Goal: Task Accomplishment & Management: Manage account settings

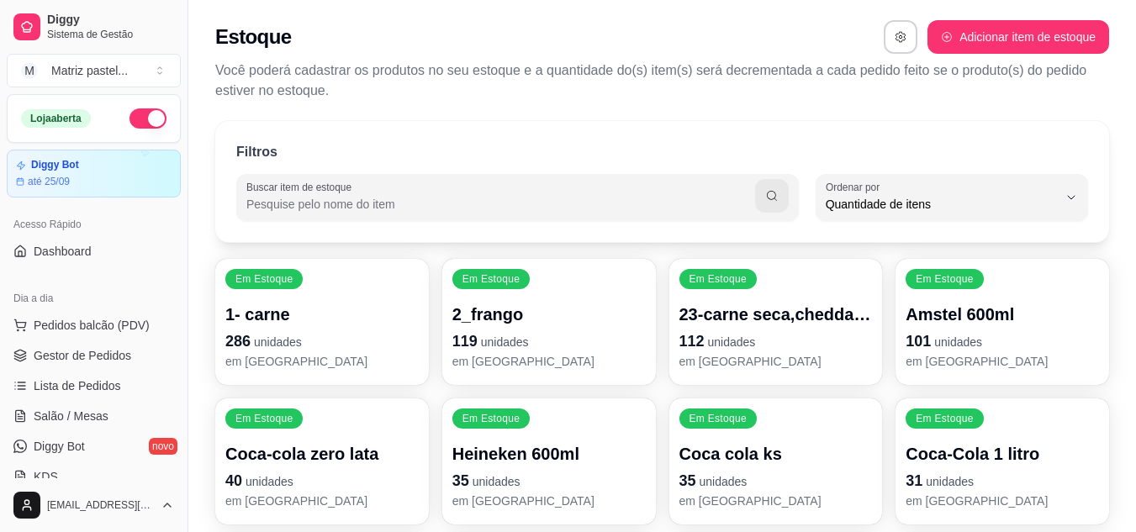
select select "QUANTITY_ORDER"
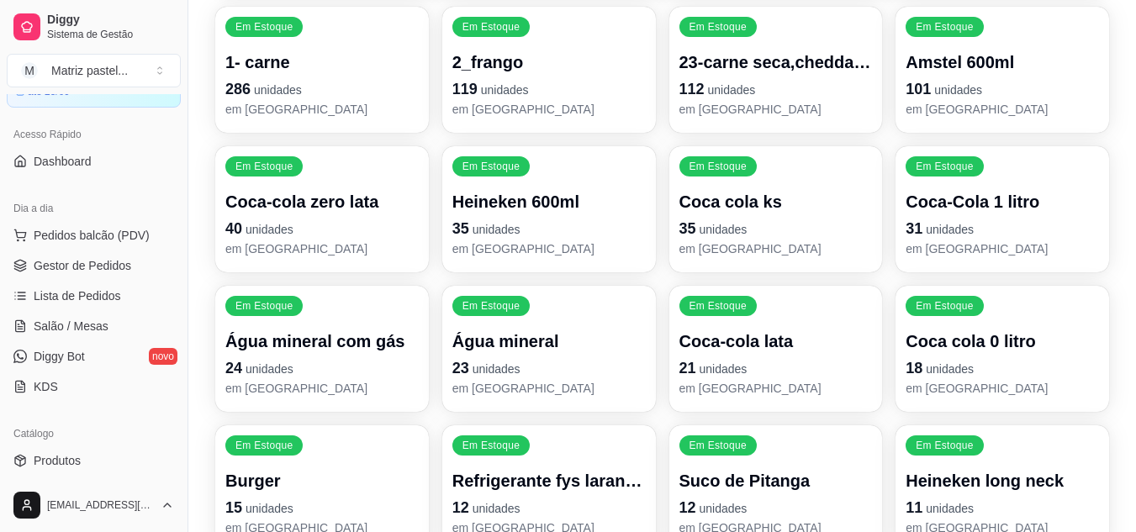
scroll to position [89, 0]
click at [87, 260] on span "Gestor de Pedidos" at bounding box center [83, 266] width 98 height 17
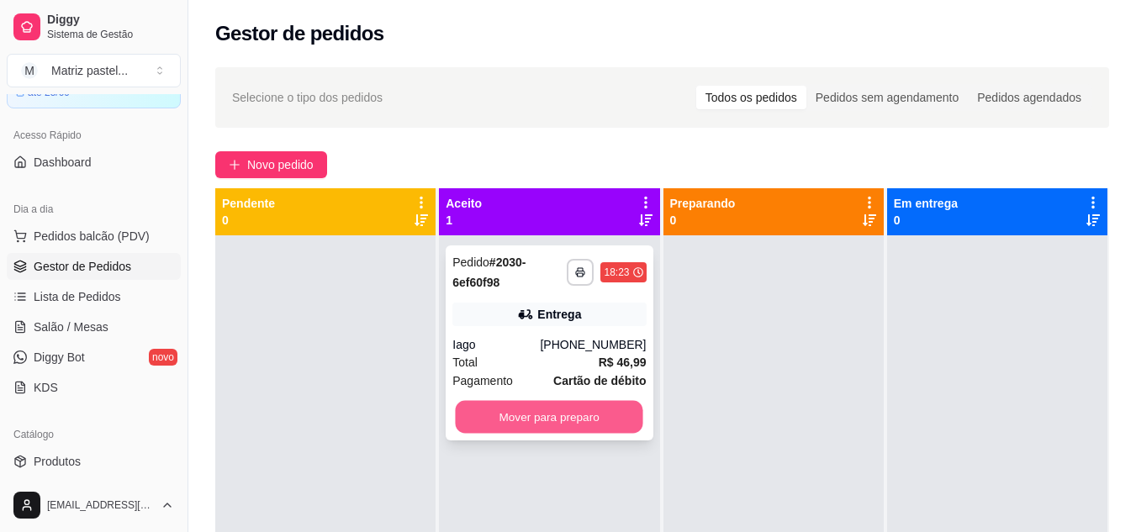
click at [523, 423] on button "Mover para preparo" at bounding box center [550, 417] width 188 height 33
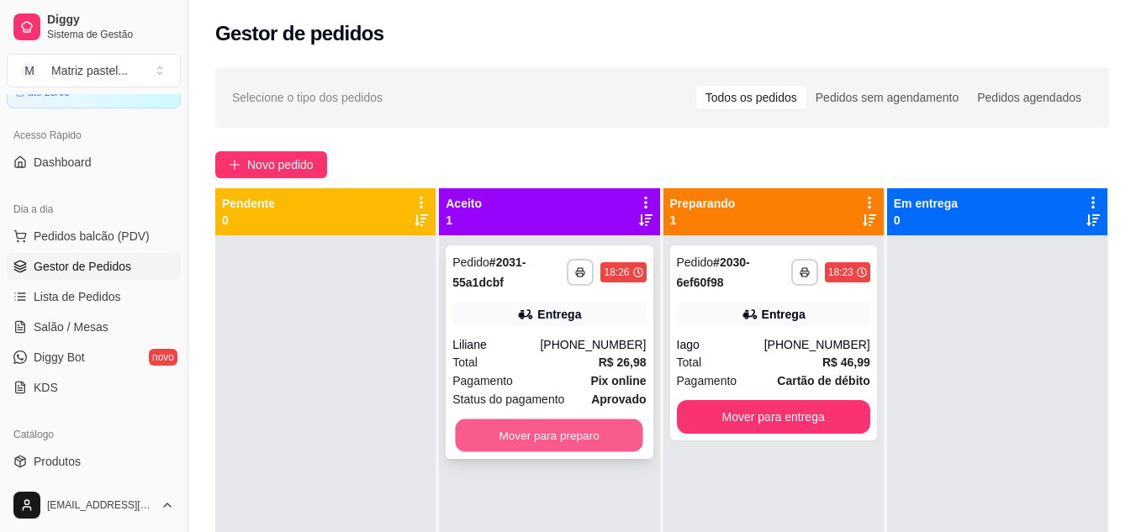
click at [555, 430] on button "Mover para preparo" at bounding box center [550, 436] width 188 height 33
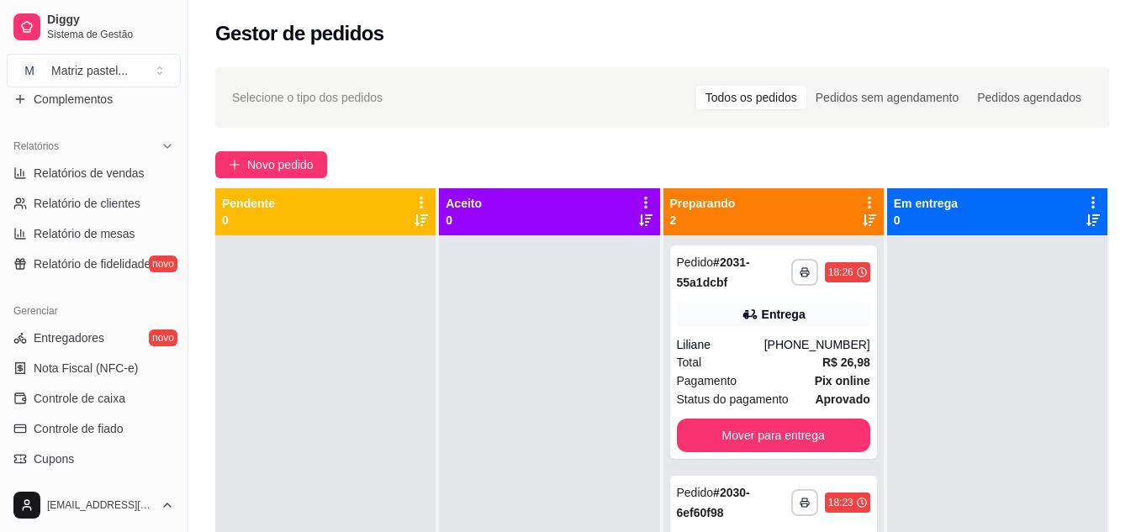
scroll to position [510, 0]
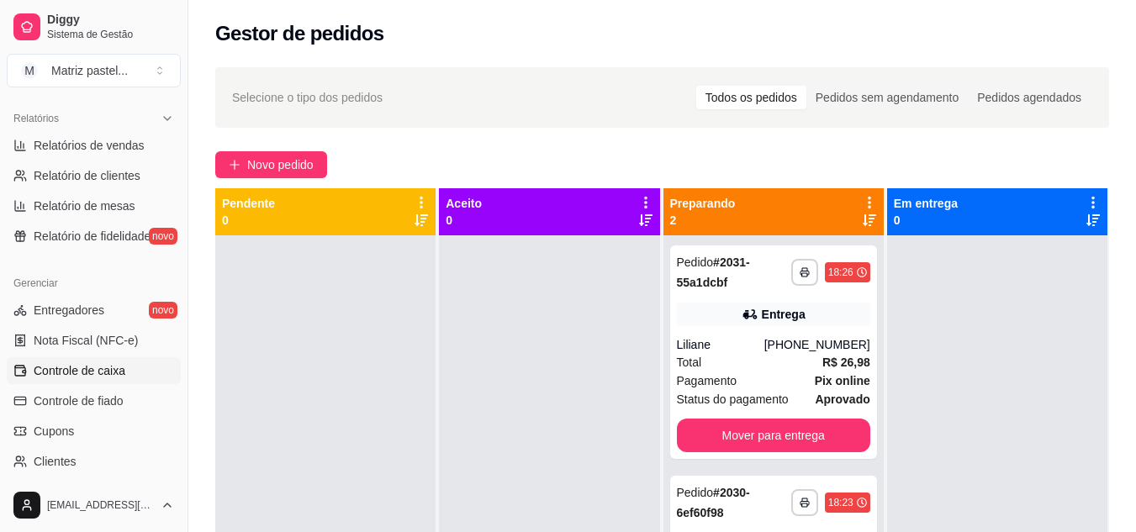
click at [100, 372] on span "Controle de caixa" at bounding box center [80, 371] width 92 height 17
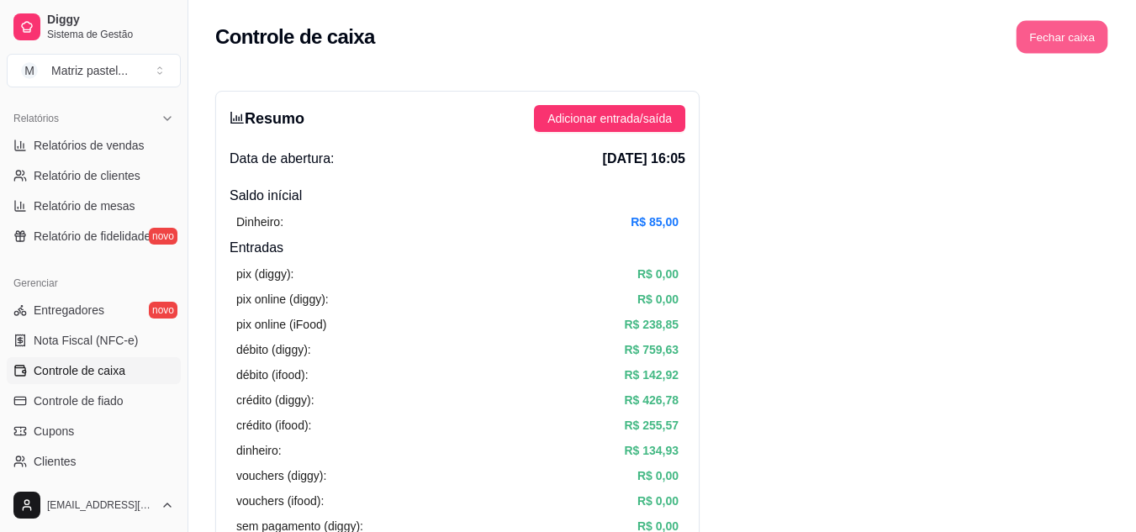
click at [1082, 44] on button "Fechar caixa" at bounding box center [1063, 37] width 92 height 33
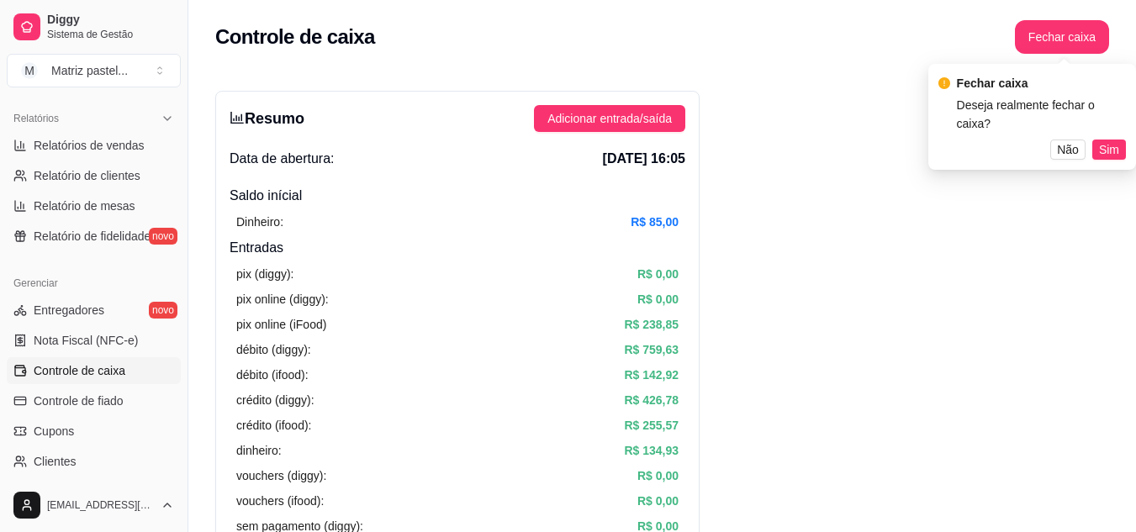
click at [1111, 150] on div "Fechar caixa Deseja realmente fechar o caixa? Não Sim" at bounding box center [1033, 117] width 208 height 106
click at [1110, 140] on span "Sim" at bounding box center [1109, 149] width 20 height 19
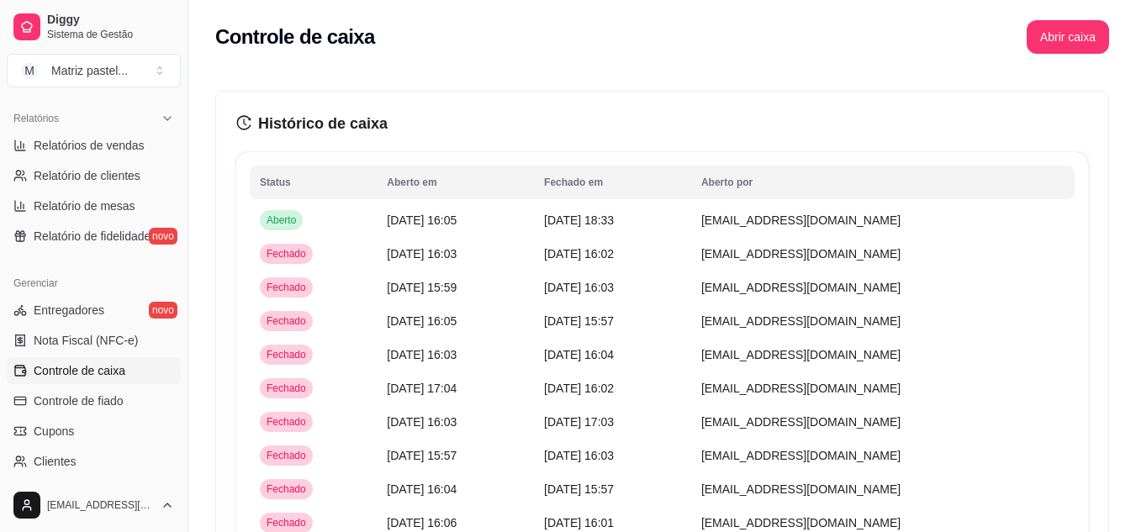
click at [1075, 49] on button "Abrir caixa" at bounding box center [1068, 37] width 82 height 34
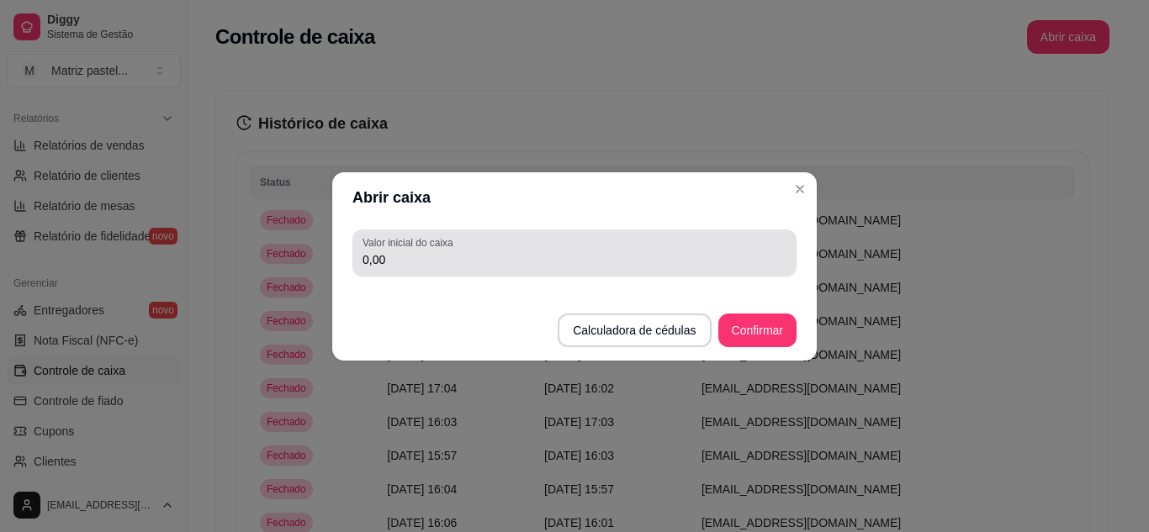
click at [535, 235] on div "Valor inicial do caixa 0,00" at bounding box center [574, 253] width 444 height 47
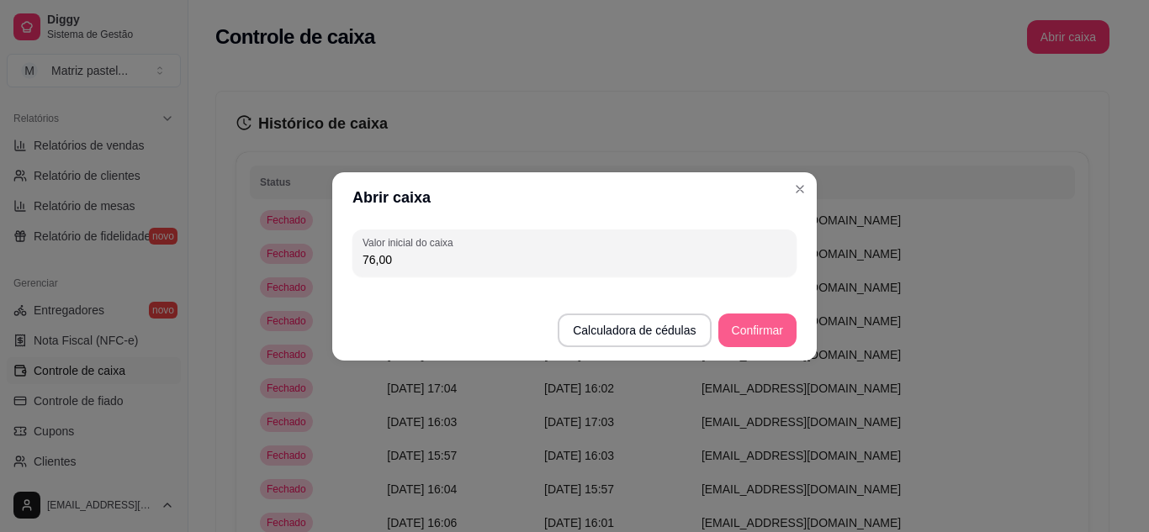
type input "76,00"
click at [744, 317] on button "Confirmar" at bounding box center [757, 331] width 78 height 34
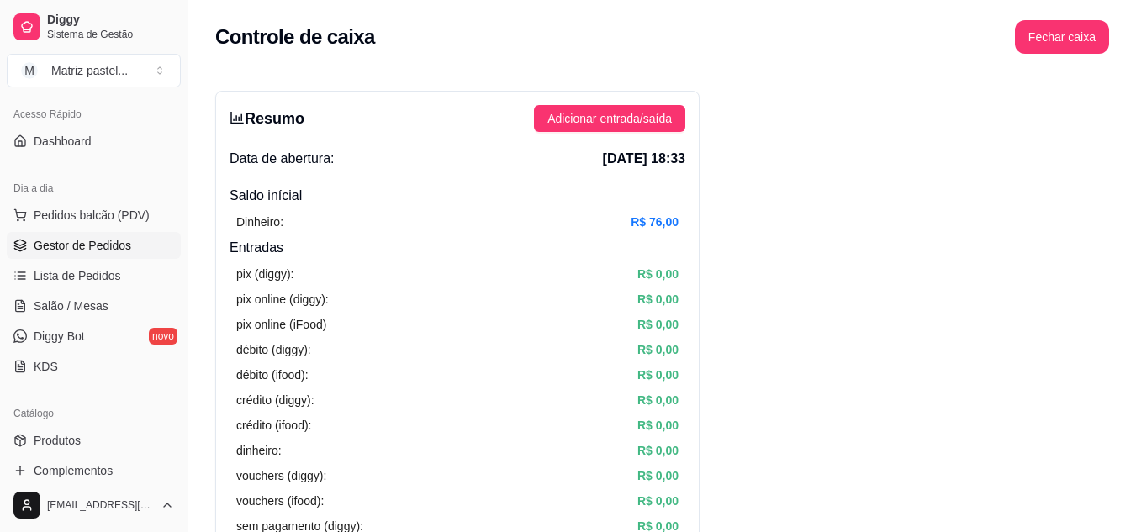
scroll to position [5, 0]
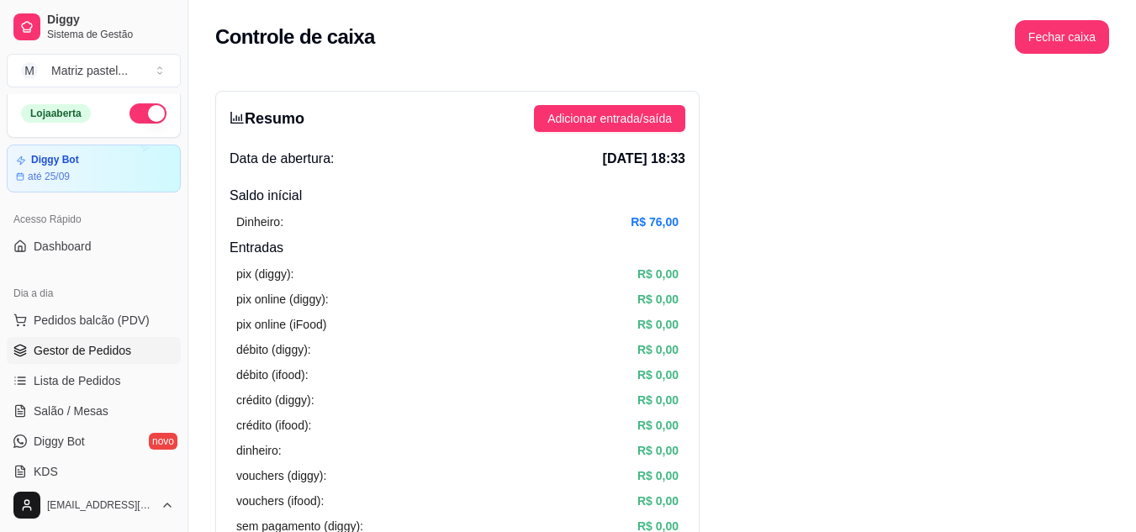
click at [66, 347] on span "Gestor de Pedidos" at bounding box center [83, 350] width 98 height 17
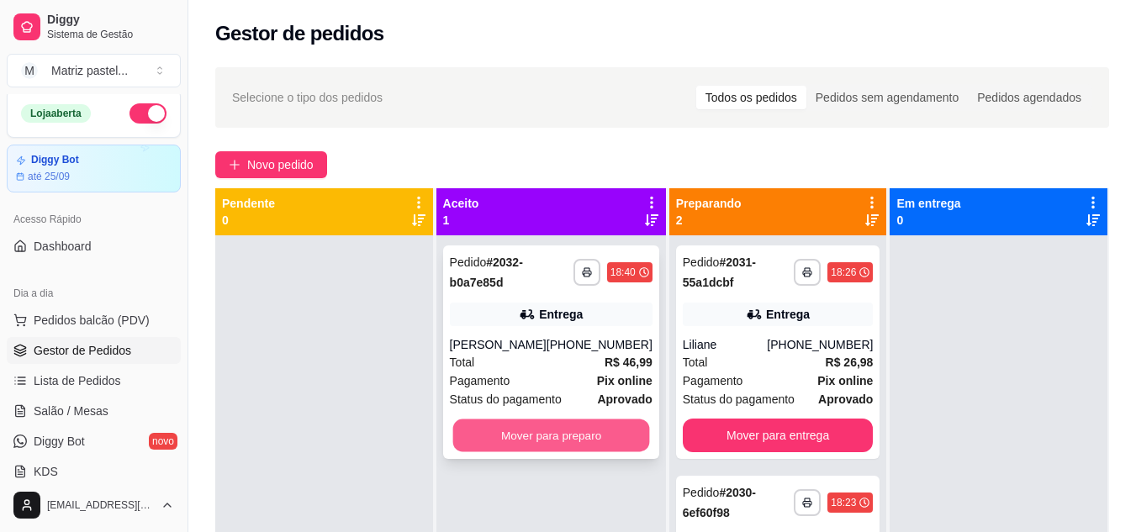
click at [567, 436] on button "Mover para preparo" at bounding box center [550, 436] width 197 height 33
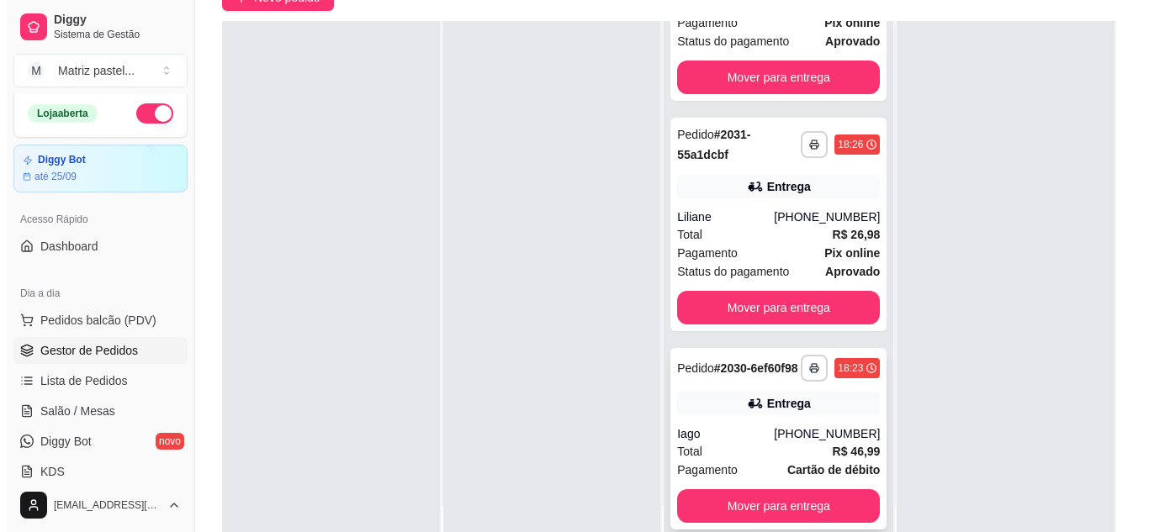
scroll to position [168, 0]
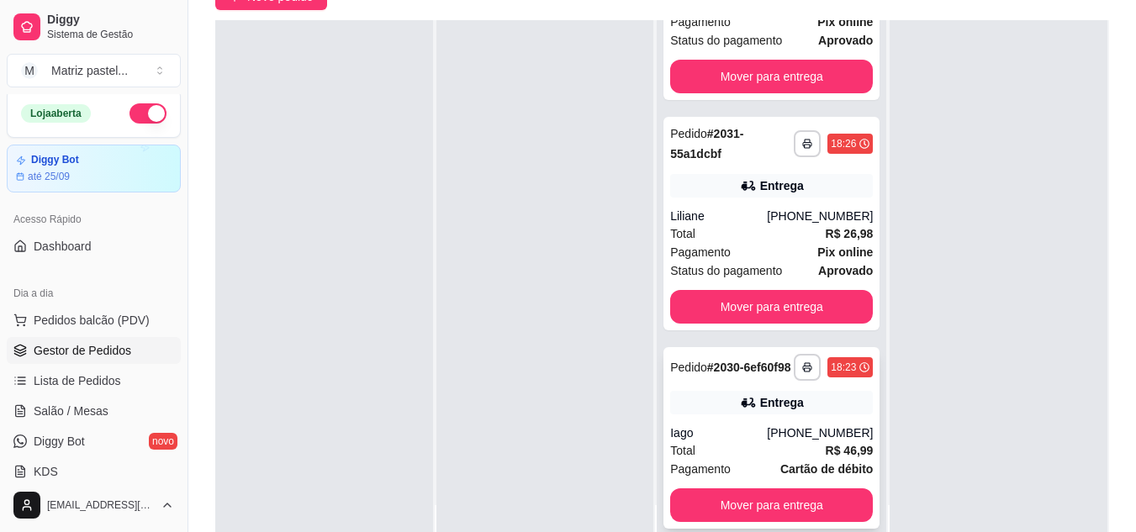
click at [688, 384] on div "**********" at bounding box center [772, 438] width 216 height 182
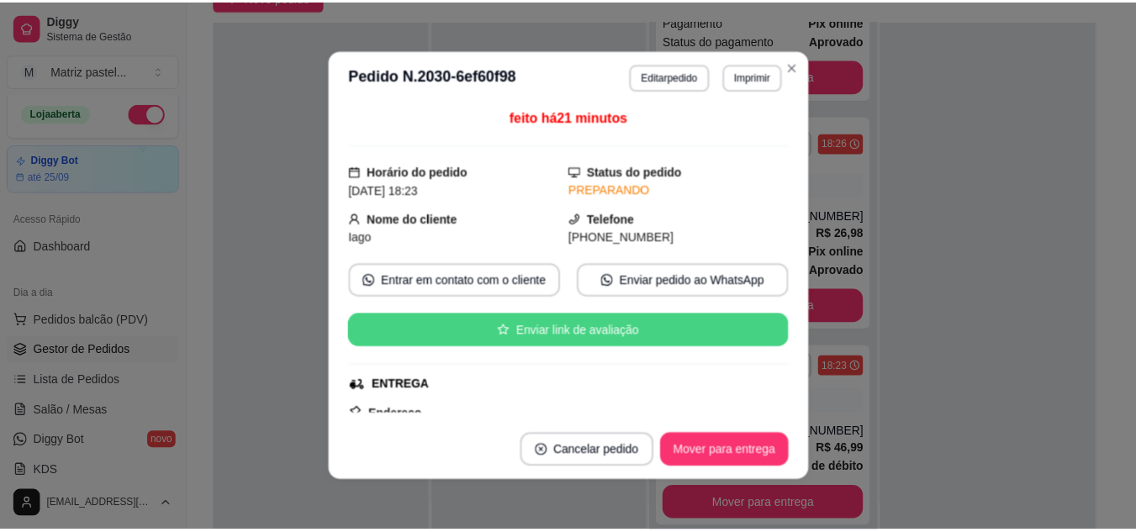
scroll to position [251, 0]
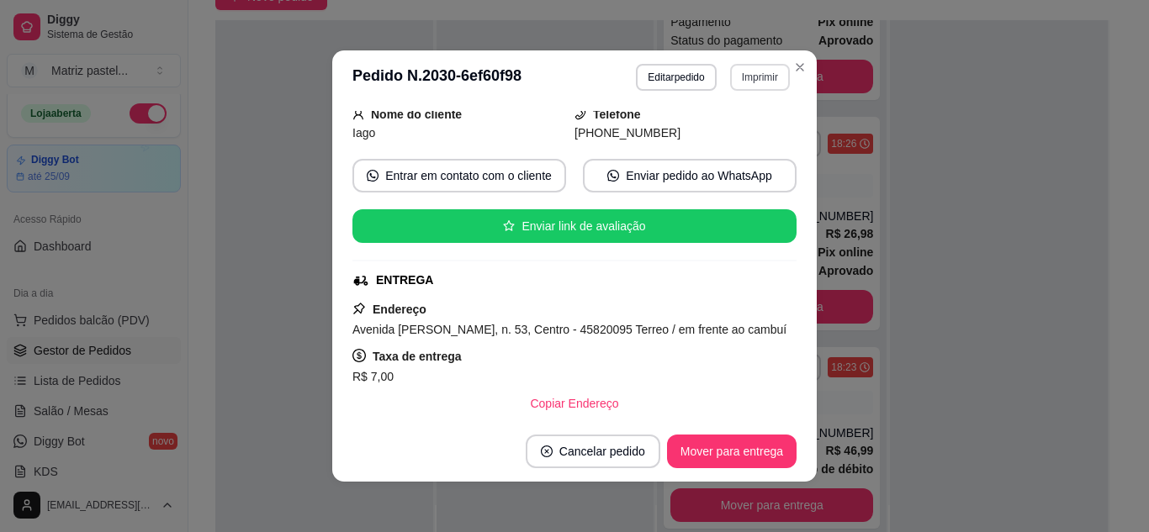
click at [740, 72] on button "Imprimir" at bounding box center [760, 77] width 60 height 27
click at [728, 135] on button "IMPRESSORA" at bounding box center [724, 136] width 122 height 27
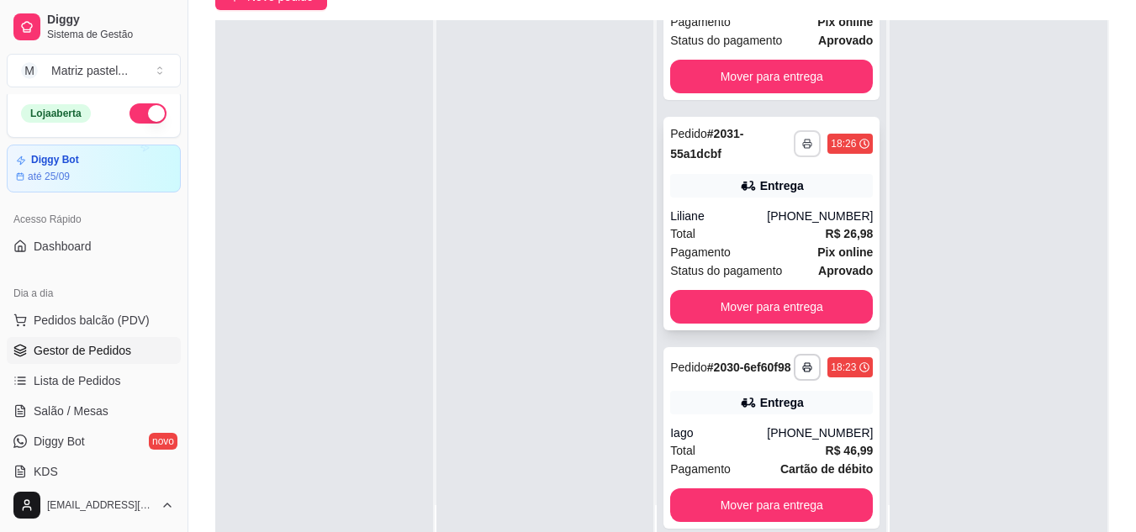
click at [805, 145] on rect "button" at bounding box center [807, 146] width 5 height 3
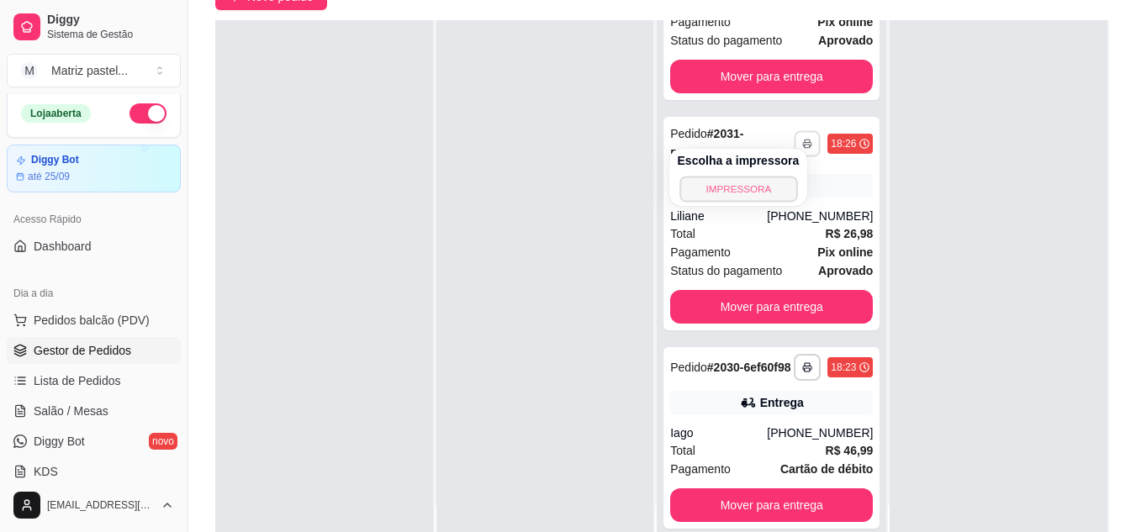
click at [774, 186] on button "IMPRESSORA" at bounding box center [739, 189] width 118 height 26
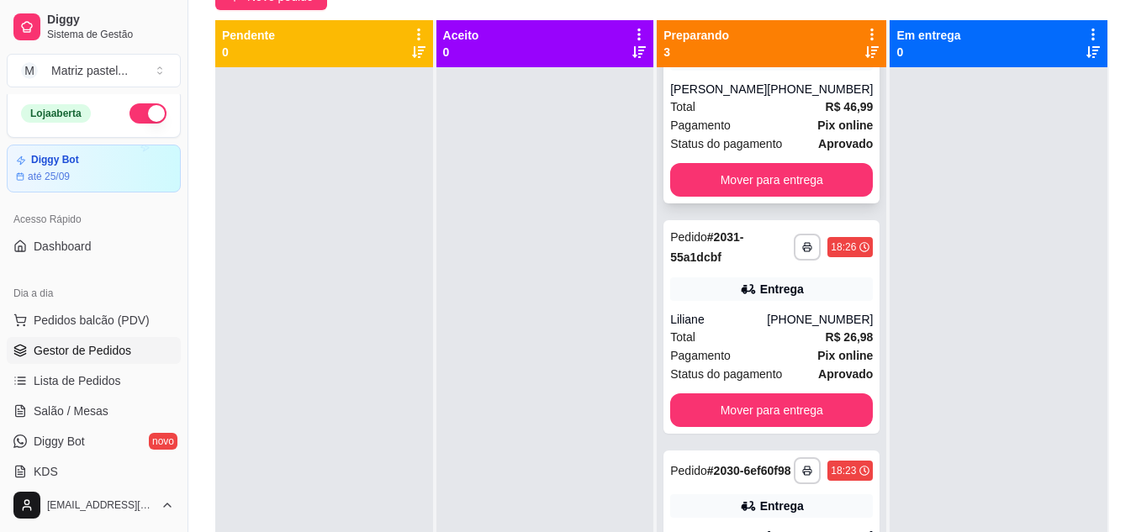
scroll to position [0, 0]
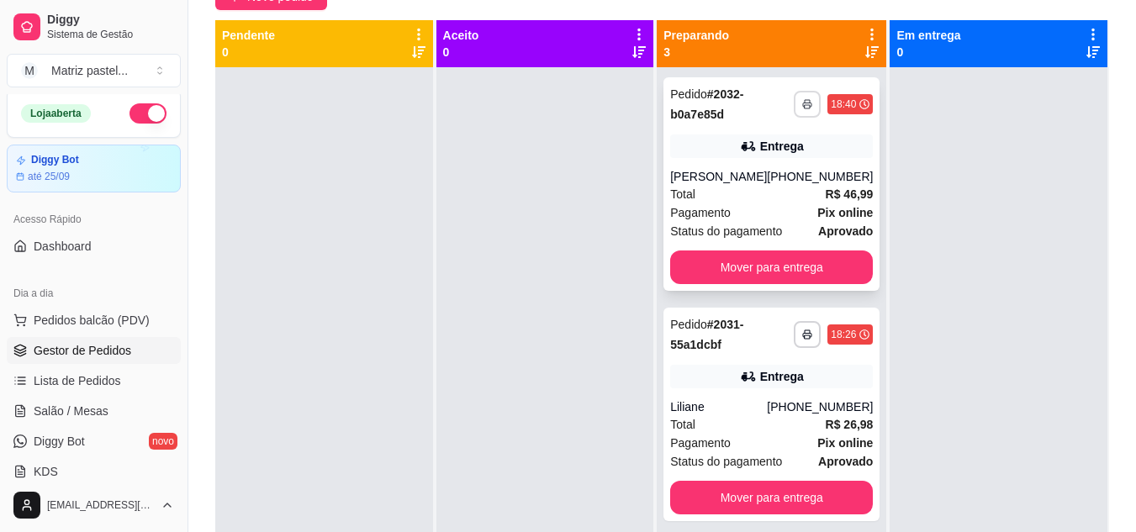
click at [802, 107] on icon "button" at bounding box center [807, 104] width 10 height 10
click at [758, 156] on button "IMPRESSORA" at bounding box center [739, 163] width 118 height 26
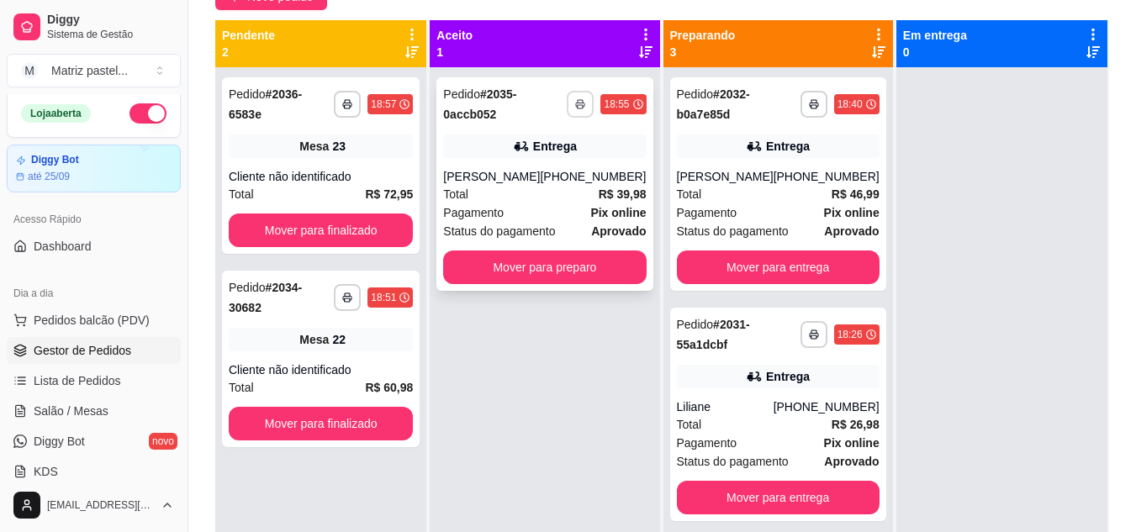
click at [585, 108] on button "button" at bounding box center [580, 104] width 27 height 27
click at [559, 166] on button "IMPRESSORA" at bounding box center [530, 163] width 118 height 26
click at [484, 266] on button "Mover para preparo" at bounding box center [544, 268] width 203 height 34
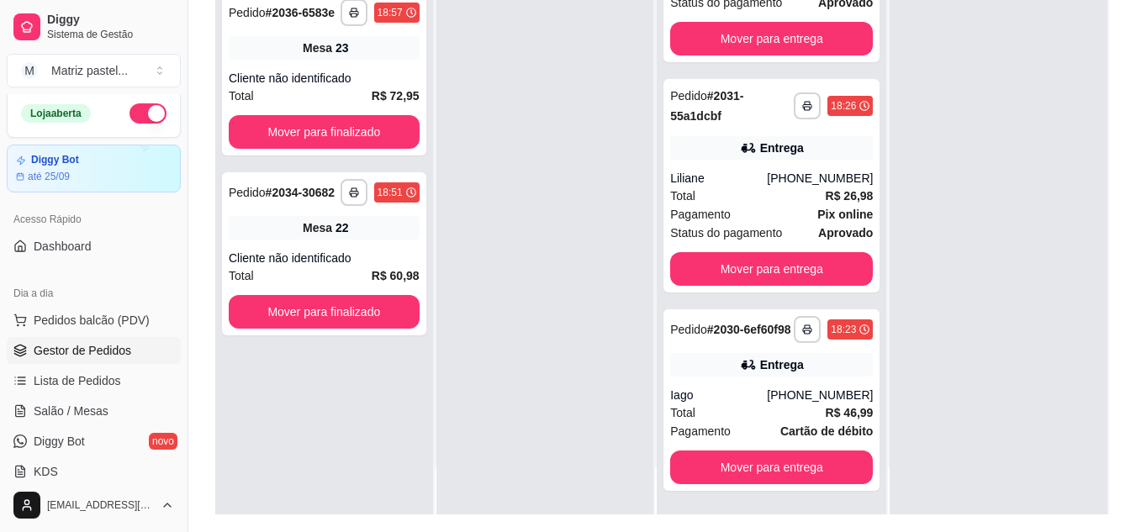
scroll to position [252, 0]
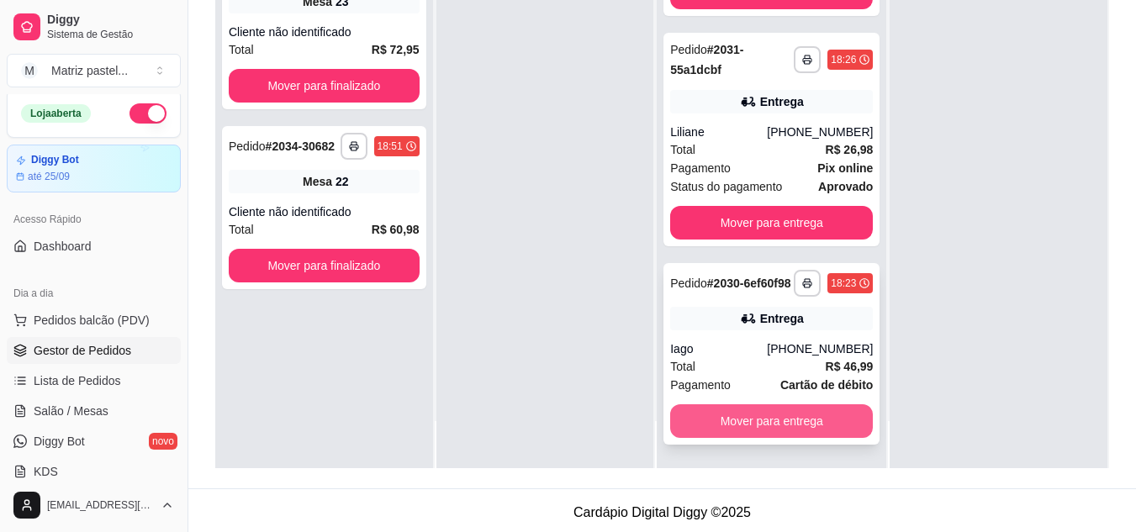
click at [704, 418] on button "Mover para entrega" at bounding box center [771, 422] width 203 height 34
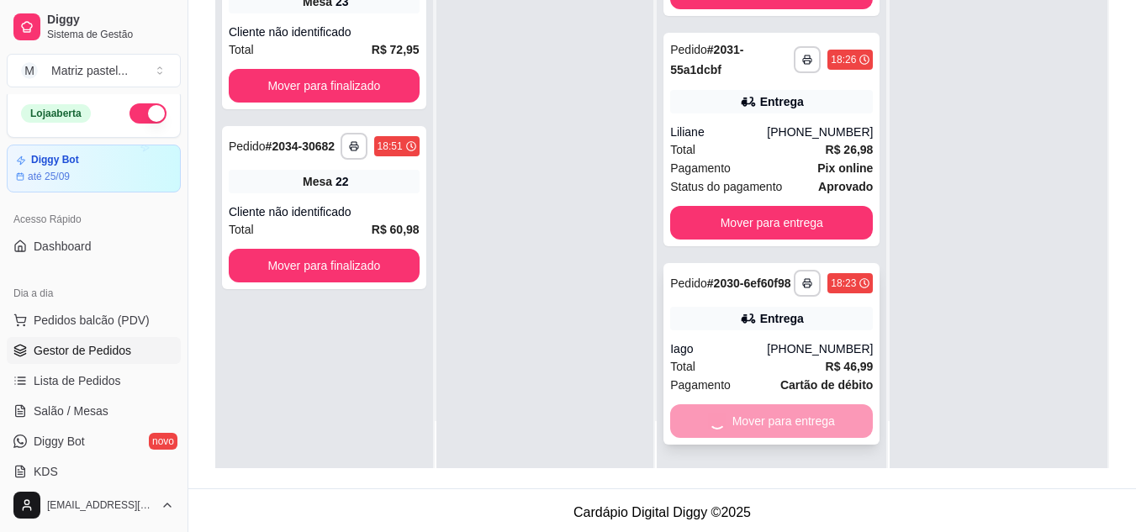
scroll to position [176, 0]
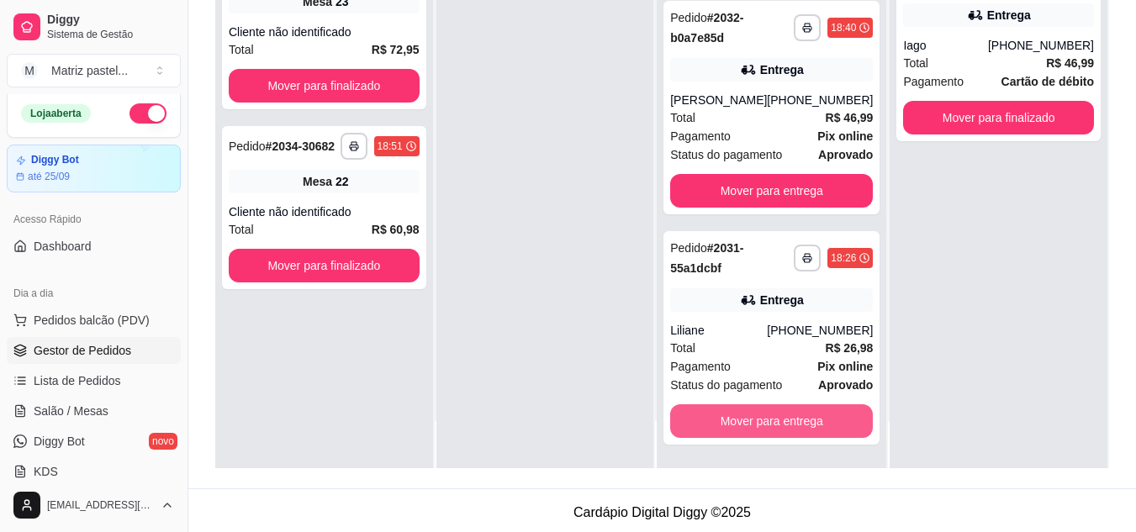
click at [706, 415] on button "Mover para entrega" at bounding box center [771, 422] width 203 height 34
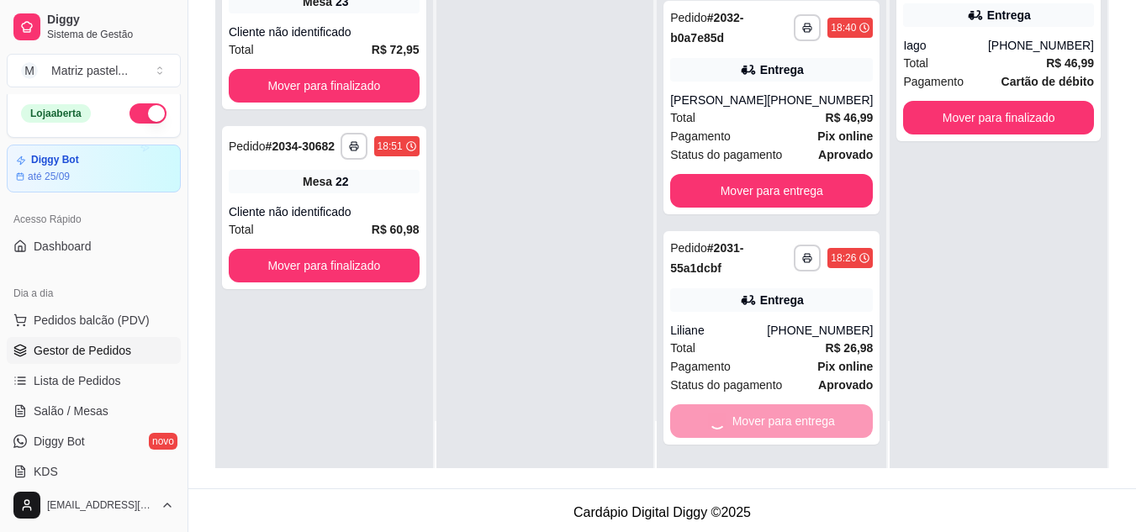
scroll to position [0, 0]
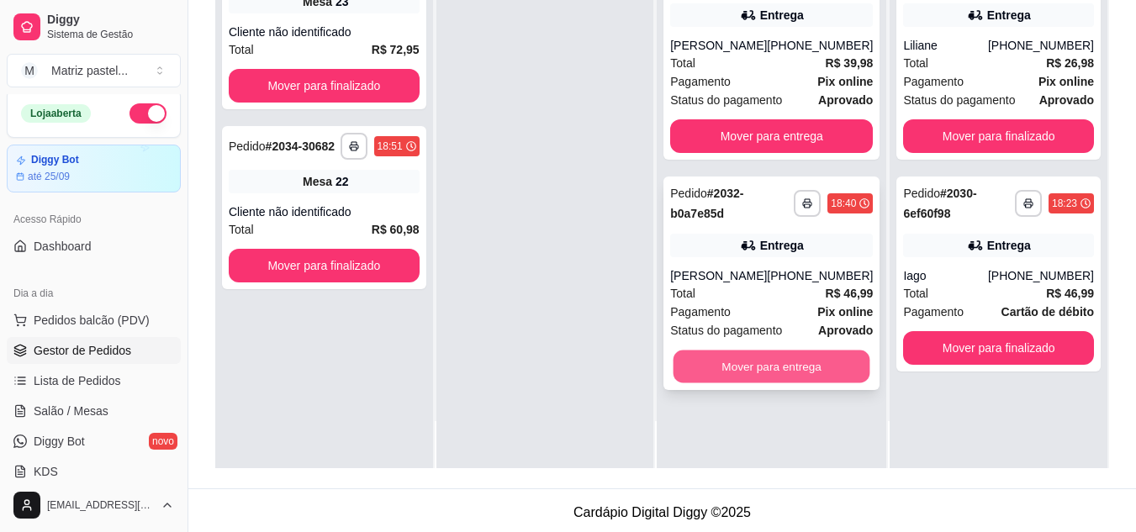
click at [733, 376] on button "Mover para entrega" at bounding box center [772, 367] width 197 height 33
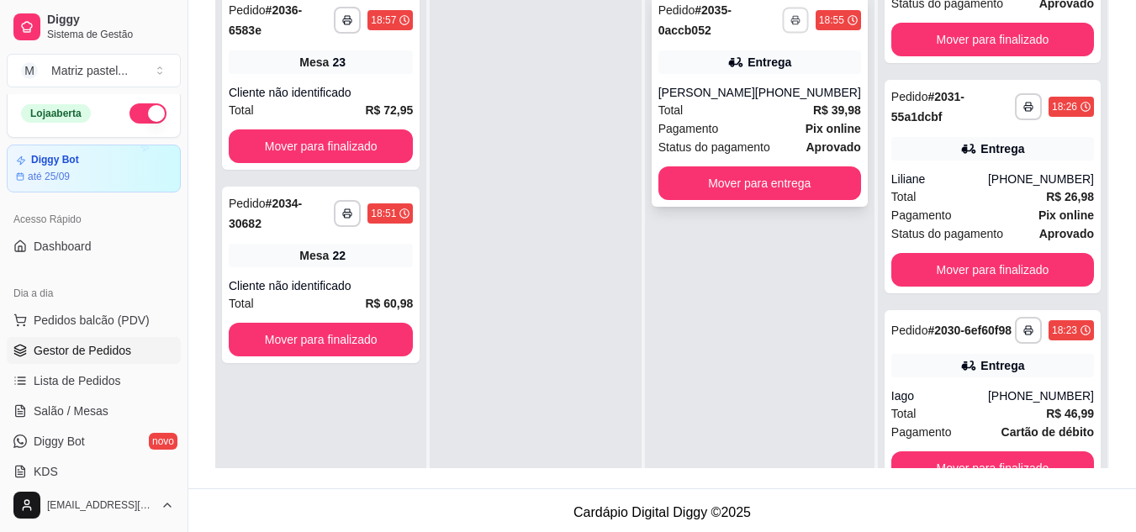
click at [799, 19] on icon "button" at bounding box center [795, 20] width 8 height 3
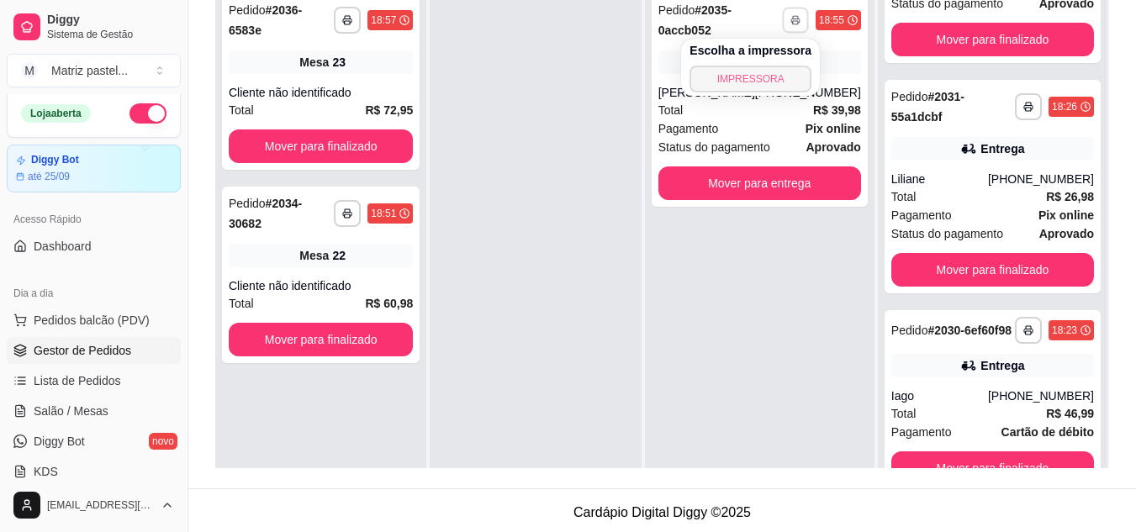
click at [779, 69] on button "IMPRESSORA" at bounding box center [751, 79] width 122 height 27
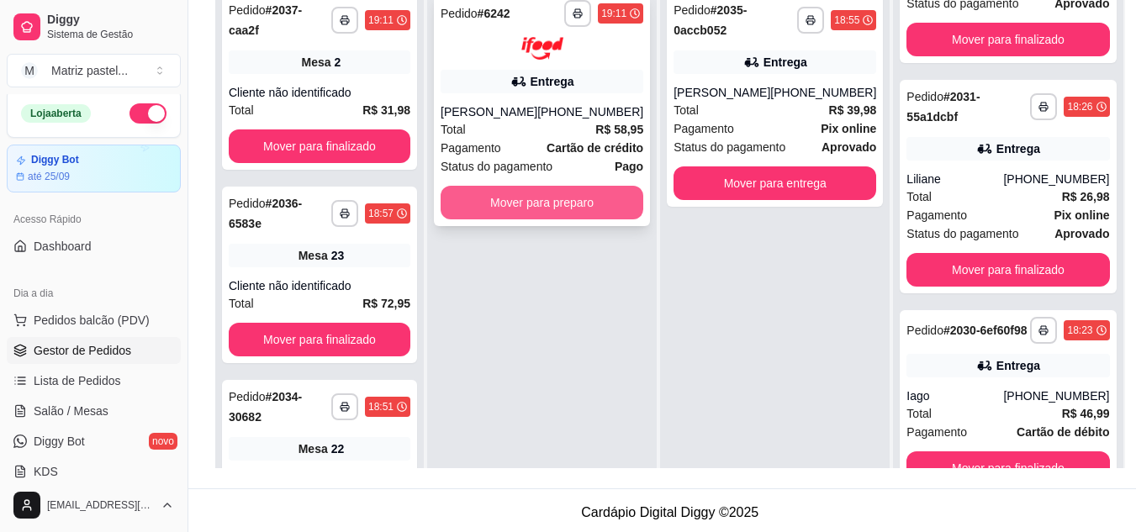
click at [558, 213] on button "Mover para preparo" at bounding box center [542, 203] width 203 height 34
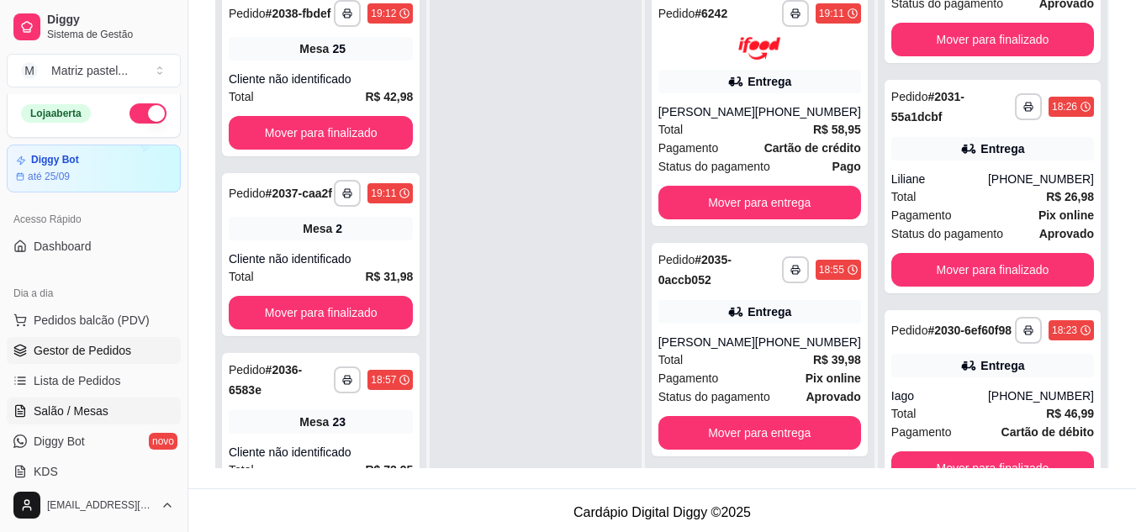
click at [98, 411] on span "Salão / Mesas" at bounding box center [71, 411] width 75 height 17
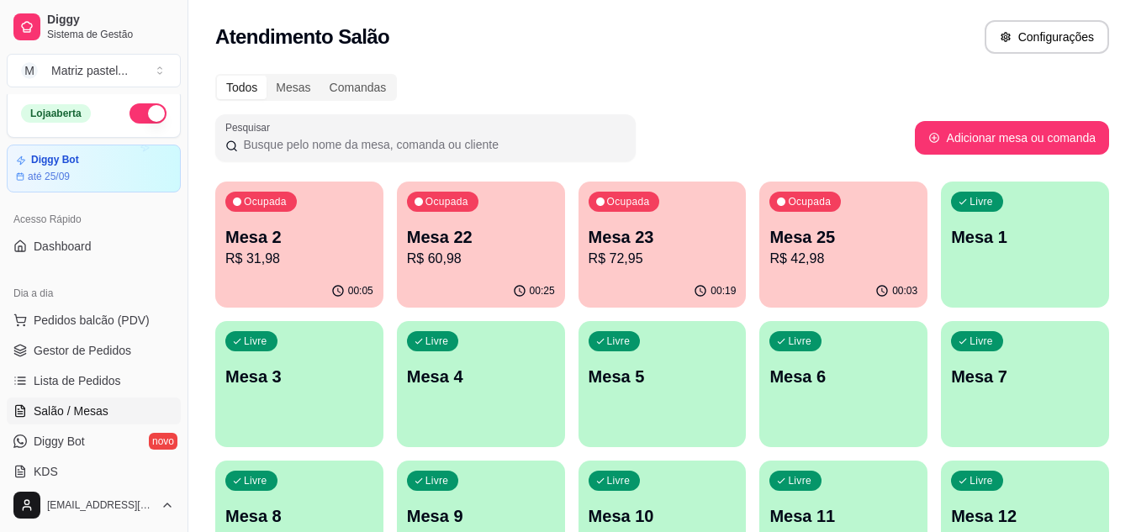
click at [850, 246] on p "Mesa 25" at bounding box center [844, 237] width 148 height 24
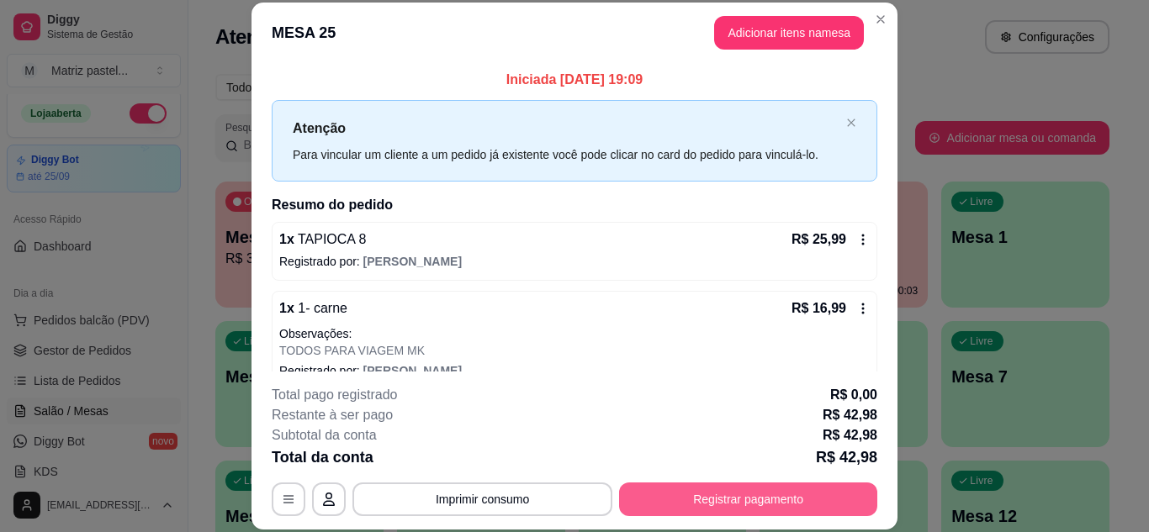
click at [671, 495] on button "Registrar pagamento" at bounding box center [748, 500] width 258 height 34
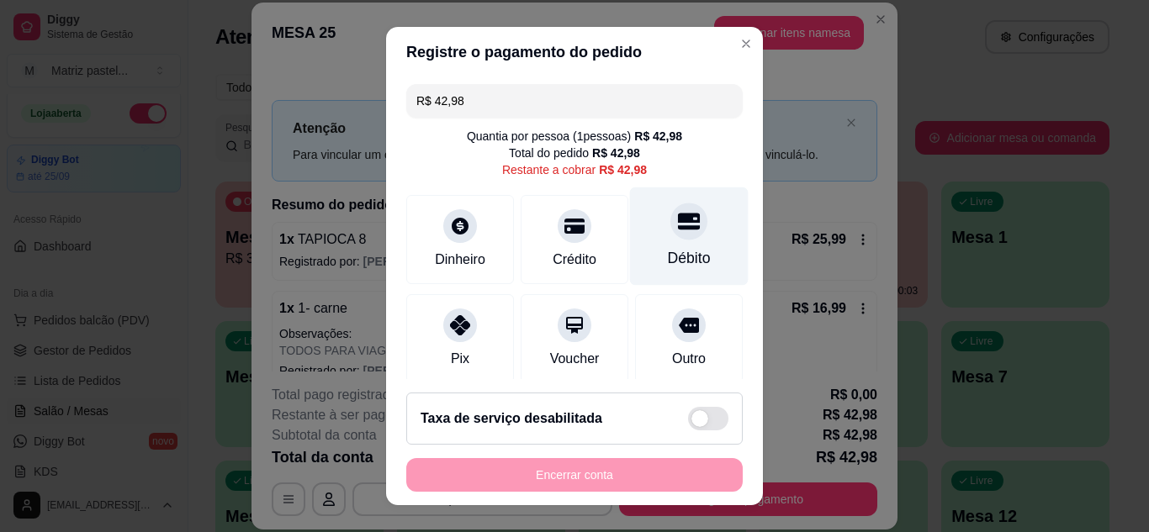
click at [659, 241] on div "Débito" at bounding box center [689, 236] width 119 height 98
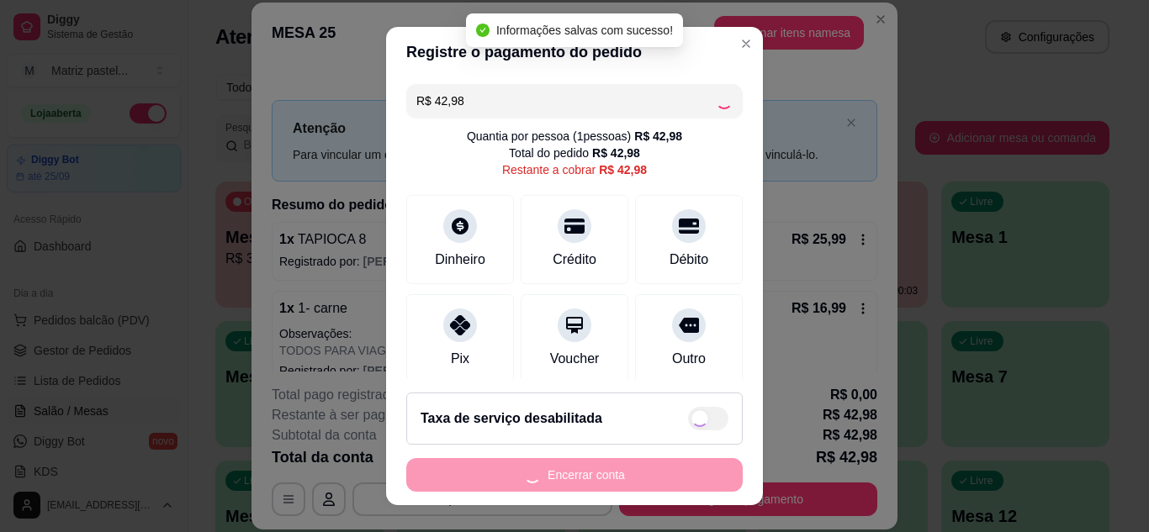
type input "R$ 0,00"
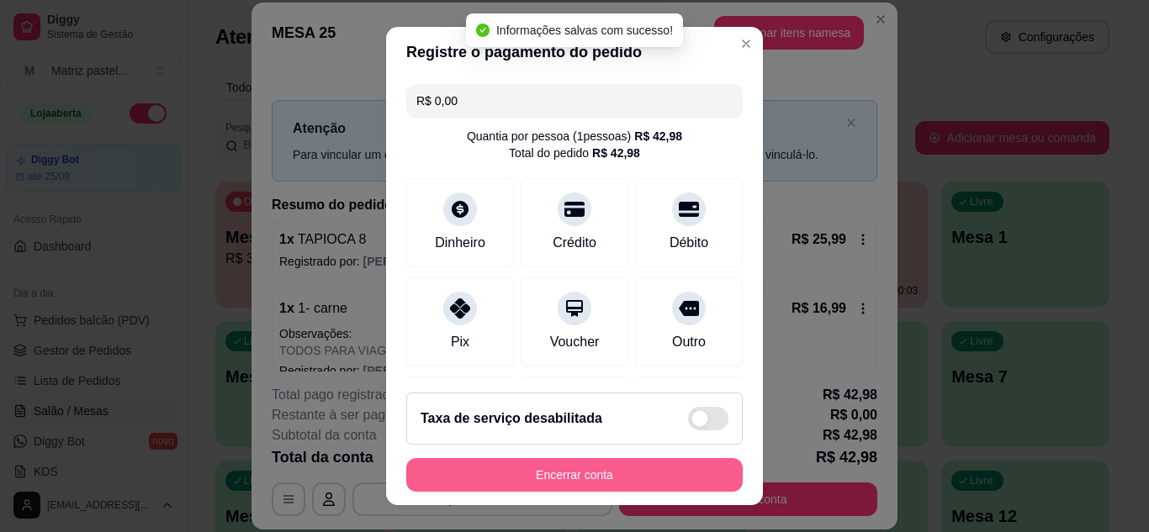
click at [651, 479] on button "Encerrar conta" at bounding box center [574, 475] width 336 height 34
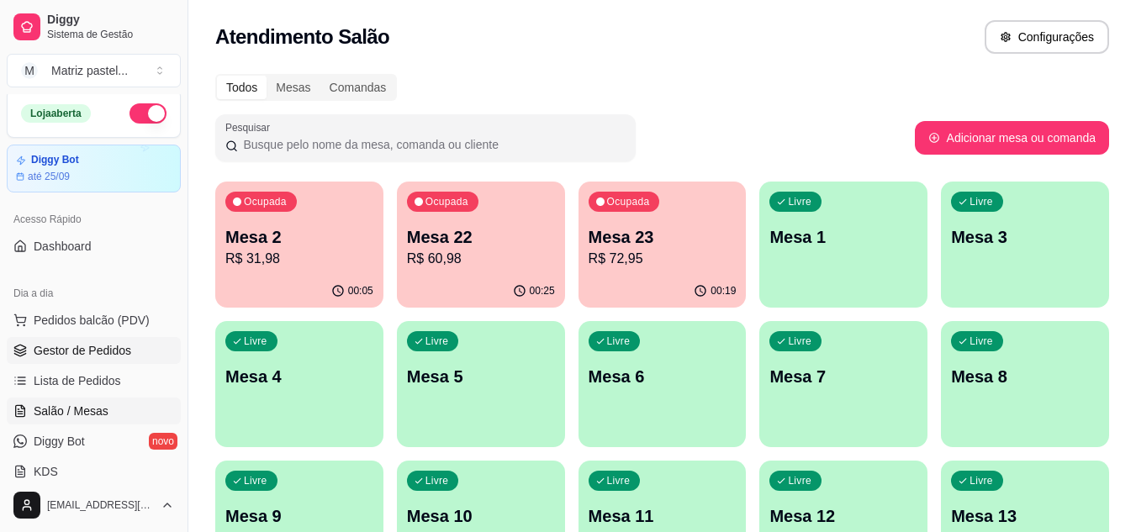
click at [57, 340] on link "Gestor de Pedidos" at bounding box center [94, 350] width 174 height 27
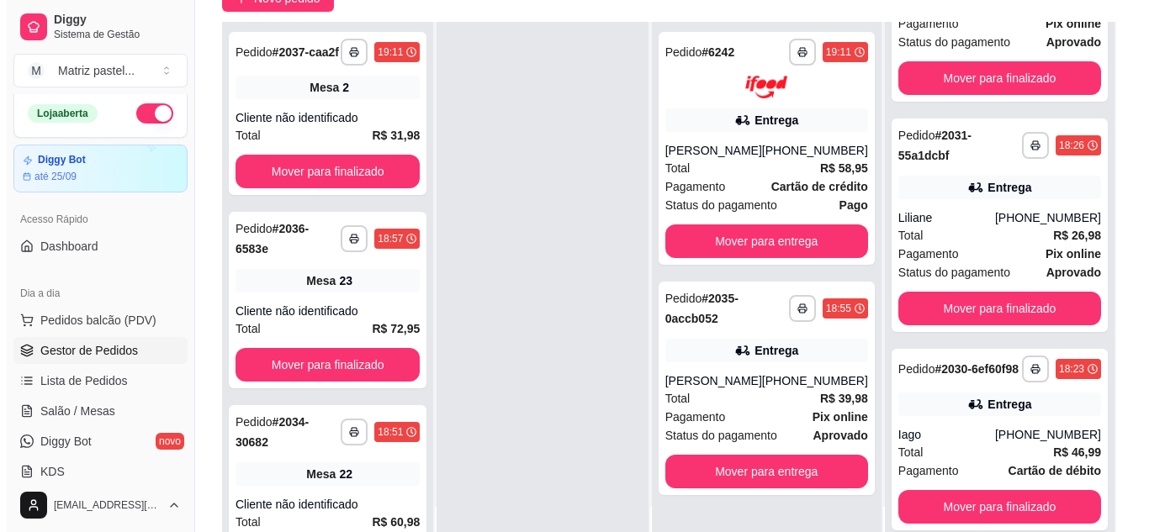
scroll to position [168, 0]
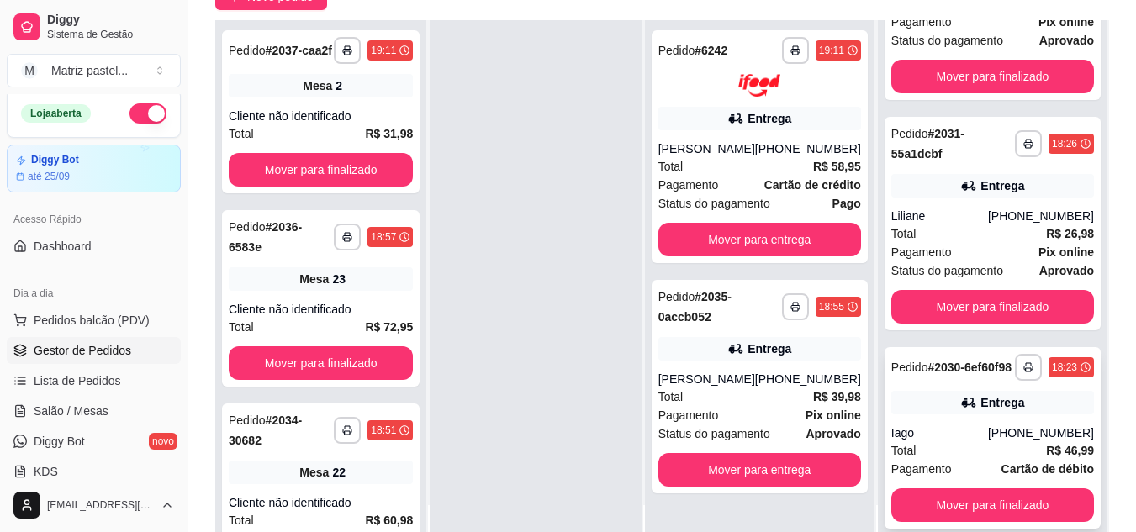
click at [924, 386] on div "**********" at bounding box center [993, 438] width 216 height 182
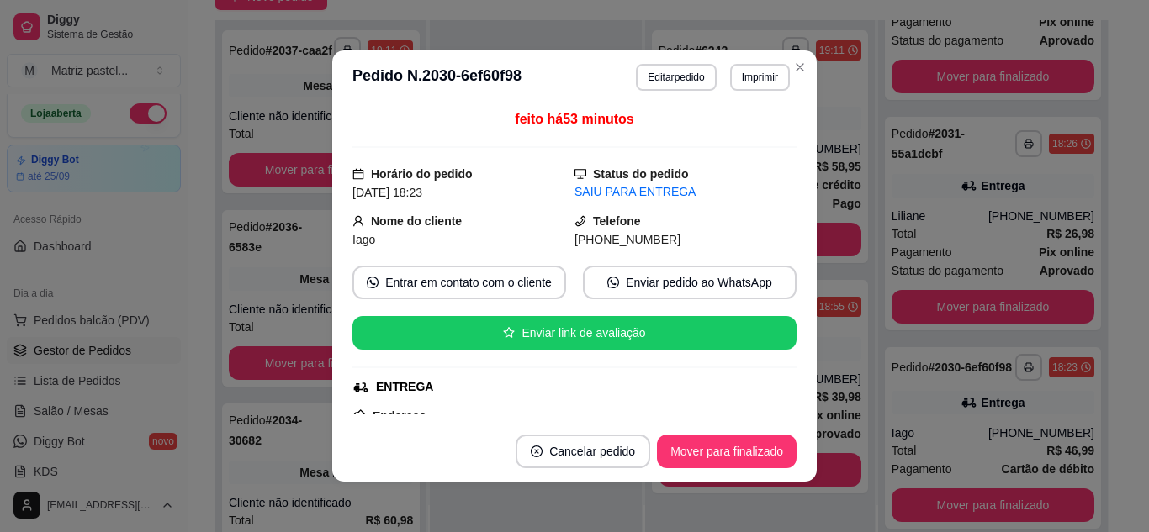
scroll to position [167, 0]
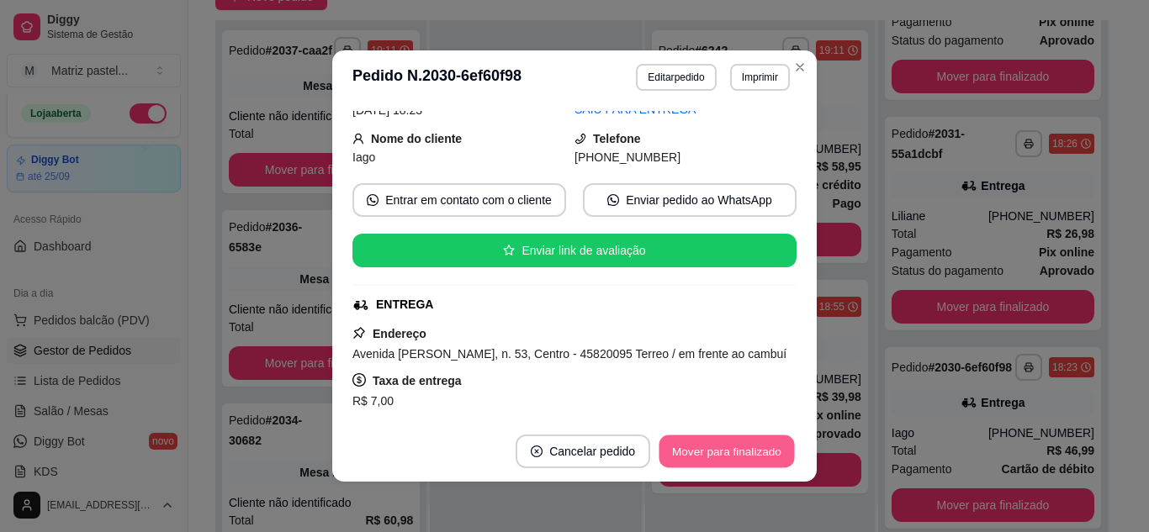
click at [711, 443] on button "Mover para finalizado" at bounding box center [726, 452] width 135 height 33
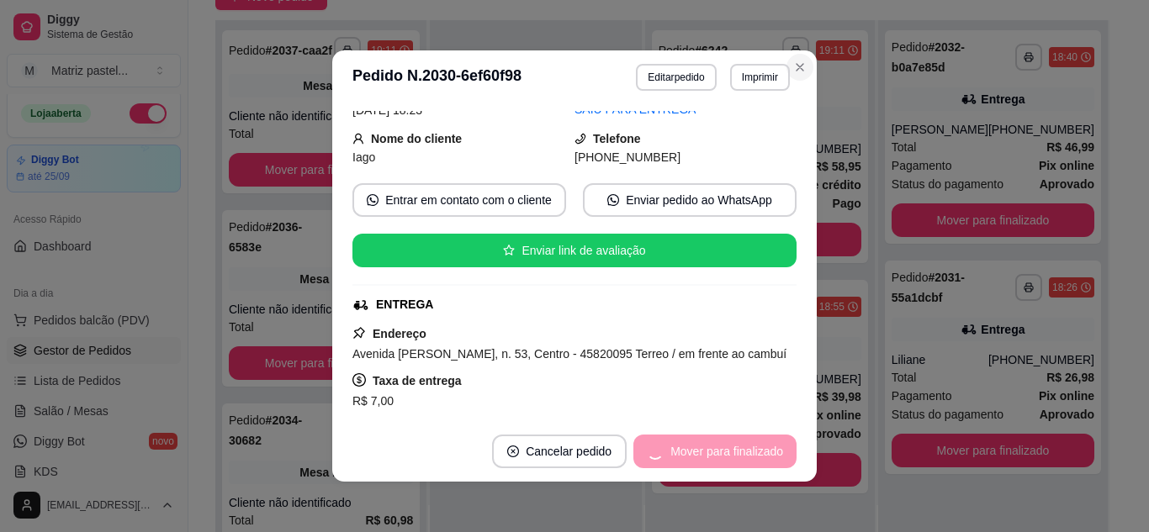
scroll to position [111, 0]
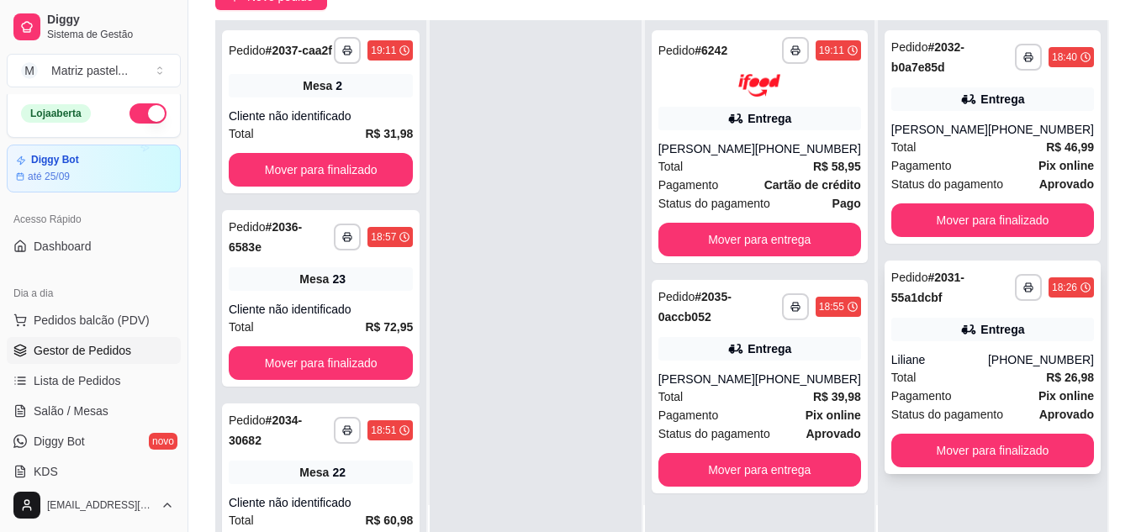
click at [953, 339] on div "Entrega" at bounding box center [993, 330] width 203 height 24
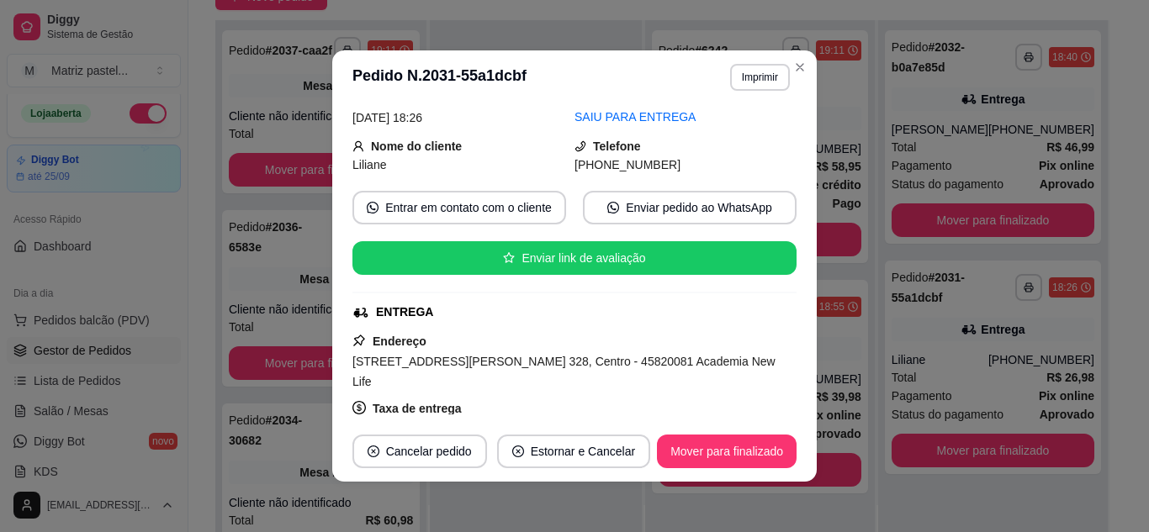
scroll to position [252, 0]
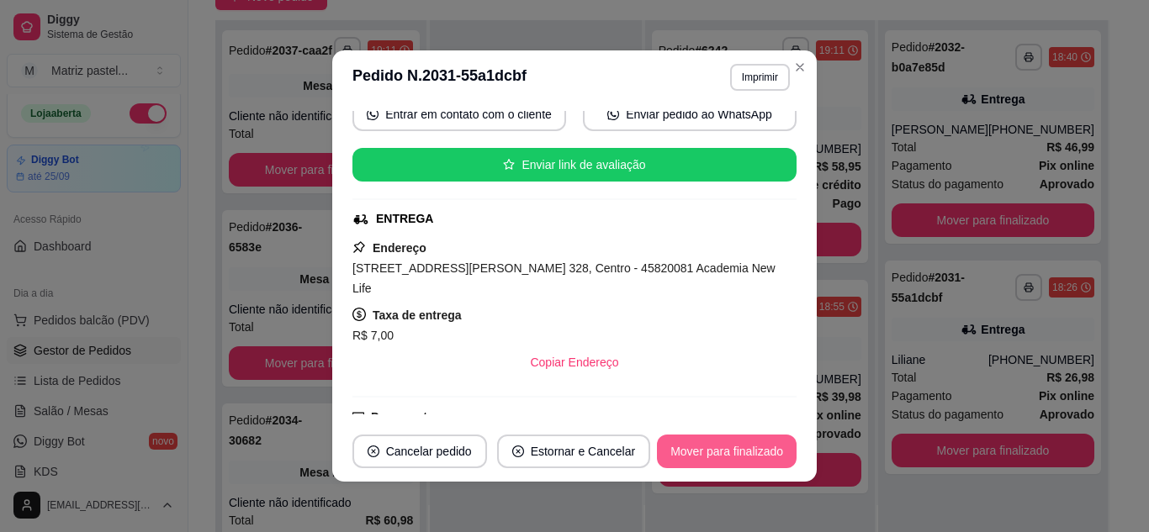
click at [686, 452] on button "Mover para finalizado" at bounding box center [727, 452] width 140 height 34
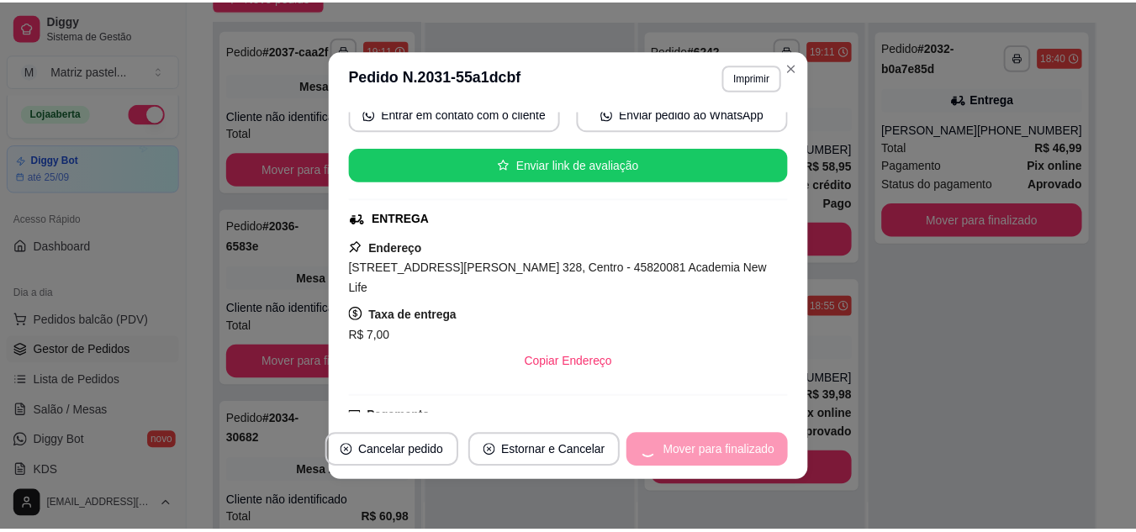
scroll to position [197, 0]
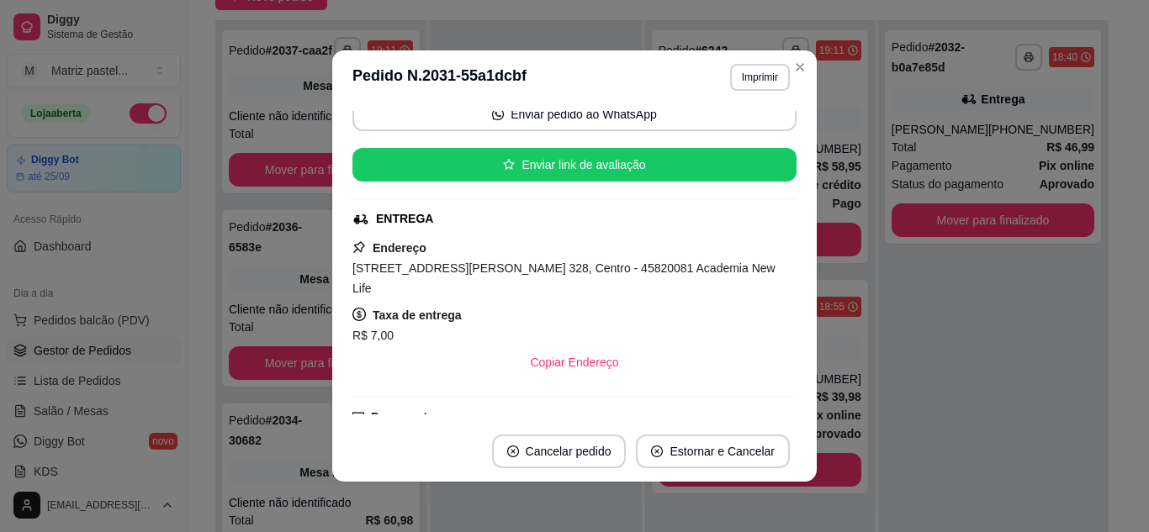
click at [795, 53] on header "**********" at bounding box center [574, 77] width 484 height 54
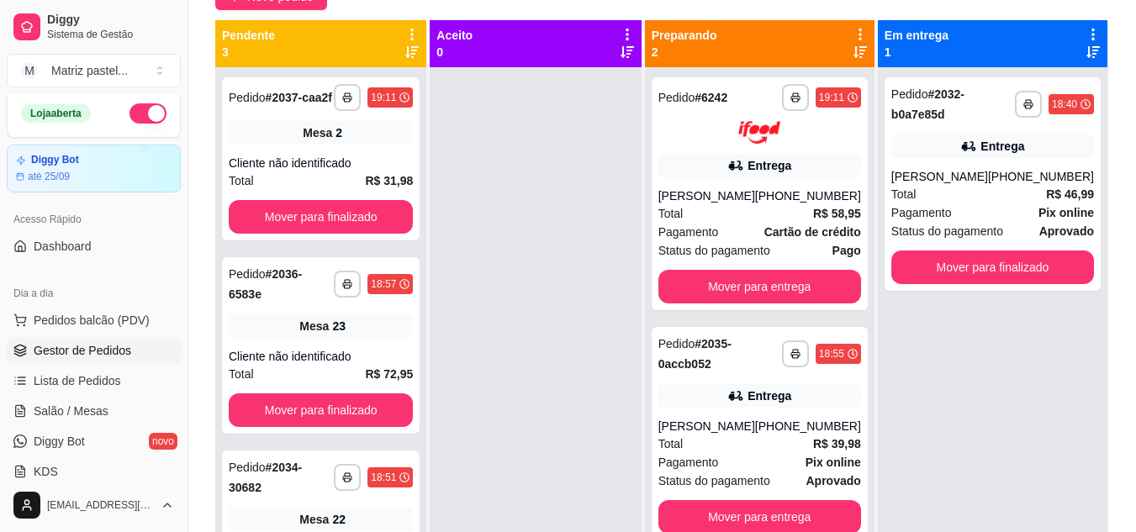
scroll to position [0, 0]
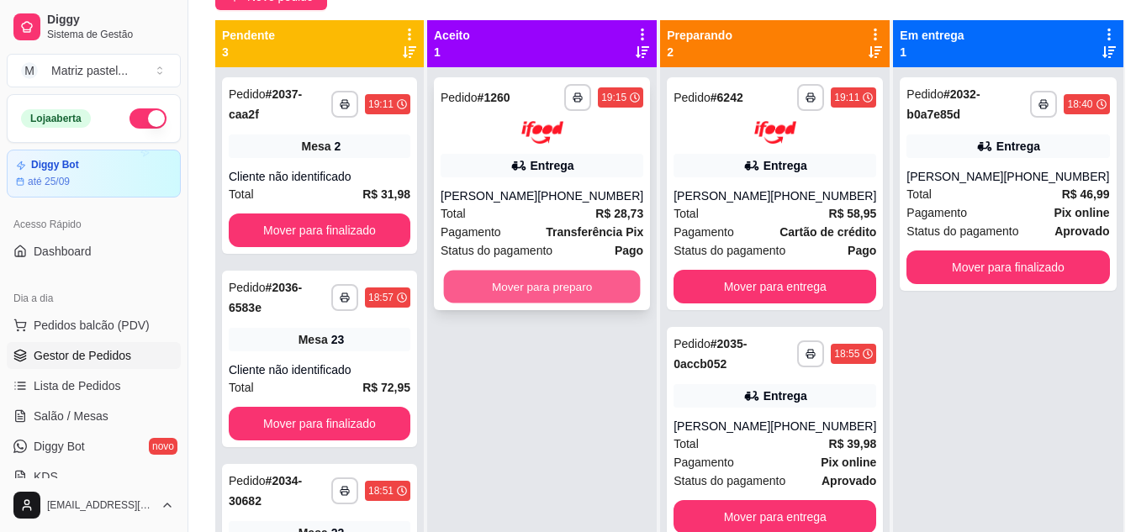
click at [552, 295] on button "Mover para preparo" at bounding box center [542, 286] width 197 height 33
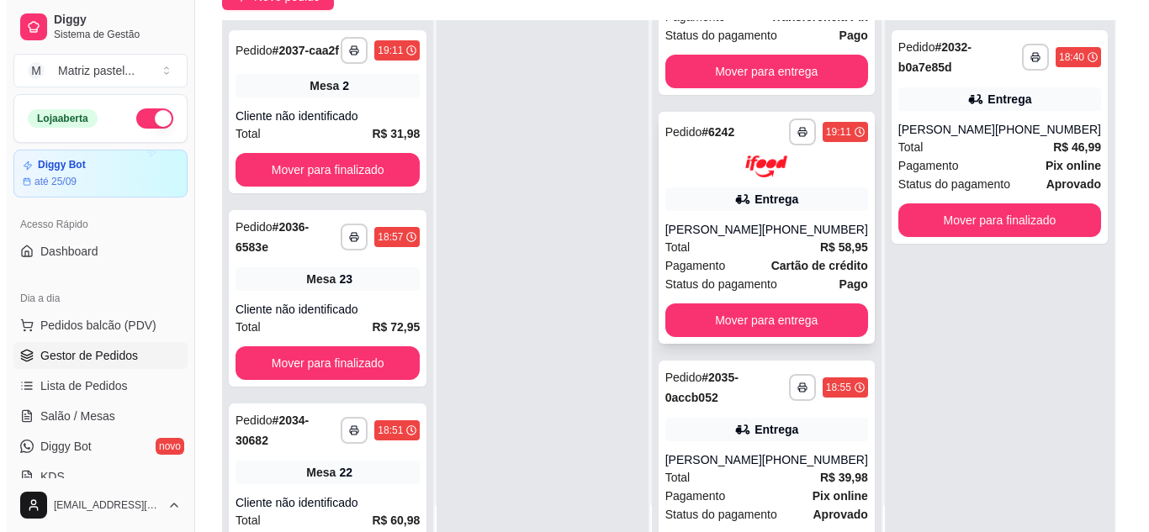
scroll to position [130, 0]
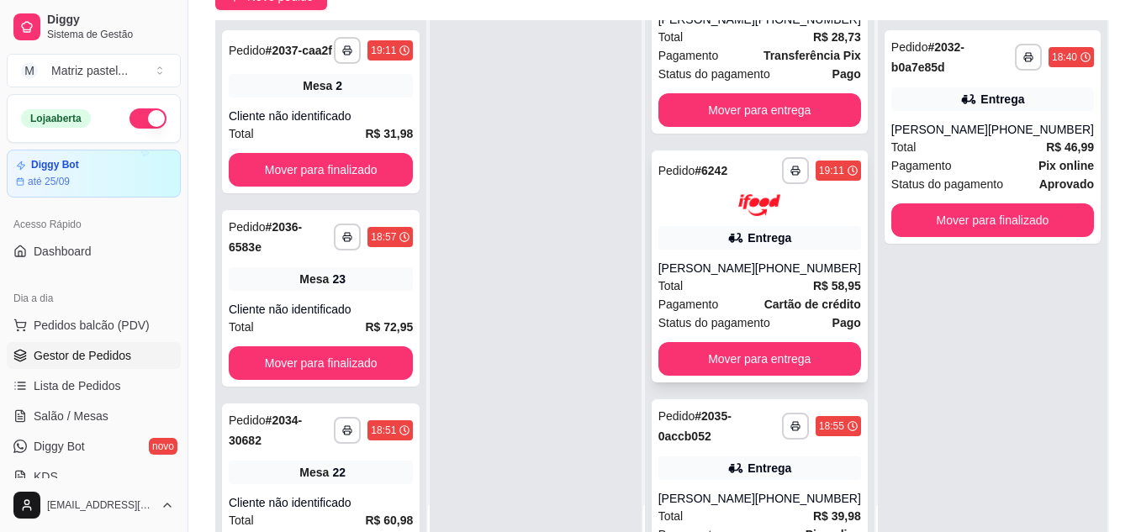
click at [718, 267] on div "[PERSON_NAME]" at bounding box center [707, 268] width 97 height 17
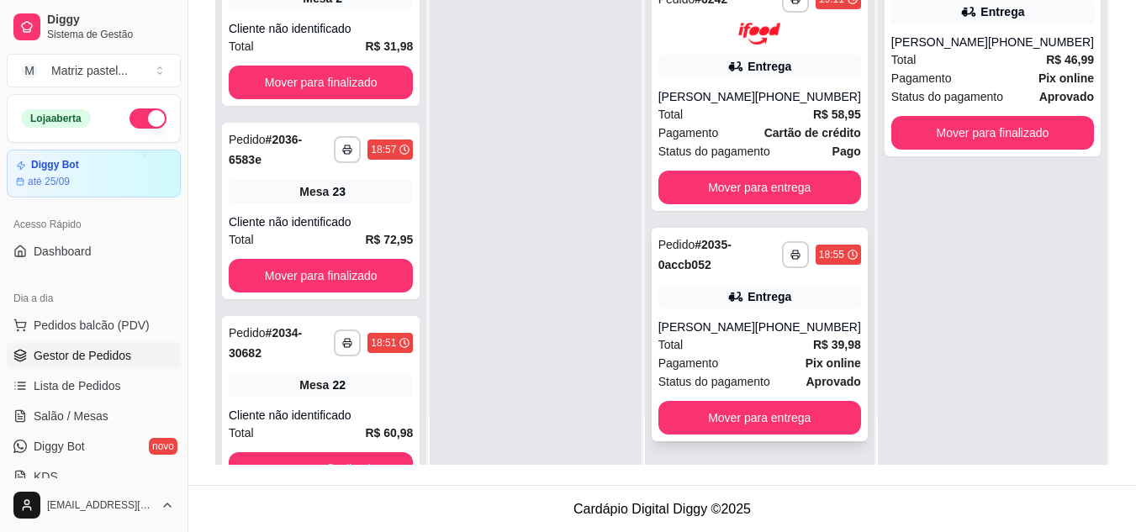
scroll to position [257, 0]
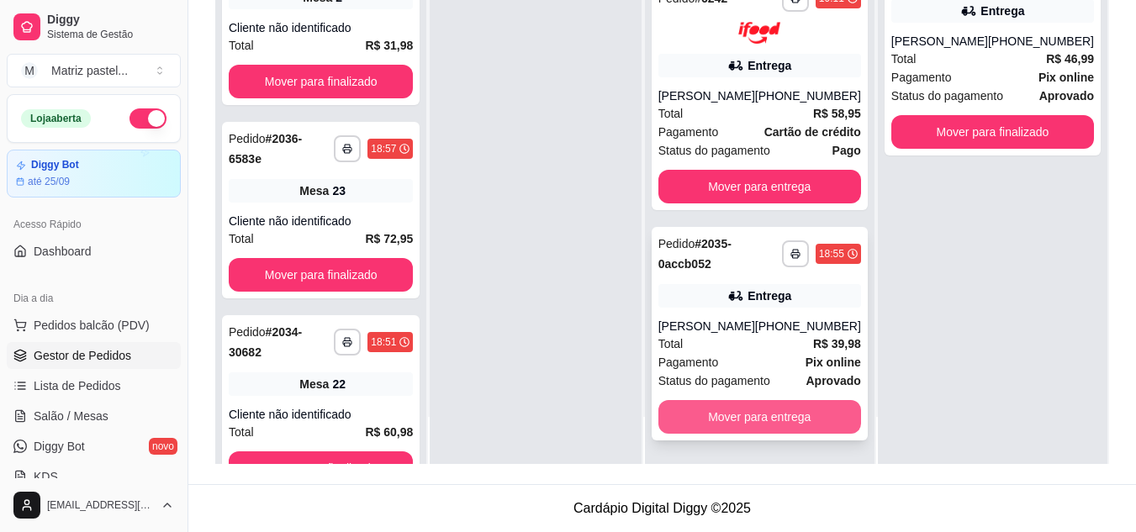
click at [741, 413] on button "Mover para entrega" at bounding box center [760, 417] width 203 height 34
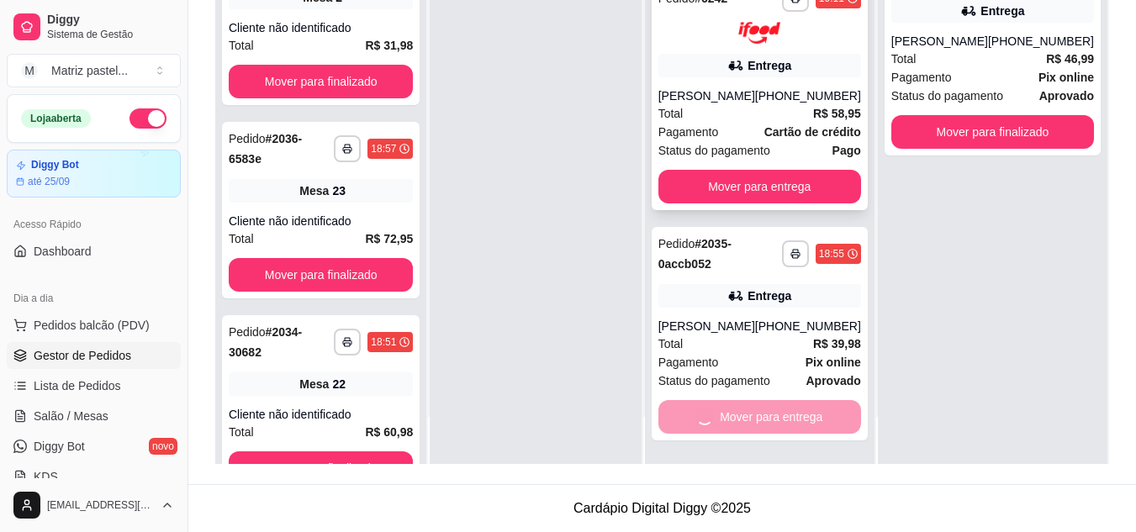
scroll to position [0, 0]
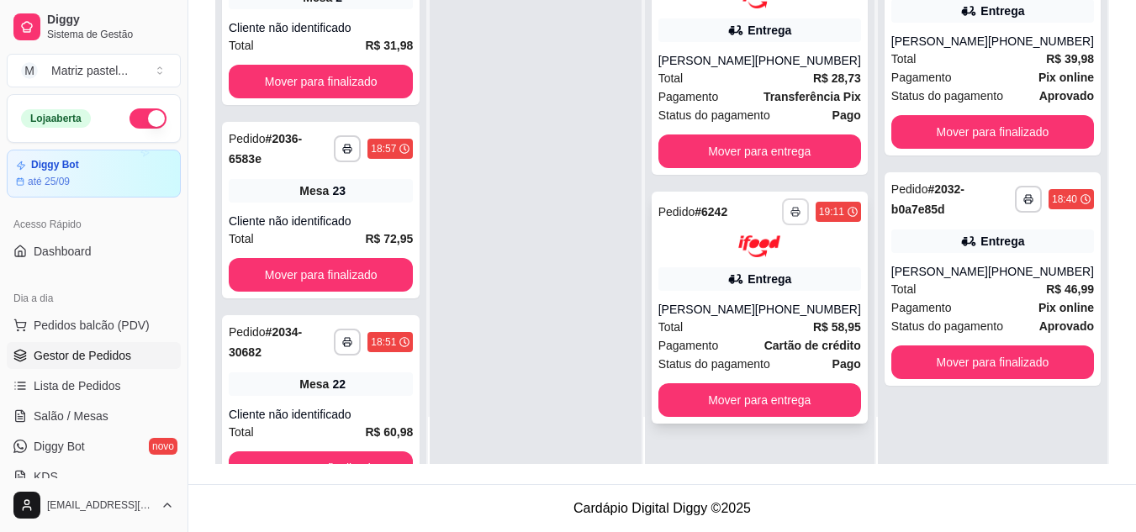
click at [787, 220] on button "button" at bounding box center [795, 211] width 27 height 27
click at [766, 260] on button "IMPRESSORA" at bounding box center [751, 270] width 118 height 26
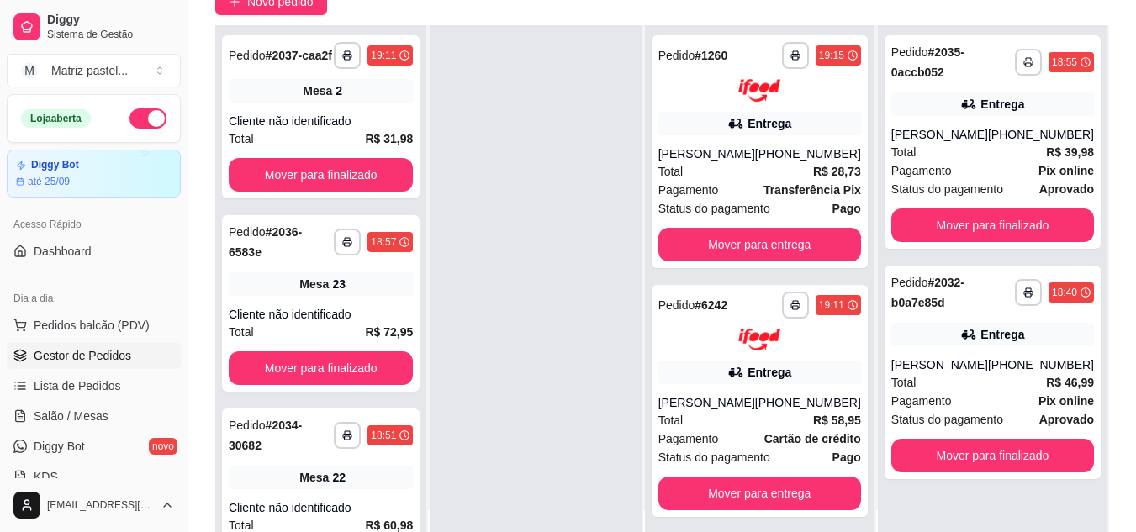
scroll to position [4, 0]
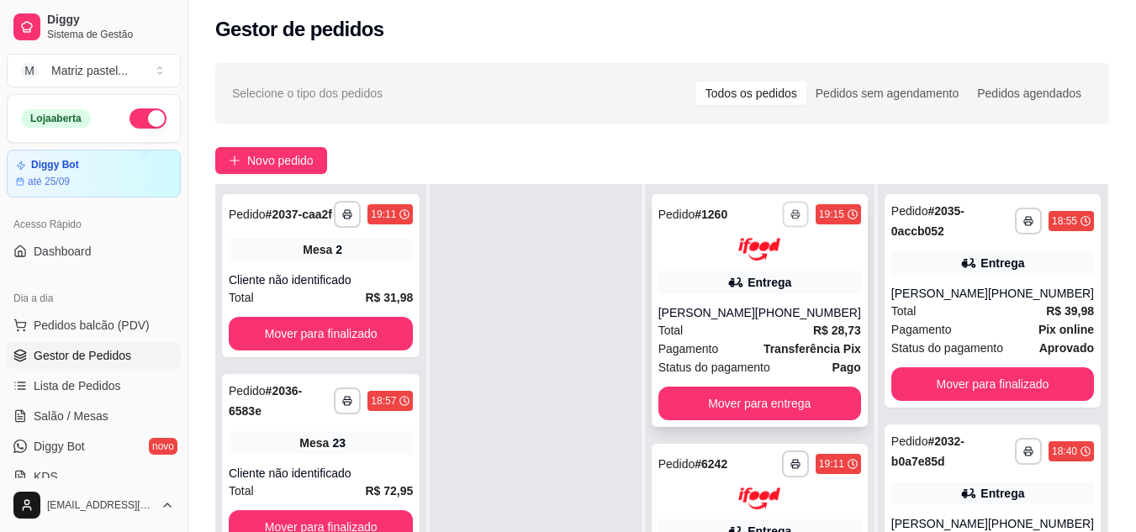
click at [797, 224] on button "button" at bounding box center [795, 214] width 26 height 26
click at [758, 273] on button "IMPRESSORA" at bounding box center [751, 273] width 122 height 27
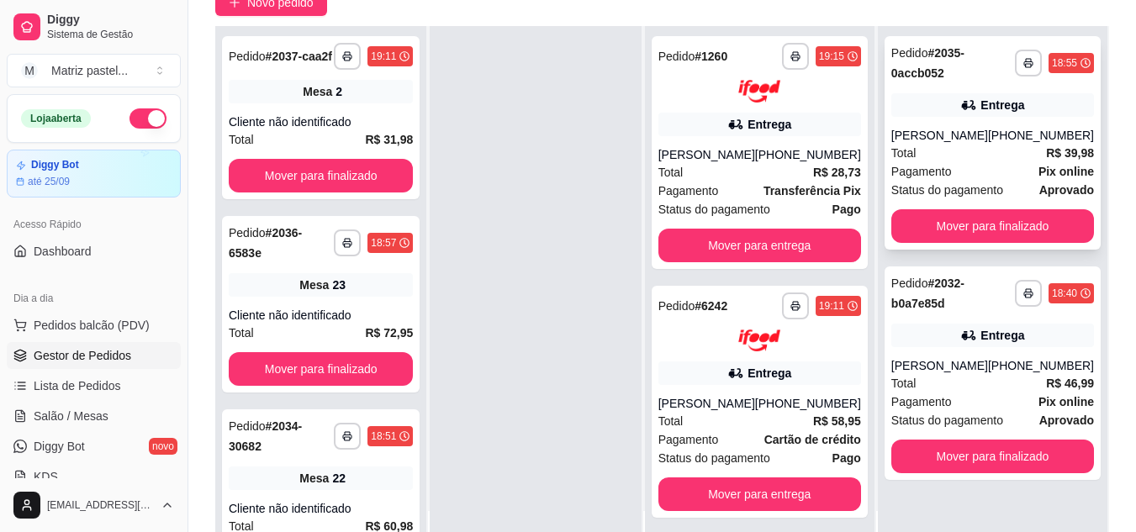
scroll to position [172, 0]
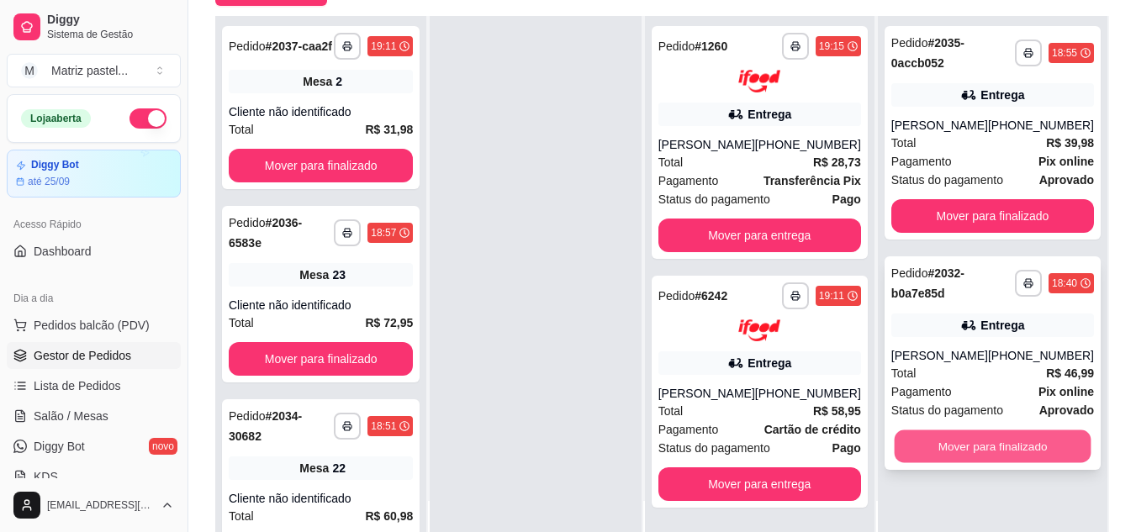
click at [977, 453] on button "Mover para finalizado" at bounding box center [992, 447] width 197 height 33
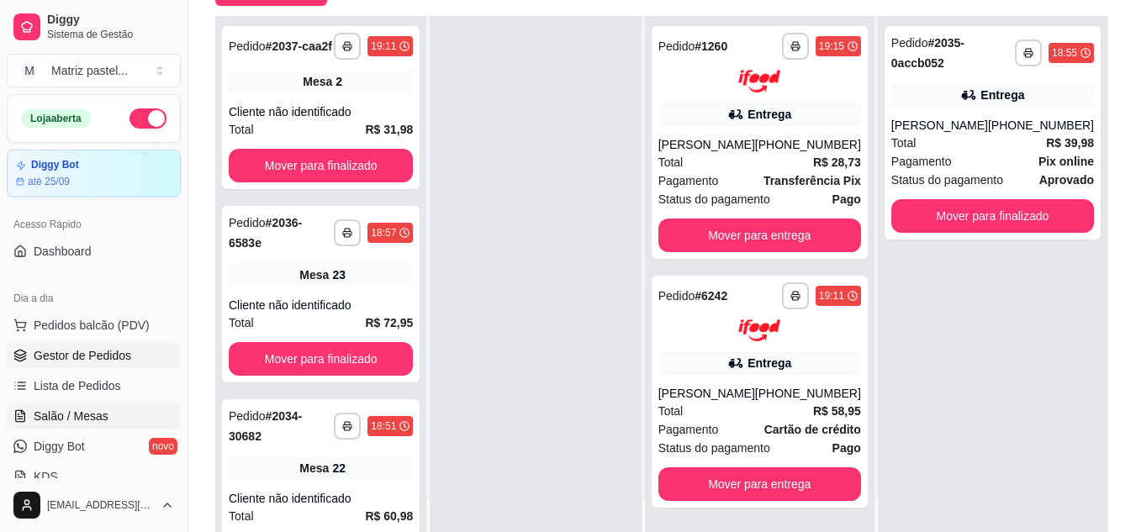
click at [78, 410] on span "Salão / Mesas" at bounding box center [71, 416] width 75 height 17
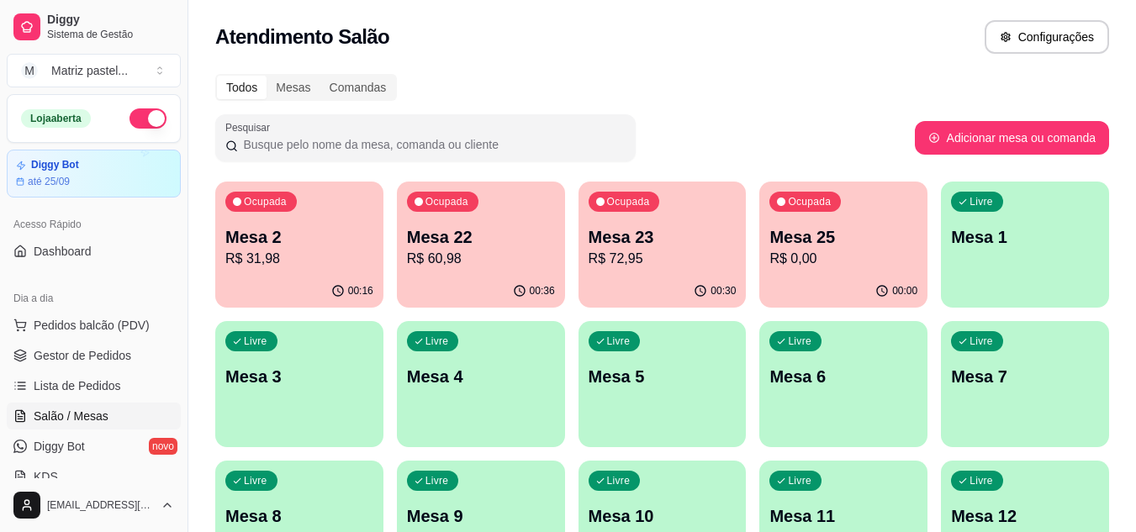
click at [479, 275] on div "00:36" at bounding box center [481, 291] width 168 height 33
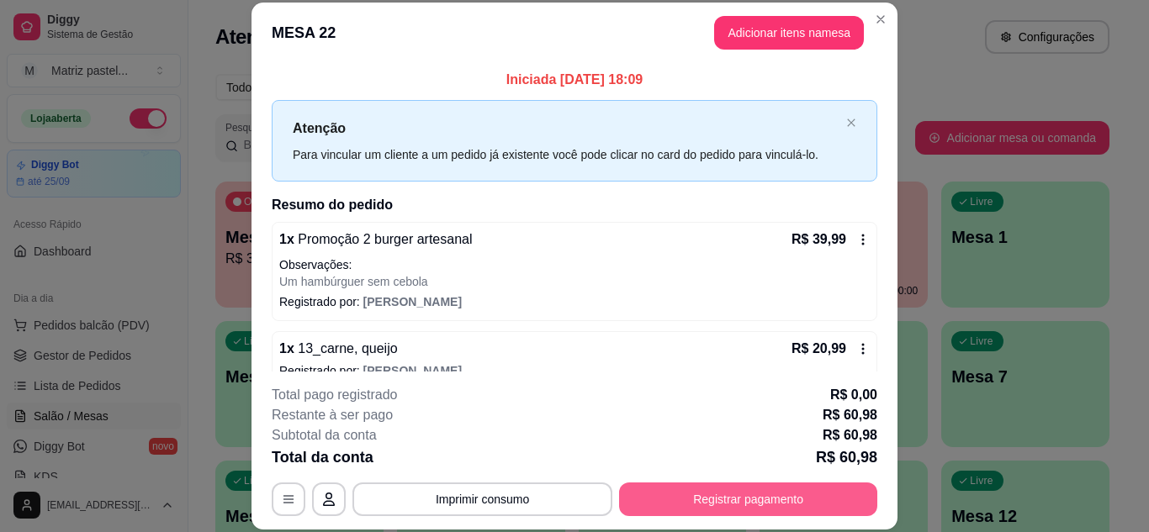
click at [660, 495] on button "Registrar pagamento" at bounding box center [748, 500] width 258 height 34
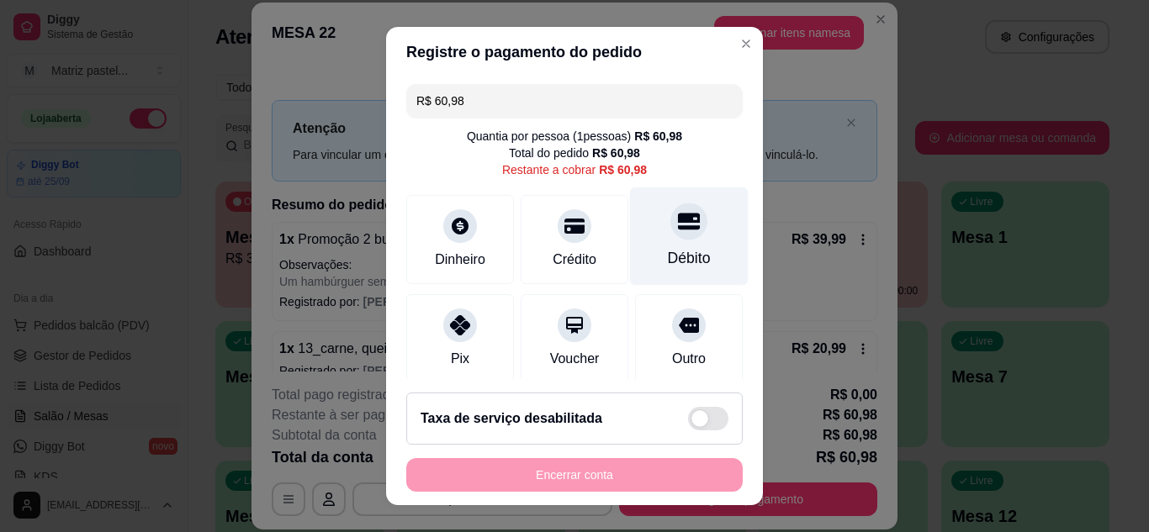
click at [646, 241] on div "Débito" at bounding box center [689, 236] width 119 height 98
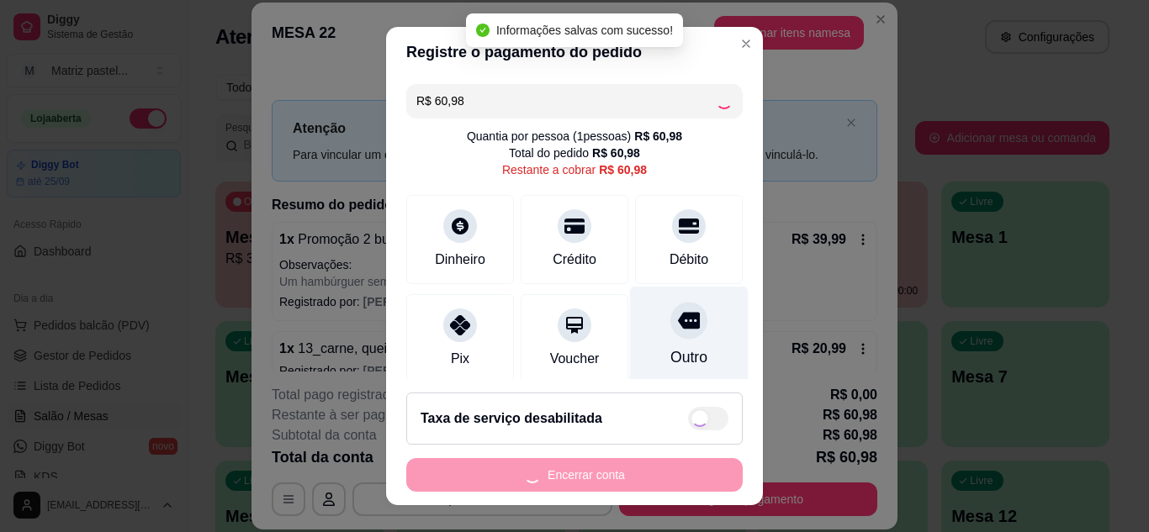
type input "R$ 0,00"
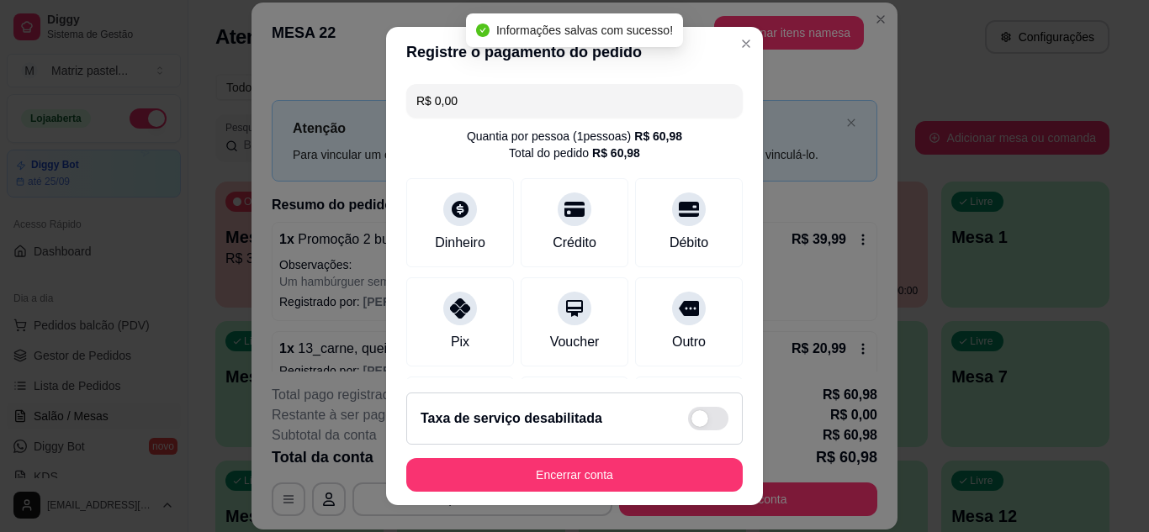
click at [584, 493] on footer "Taxa de serviço desabilitada Encerrar conta" at bounding box center [574, 442] width 377 height 126
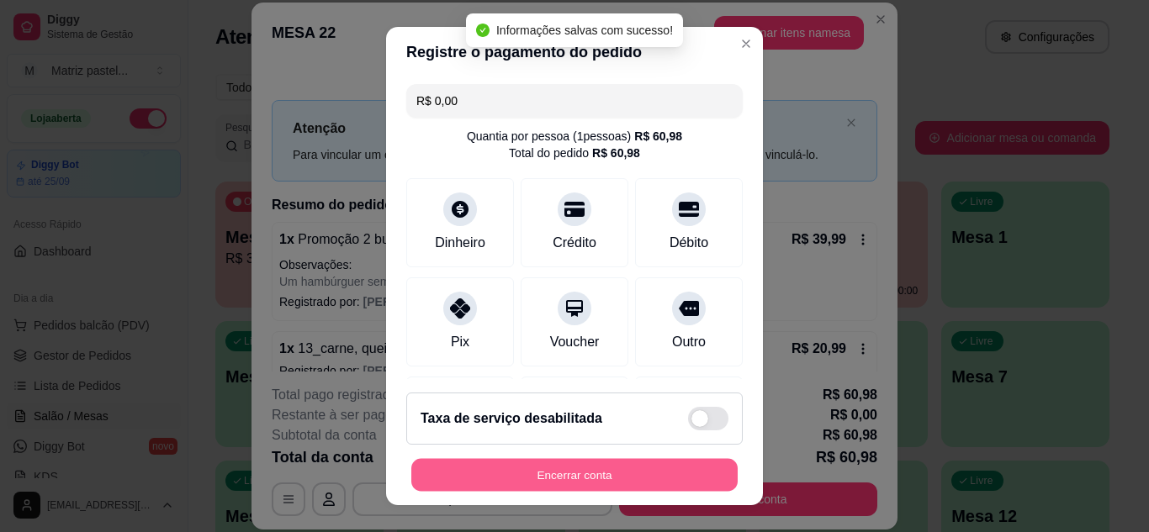
click at [585, 479] on button "Encerrar conta" at bounding box center [574, 475] width 326 height 33
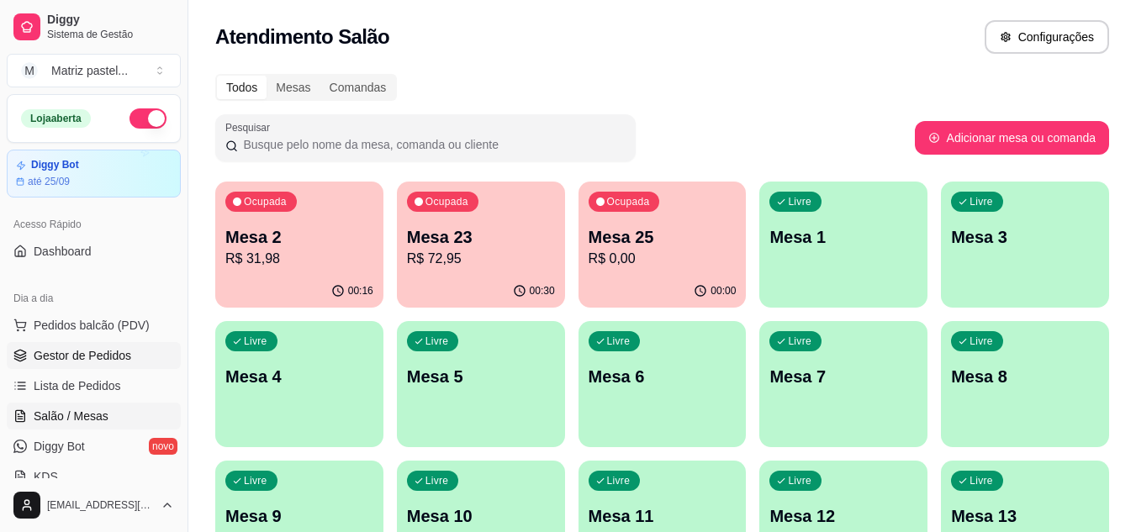
click at [97, 360] on span "Gestor de Pedidos" at bounding box center [83, 355] width 98 height 17
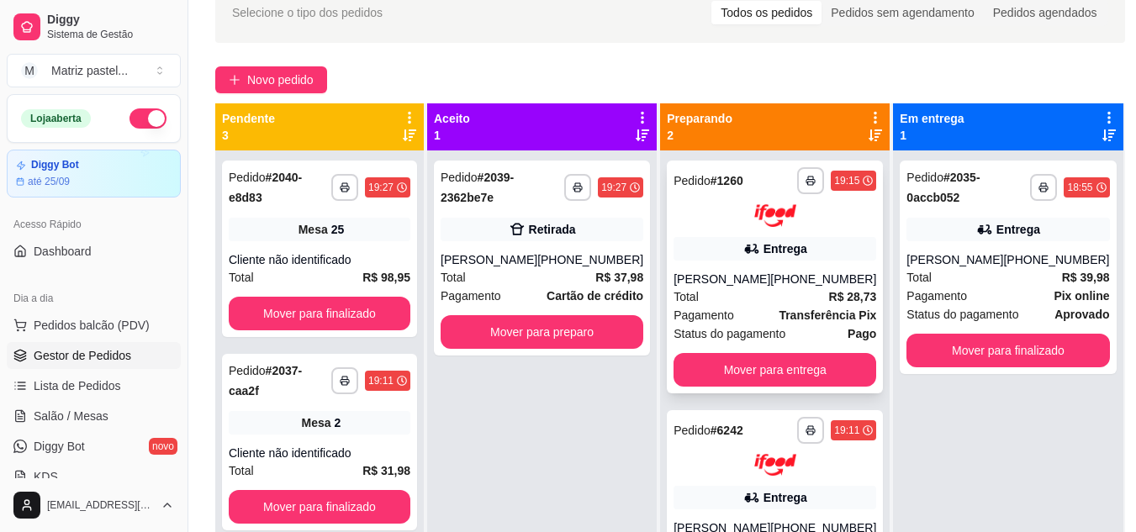
scroll to position [84, 0]
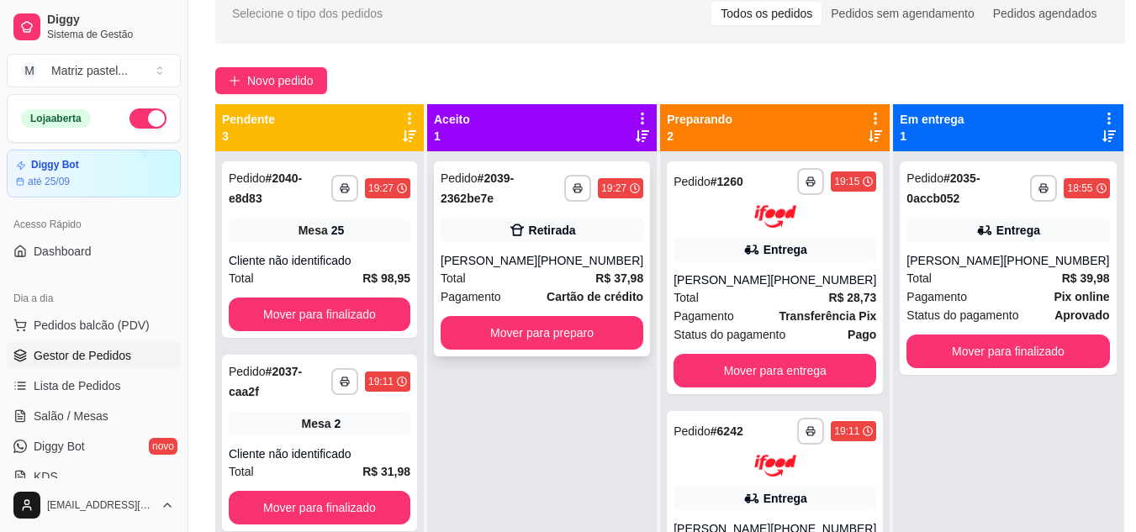
click at [575, 198] on button "button" at bounding box center [577, 188] width 27 height 27
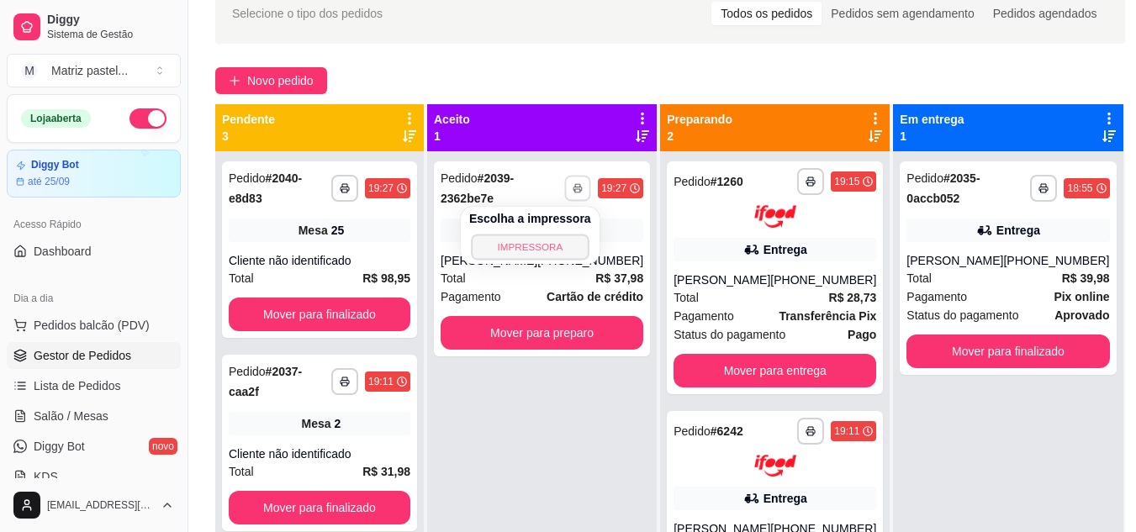
click at [566, 240] on button "IMPRESSORA" at bounding box center [530, 247] width 118 height 26
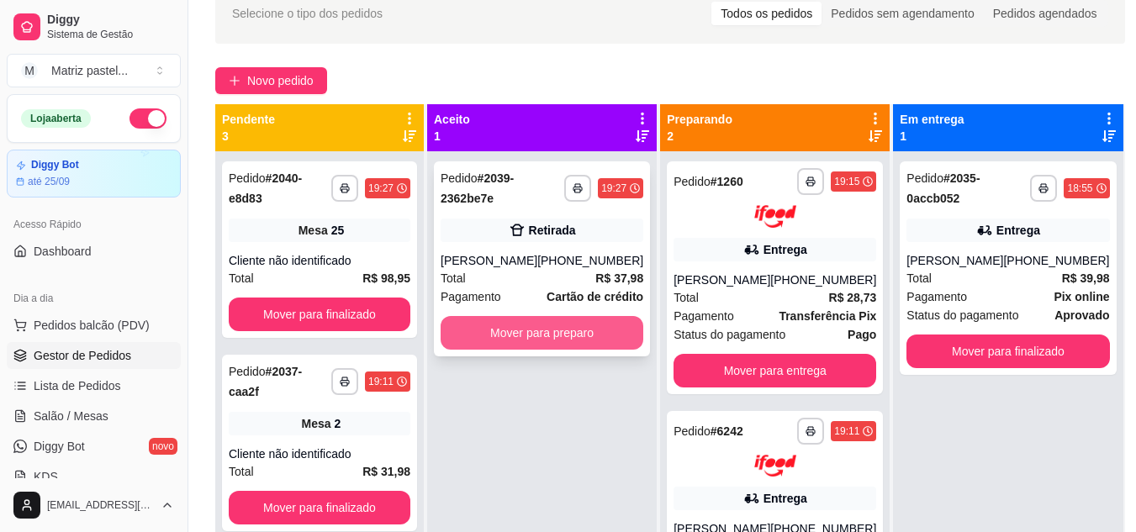
click at [527, 337] on button "Mover para preparo" at bounding box center [542, 333] width 203 height 34
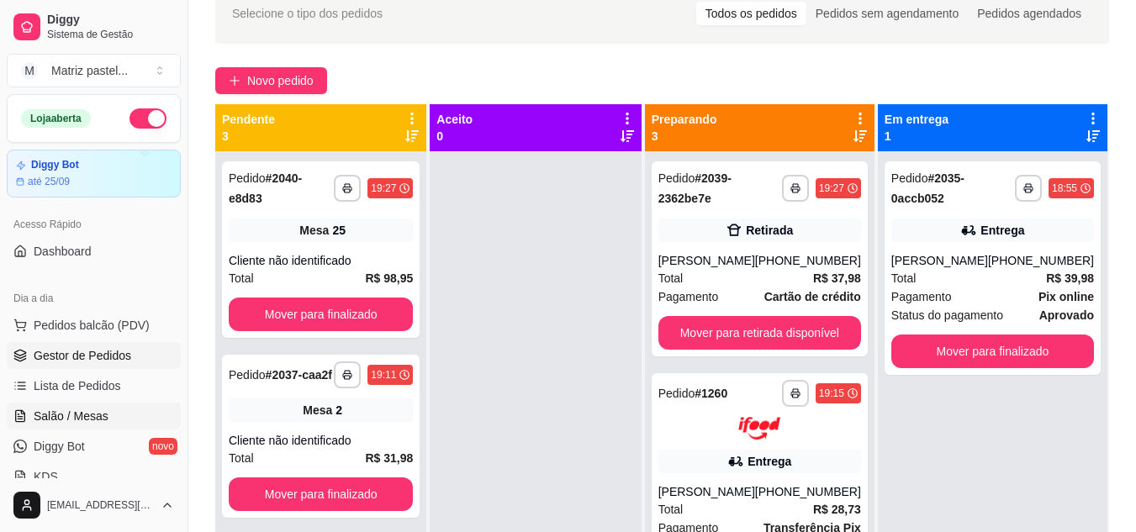
click at [86, 415] on span "Salão / Mesas" at bounding box center [71, 416] width 75 height 17
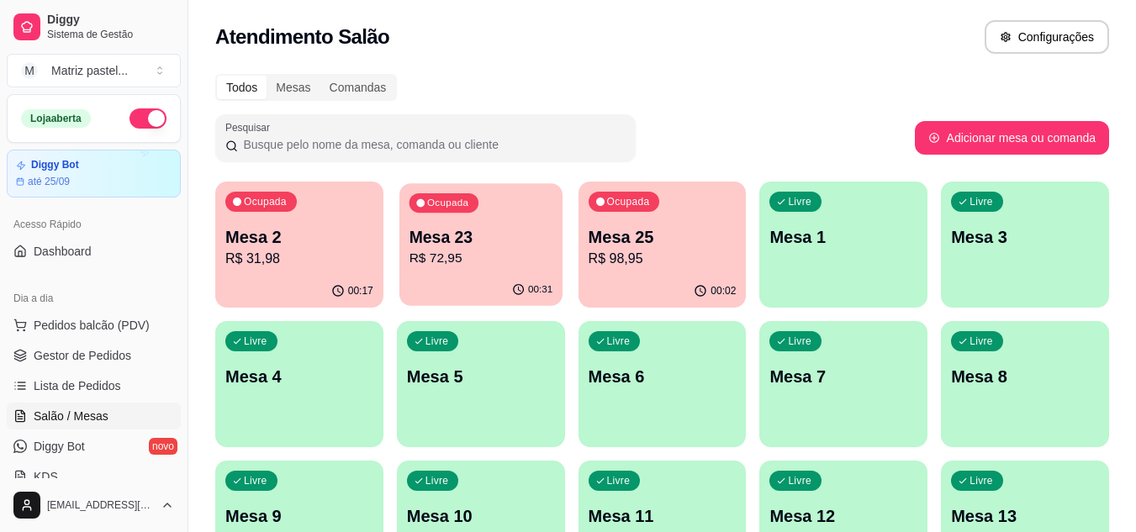
click at [453, 261] on p "R$ 72,95" at bounding box center [481, 258] width 144 height 19
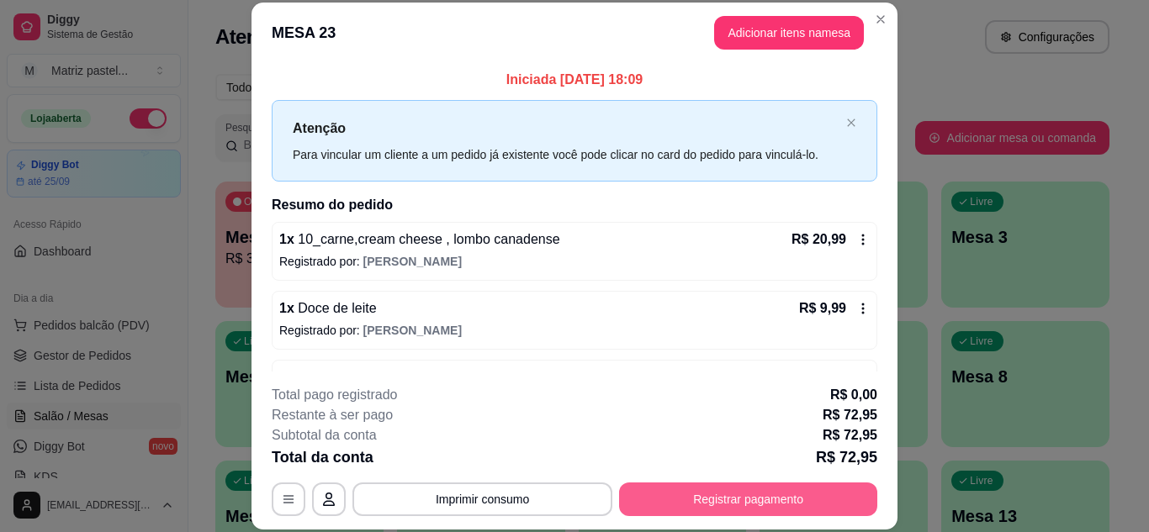
click at [689, 484] on button "Registrar pagamento" at bounding box center [748, 500] width 258 height 34
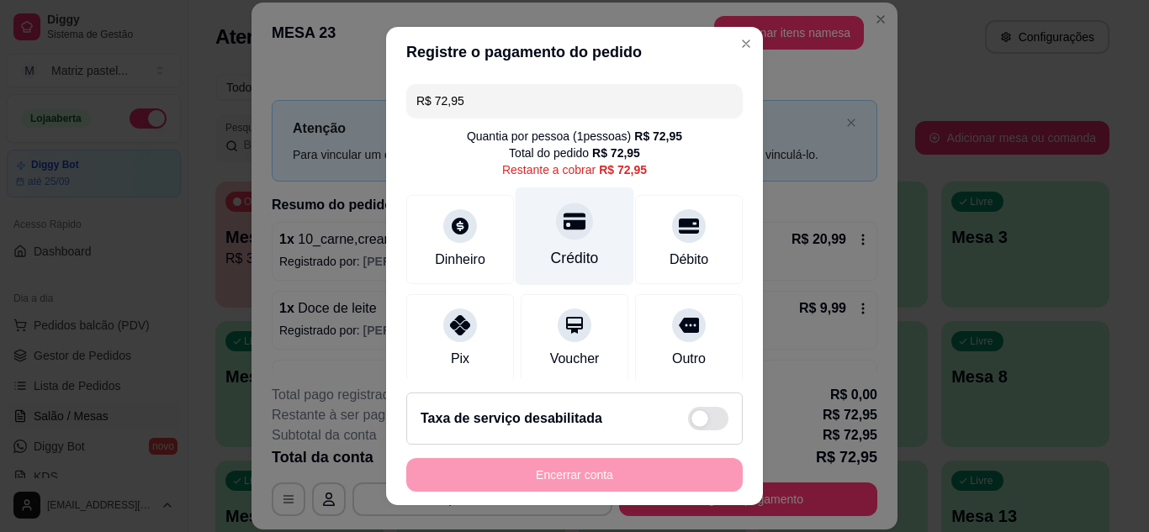
click at [574, 227] on div "Crédito" at bounding box center [575, 236] width 119 height 98
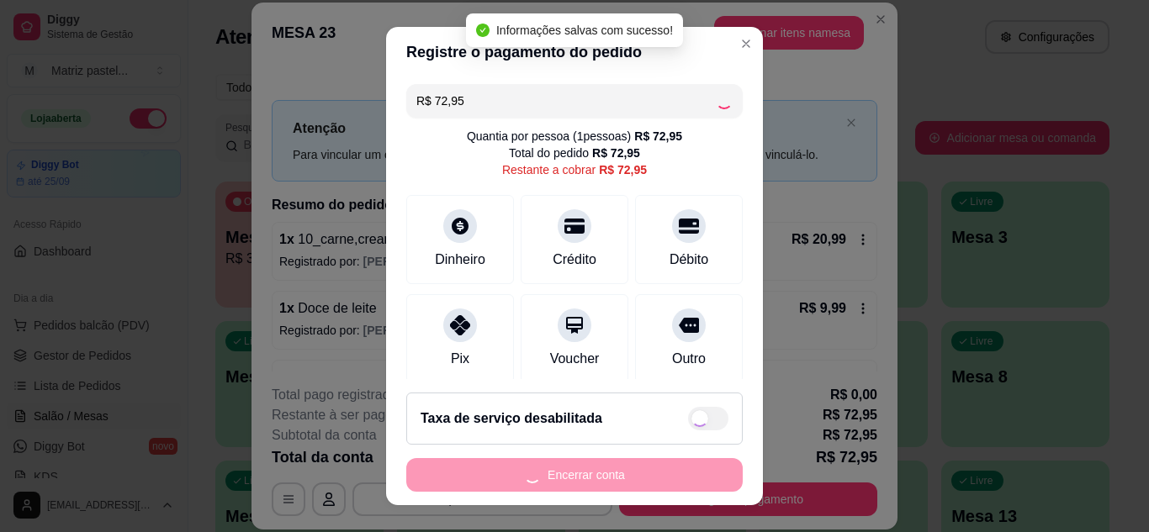
type input "R$ 0,00"
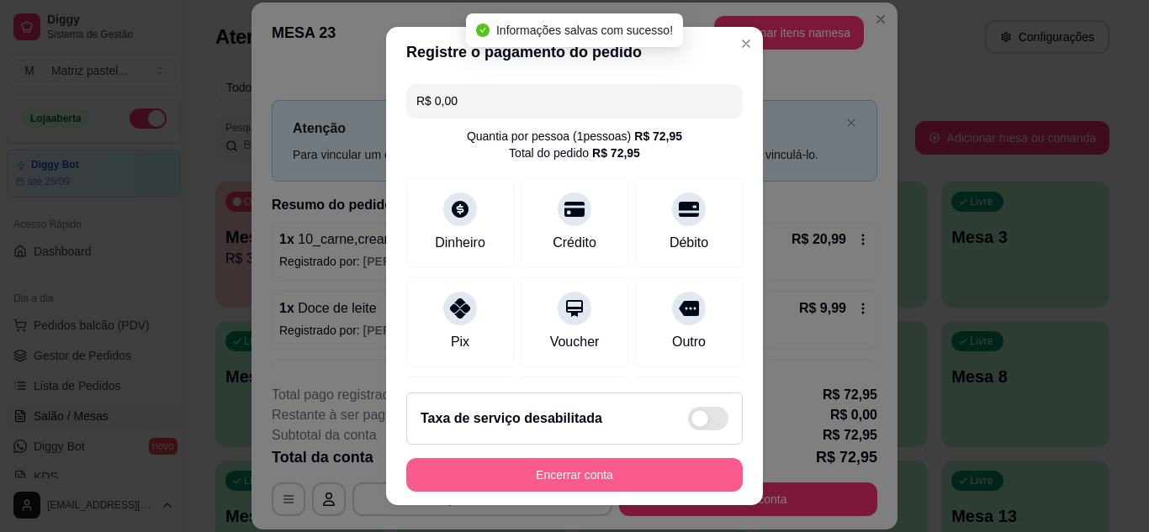
click at [584, 488] on button "Encerrar conta" at bounding box center [574, 475] width 336 height 34
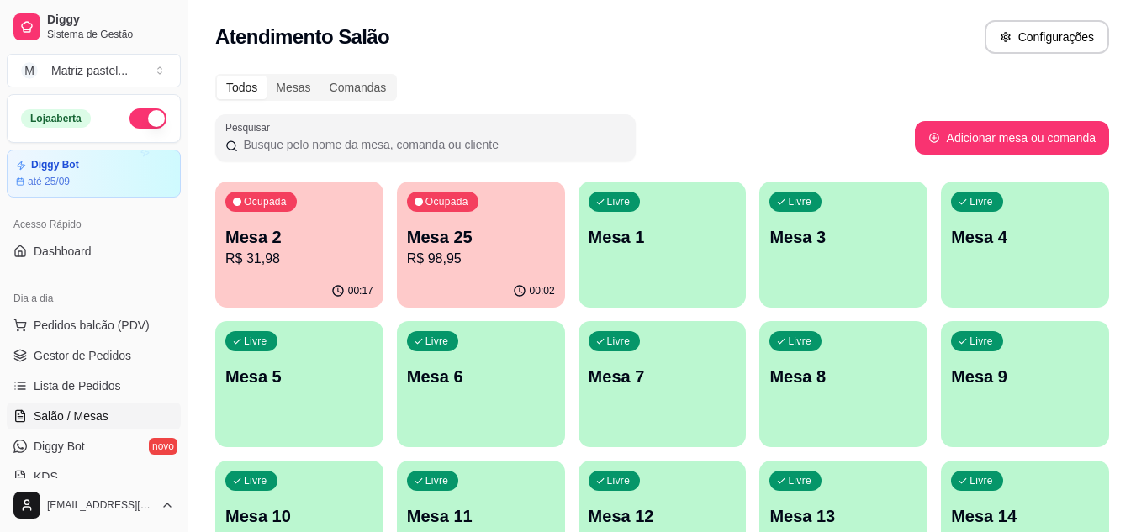
click at [461, 211] on div "Ocupada" at bounding box center [442, 202] width 71 height 20
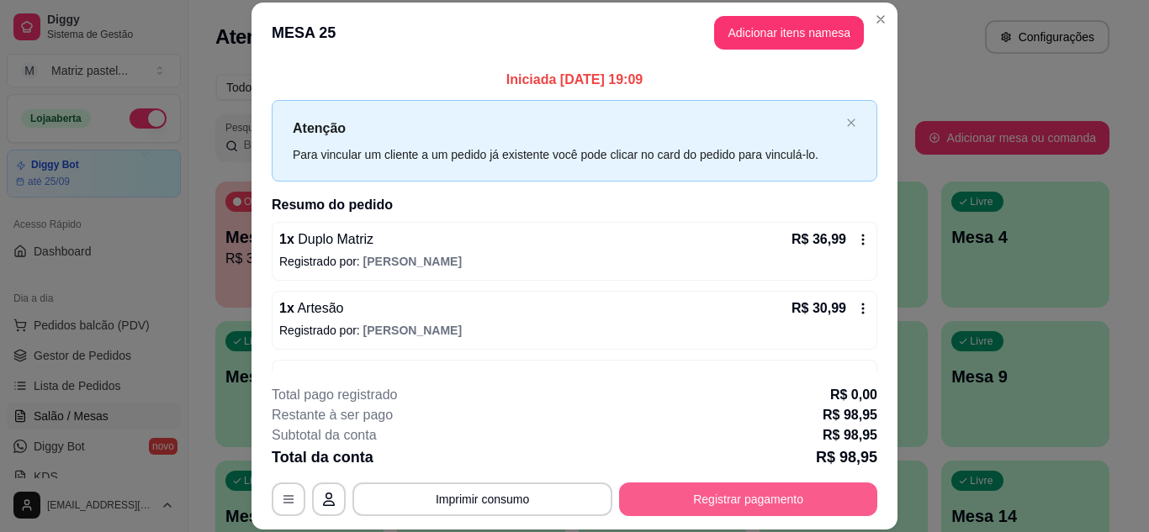
click at [684, 505] on button "Registrar pagamento" at bounding box center [748, 500] width 258 height 34
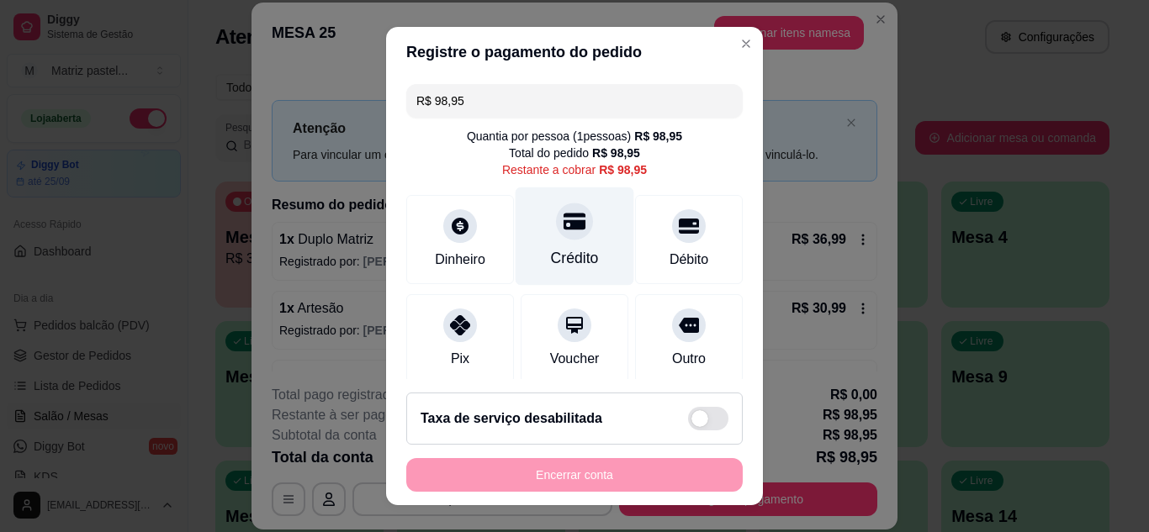
click at [566, 247] on div "Crédito" at bounding box center [575, 258] width 48 height 22
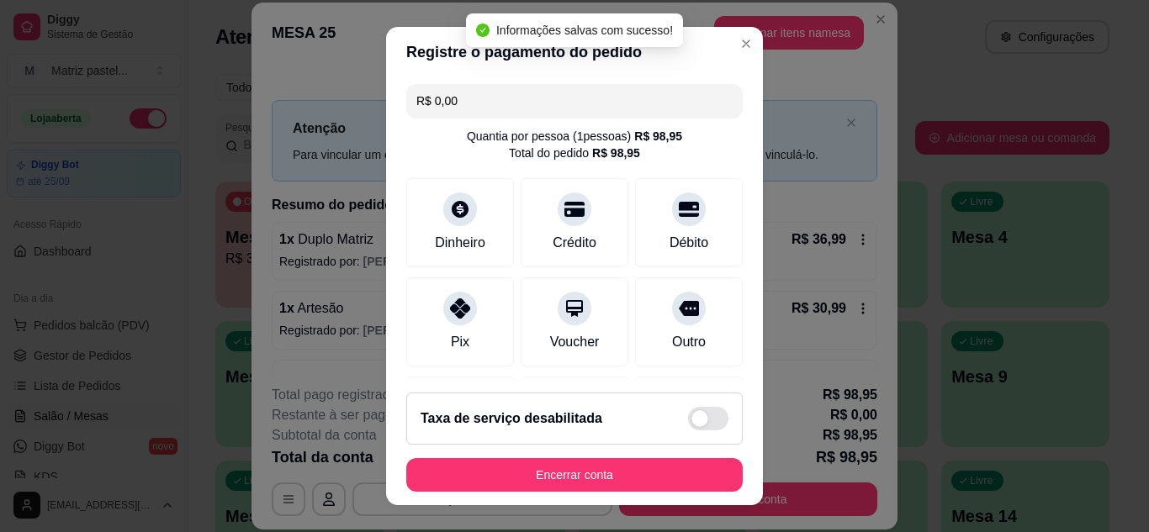
type input "R$ 0,00"
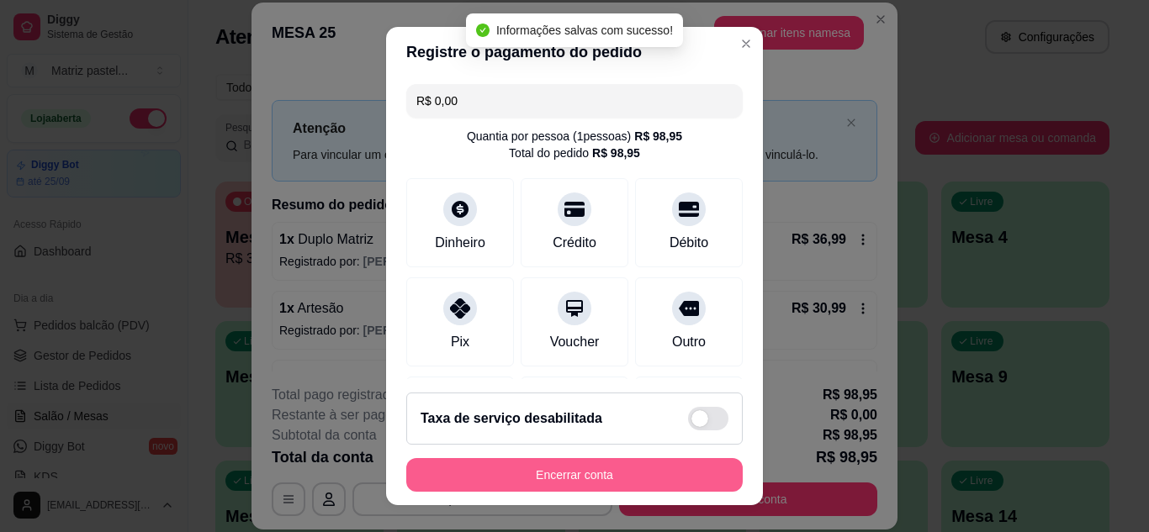
click at [564, 478] on button "Encerrar conta" at bounding box center [574, 475] width 336 height 34
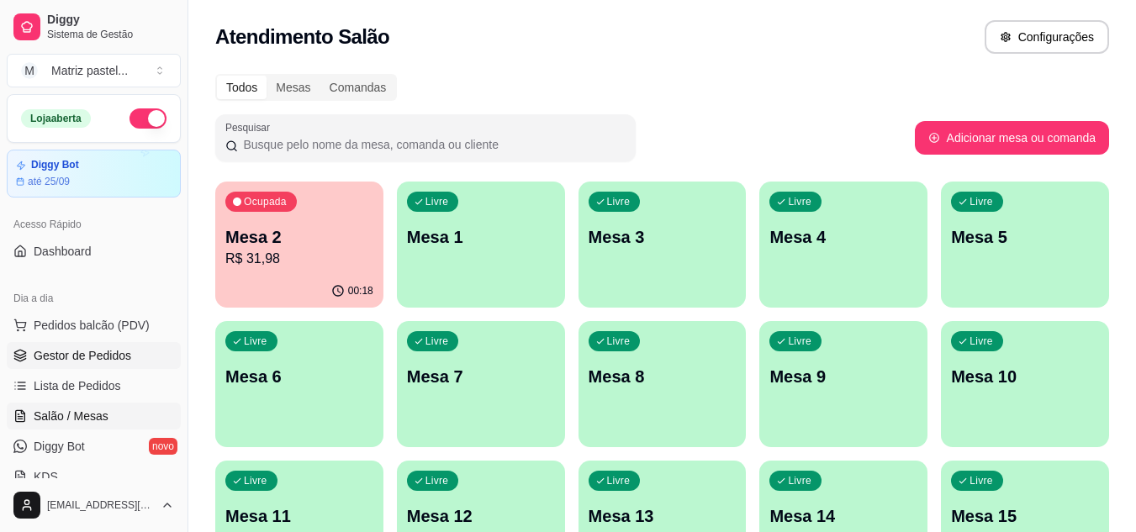
click at [137, 368] on link "Gestor de Pedidos" at bounding box center [94, 355] width 174 height 27
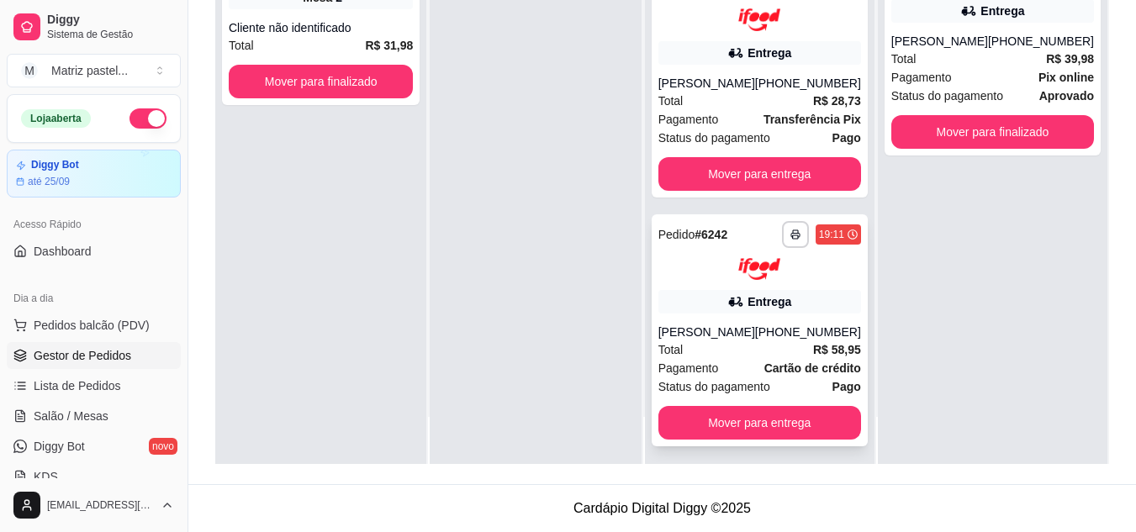
scroll to position [195, 0]
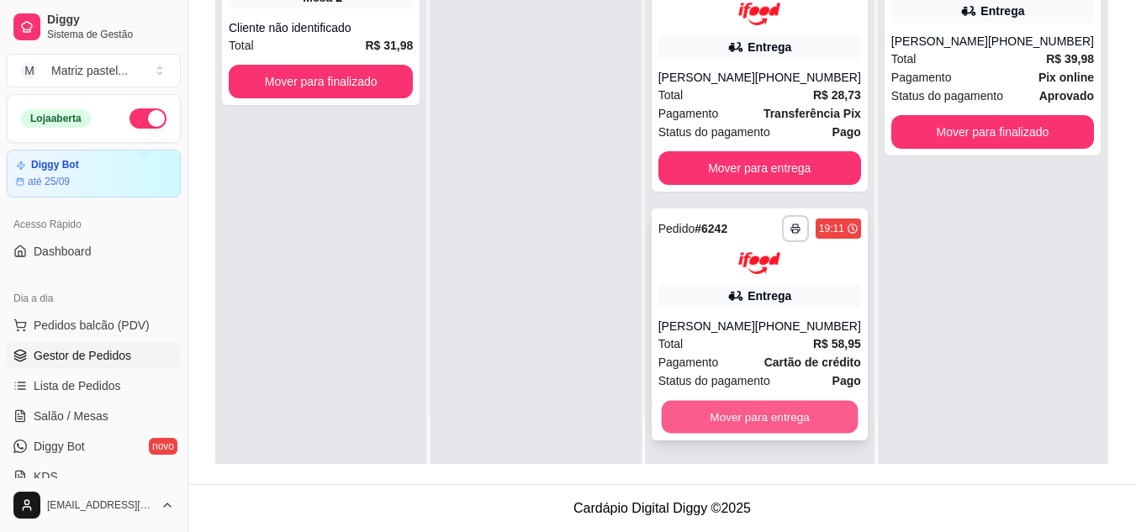
click at [738, 410] on button "Mover para entrega" at bounding box center [759, 417] width 197 height 33
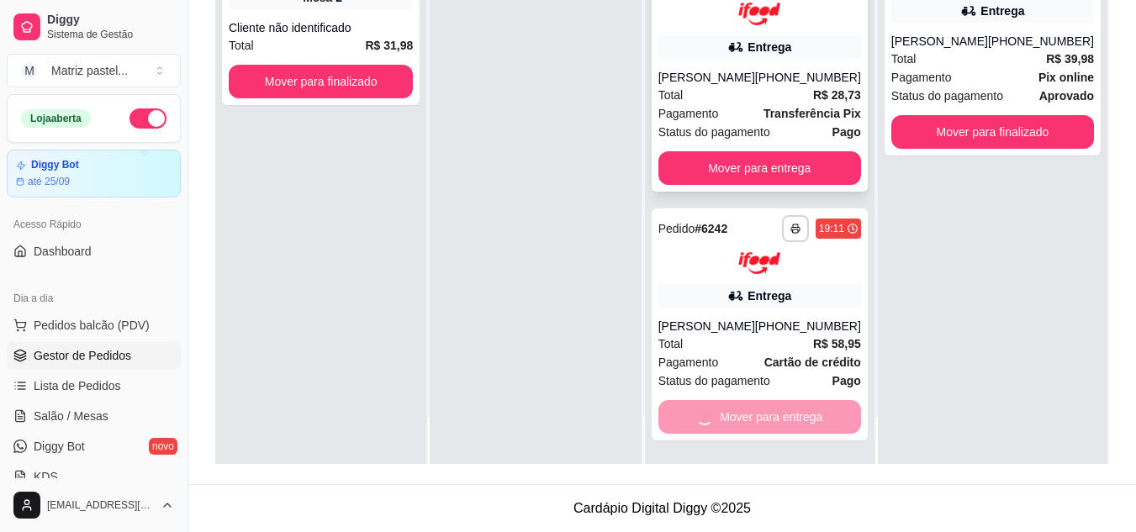
scroll to position [0, 0]
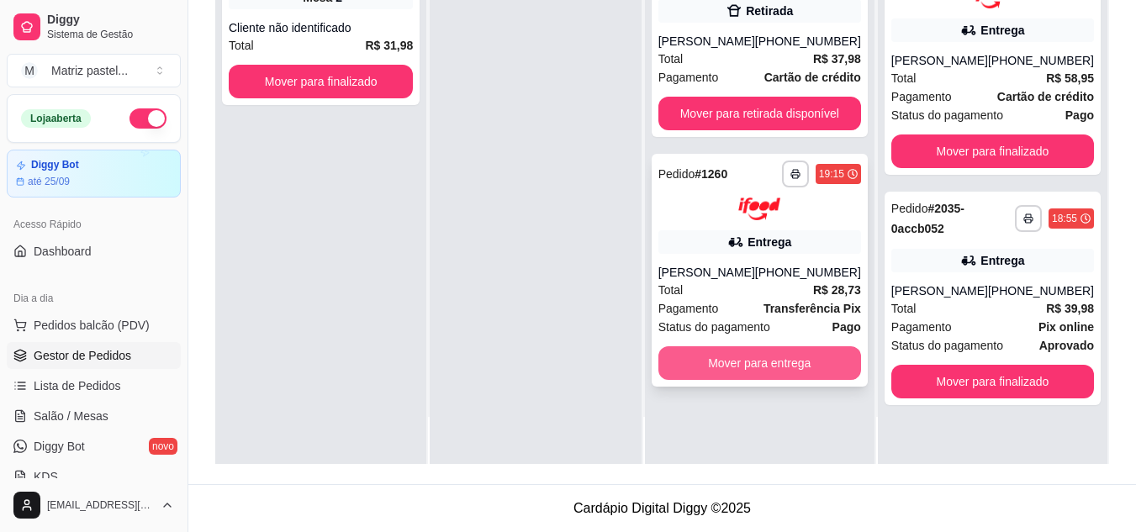
click at [736, 355] on button "Mover para entrega" at bounding box center [760, 364] width 203 height 34
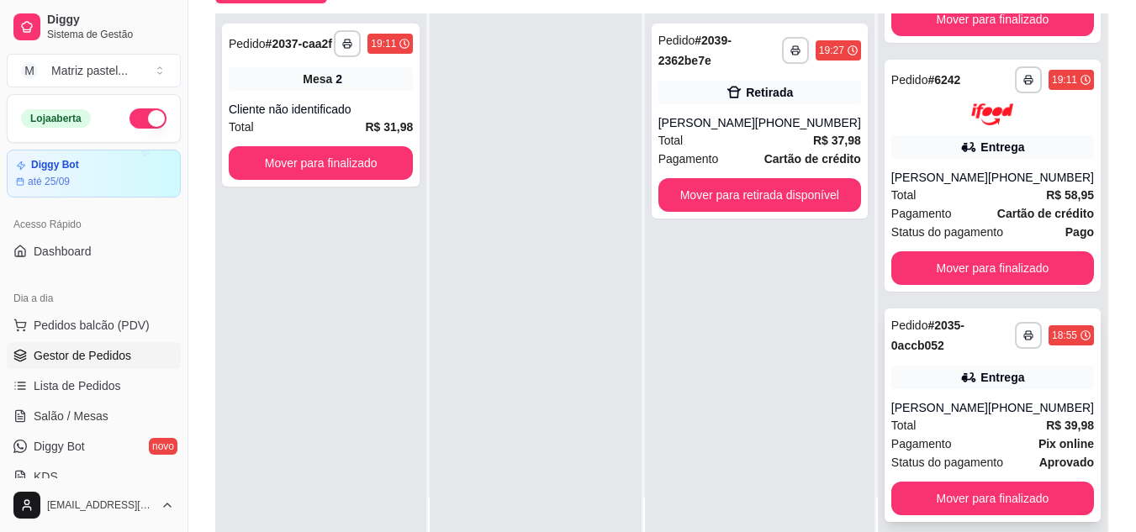
scroll to position [257, 0]
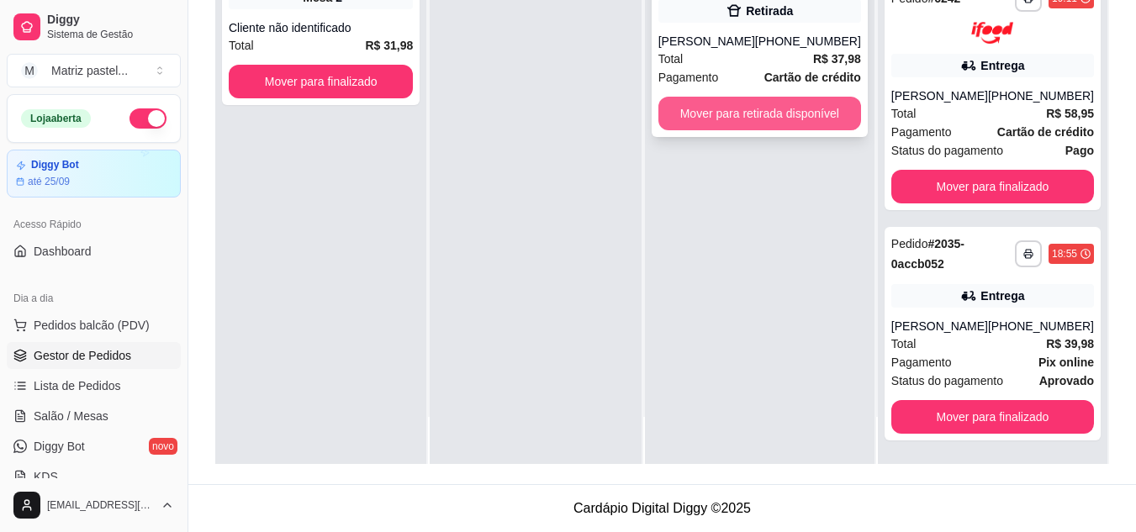
click at [775, 119] on button "Mover para retirada disponível" at bounding box center [760, 114] width 203 height 34
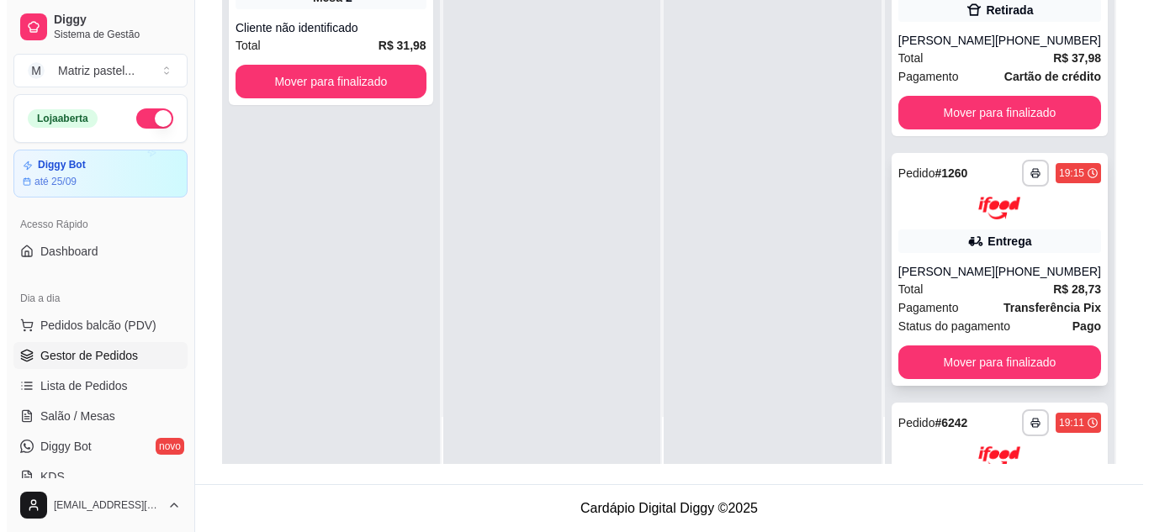
scroll to position [0, 0]
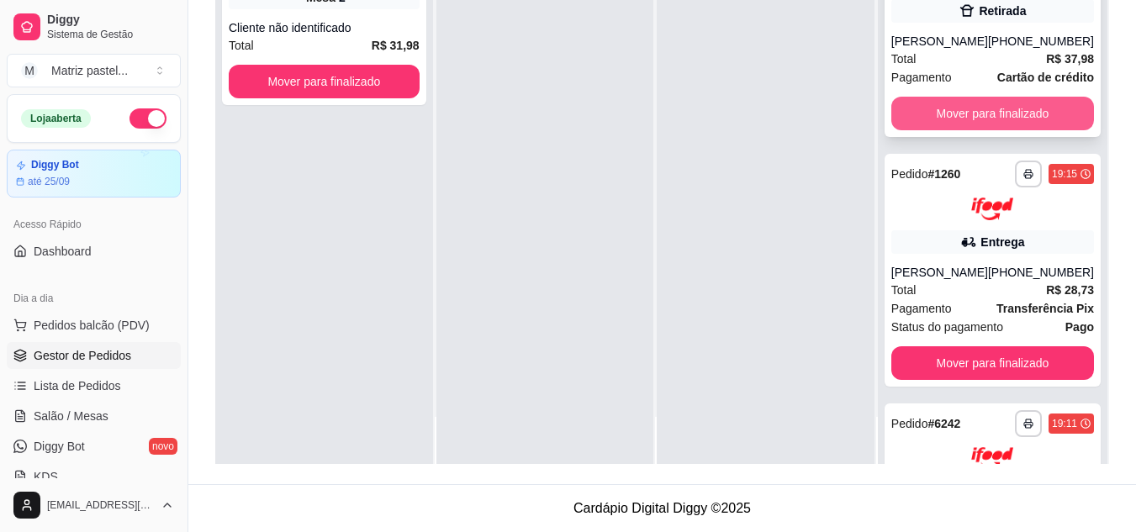
click at [993, 128] on button "Mover para finalizado" at bounding box center [993, 114] width 203 height 34
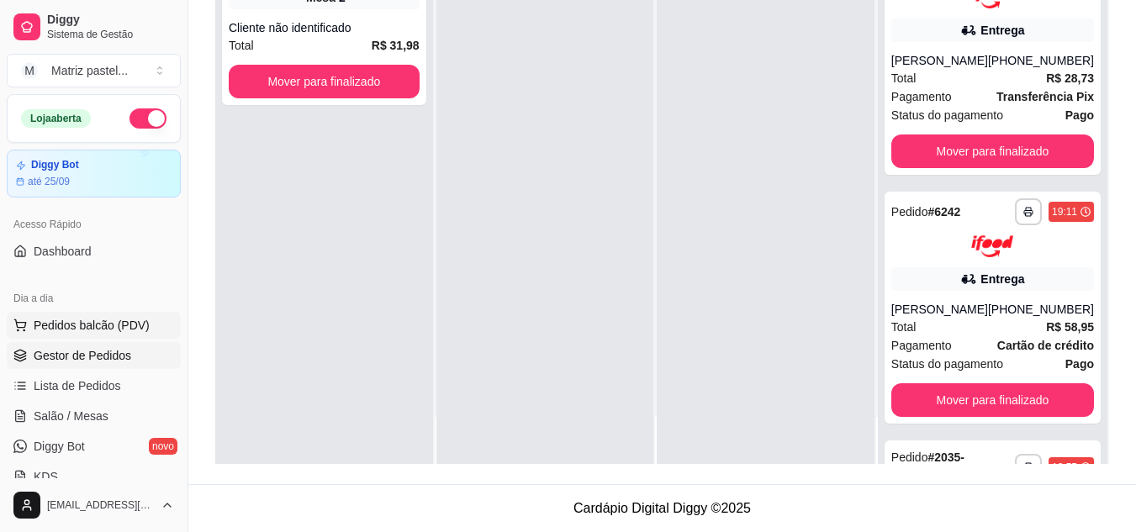
click at [48, 323] on span "Pedidos balcão (PDV)" at bounding box center [92, 325] width 116 height 17
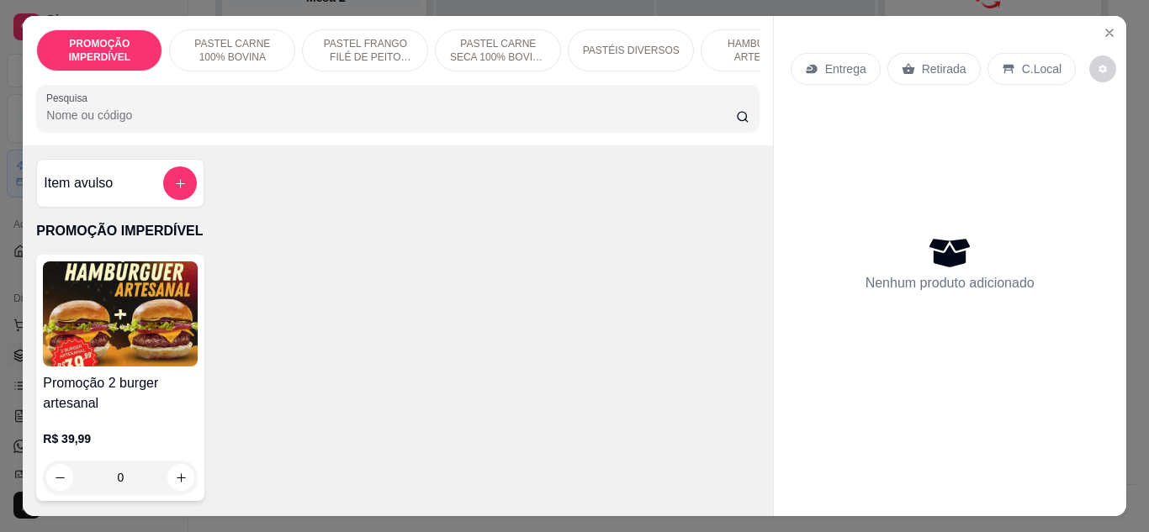
click at [260, 116] on input "Pesquisa" at bounding box center [391, 115] width 690 height 17
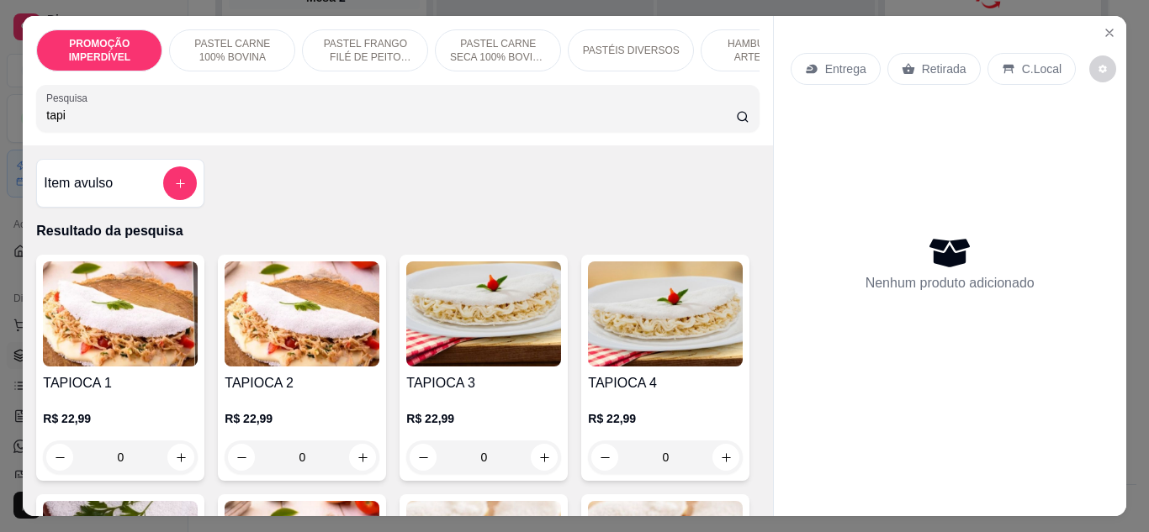
type input "tapi"
click at [355, 462] on div "0" at bounding box center [302, 458] width 155 height 34
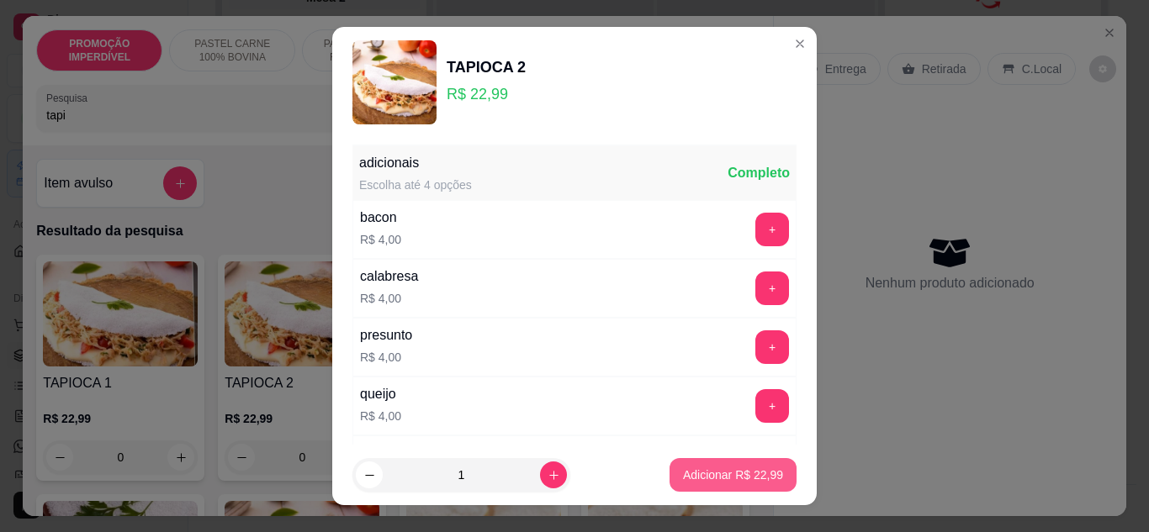
click at [691, 462] on button "Adicionar R$ 22,99" at bounding box center [732, 475] width 127 height 34
type input "1"
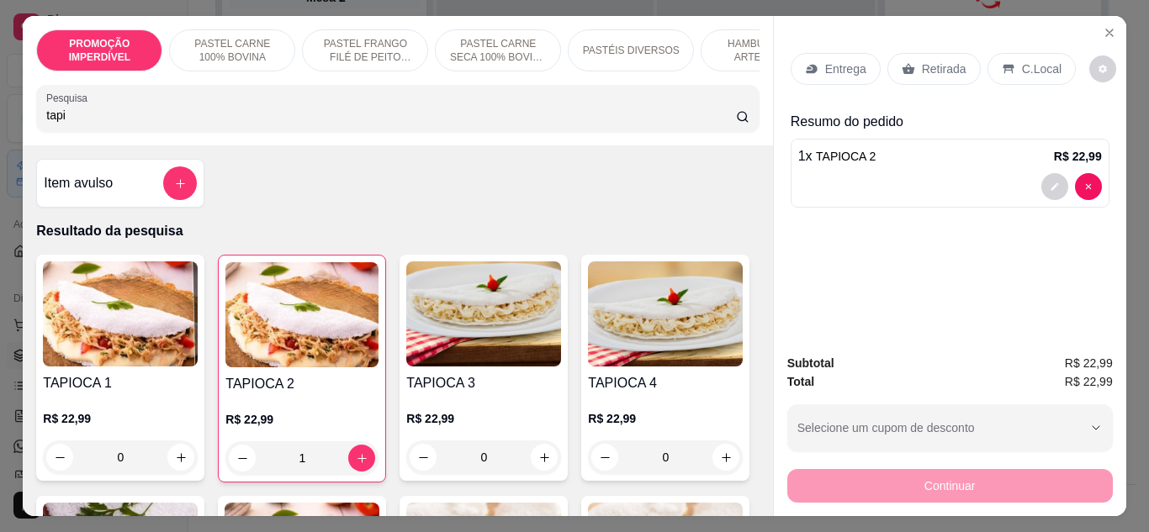
click at [96, 124] on input "tapi" at bounding box center [391, 115] width 690 height 17
click at [97, 124] on input "tapi" at bounding box center [391, 115] width 690 height 17
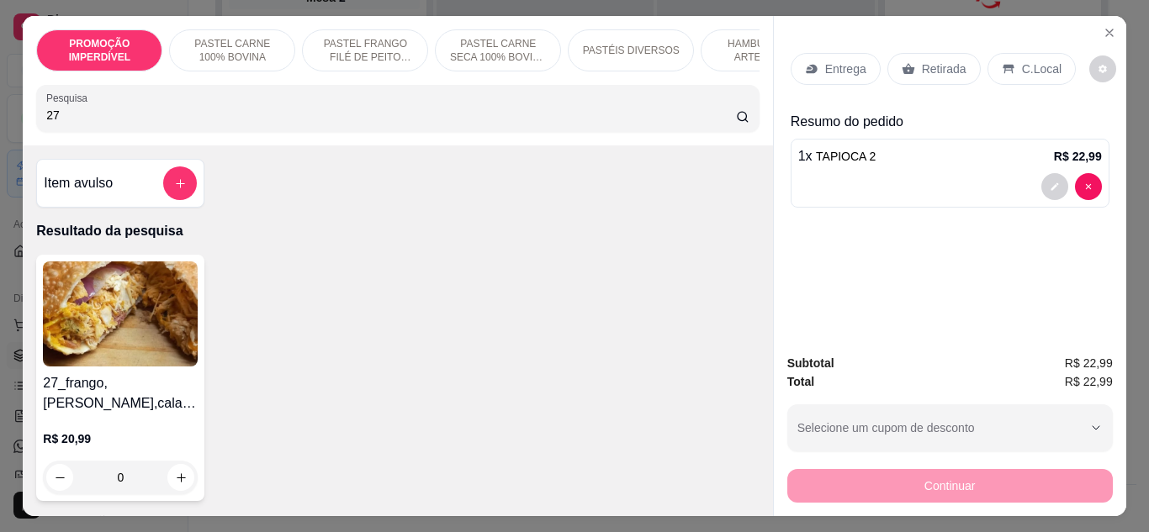
type input "27"
click at [170, 475] on div "0" at bounding box center [120, 478] width 155 height 34
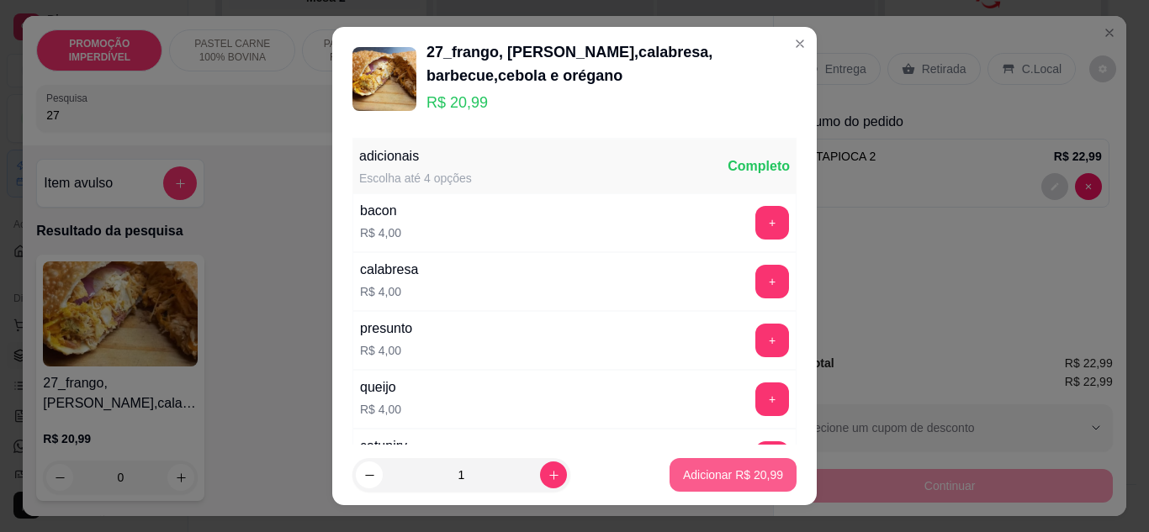
click at [683, 474] on p "Adicionar R$ 20,99" at bounding box center [733, 475] width 100 height 17
type input "1"
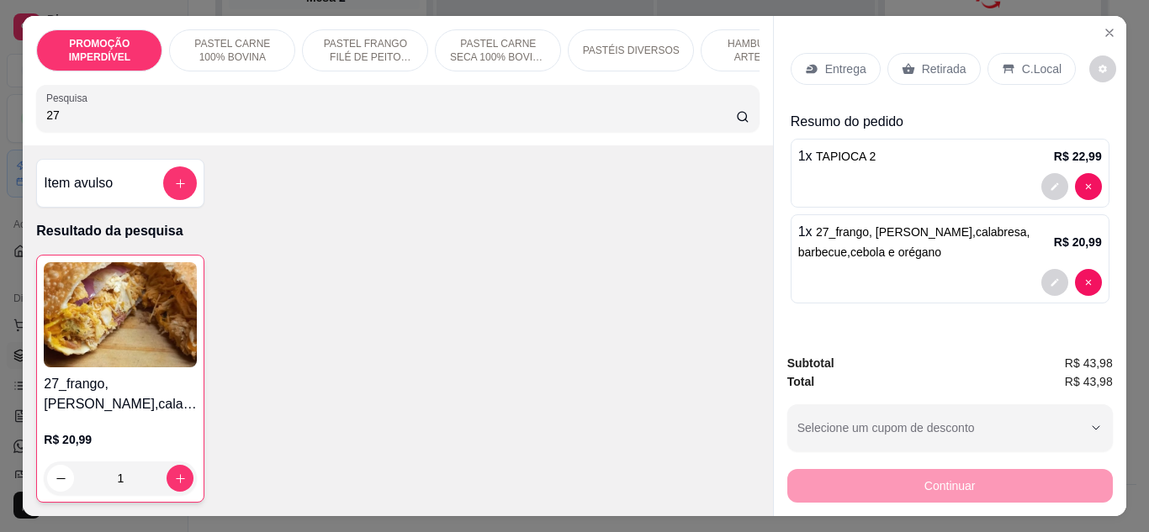
click at [818, 68] on div "Entrega" at bounding box center [836, 69] width 90 height 32
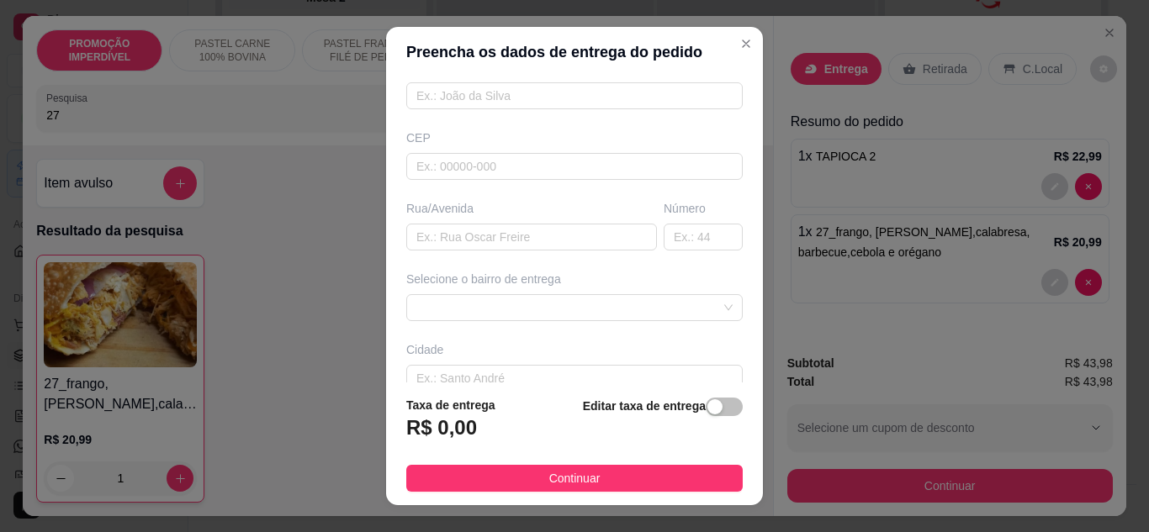
scroll to position [168, 0]
click at [471, 235] on input "text" at bounding box center [531, 233] width 251 height 27
paste input "[PERSON_NAME]"
type input "[PERSON_NAME]"
click at [664, 232] on input "text" at bounding box center [703, 233] width 79 height 27
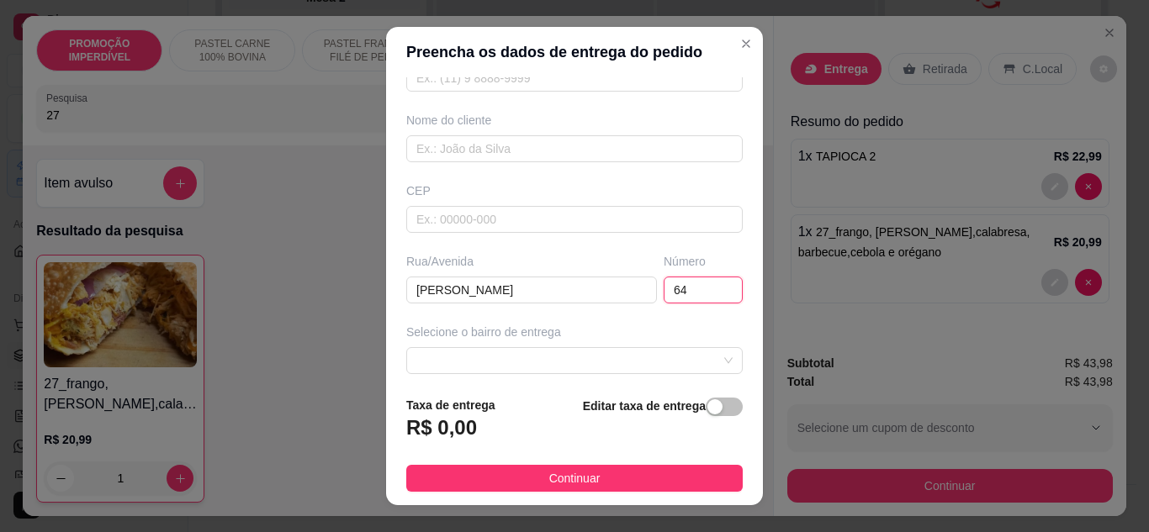
scroll to position [84, 0]
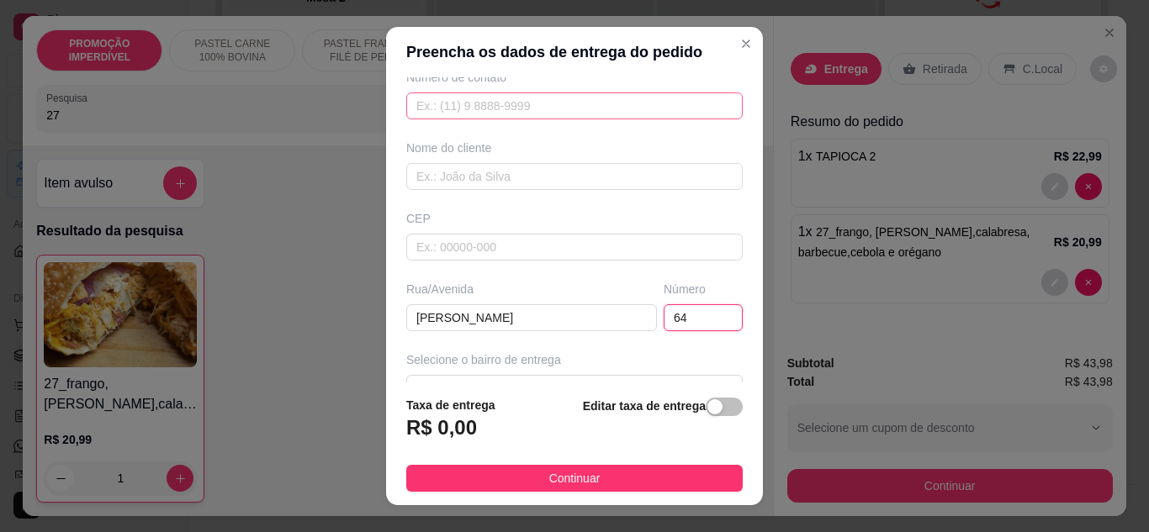
type input "64"
click at [429, 114] on input "text" at bounding box center [574, 106] width 336 height 27
paste input "[PHONE_NUMBER]"
type input "[PHONE_NUMBER]"
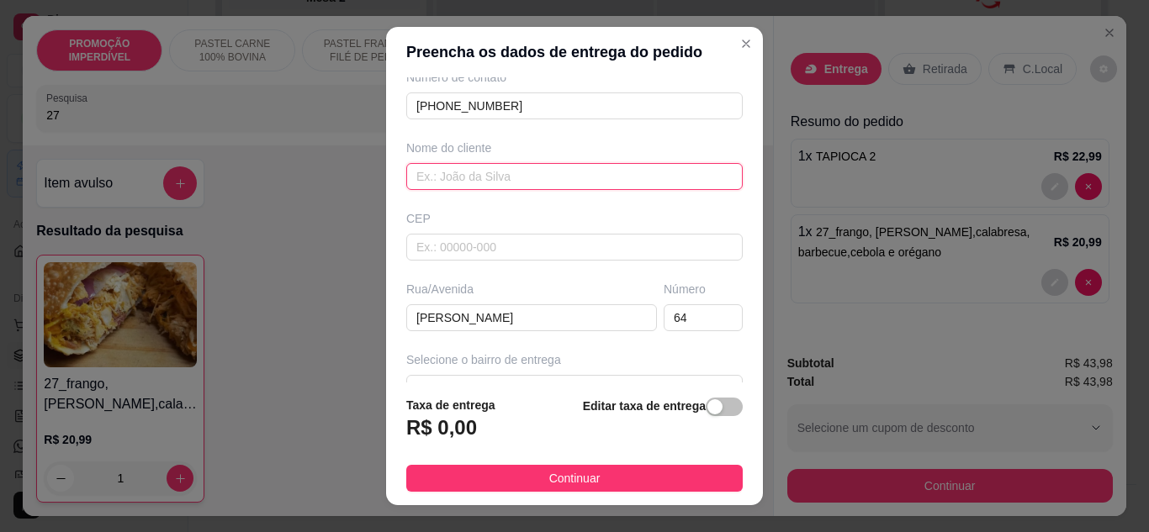
click at [521, 183] on input "text" at bounding box center [574, 176] width 336 height 27
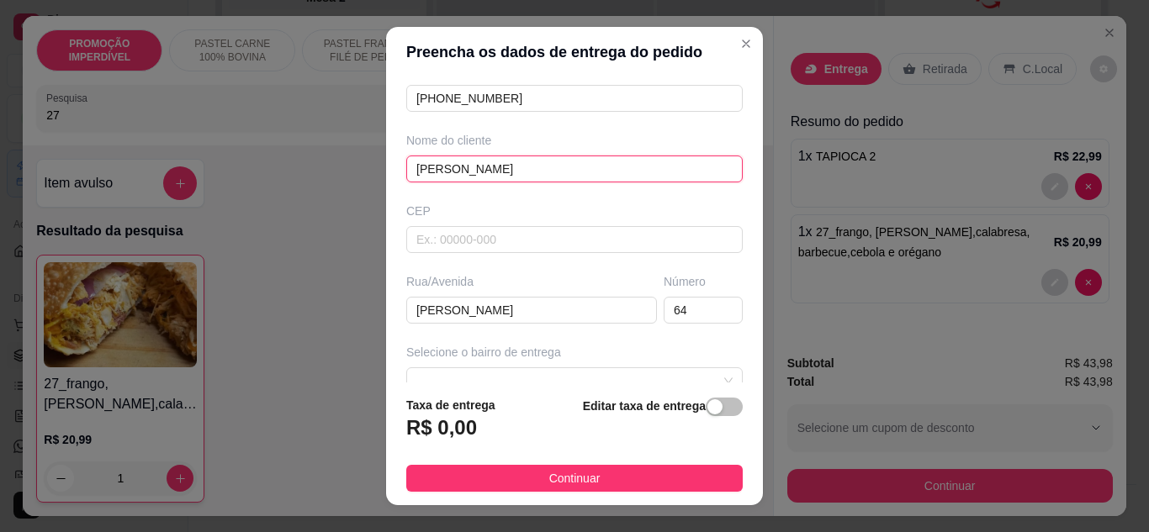
scroll to position [252, 0]
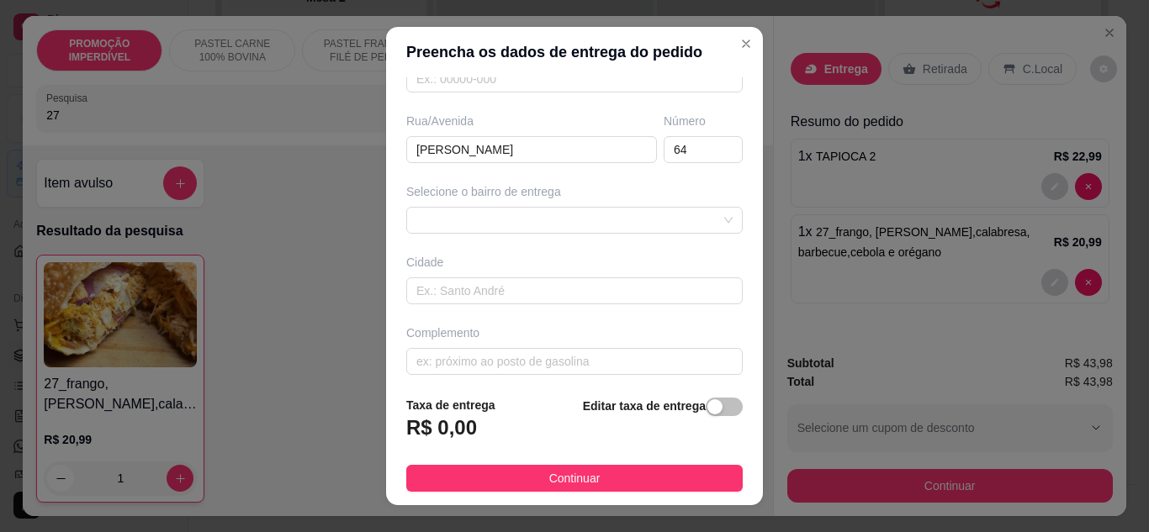
type input "[PERSON_NAME]"
click at [542, 236] on div "Busque pelo cliente Número de contato [PHONE_NUMBER] Nome do cliente [PERSON_NA…" at bounding box center [574, 230] width 377 height 306
click at [546, 228] on div "6350873a0b939f714563a481 635091786ca8e8df49de3dc0 Alamar - [GEOGRAPHIC_DATA] - …" at bounding box center [574, 220] width 336 height 27
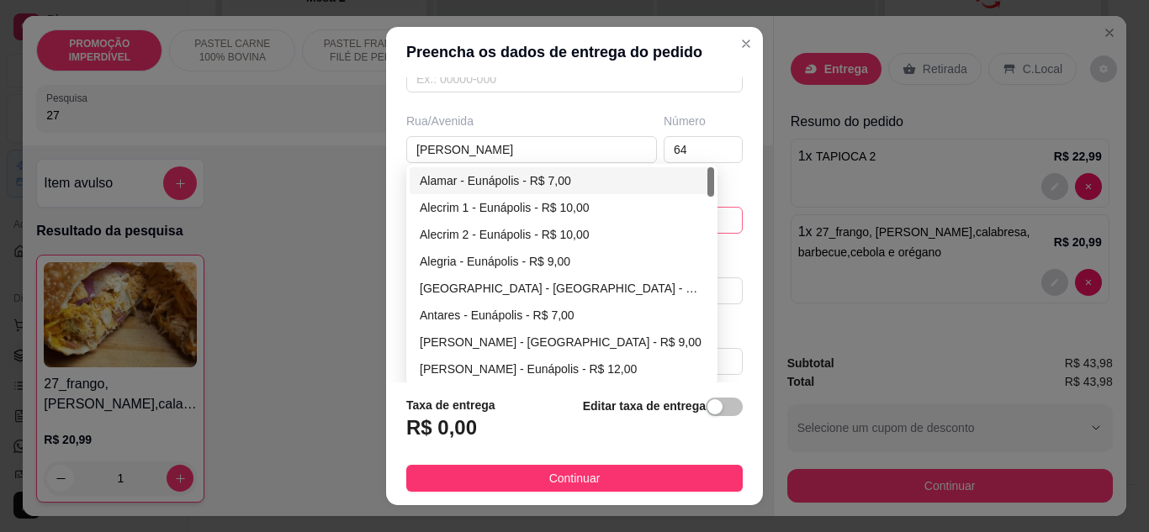
click at [530, 177] on div "Alamar - Eunápolis - R$ 7,00" at bounding box center [562, 181] width 284 height 19
type input "Eunápolis"
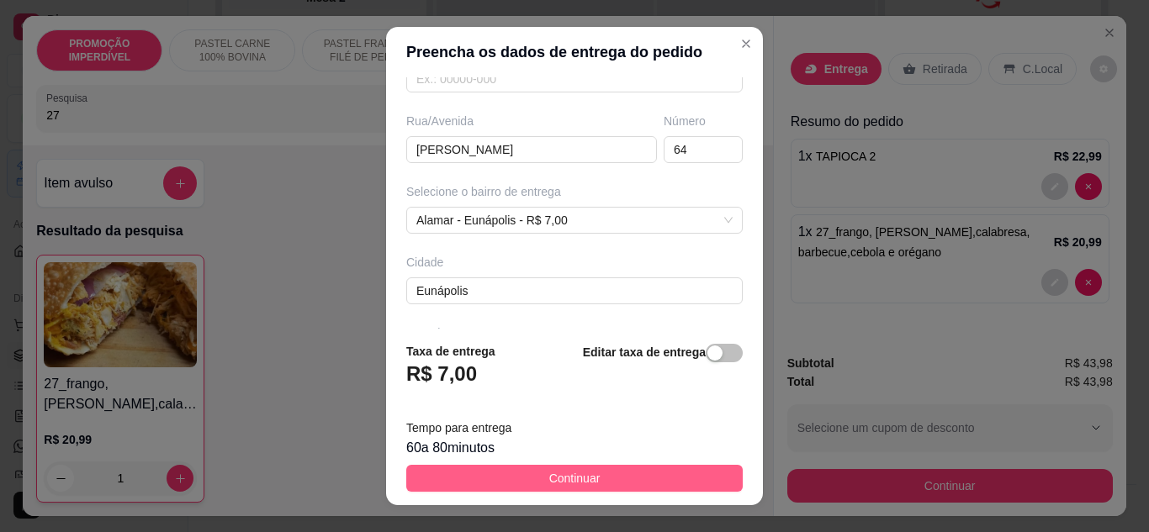
click at [558, 479] on span "Continuar" at bounding box center [574, 478] width 51 height 19
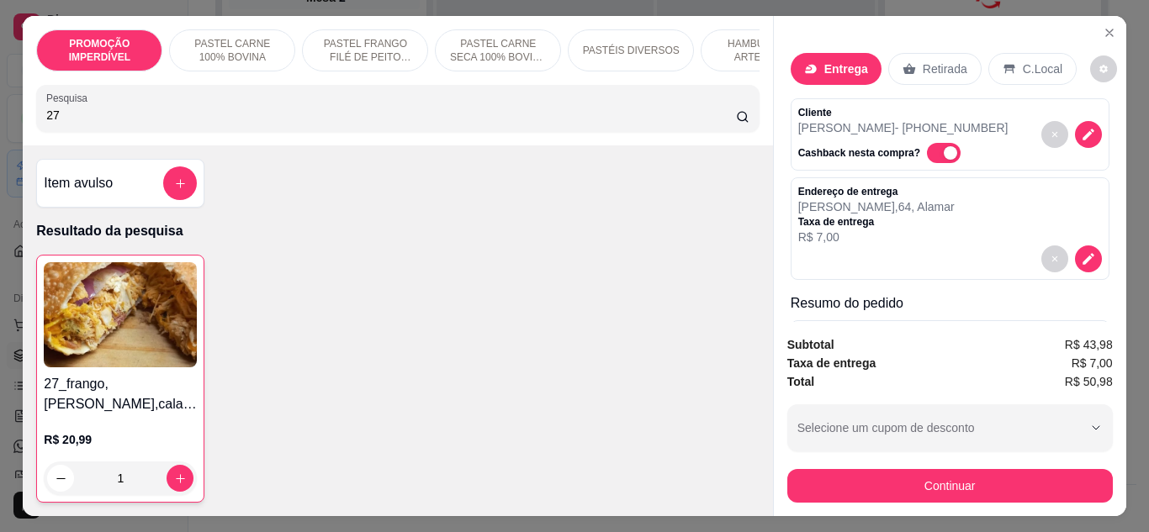
click at [885, 479] on button "Continuar" at bounding box center [949, 486] width 325 height 34
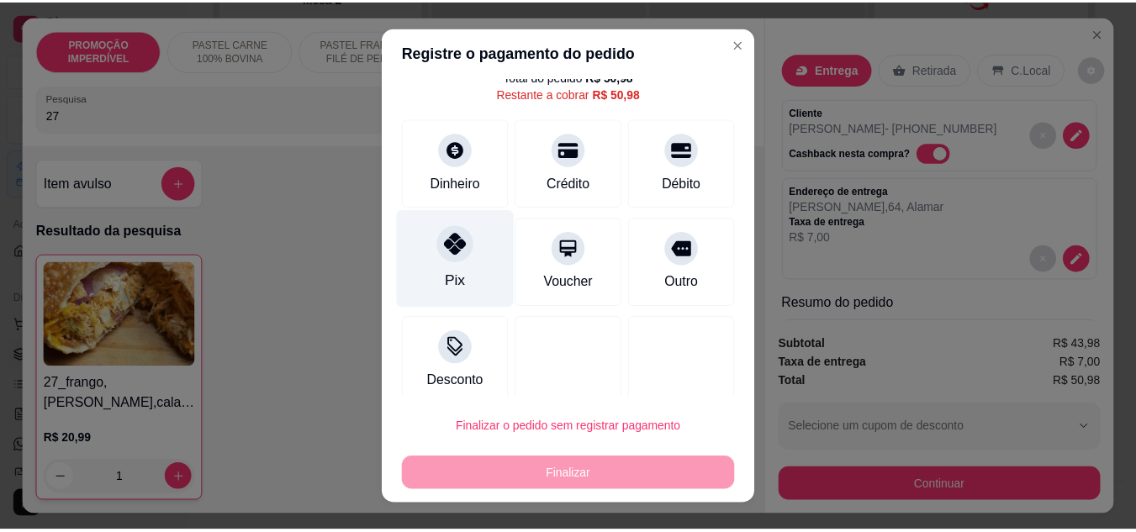
scroll to position [74, 0]
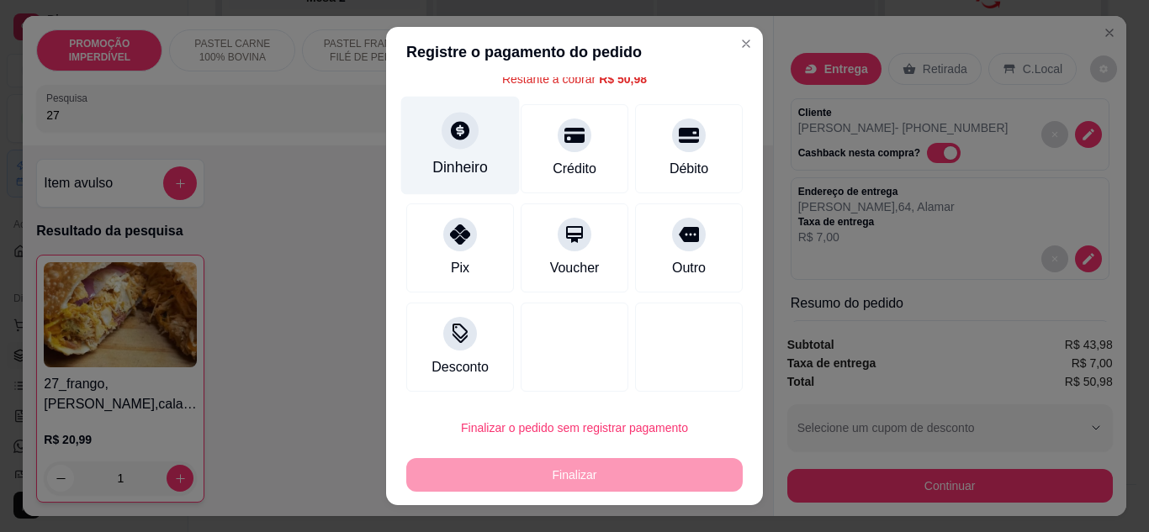
click at [471, 174] on div "Dinheiro" at bounding box center [460, 167] width 56 height 22
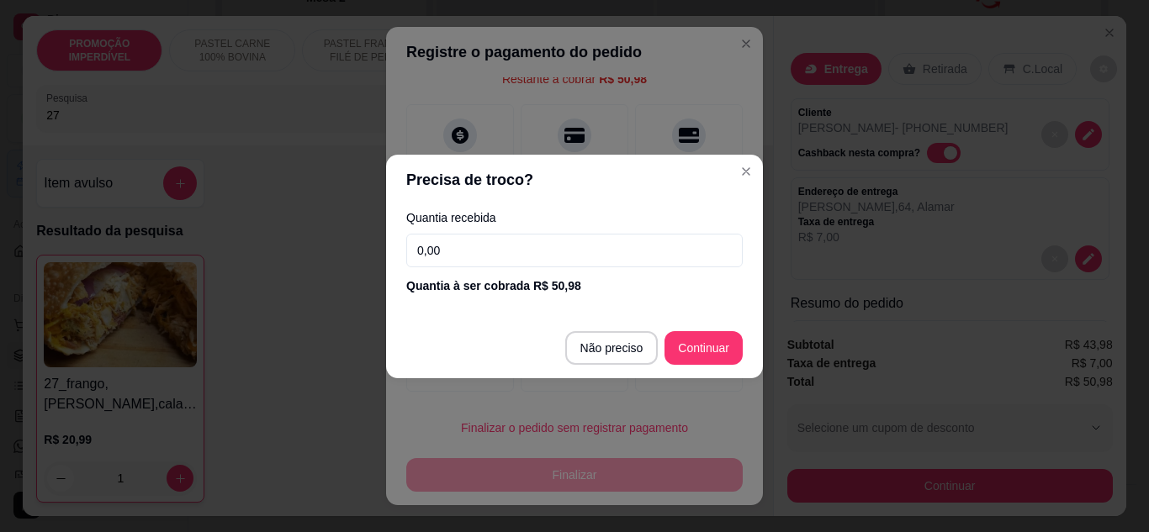
click at [500, 261] on input "0,00" at bounding box center [574, 251] width 336 height 34
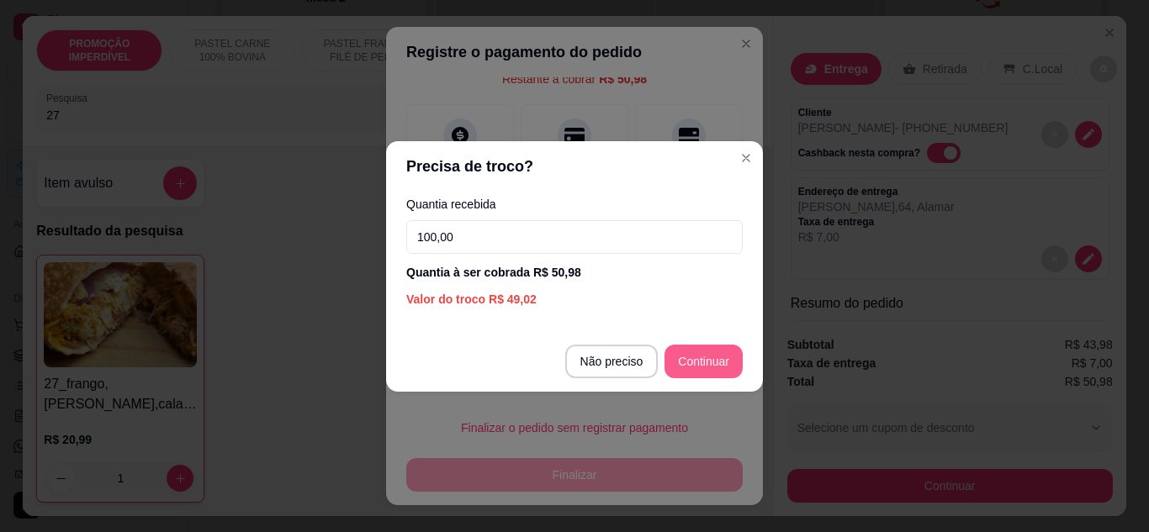
type input "100,00"
type input "R$ 0,00"
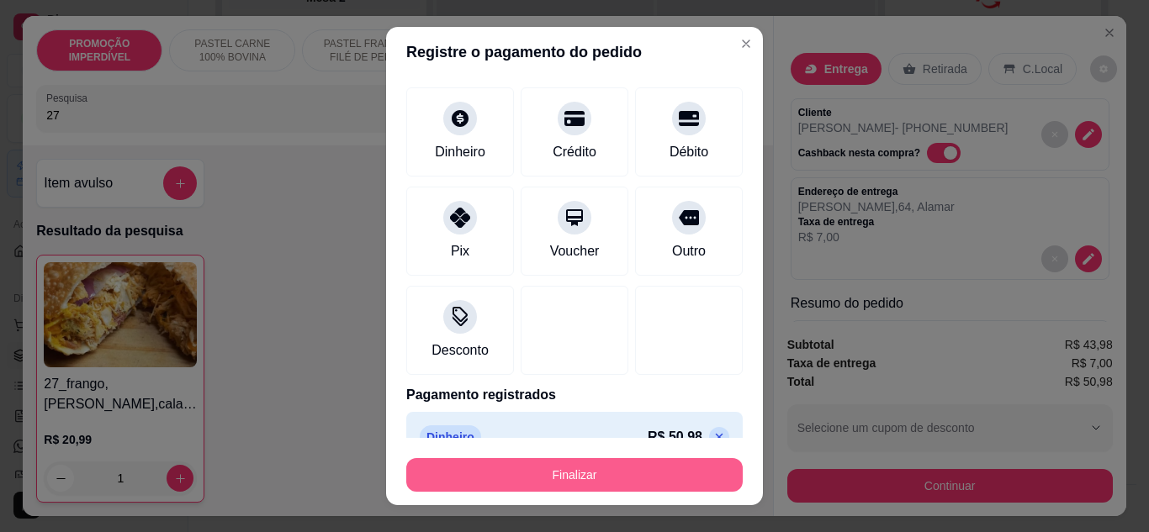
click at [637, 469] on button "Finalizar" at bounding box center [574, 475] width 336 height 34
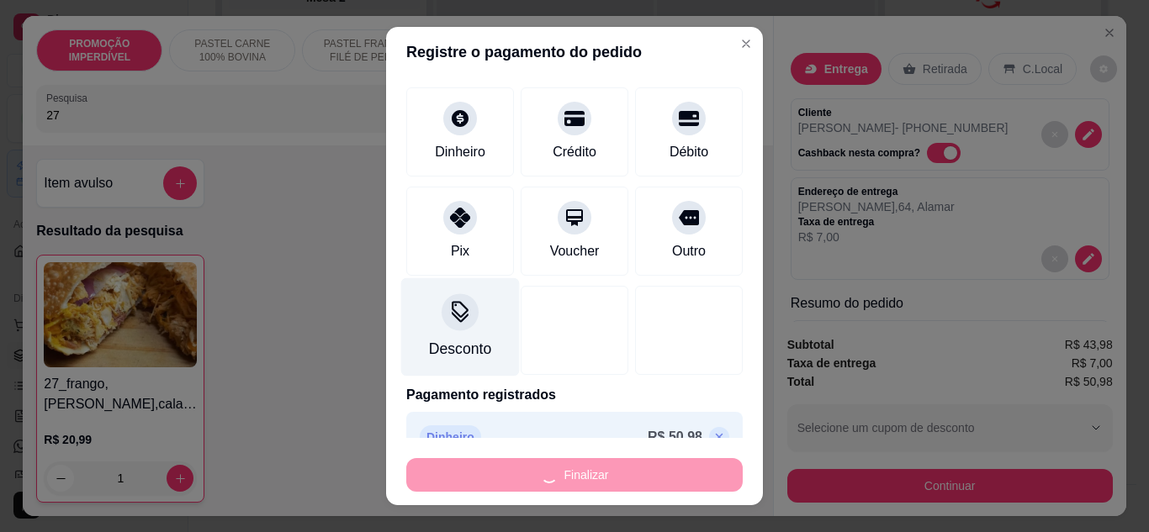
type input "0"
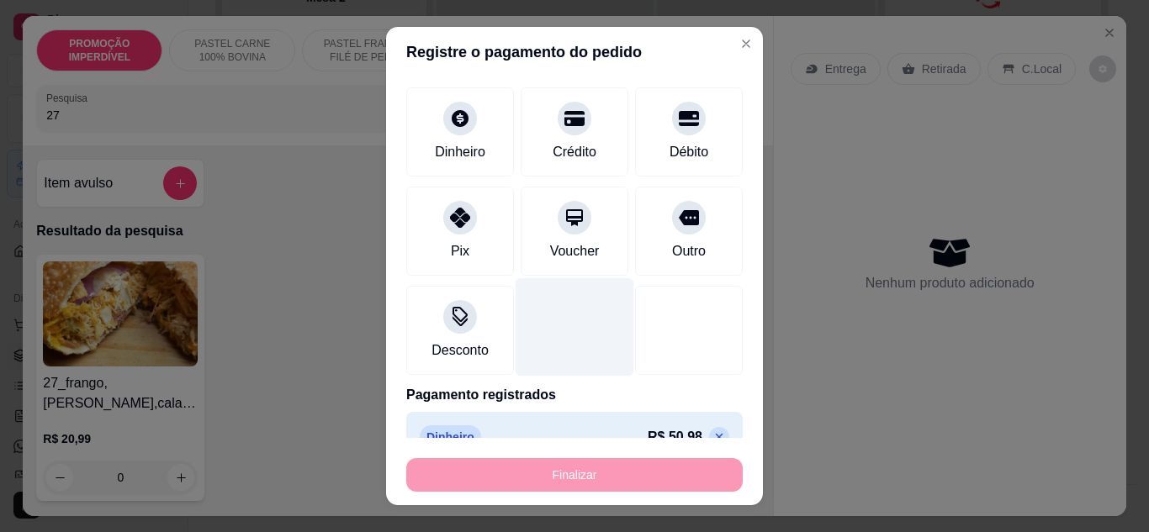
type input "-R$ 50,98"
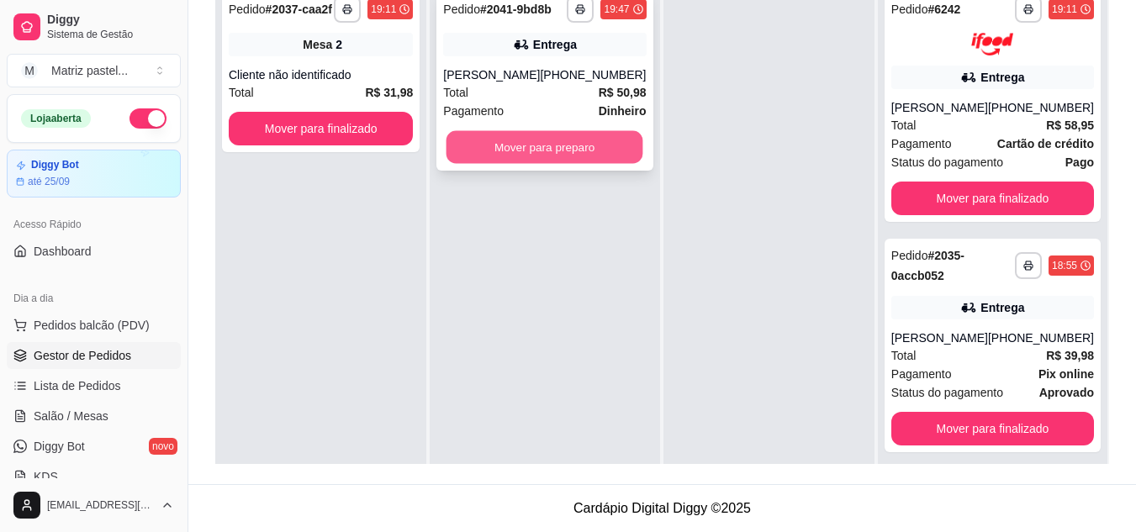
click at [514, 156] on button "Mover para preparo" at bounding box center [545, 147] width 197 height 33
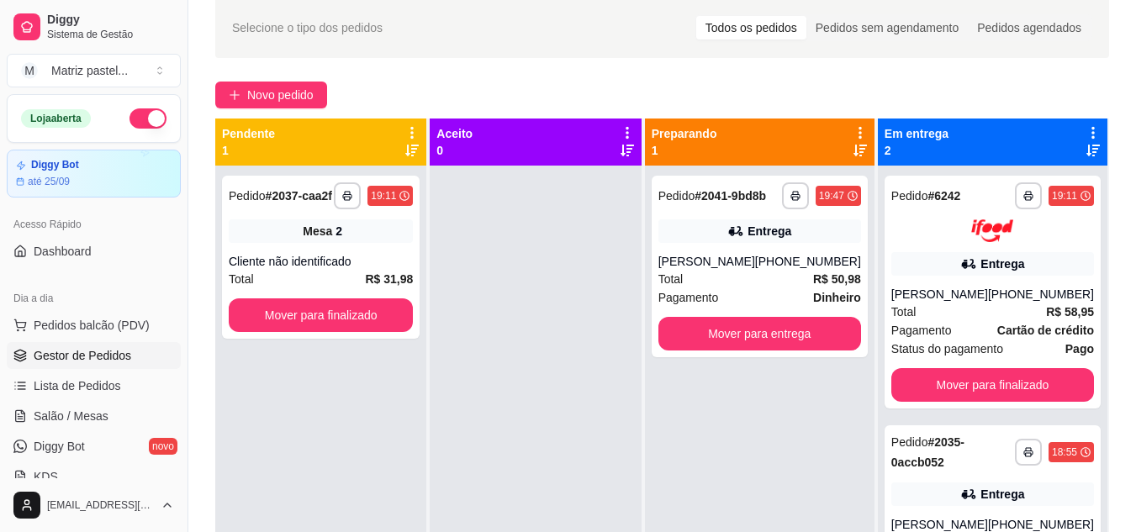
scroll to position [4, 0]
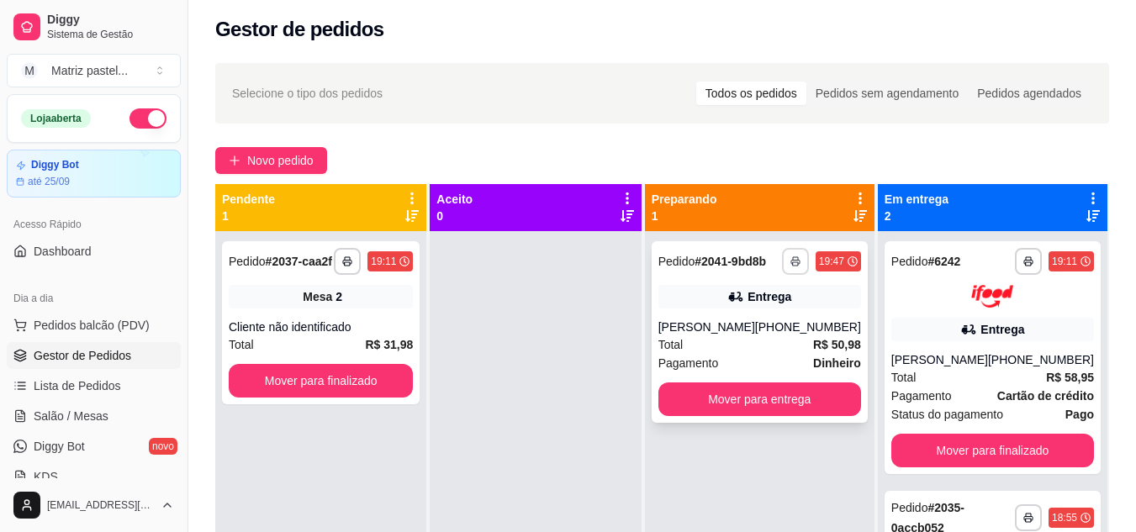
click at [794, 255] on button "button" at bounding box center [795, 261] width 27 height 27
click at [746, 324] on button "IMPRESSORA" at bounding box center [765, 313] width 98 height 22
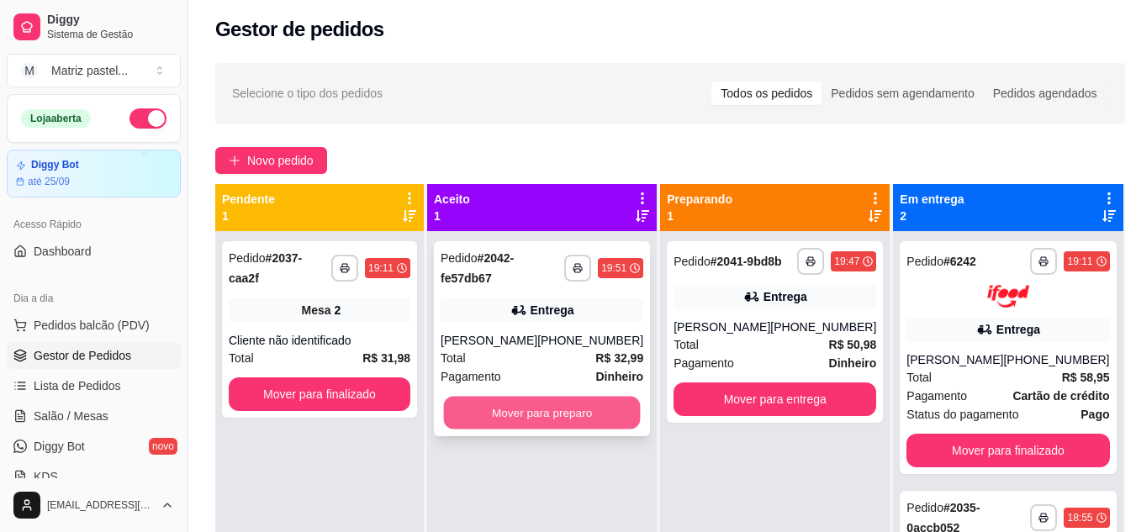
click at [570, 410] on button "Mover para preparo" at bounding box center [542, 413] width 197 height 33
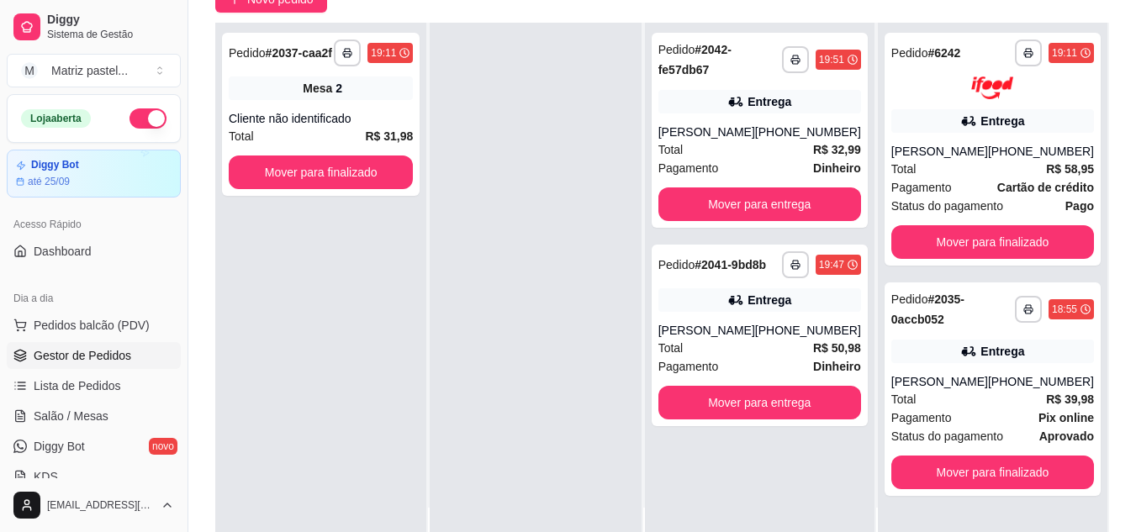
scroll to position [172, 0]
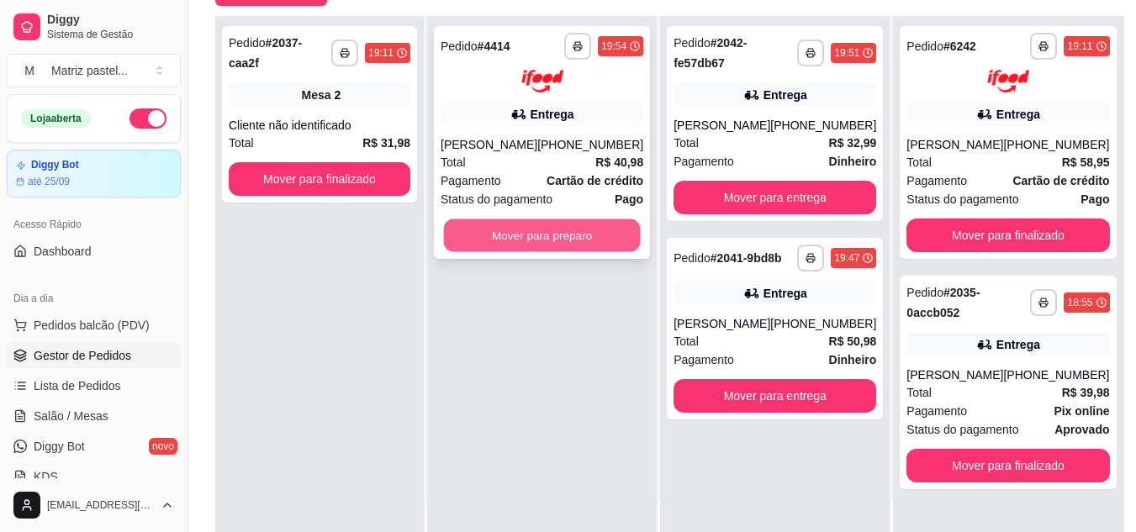
click at [560, 241] on button "Mover para preparo" at bounding box center [542, 235] width 197 height 33
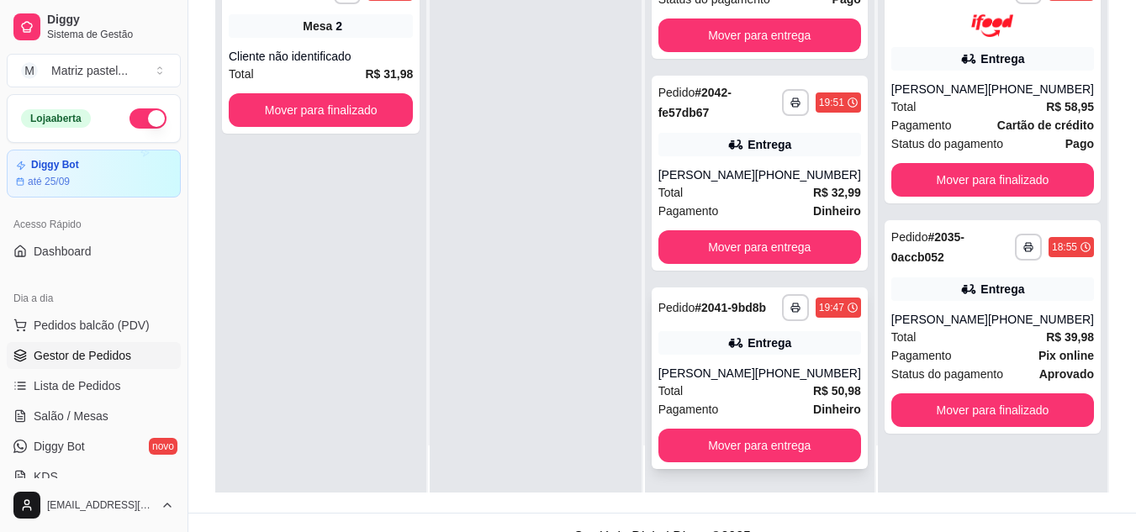
scroll to position [257, 0]
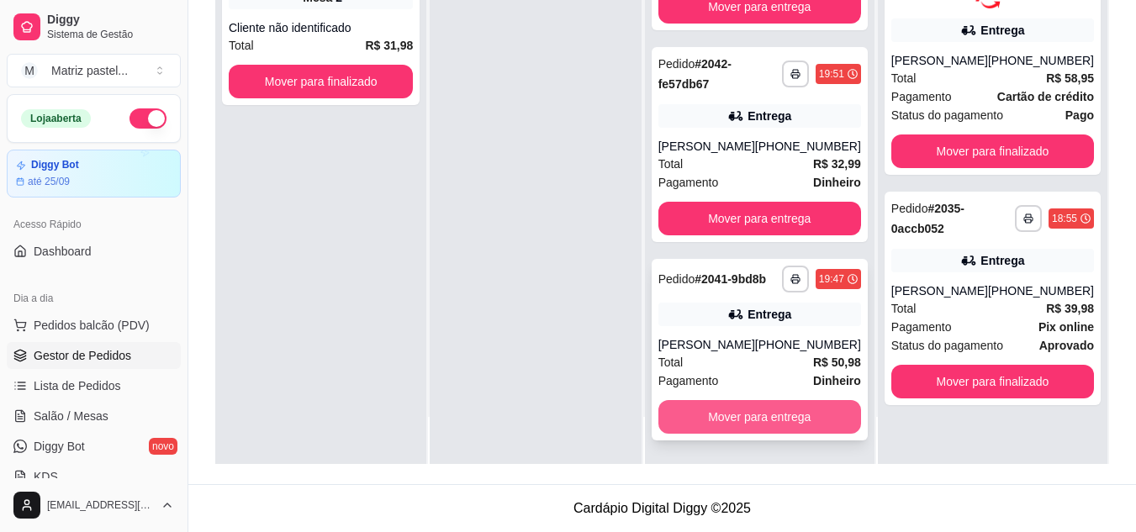
click at [726, 420] on button "Mover para entrega" at bounding box center [760, 417] width 203 height 34
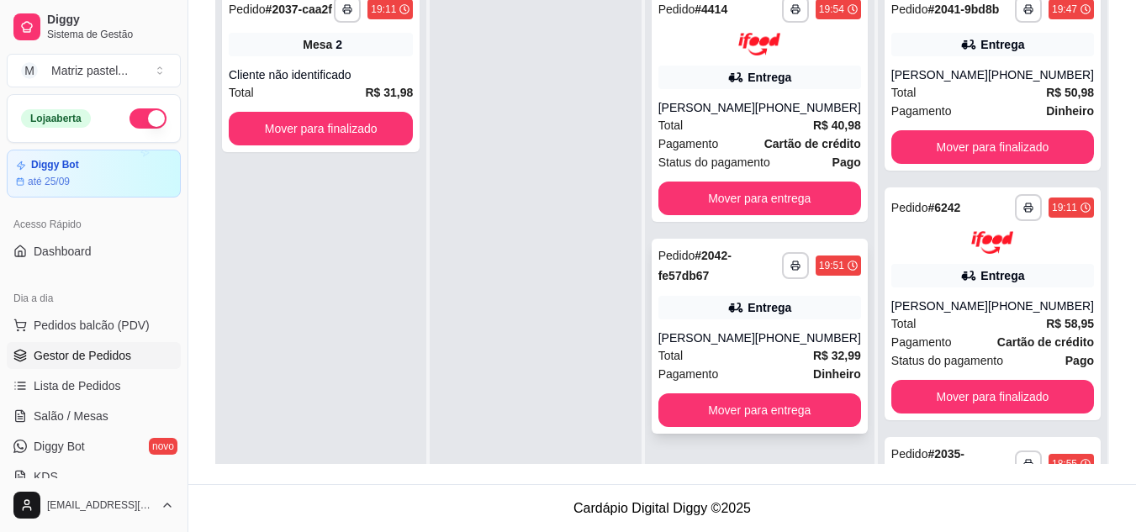
scroll to position [172, 0]
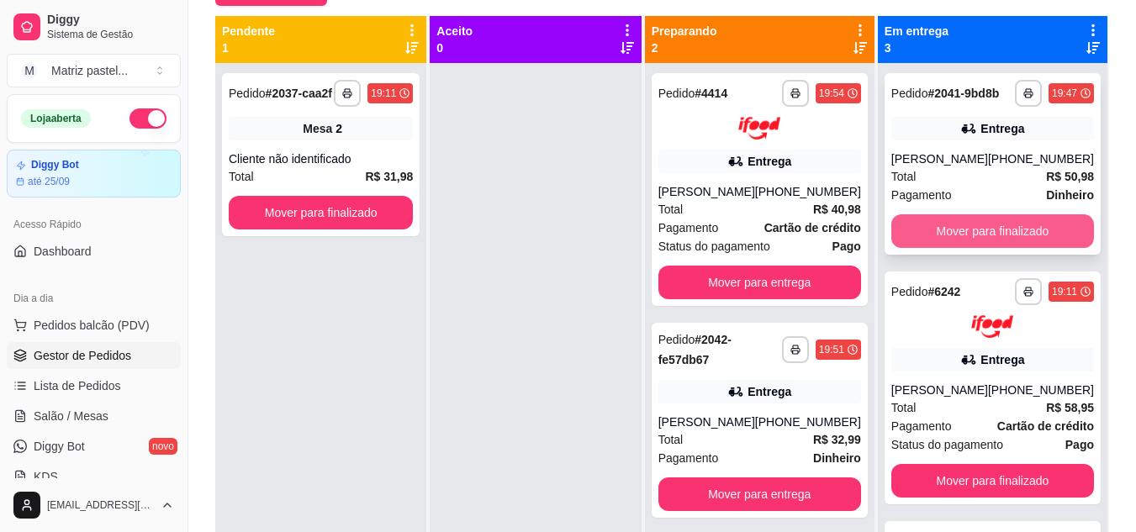
click at [965, 231] on button "Mover para finalizado" at bounding box center [993, 231] width 203 height 34
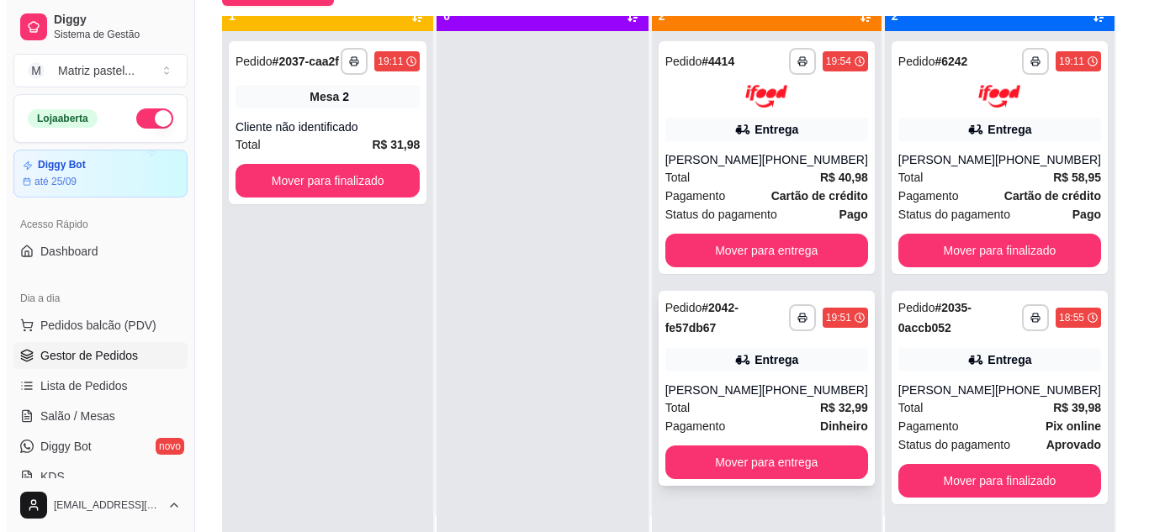
scroll to position [47, 0]
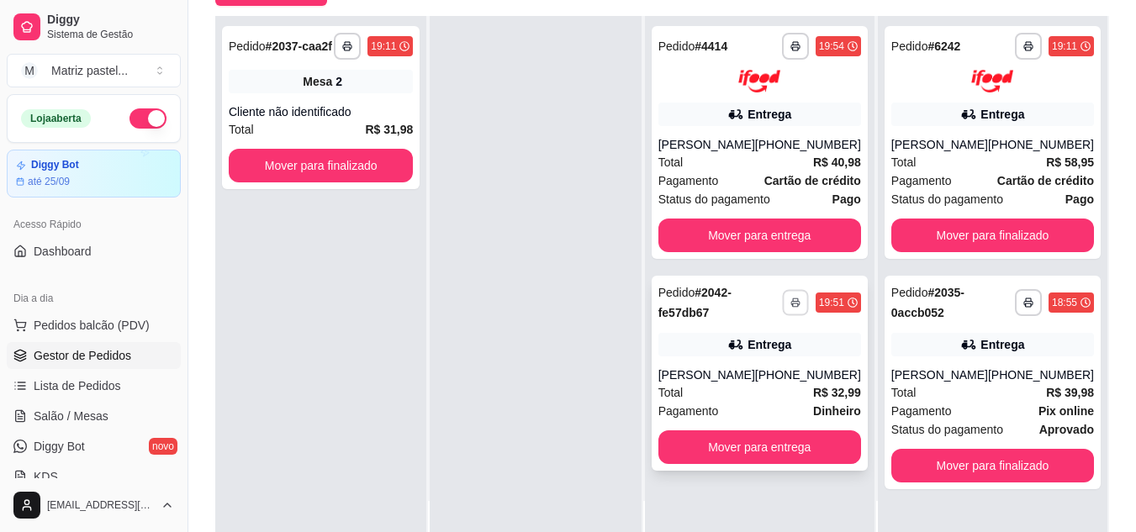
click at [806, 315] on button "button" at bounding box center [795, 302] width 26 height 26
click at [755, 358] on button "IMPRESSORA" at bounding box center [751, 361] width 122 height 27
click at [801, 44] on icon "button" at bounding box center [796, 46] width 10 height 10
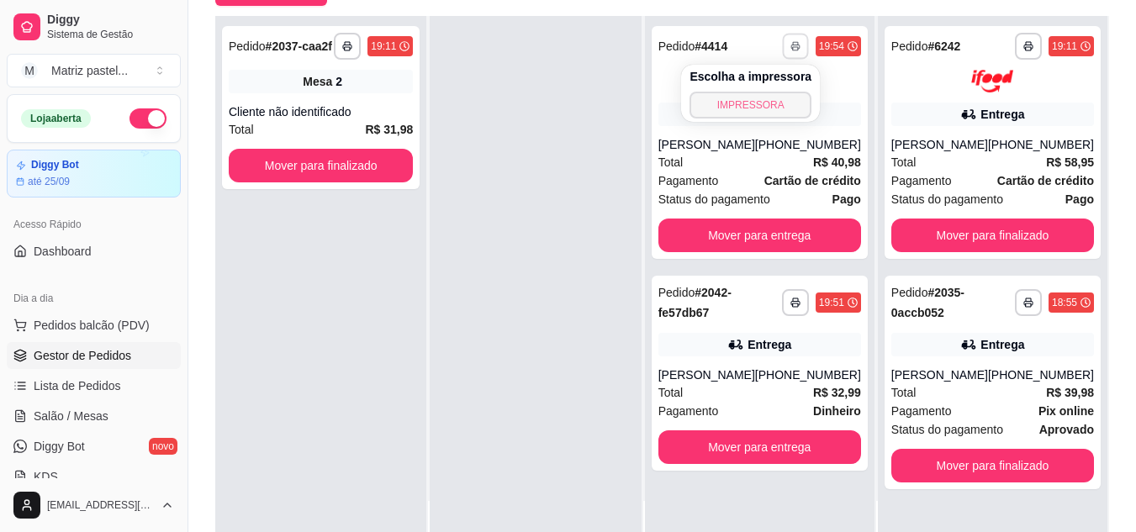
click at [791, 111] on button "IMPRESSORA" at bounding box center [751, 105] width 122 height 27
click at [78, 332] on span "Pedidos balcão (PDV)" at bounding box center [92, 325] width 116 height 17
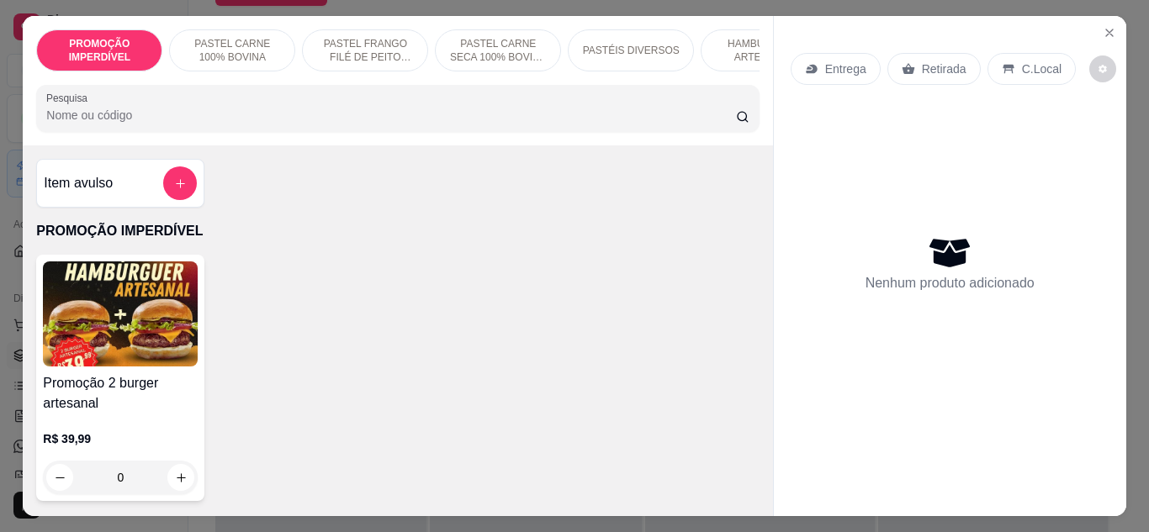
click at [261, 143] on div "PROMOÇÃO IMPERDÍVEL PASTEL CARNE 100% BOVINA PASTEL FRANGO FILÉ DE PEITO DESFIA…" at bounding box center [397, 81] width 749 height 130
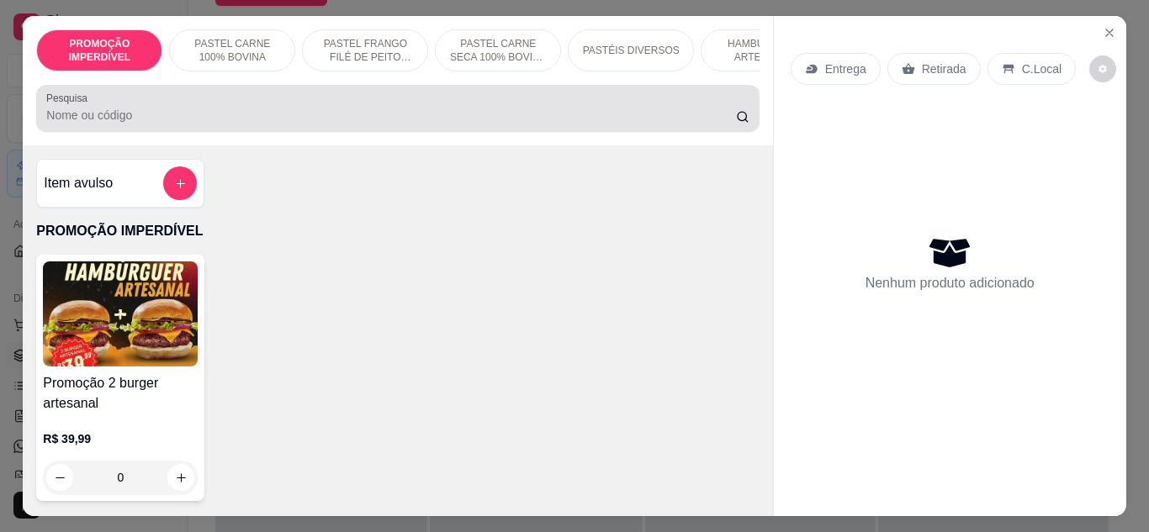
click at [267, 132] on div "Pesquisa" at bounding box center [397, 108] width 722 height 47
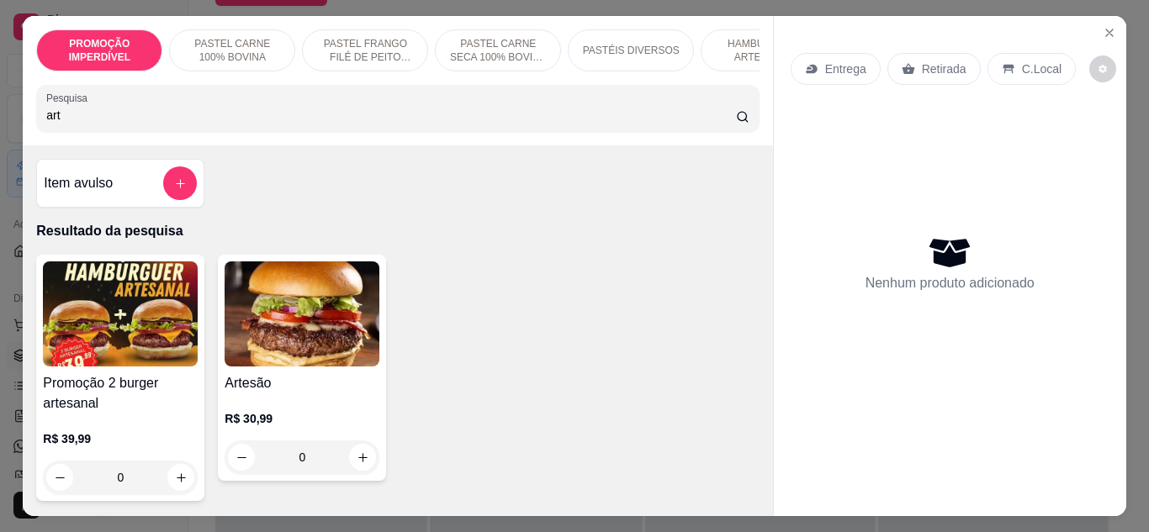
type input "art"
click at [362, 470] on div "0" at bounding box center [302, 458] width 155 height 34
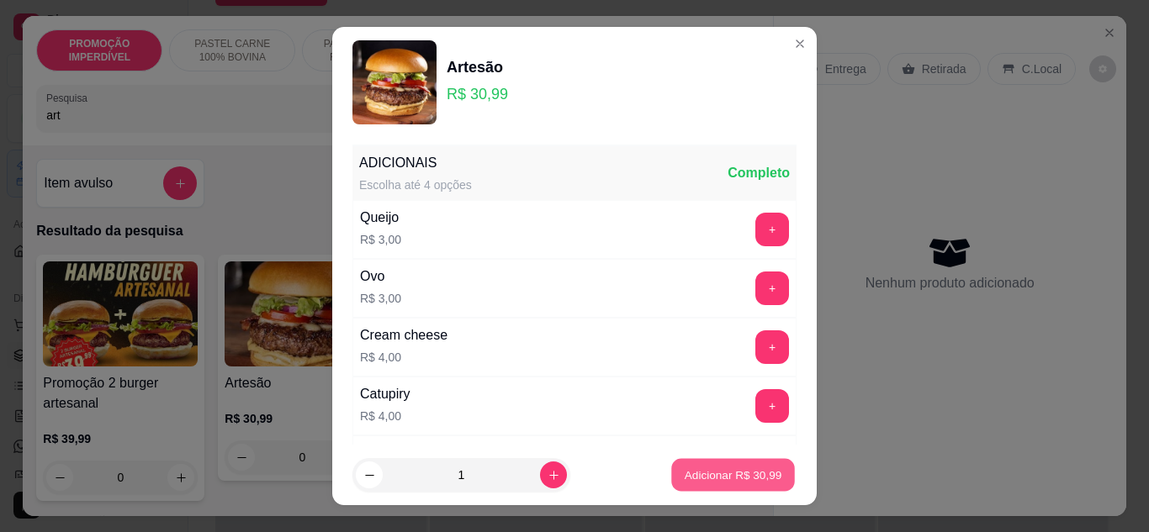
click at [707, 472] on p "Adicionar R$ 30,99" at bounding box center [734, 476] width 98 height 16
type input "1"
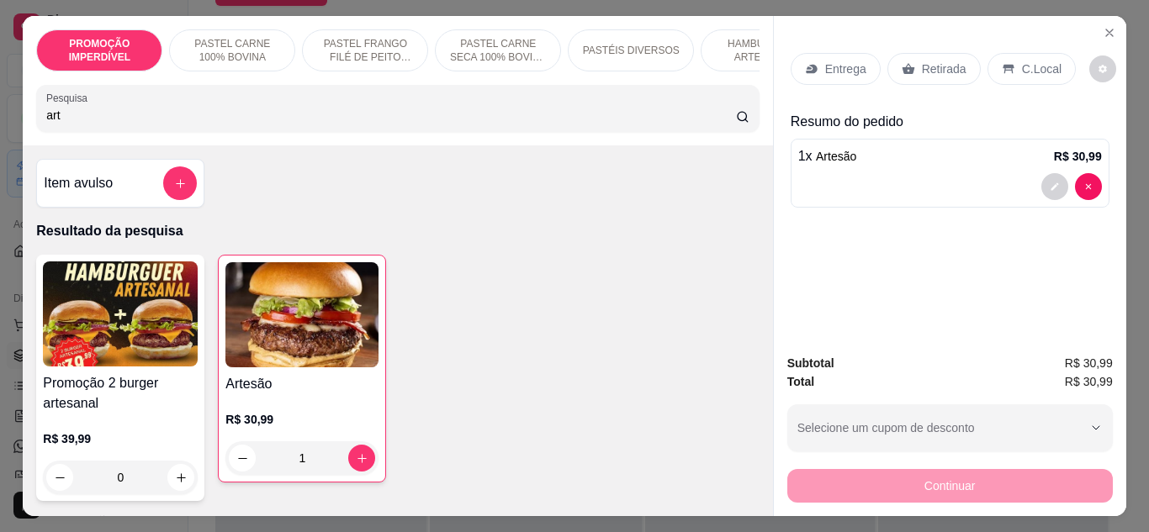
click at [153, 124] on input "art" at bounding box center [391, 115] width 690 height 17
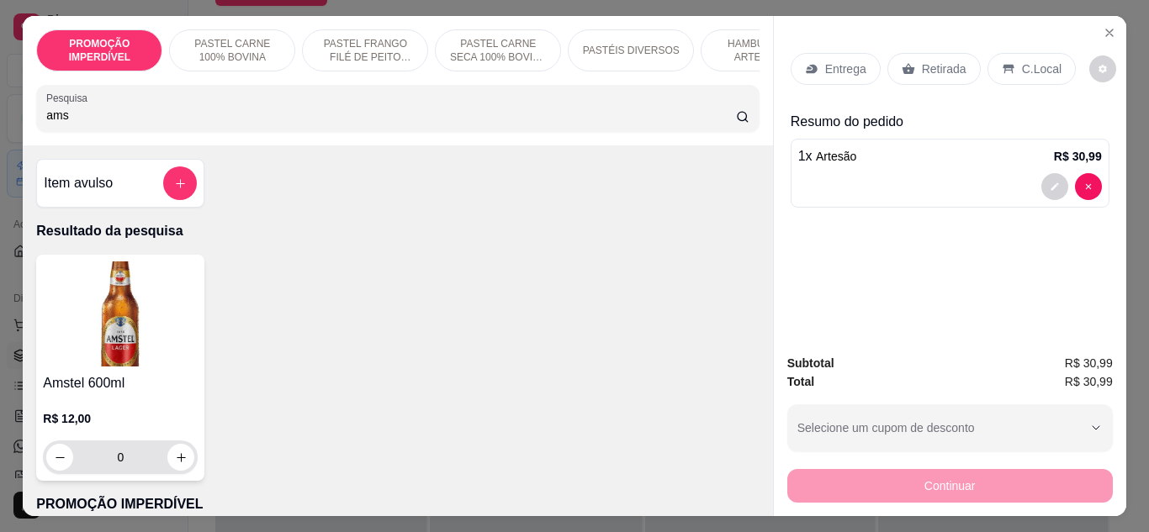
type input "ams"
click at [183, 470] on button "increase-product-quantity" at bounding box center [181, 457] width 26 height 26
type input "1"
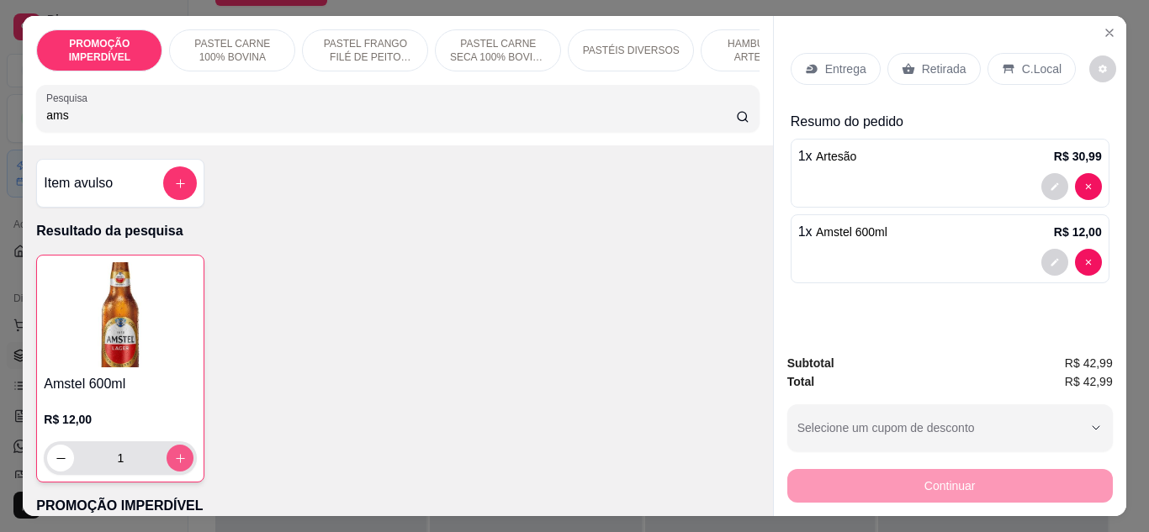
click at [183, 470] on button "increase-product-quantity" at bounding box center [180, 458] width 27 height 27
type input "2"
click at [183, 470] on button "increase-product-quantity" at bounding box center [180, 458] width 27 height 27
type input "3"
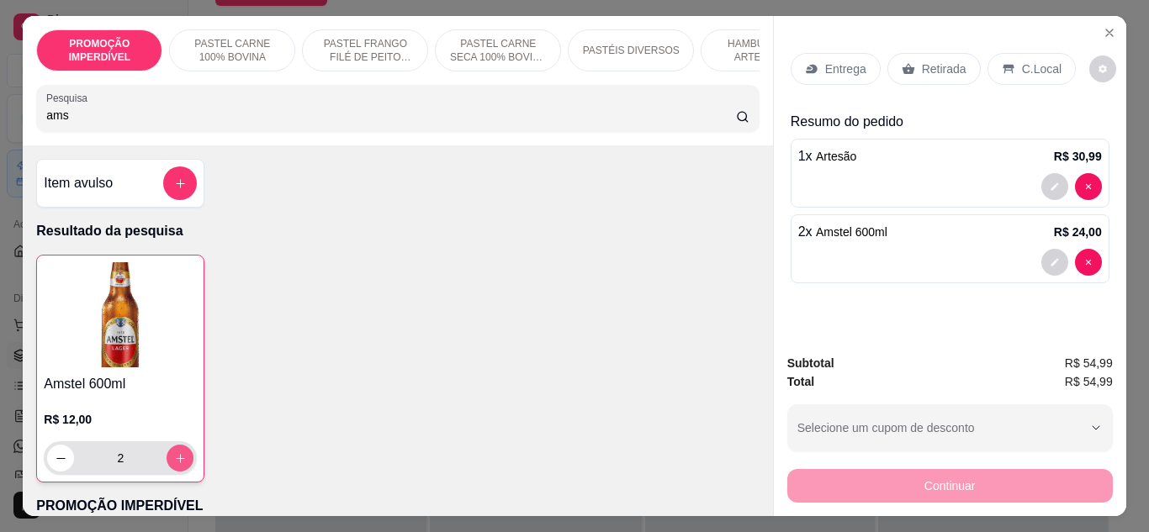
type input "3"
click at [830, 62] on p "Entrega" at bounding box center [845, 69] width 41 height 17
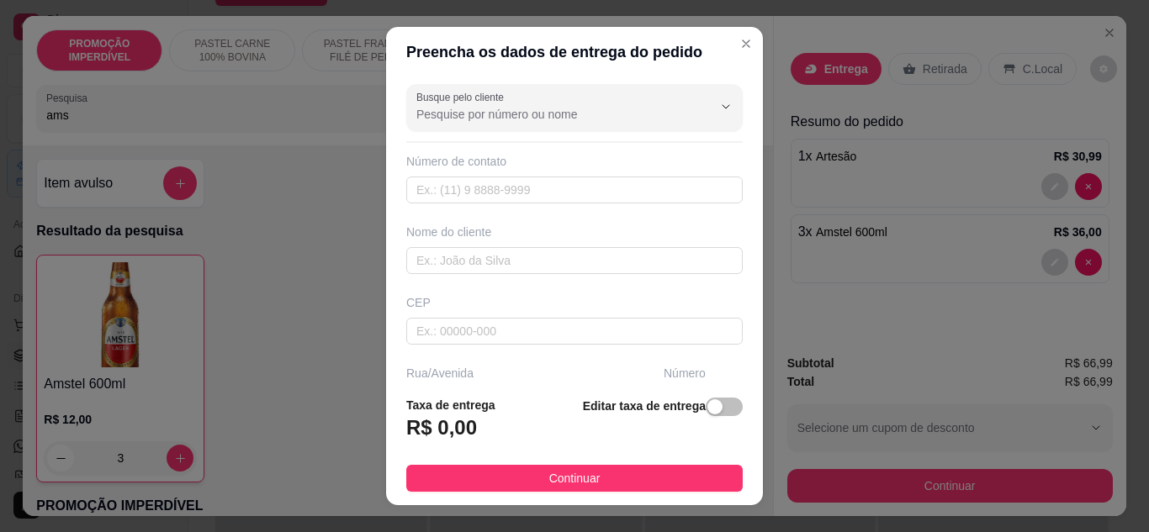
scroll to position [252, 0]
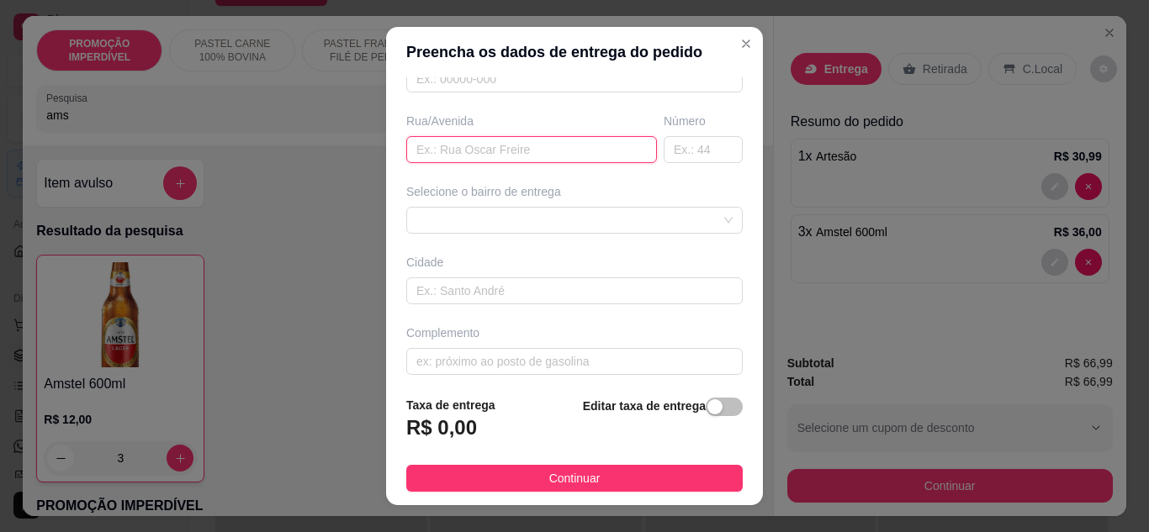
click at [511, 161] on input "text" at bounding box center [531, 149] width 251 height 27
type input "rua Q"
click at [664, 149] on input "text" at bounding box center [703, 149] width 79 height 27
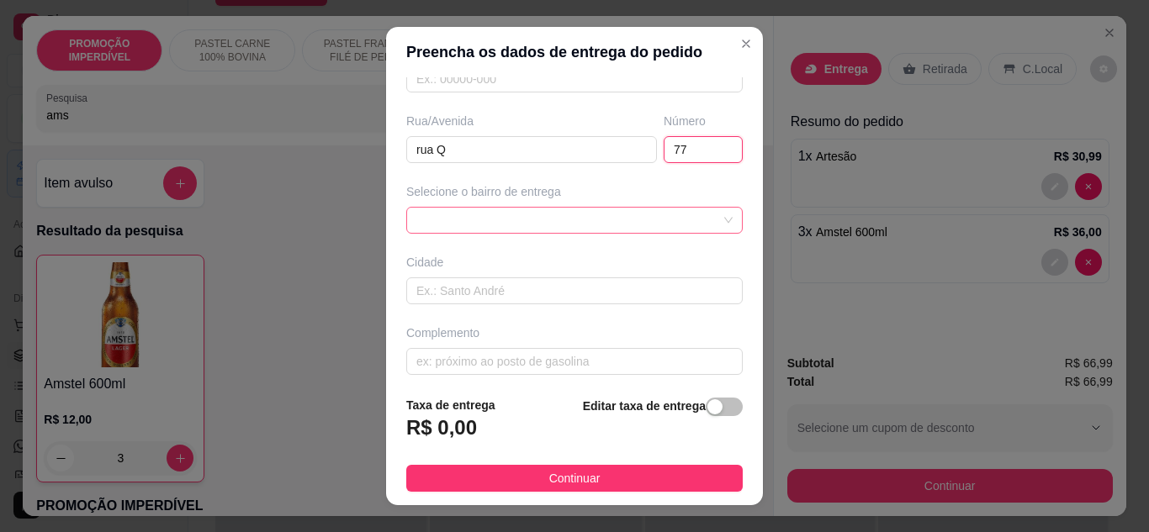
click at [622, 223] on div at bounding box center [574, 220] width 336 height 27
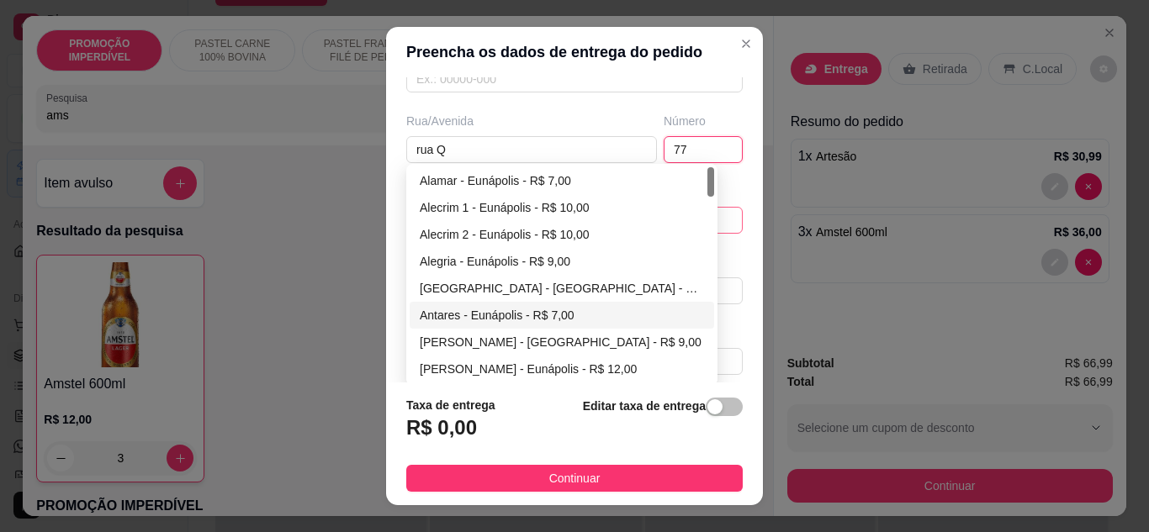
type input "77"
click at [448, 305] on div "Antares - Eunápolis - R$ 7,00" at bounding box center [562, 315] width 304 height 27
type input "Eunápolis"
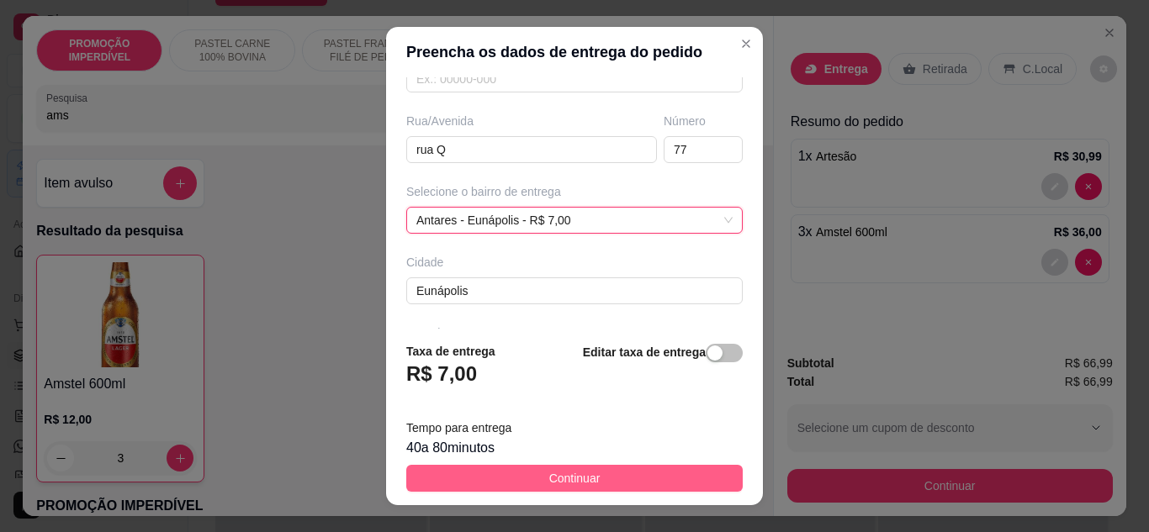
click at [529, 476] on button "Continuar" at bounding box center [574, 478] width 336 height 27
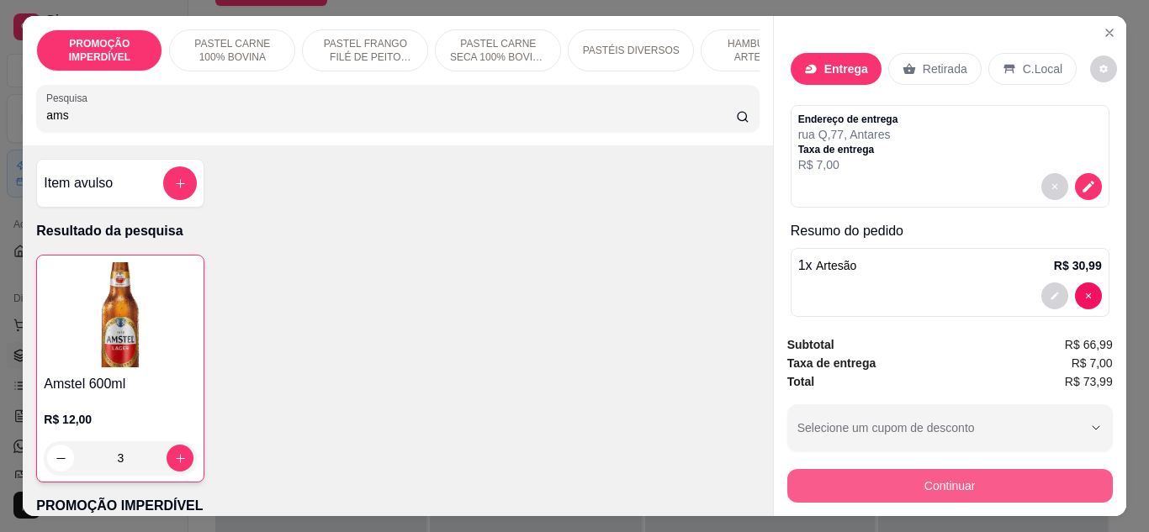
click at [827, 487] on button "Continuar" at bounding box center [949, 486] width 325 height 34
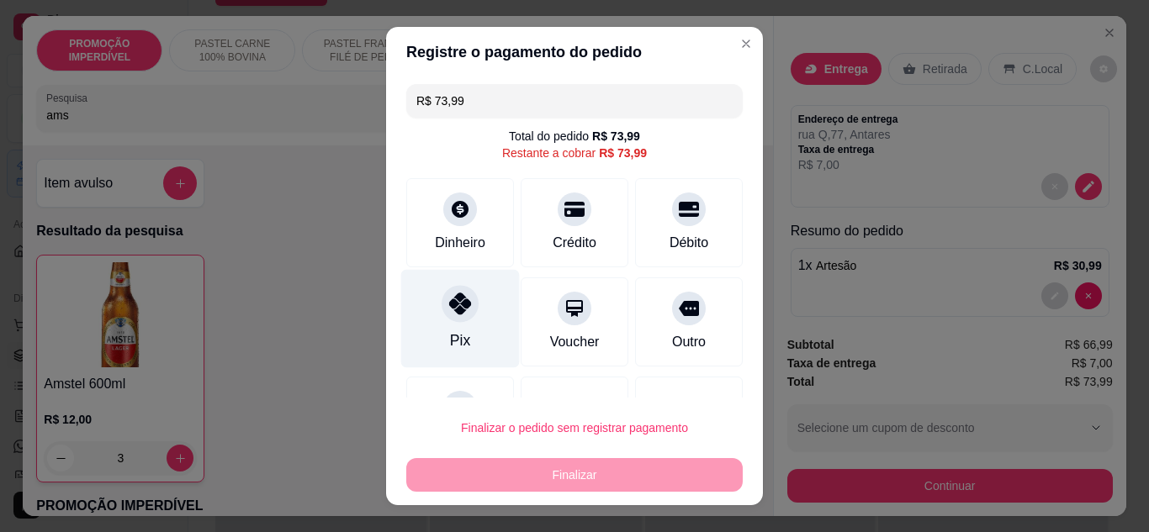
scroll to position [74, 0]
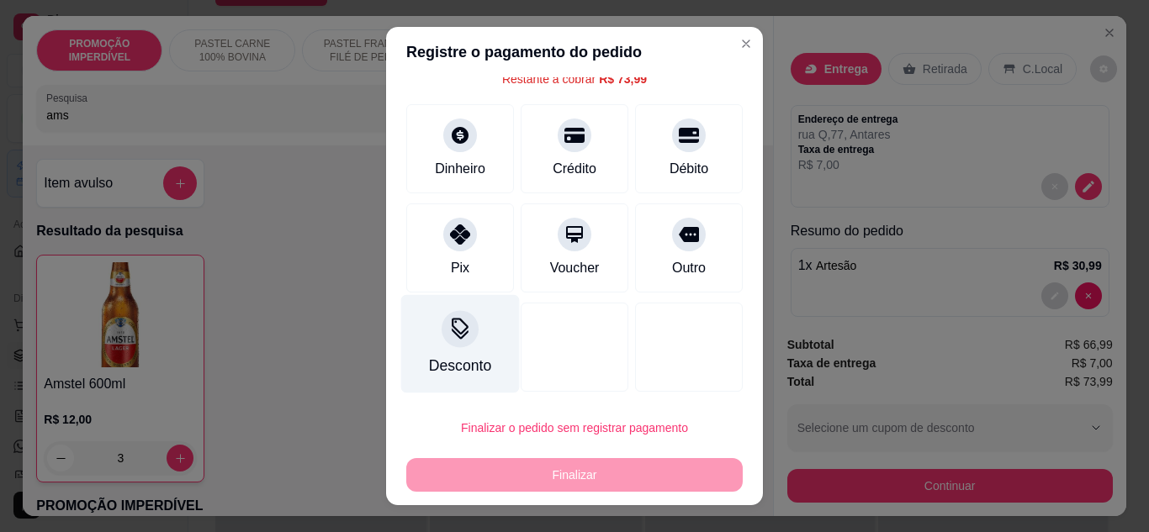
click at [452, 338] on icon at bounding box center [460, 333] width 17 height 11
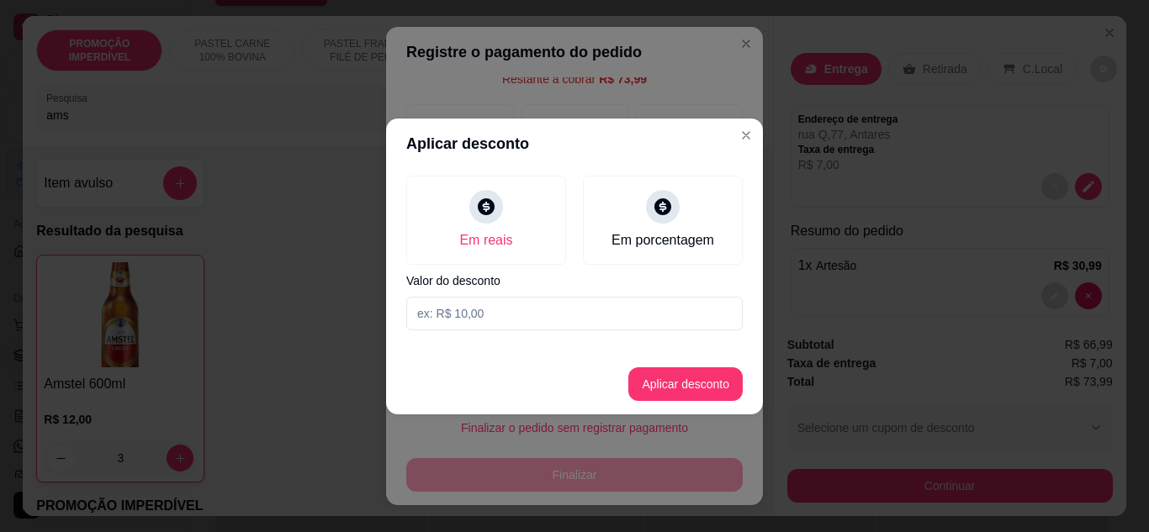
click at [470, 304] on input at bounding box center [574, 314] width 336 height 34
type input "73,98"
click at [669, 382] on button "Aplicar desconto" at bounding box center [685, 385] width 114 height 34
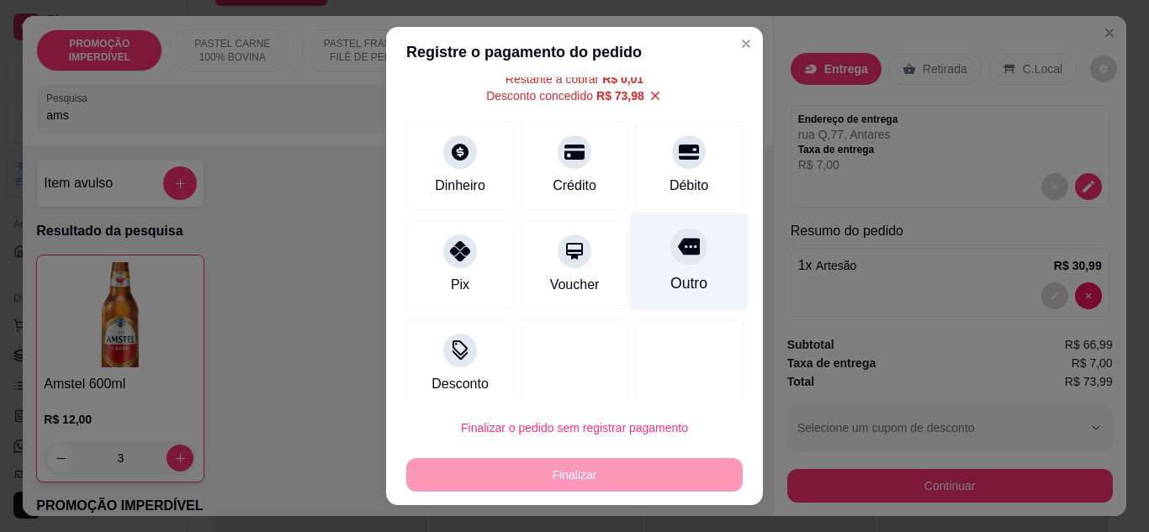
click at [670, 256] on div at bounding box center [688, 246] width 37 height 37
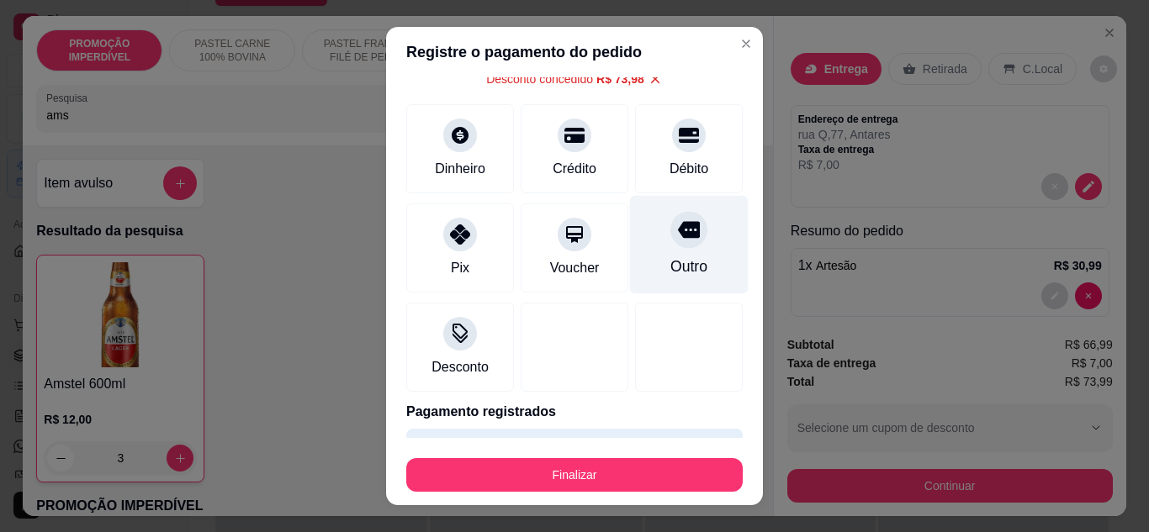
type input "R$ 0,00"
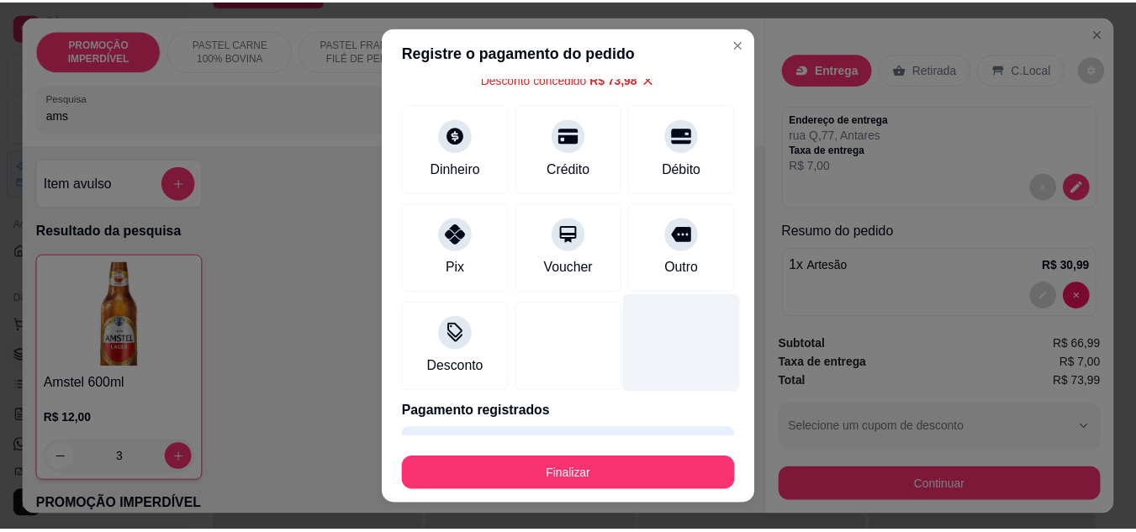
scroll to position [57, 0]
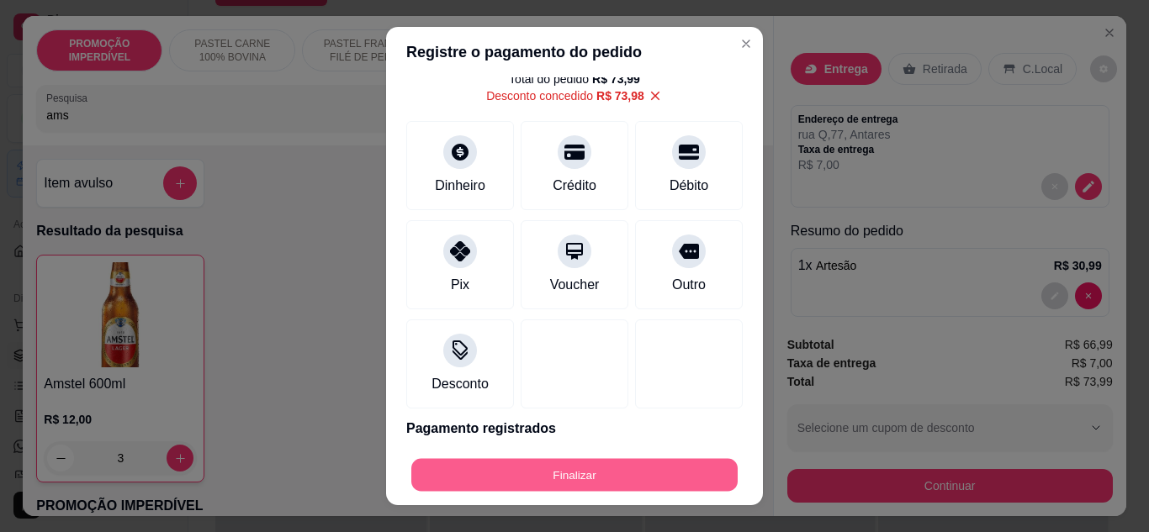
click at [609, 475] on button "Finalizar" at bounding box center [574, 475] width 326 height 33
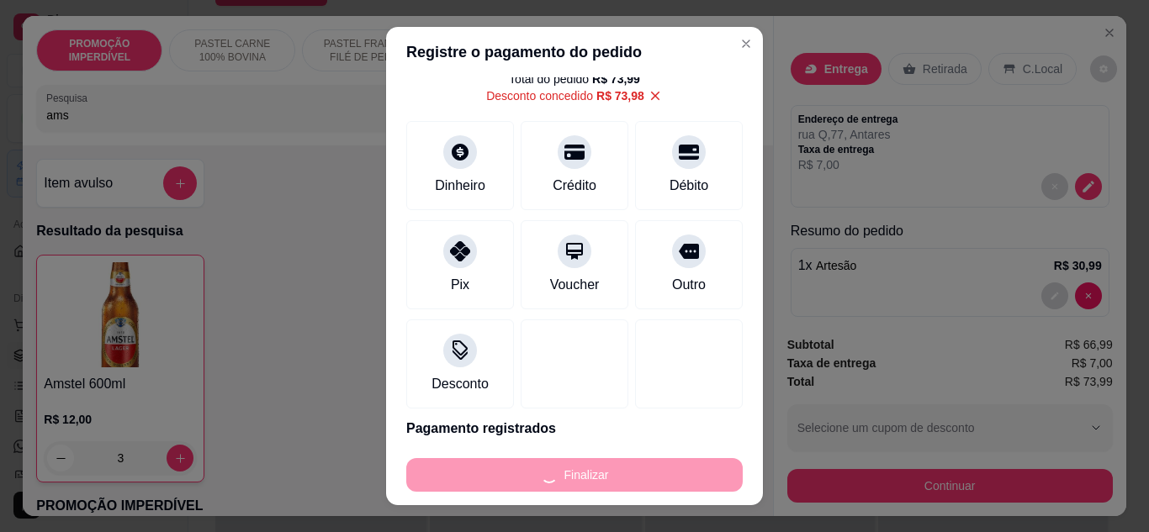
type input "0"
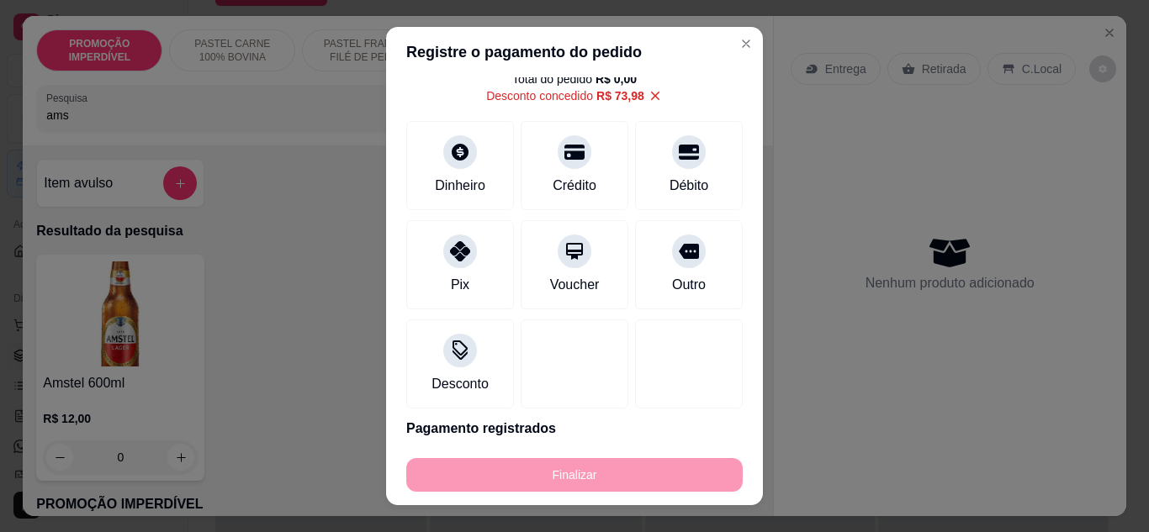
type input "-R$ 73,99"
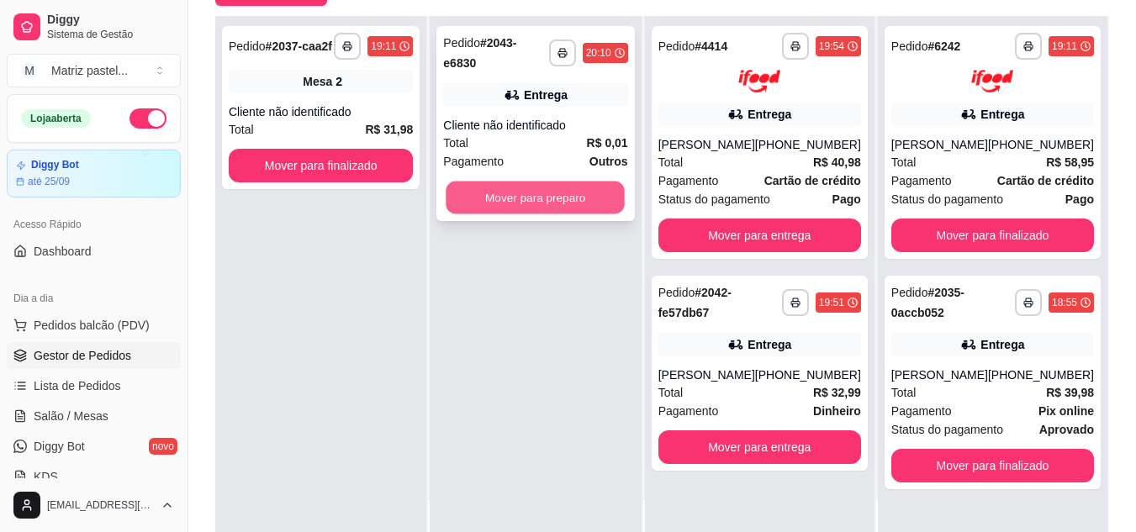
click at [555, 198] on button "Mover para preparo" at bounding box center [536, 198] width 179 height 33
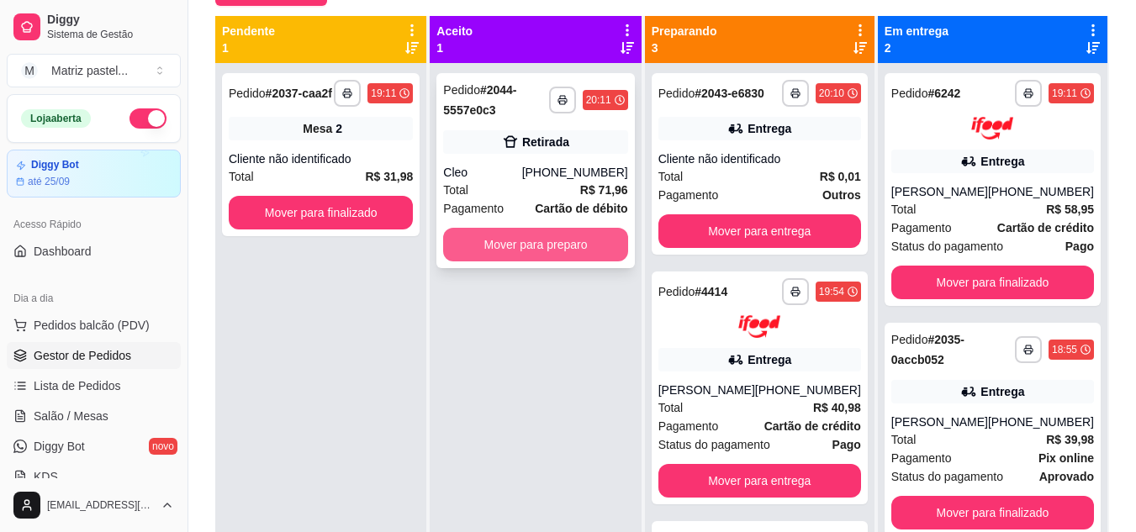
click at [537, 242] on button "Mover para preparo" at bounding box center [535, 245] width 184 height 34
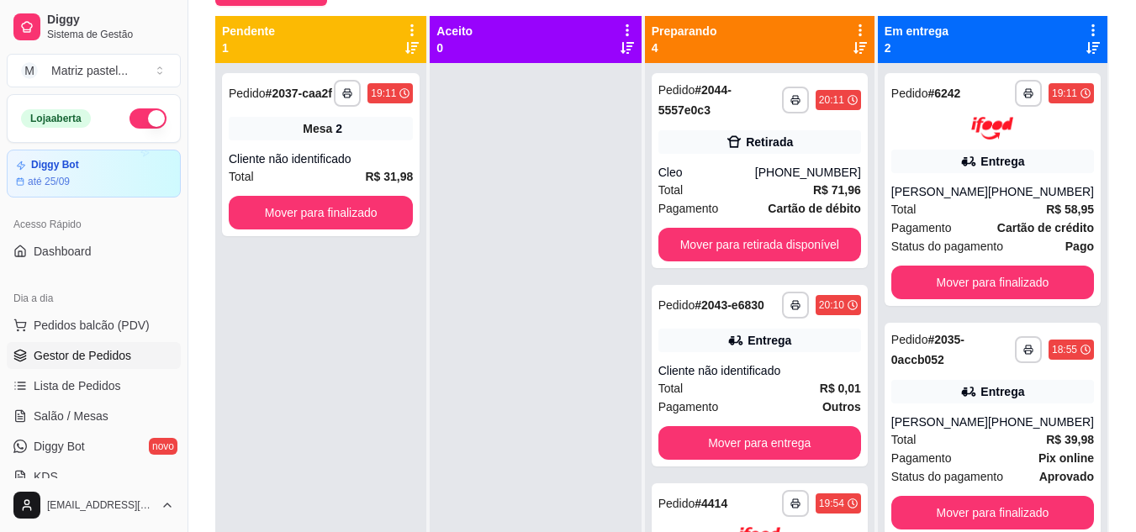
click at [107, 402] on ul "Pedidos balcão (PDV) Gestor de Pedidos Lista de Pedidos Salão / Mesas Diggy Bot…" at bounding box center [94, 401] width 174 height 178
click at [107, 421] on link "Salão / Mesas" at bounding box center [94, 416] width 174 height 27
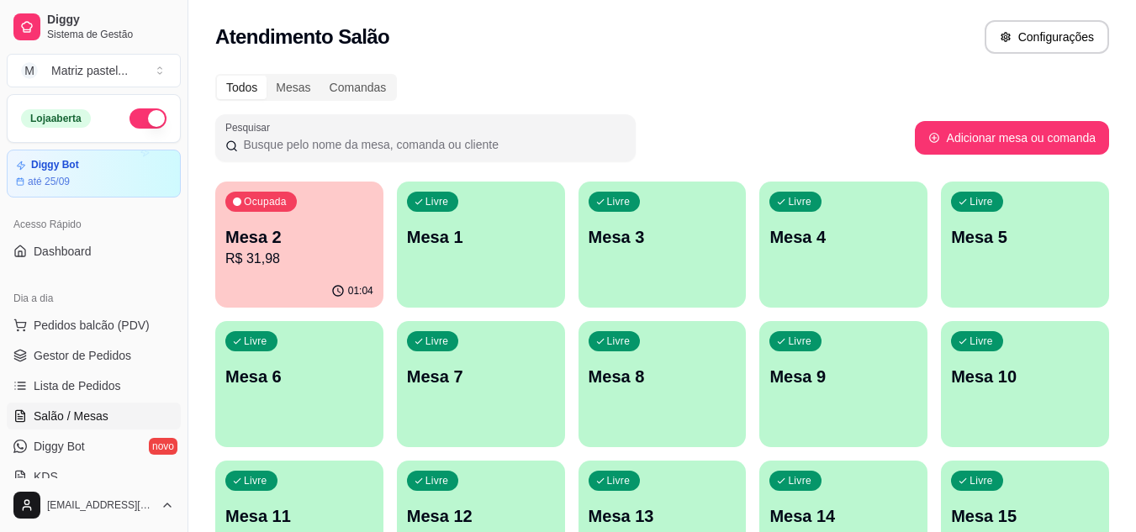
click at [347, 279] on div "01:04" at bounding box center [299, 291] width 168 height 33
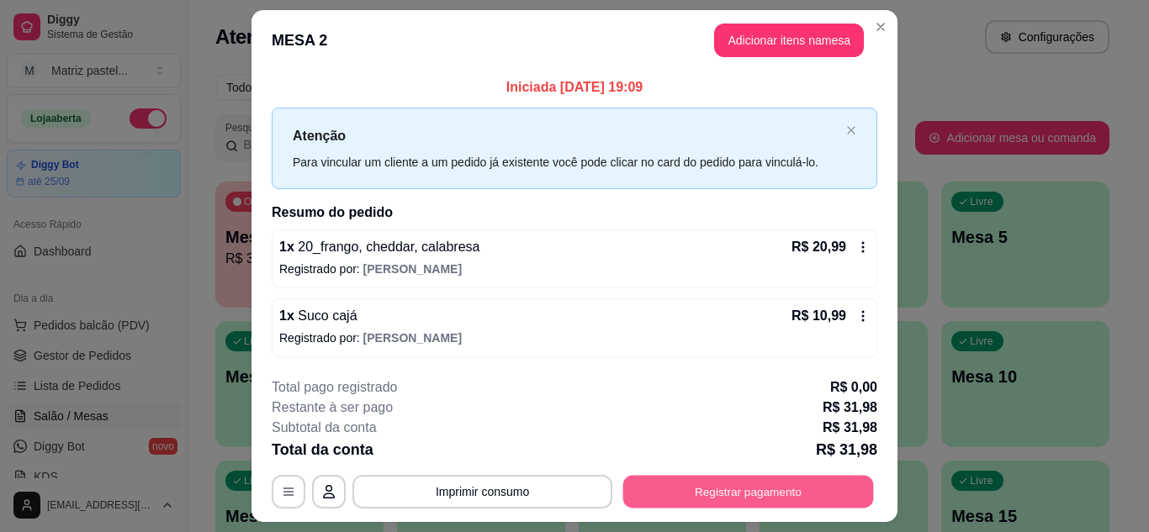
click at [681, 493] on button "Registrar pagamento" at bounding box center [748, 492] width 251 height 33
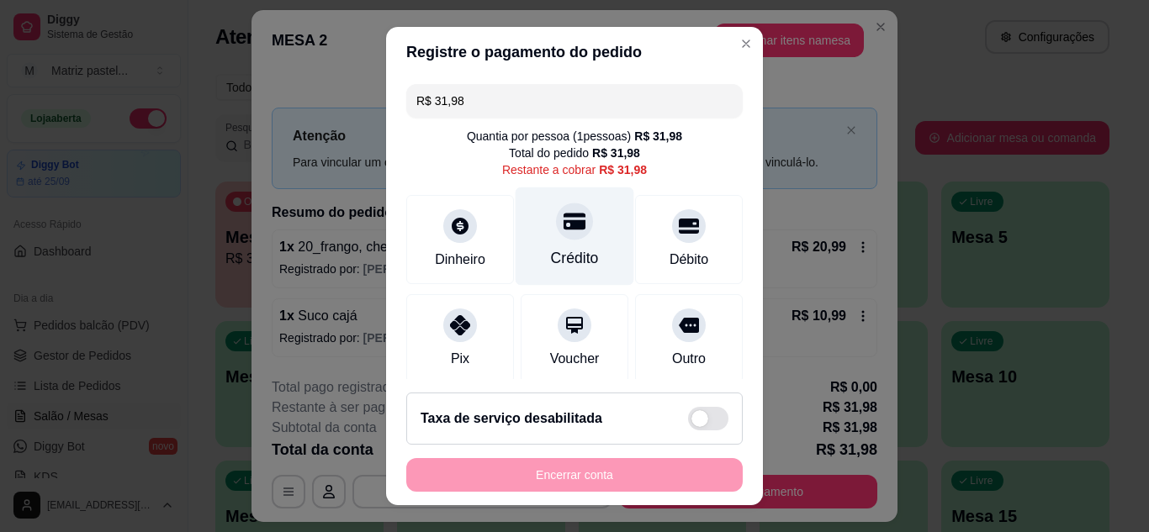
click at [566, 260] on div "Crédito" at bounding box center [575, 258] width 48 height 22
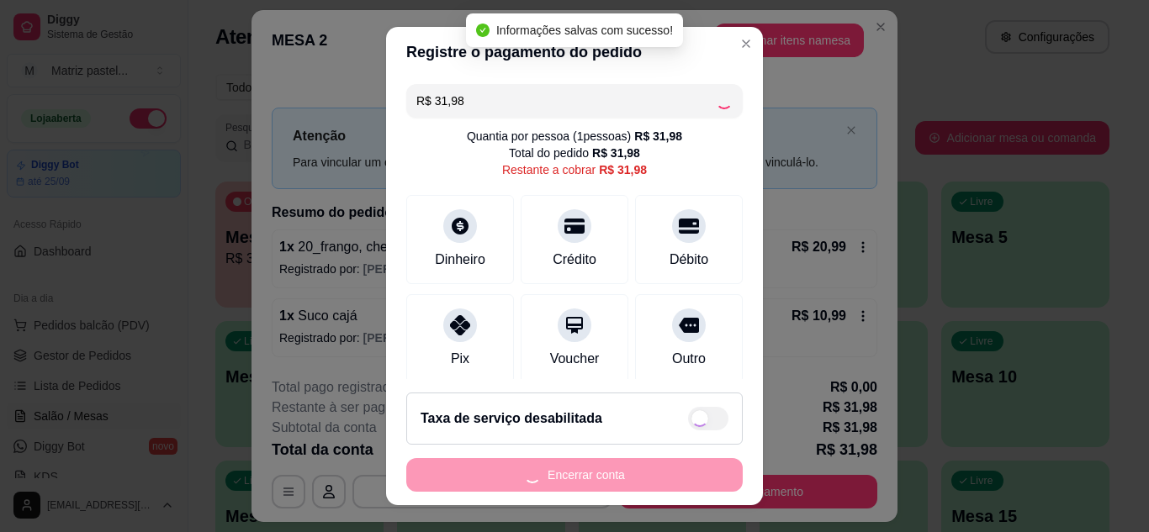
type input "R$ 0,00"
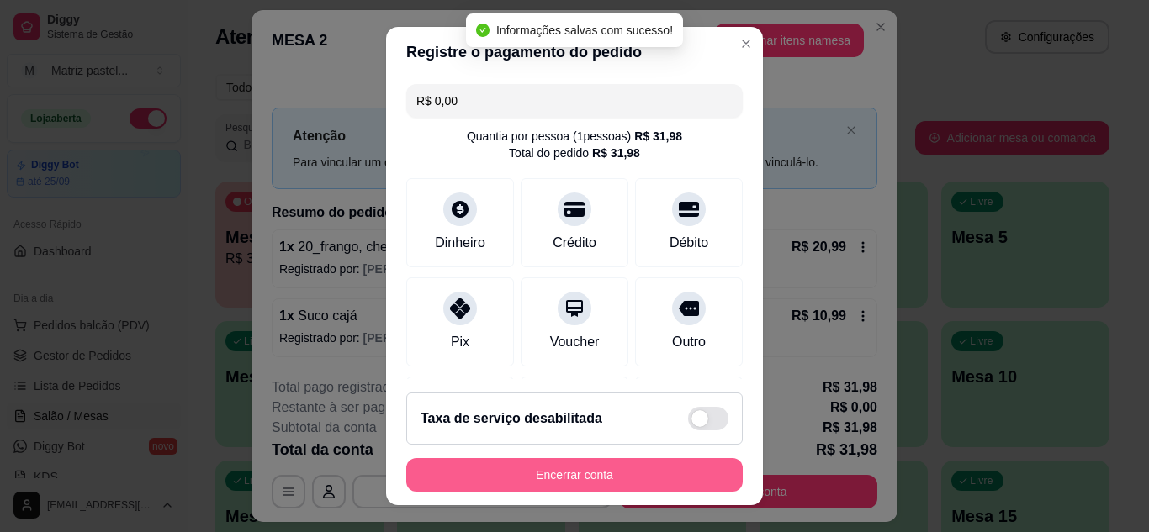
click at [548, 474] on button "Encerrar conta" at bounding box center [574, 475] width 336 height 34
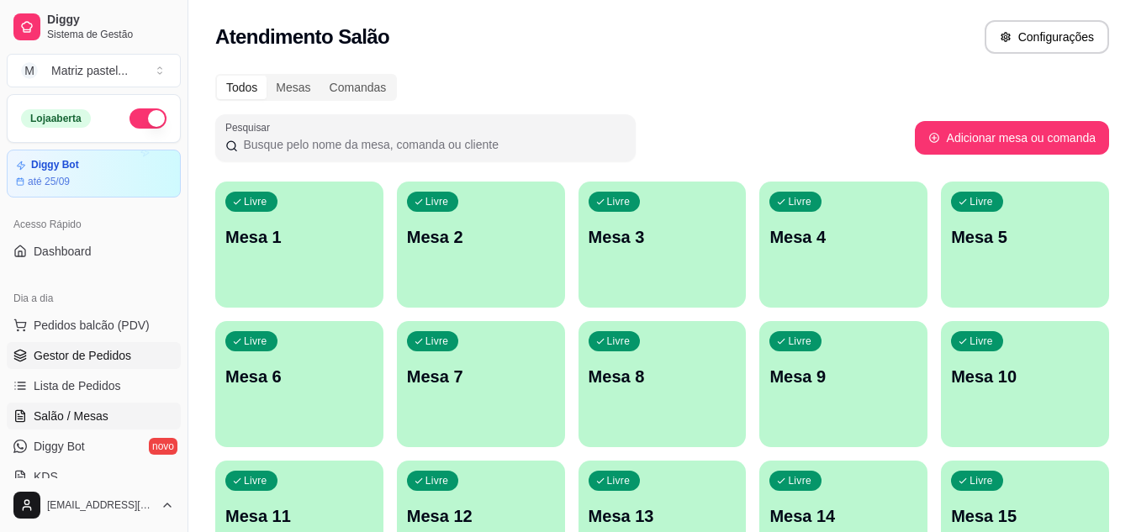
click at [83, 366] on link "Gestor de Pedidos" at bounding box center [94, 355] width 174 height 27
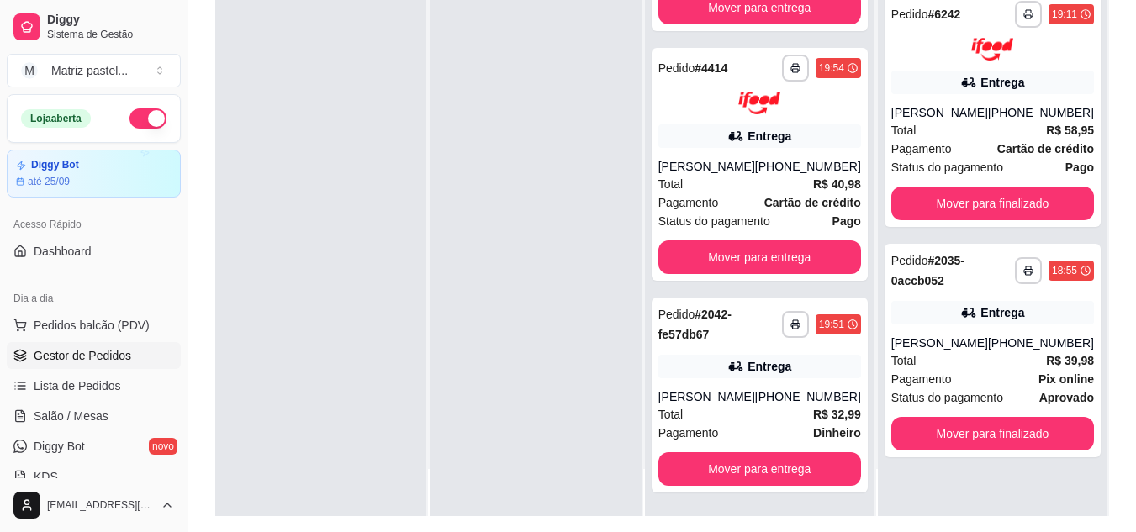
scroll to position [252, 0]
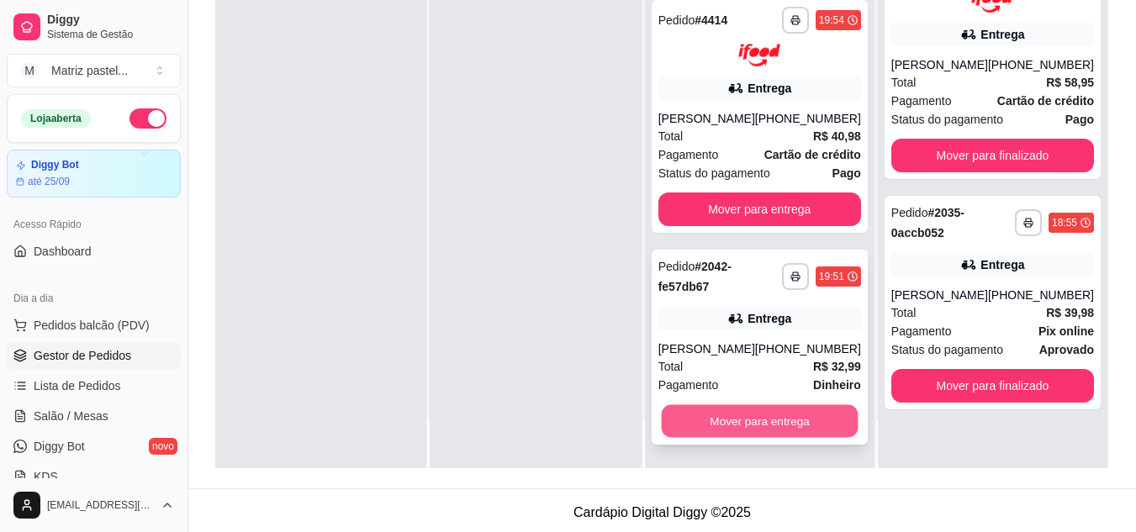
click at [680, 422] on button "Mover para entrega" at bounding box center [759, 421] width 197 height 33
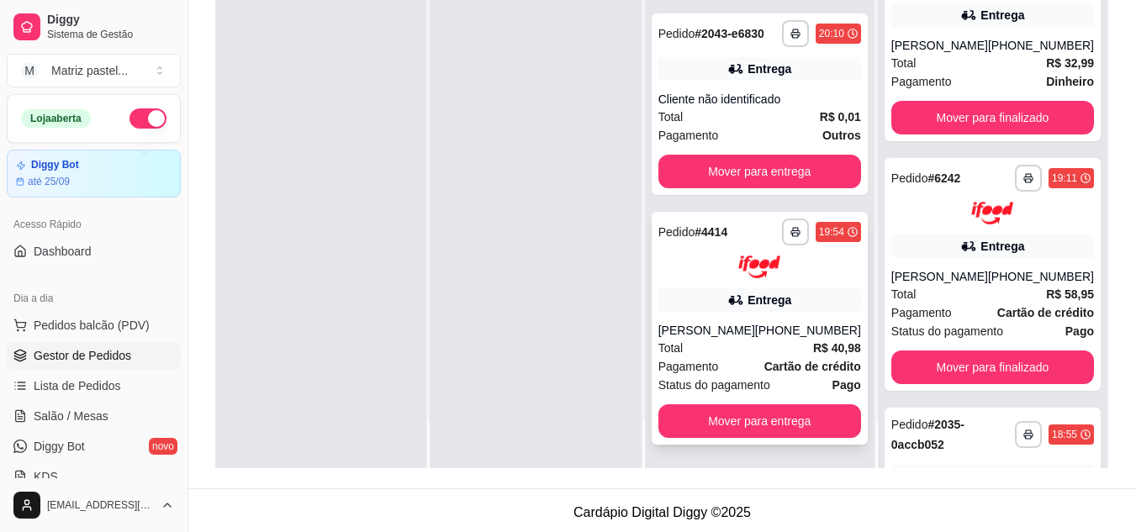
scroll to position [158, 0]
click at [730, 425] on button "Mover para entrega" at bounding box center [760, 422] width 203 height 34
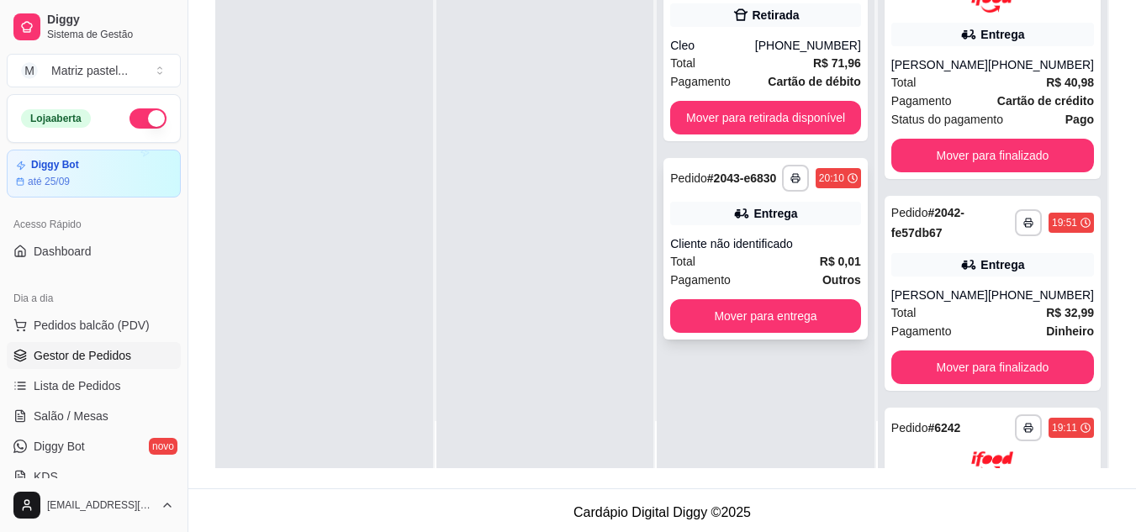
scroll to position [0, 0]
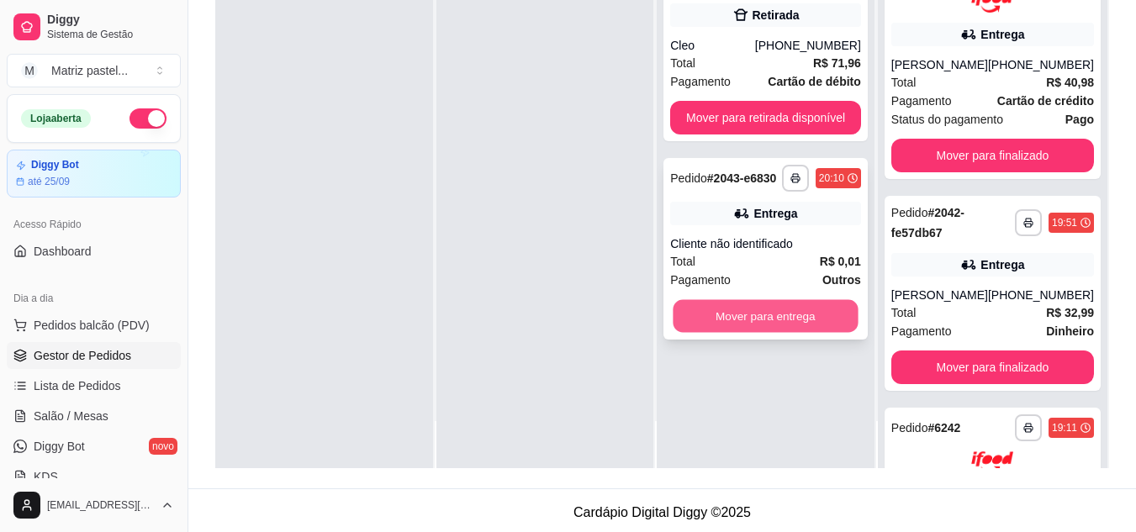
click at [768, 316] on button "Mover para entrega" at bounding box center [766, 316] width 185 height 33
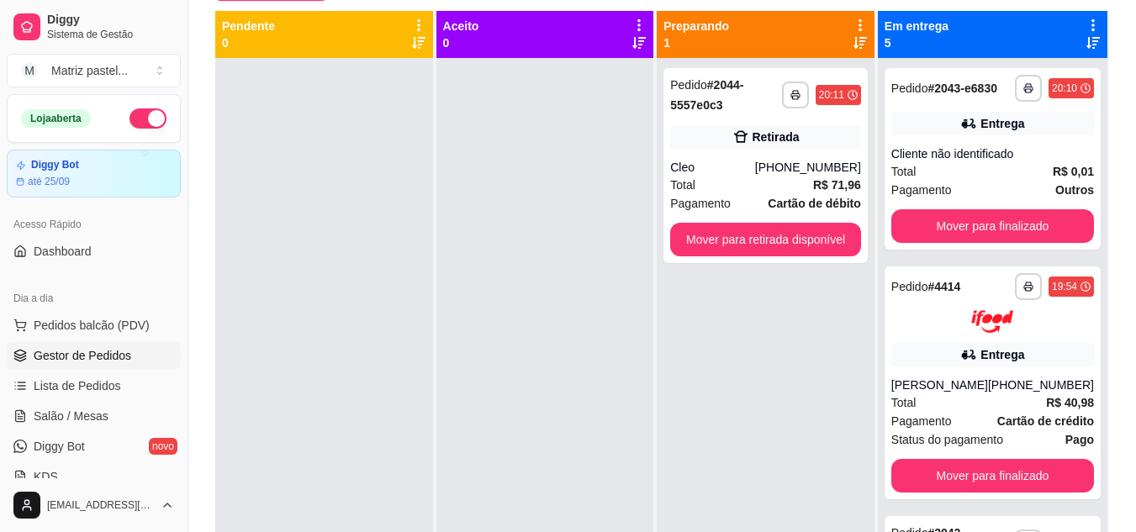
scroll to position [84, 0]
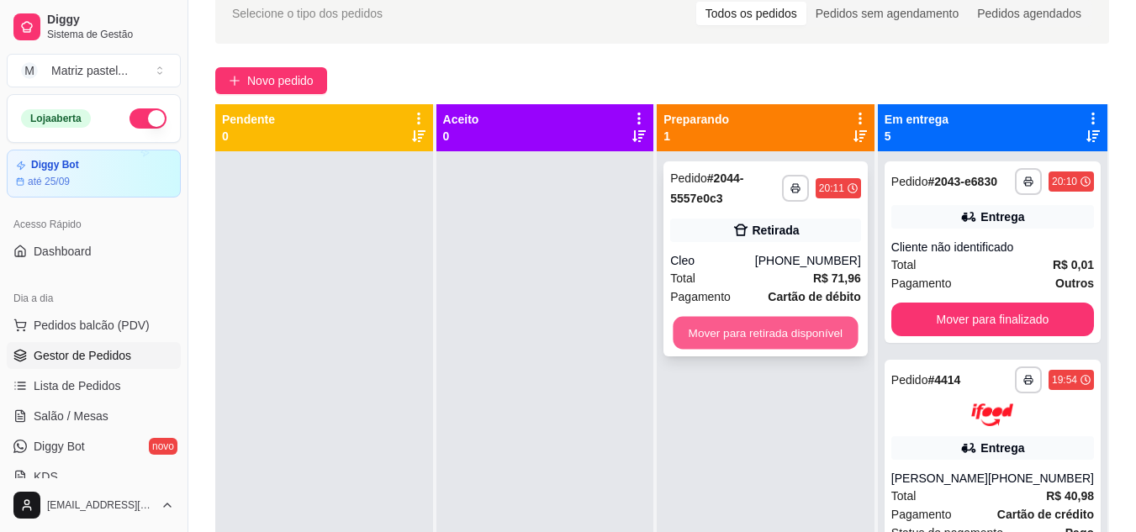
click at [811, 346] on button "Mover para retirada disponível" at bounding box center [766, 333] width 185 height 33
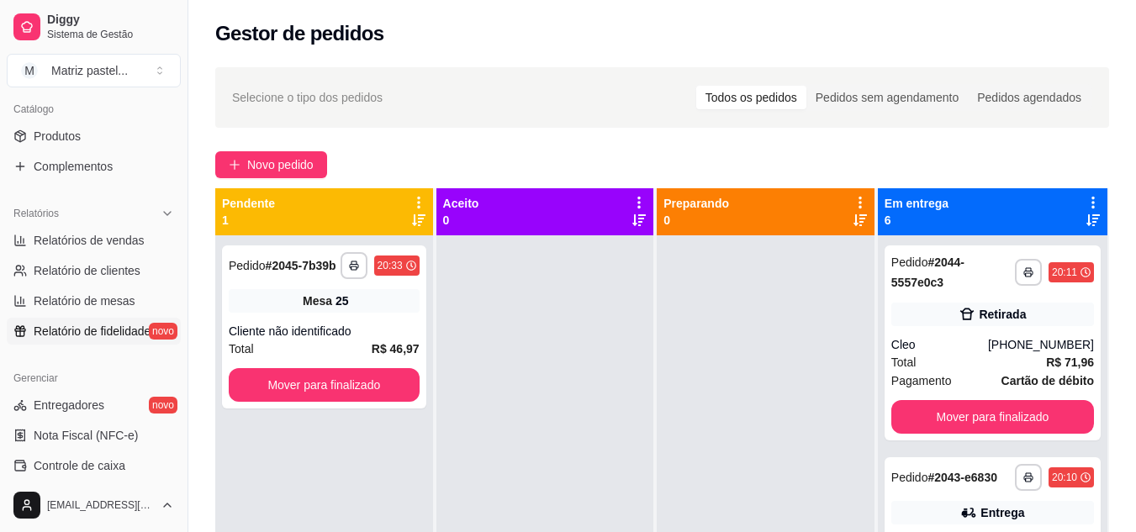
scroll to position [421, 0]
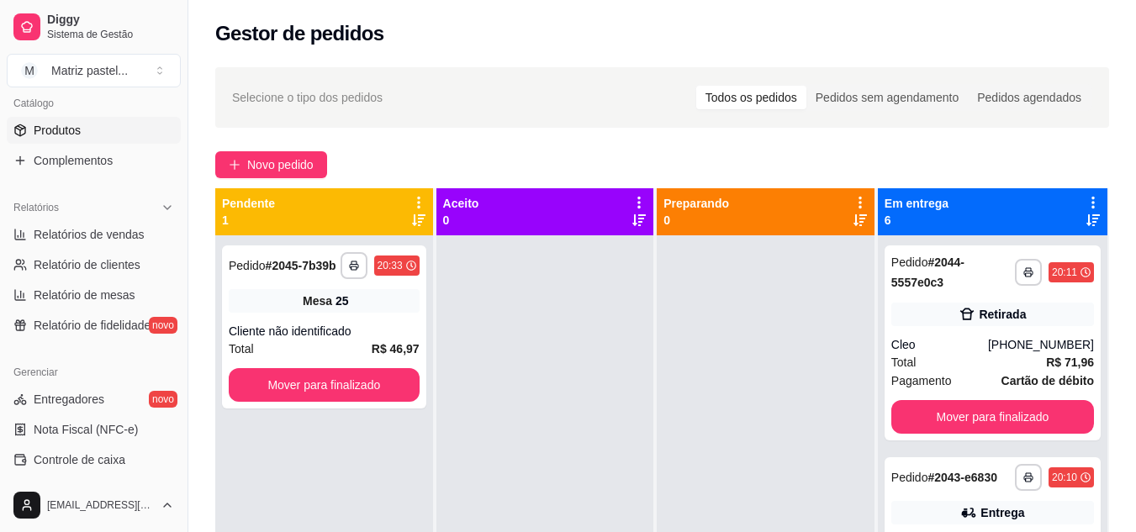
click at [105, 126] on link "Produtos" at bounding box center [94, 130] width 174 height 27
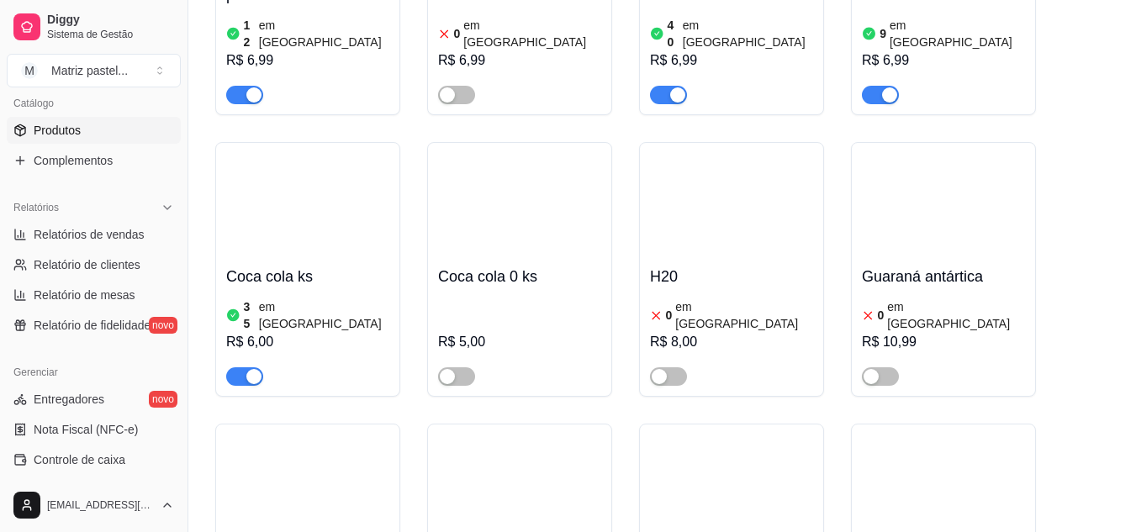
scroll to position [9005, 0]
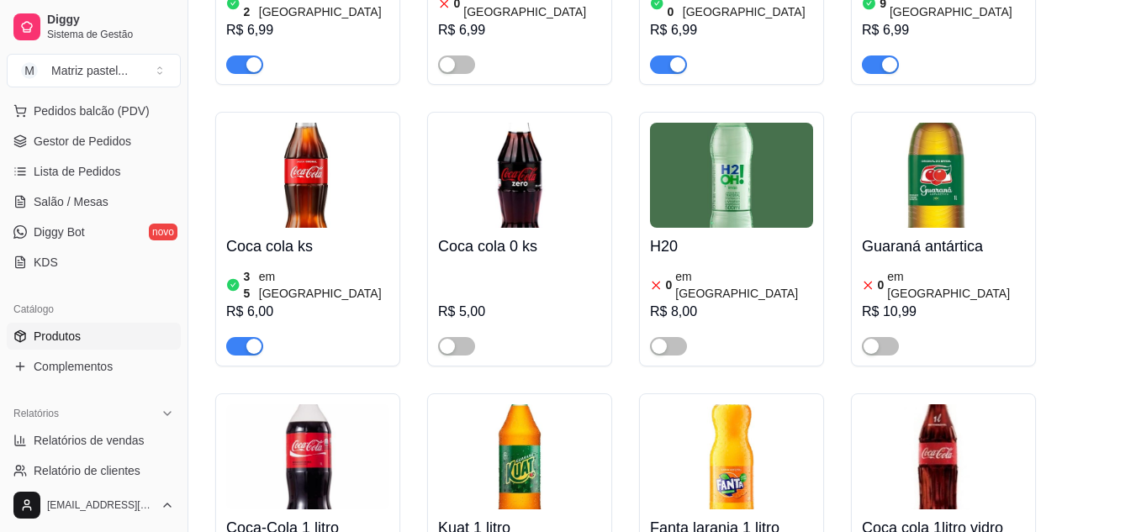
scroll to position [168, 0]
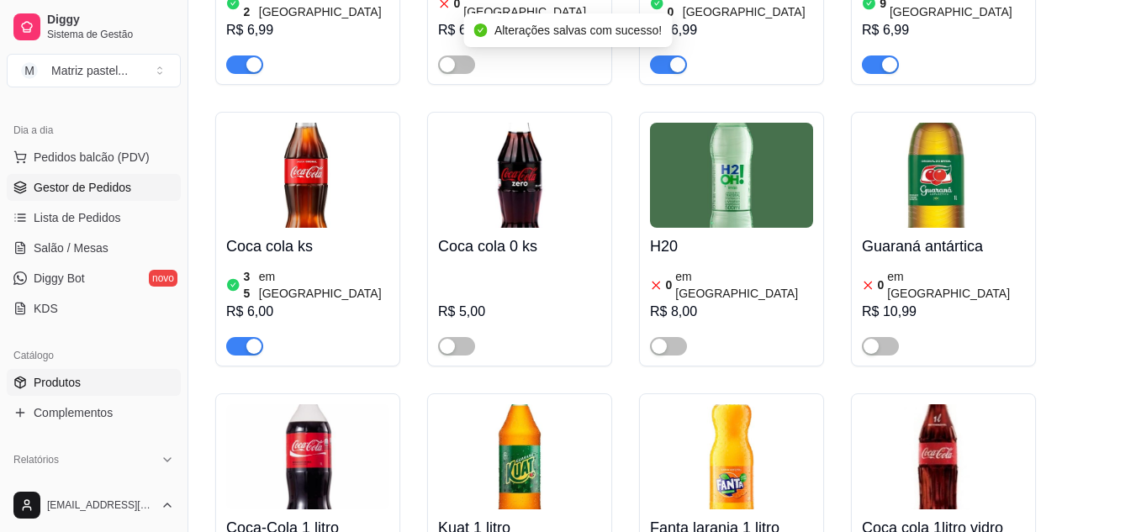
click at [70, 196] on link "Gestor de Pedidos" at bounding box center [94, 187] width 174 height 27
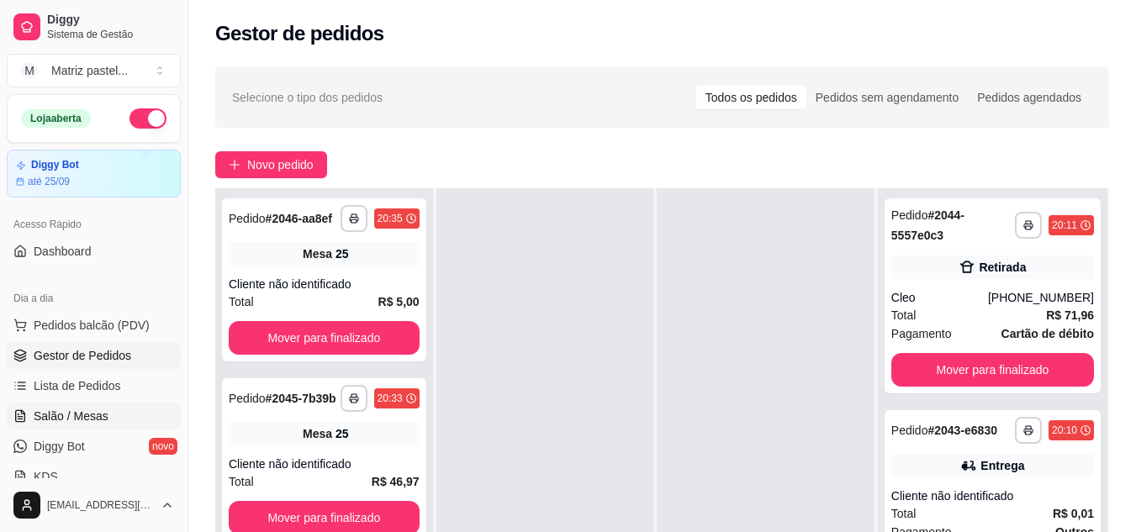
click at [77, 411] on span "Salão / Mesas" at bounding box center [71, 416] width 75 height 17
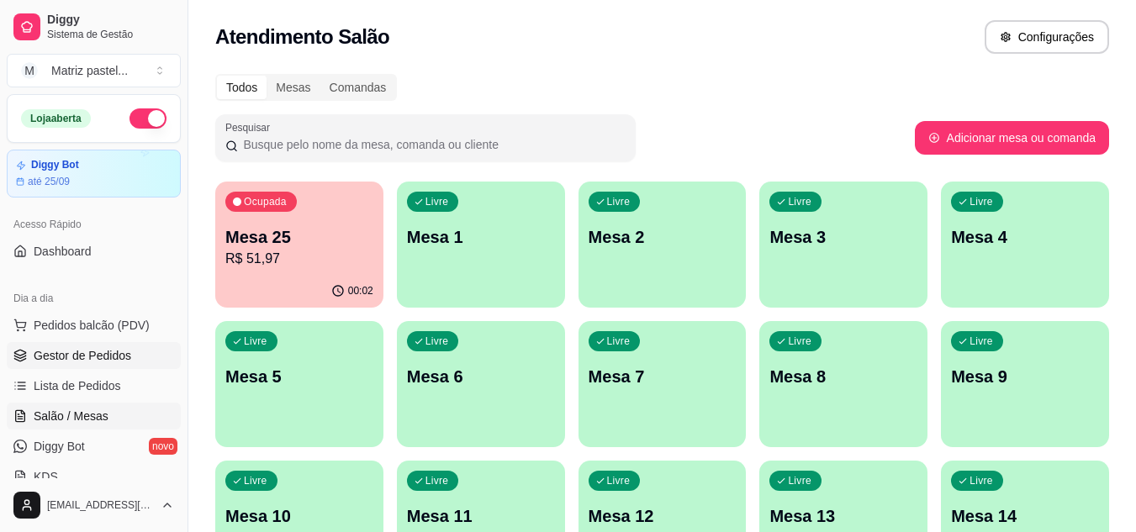
click at [87, 367] on link "Gestor de Pedidos" at bounding box center [94, 355] width 174 height 27
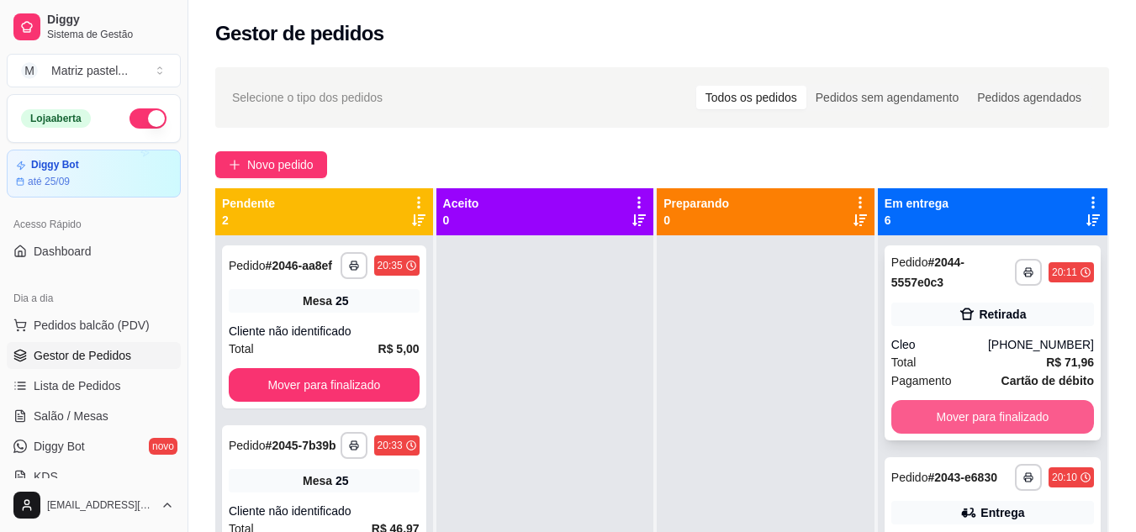
click at [943, 410] on button "Mover para finalizado" at bounding box center [993, 417] width 203 height 34
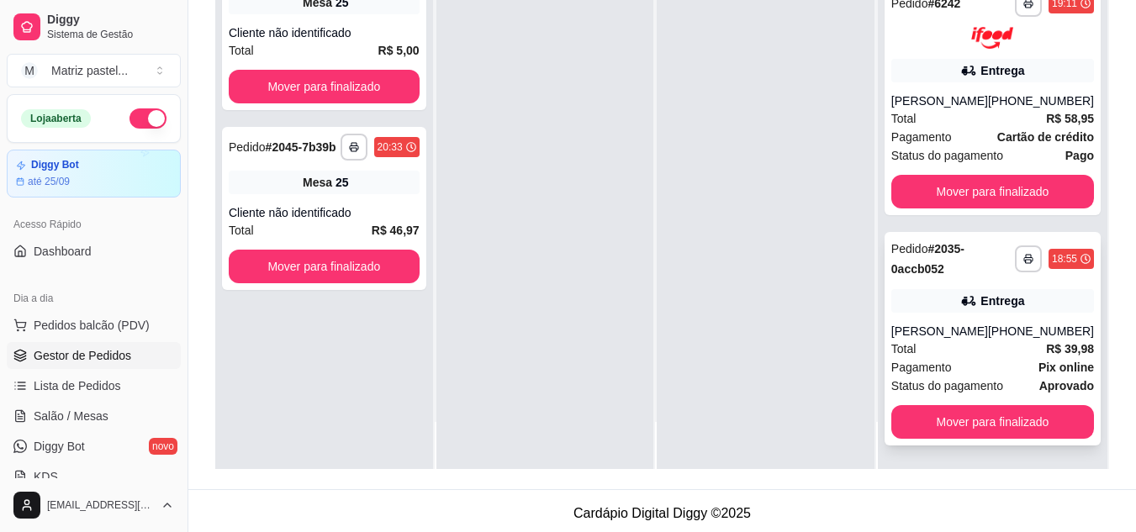
scroll to position [252, 0]
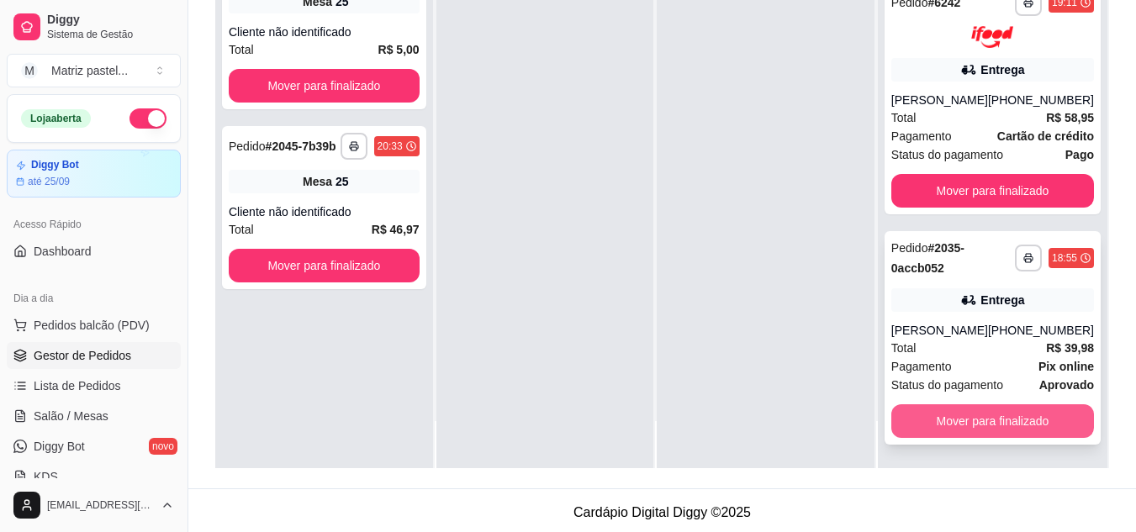
click at [920, 423] on button "Mover para finalizado" at bounding box center [993, 422] width 203 height 34
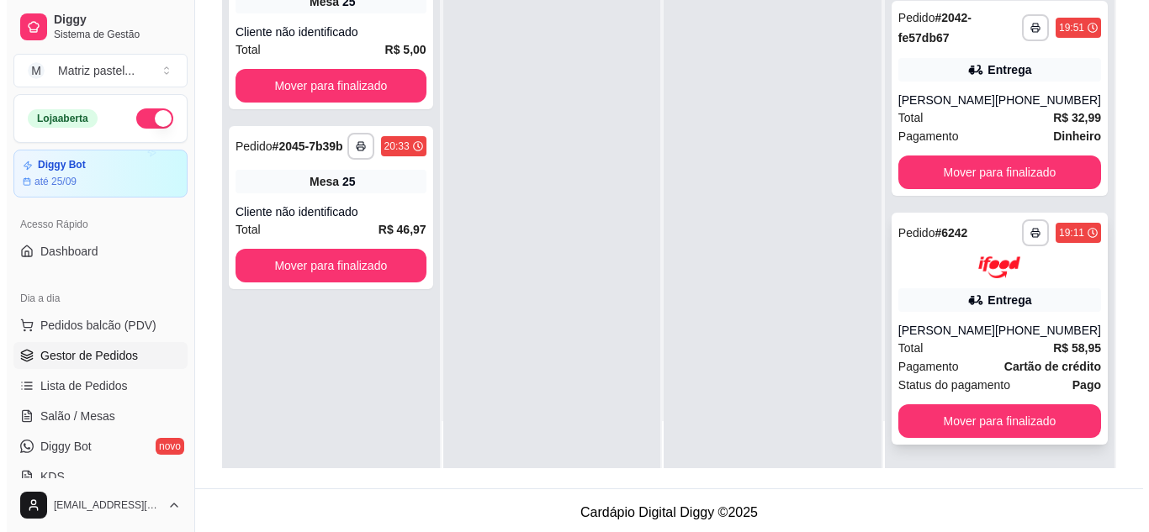
scroll to position [407, 0]
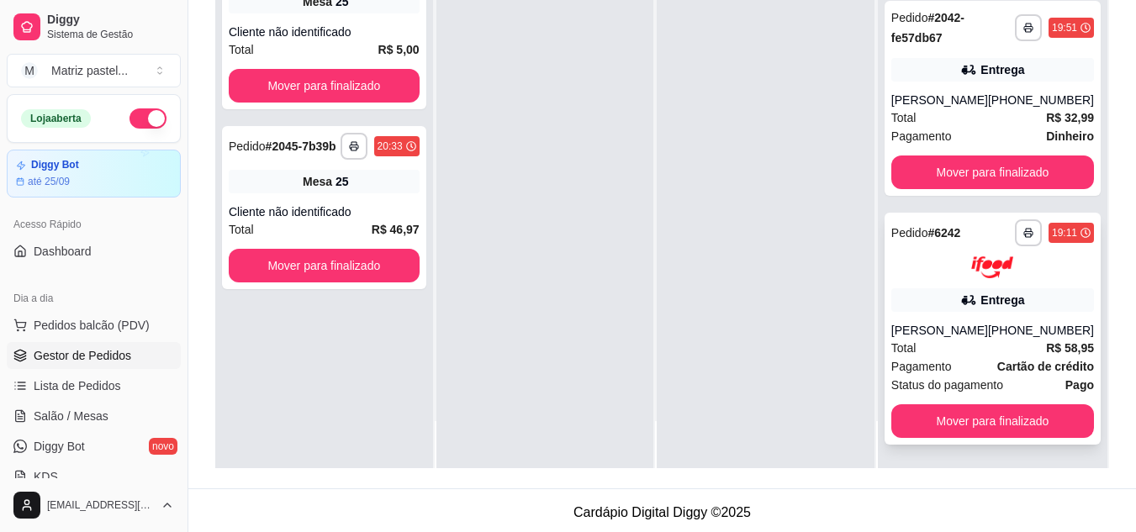
click at [981, 297] on div "Entrega" at bounding box center [1003, 300] width 44 height 17
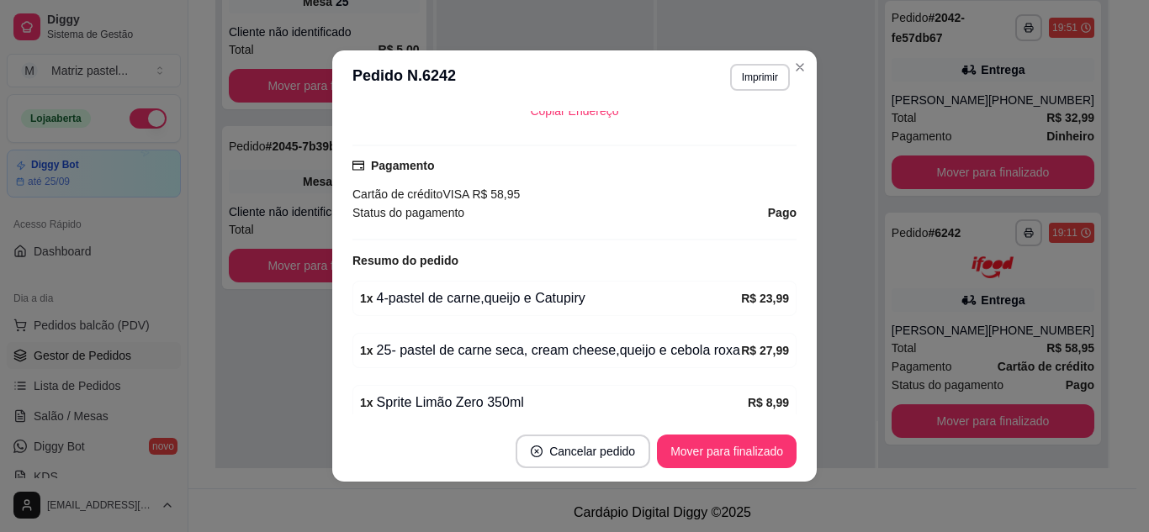
scroll to position [505, 0]
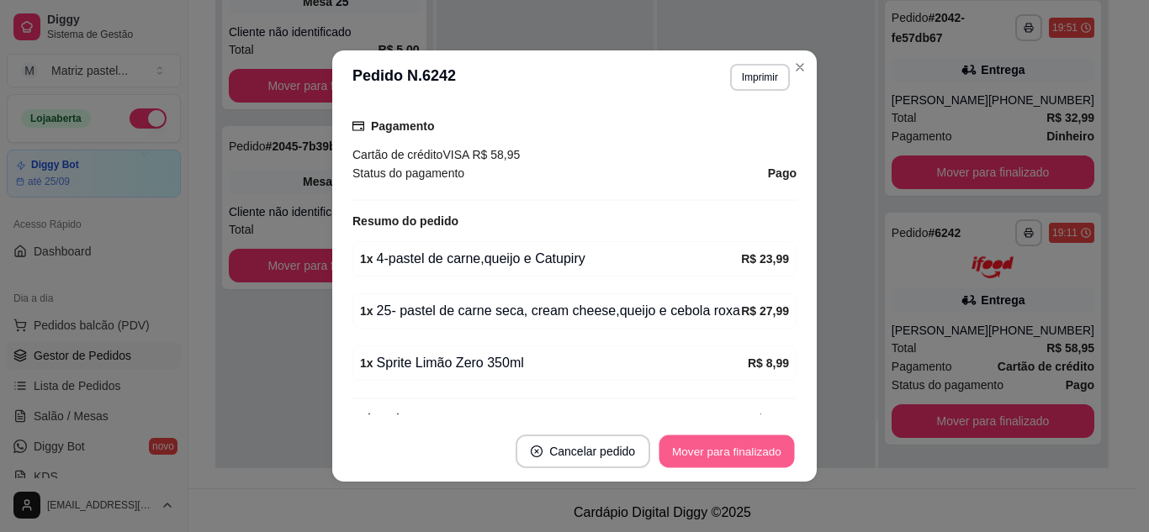
click at [692, 463] on button "Mover para finalizado" at bounding box center [726, 452] width 135 height 33
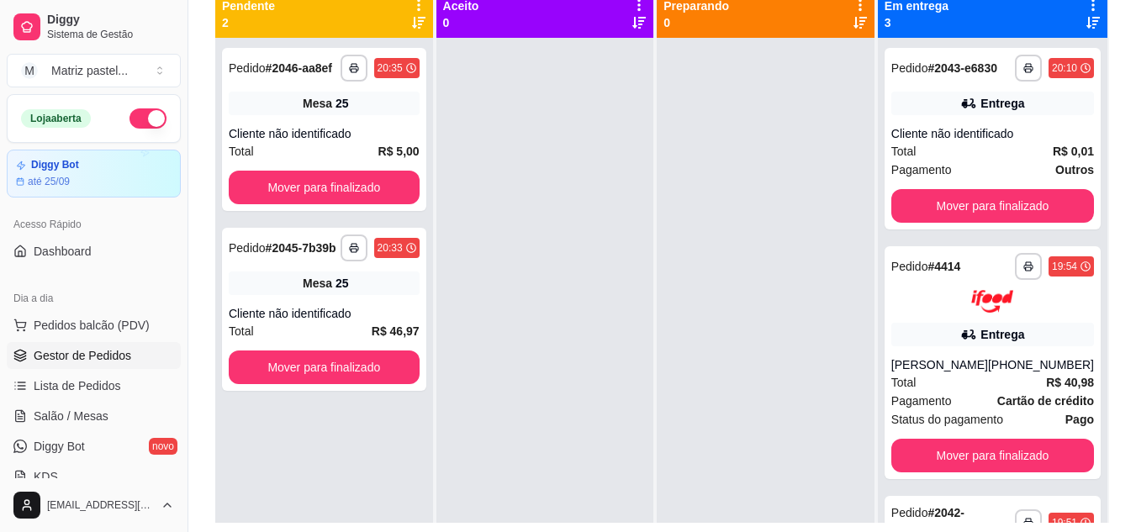
scroll to position [168, 0]
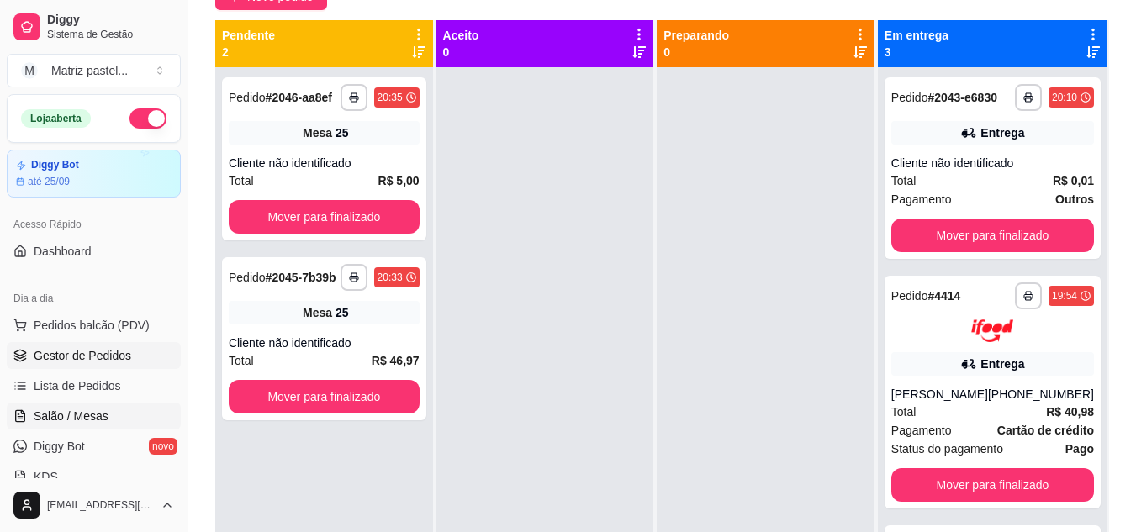
click at [78, 412] on span "Salão / Mesas" at bounding box center [71, 416] width 75 height 17
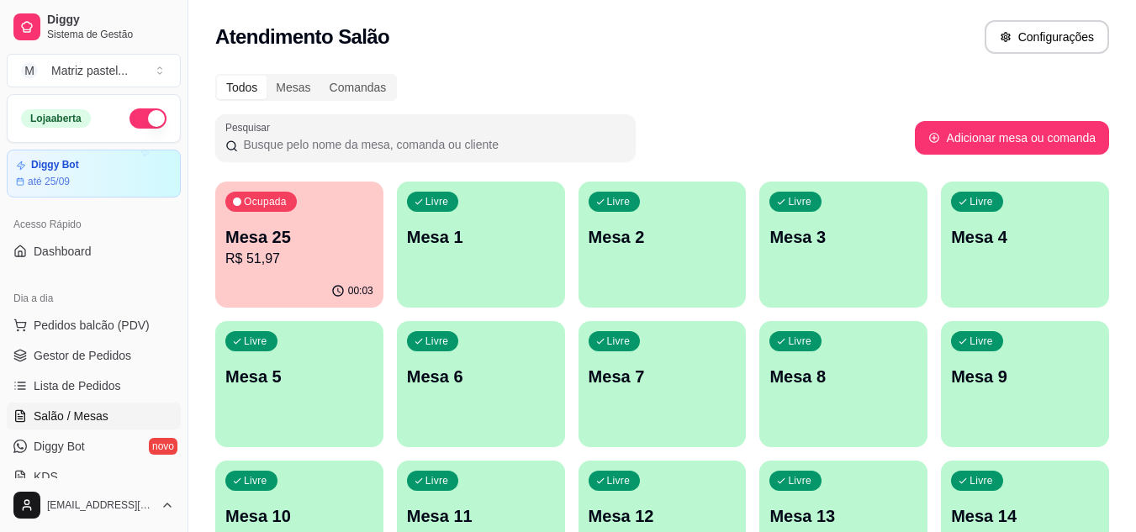
click at [311, 240] on p "Mesa 25" at bounding box center [299, 237] width 148 height 24
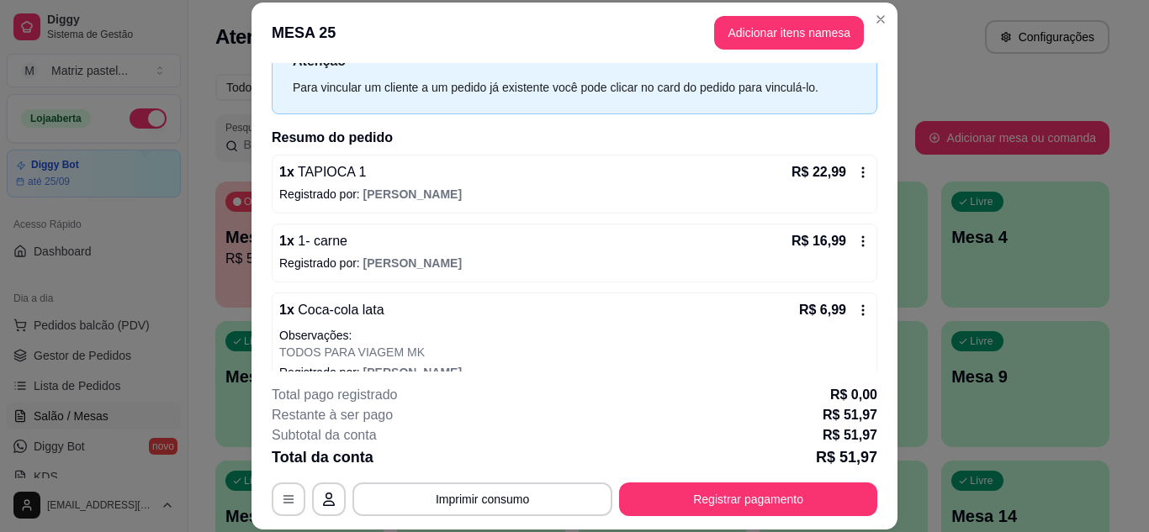
scroll to position [163, 0]
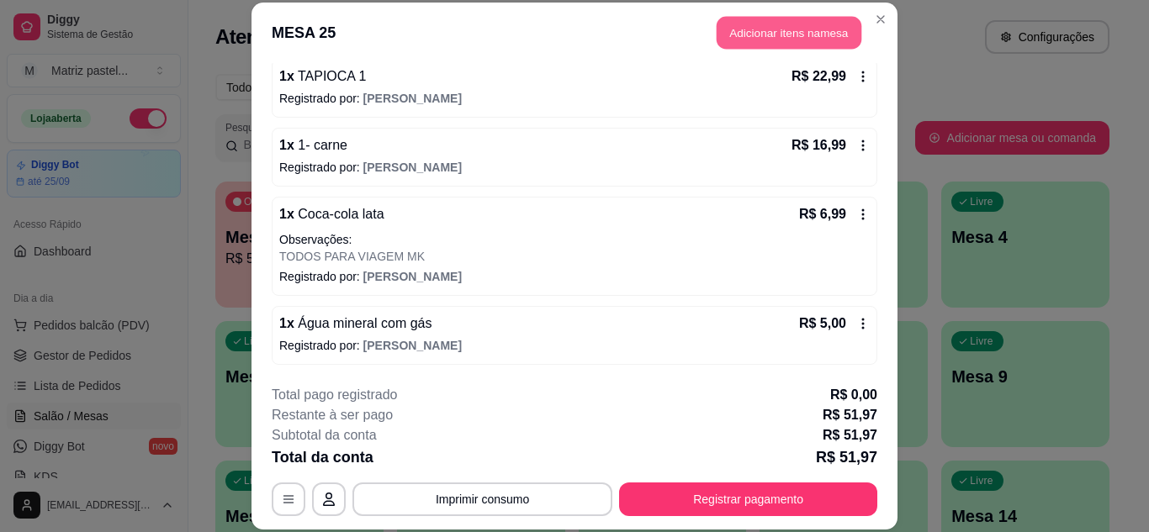
click at [745, 28] on button "Adicionar itens na mesa" at bounding box center [789, 33] width 145 height 33
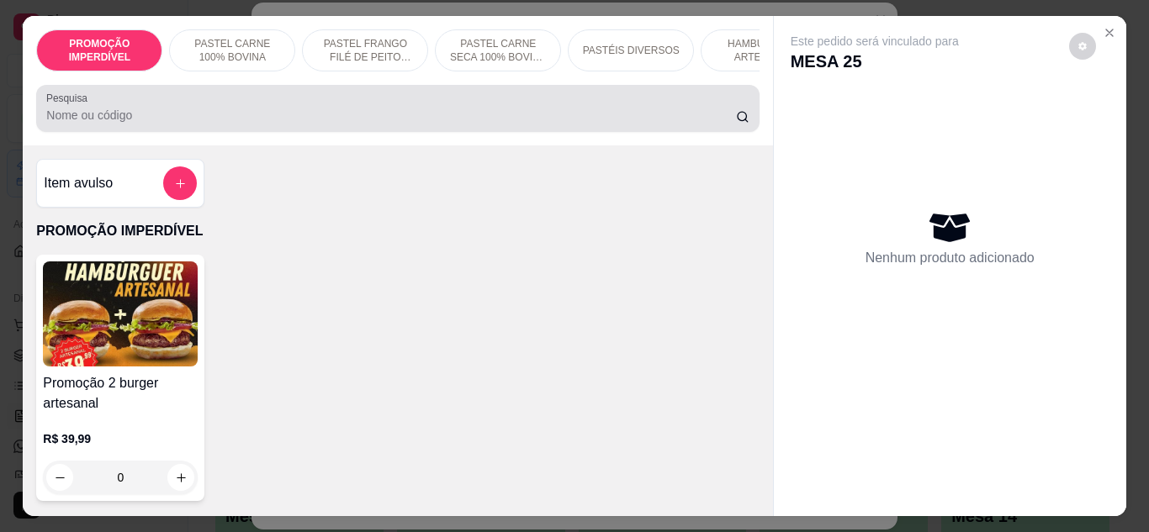
click at [388, 119] on input "Pesquisa" at bounding box center [391, 115] width 690 height 17
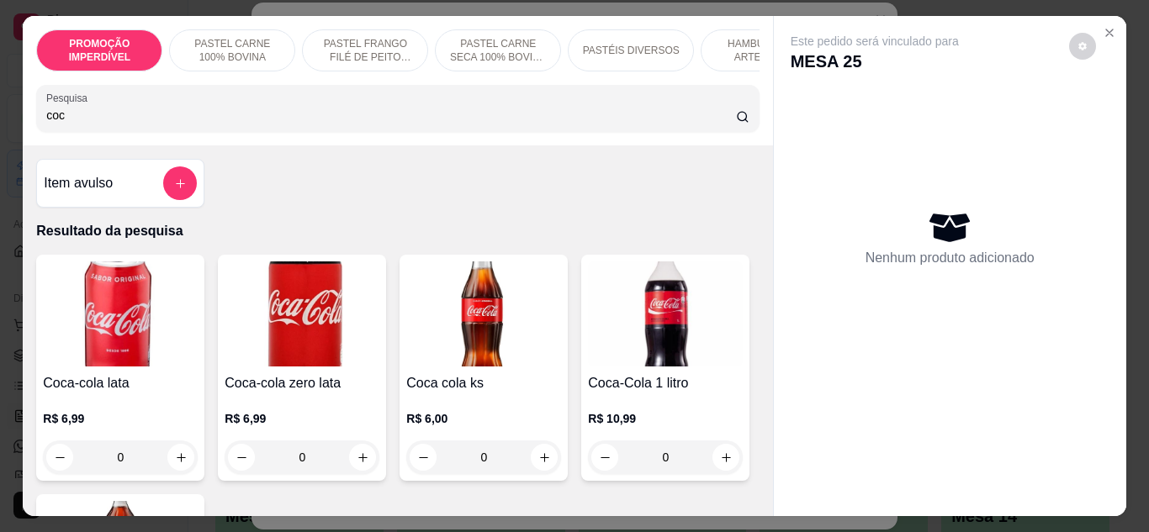
scroll to position [336, 0]
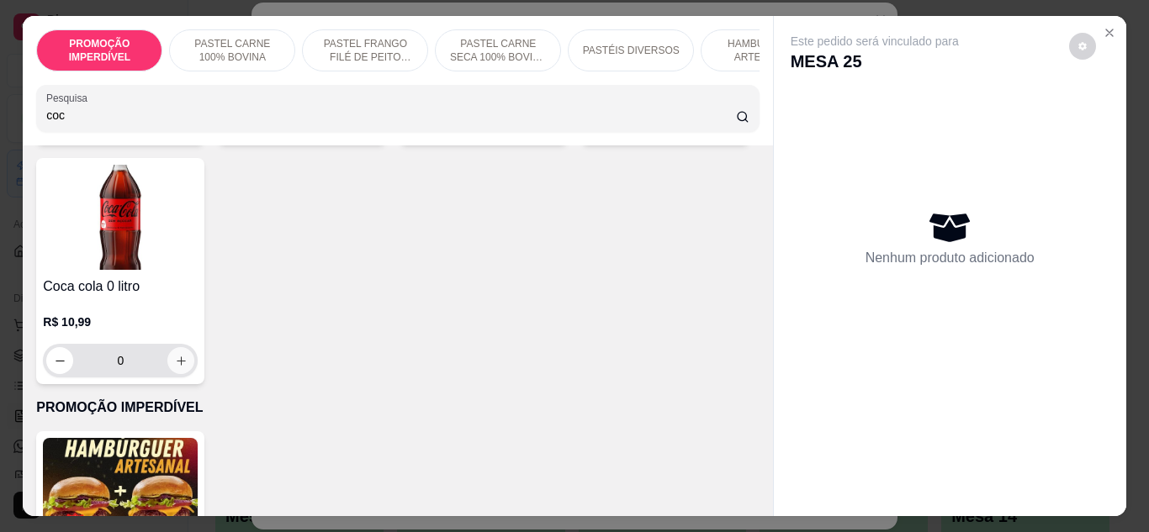
type input "coc"
click at [186, 366] on icon "increase-product-quantity" at bounding box center [181, 361] width 9 height 9
type input "1"
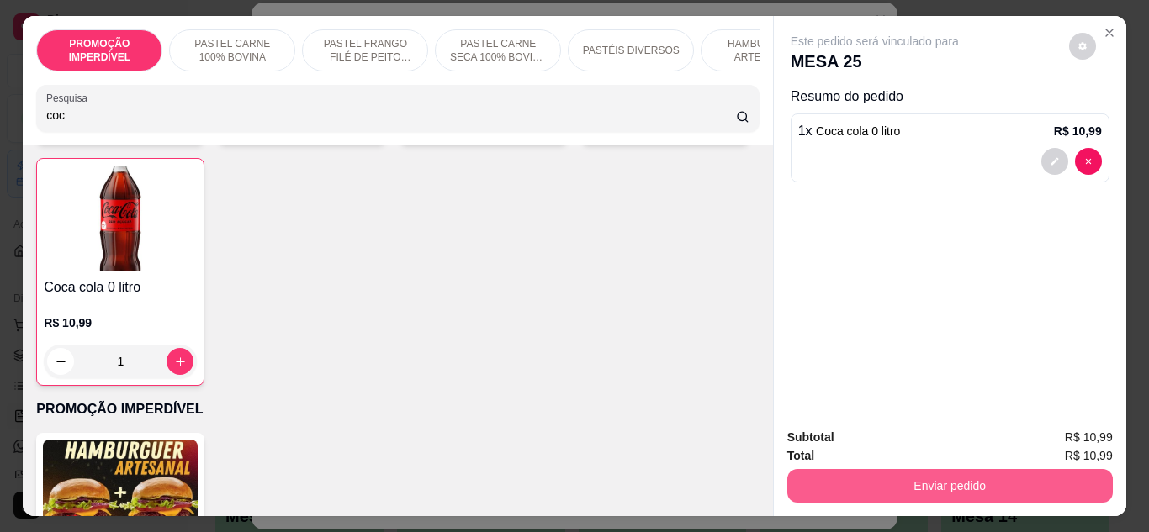
click at [876, 471] on button "Enviar pedido" at bounding box center [949, 486] width 325 height 34
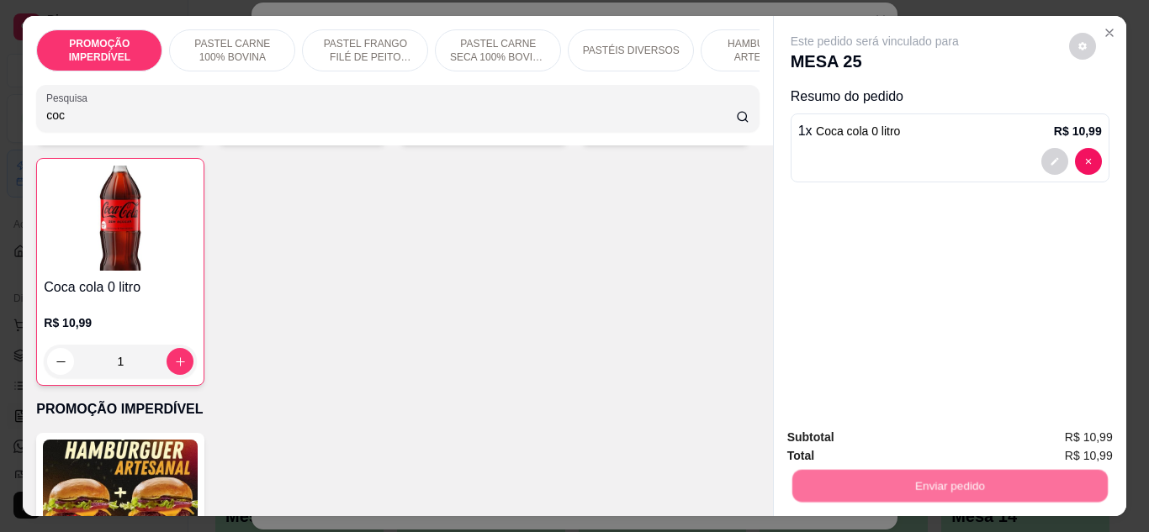
click at [882, 435] on div "Registrar cliente Enviar pedido" at bounding box center [943, 442] width 288 height 27
click at [1095, 442] on button "Enviar pedido" at bounding box center [1069, 438] width 93 height 31
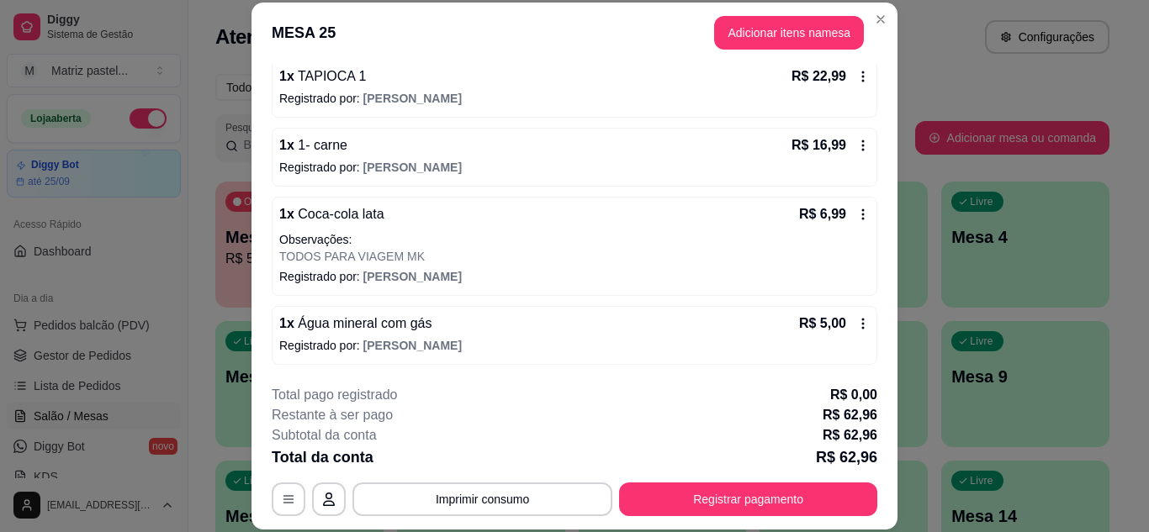
scroll to position [232, 0]
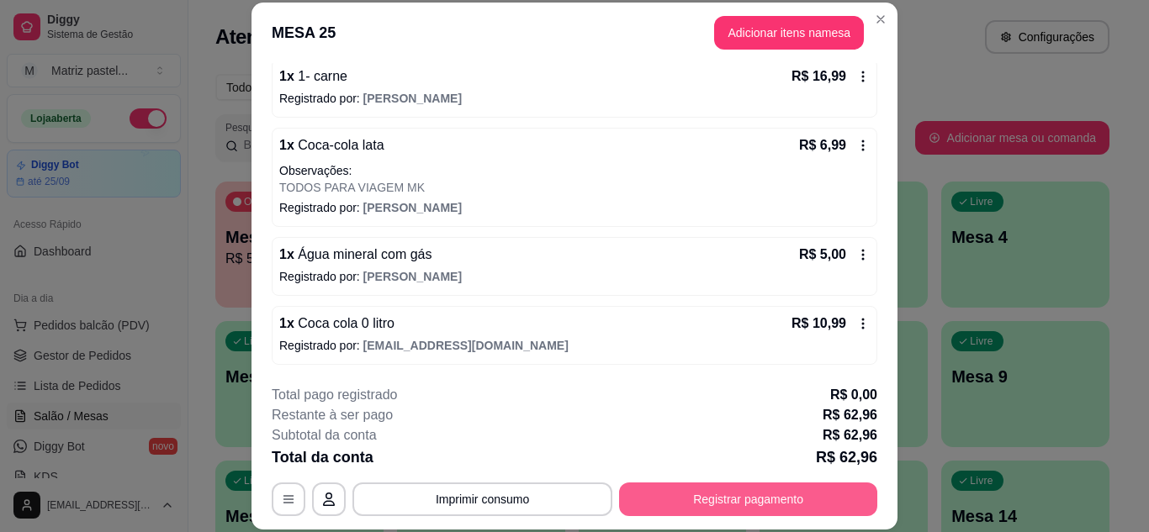
click at [759, 508] on button "Registrar pagamento" at bounding box center [748, 500] width 258 height 34
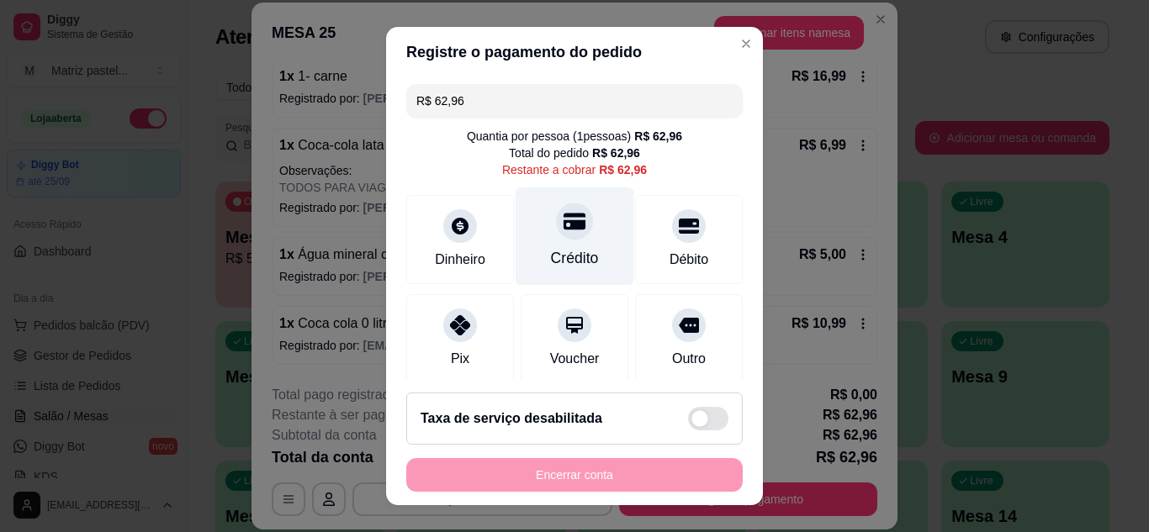
click at [581, 228] on div "Crédito" at bounding box center [575, 236] width 119 height 98
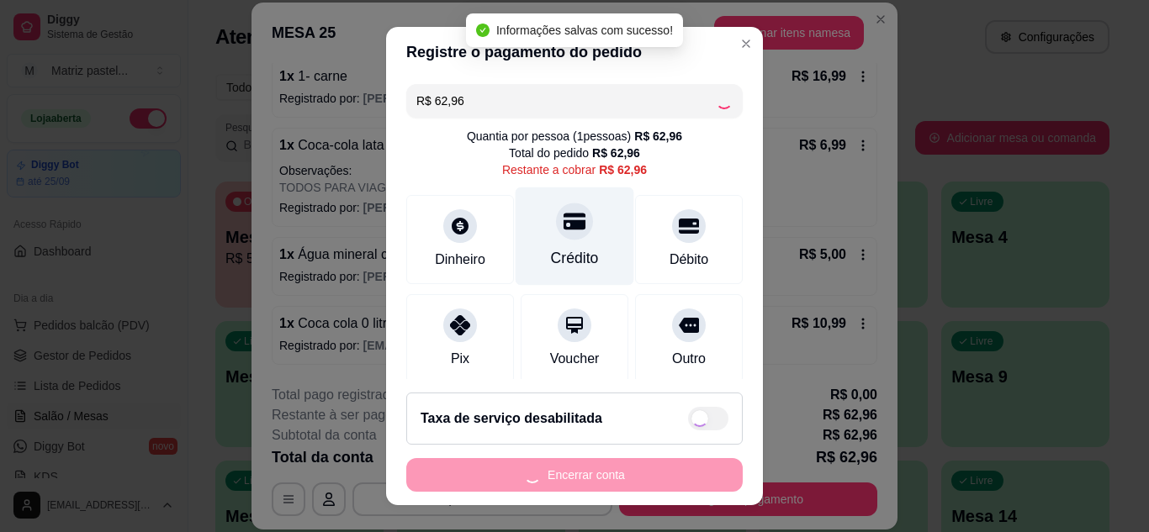
type input "R$ 0,00"
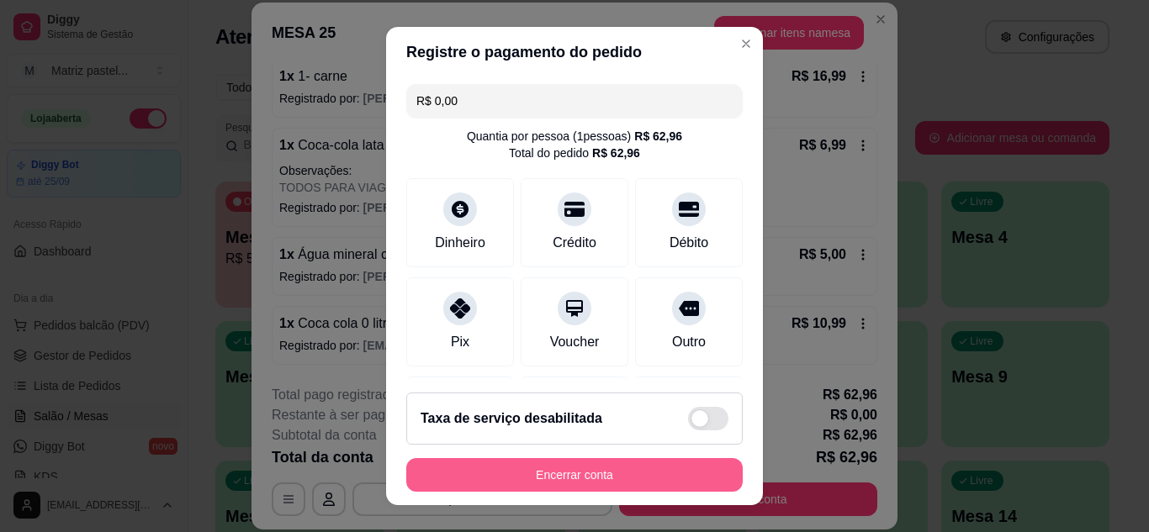
click at [508, 474] on button "Encerrar conta" at bounding box center [574, 475] width 336 height 34
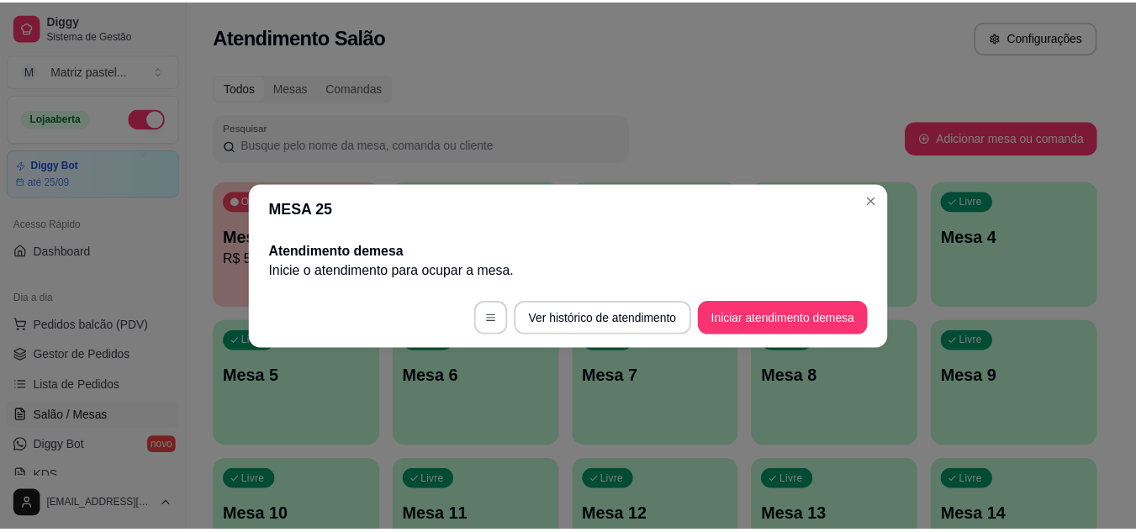
scroll to position [0, 0]
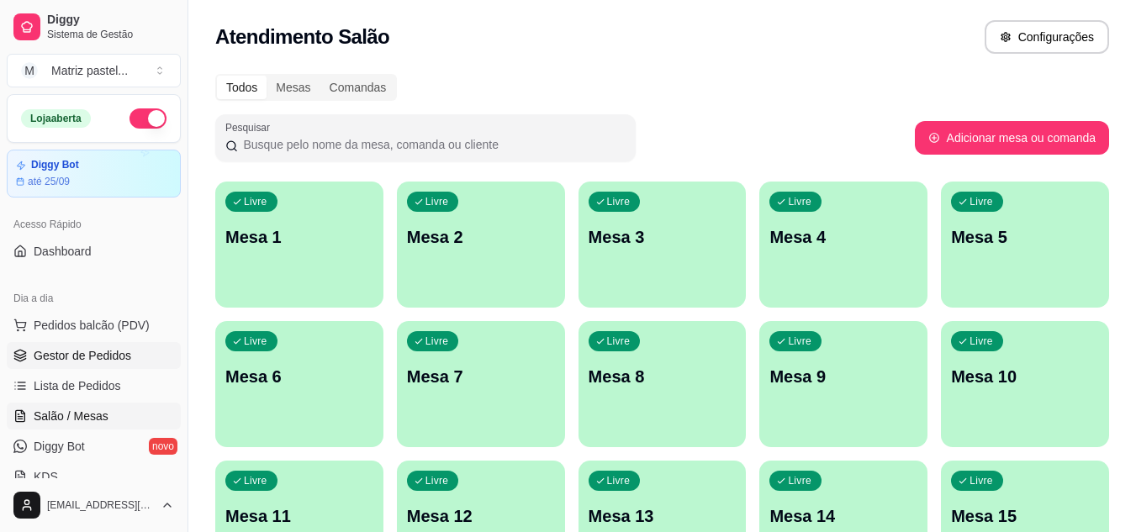
click at [98, 348] on span "Gestor de Pedidos" at bounding box center [83, 355] width 98 height 17
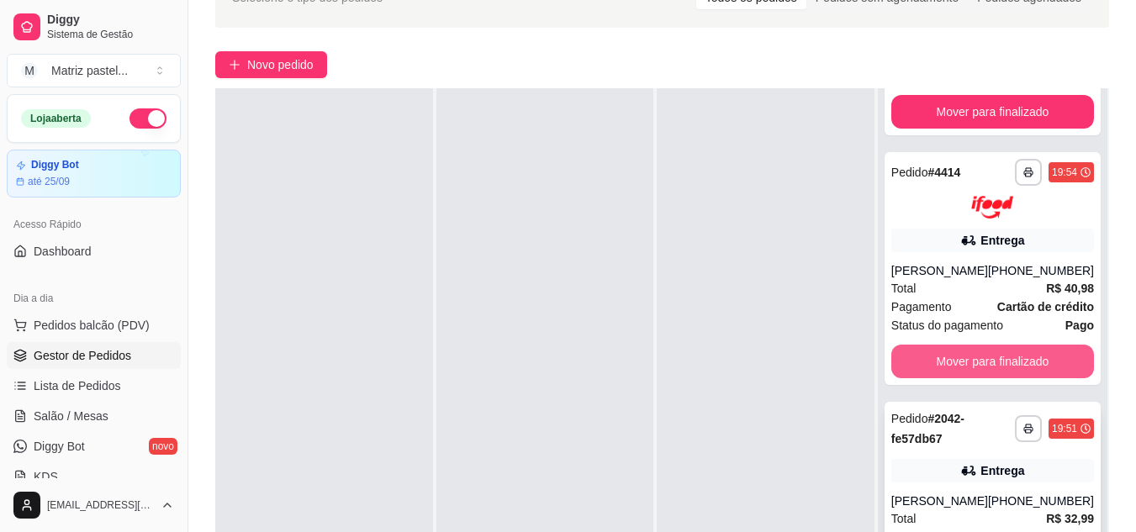
scroll to position [252, 0]
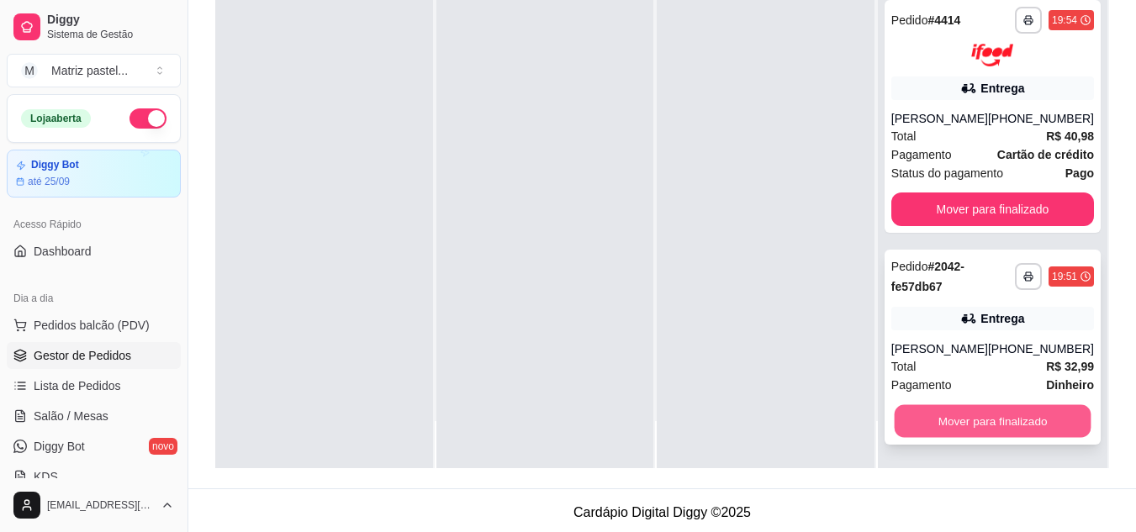
click at [929, 423] on button "Mover para finalizado" at bounding box center [992, 421] width 197 height 33
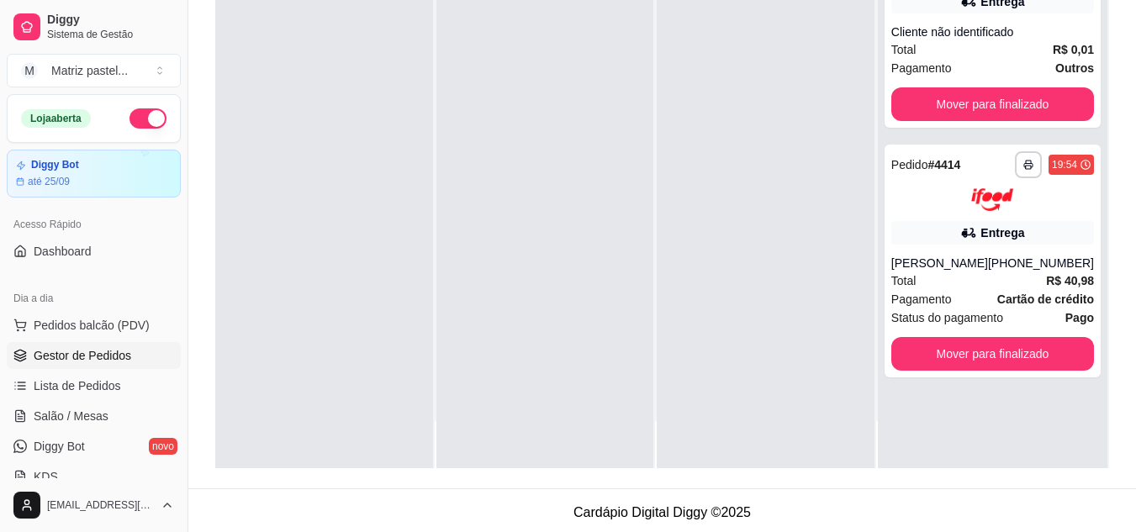
scroll to position [0, 0]
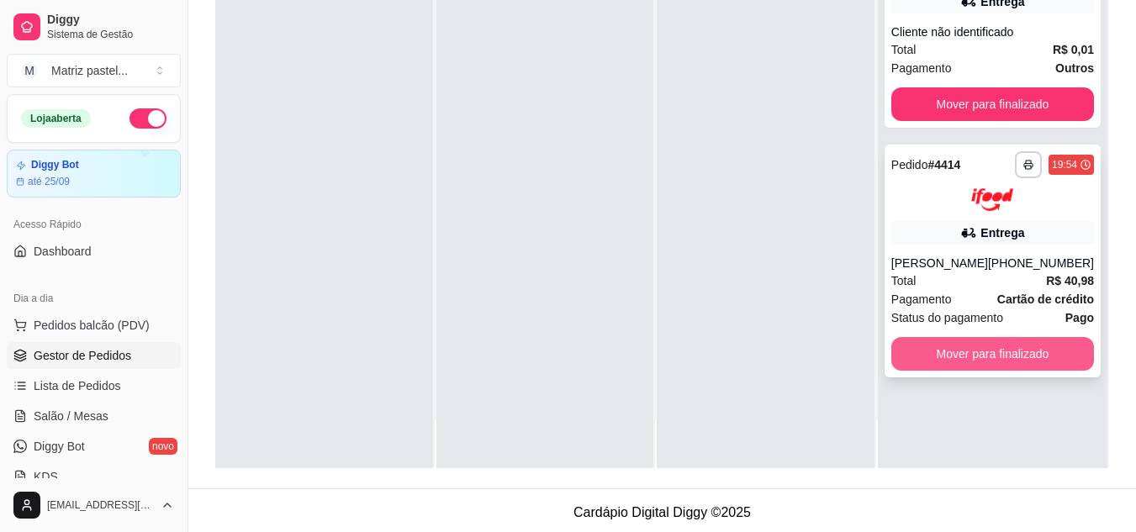
click at [952, 347] on button "Mover para finalizado" at bounding box center [993, 354] width 203 height 34
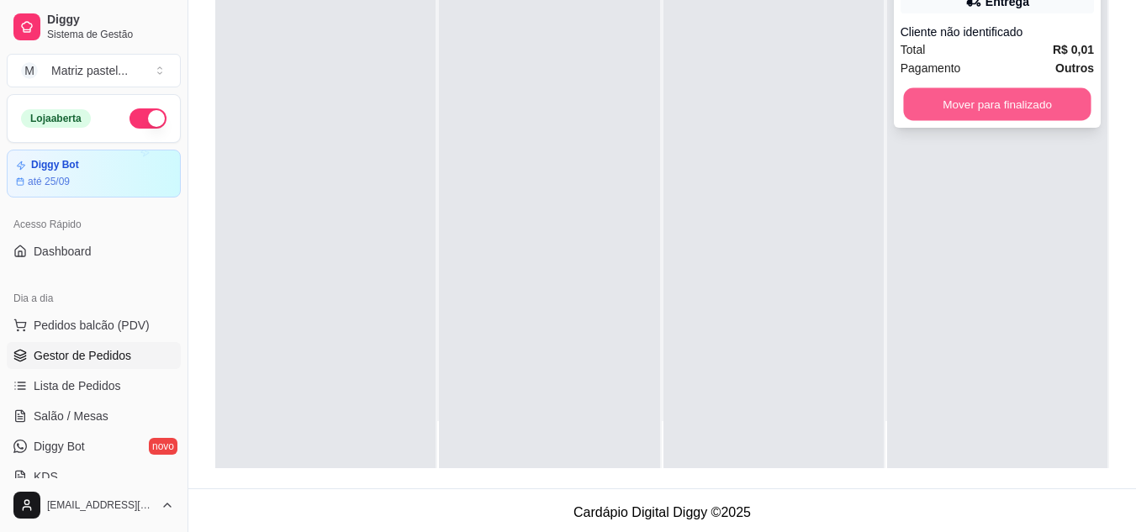
click at [939, 112] on button "Mover para finalizado" at bounding box center [997, 104] width 188 height 33
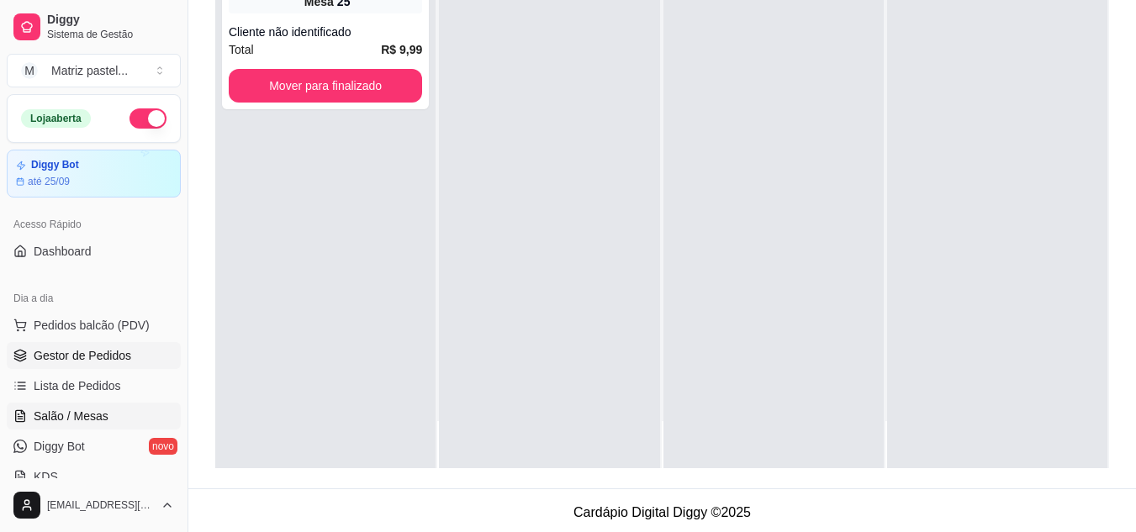
click at [68, 404] on link "Salão / Mesas" at bounding box center [94, 416] width 174 height 27
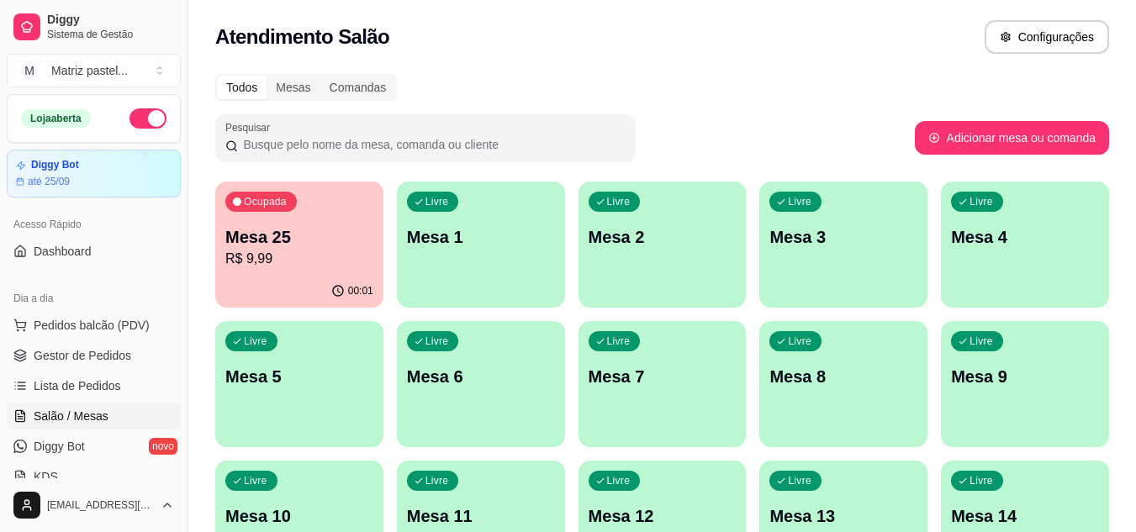
click at [365, 264] on p "R$ 9,99" at bounding box center [299, 259] width 148 height 20
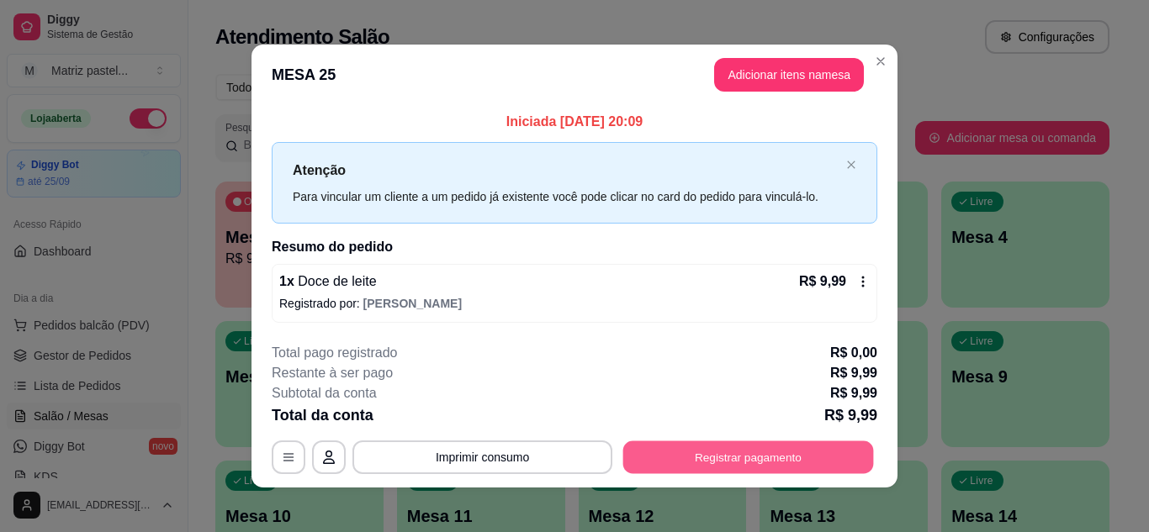
click at [736, 453] on button "Registrar pagamento" at bounding box center [748, 458] width 251 height 33
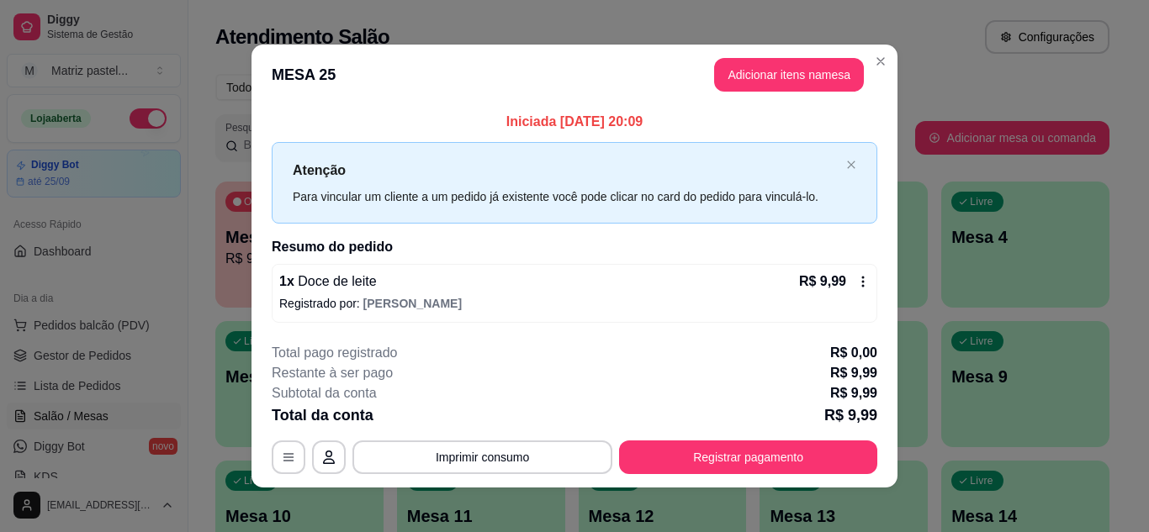
click at [681, 250] on div "Débito" at bounding box center [689, 258] width 43 height 22
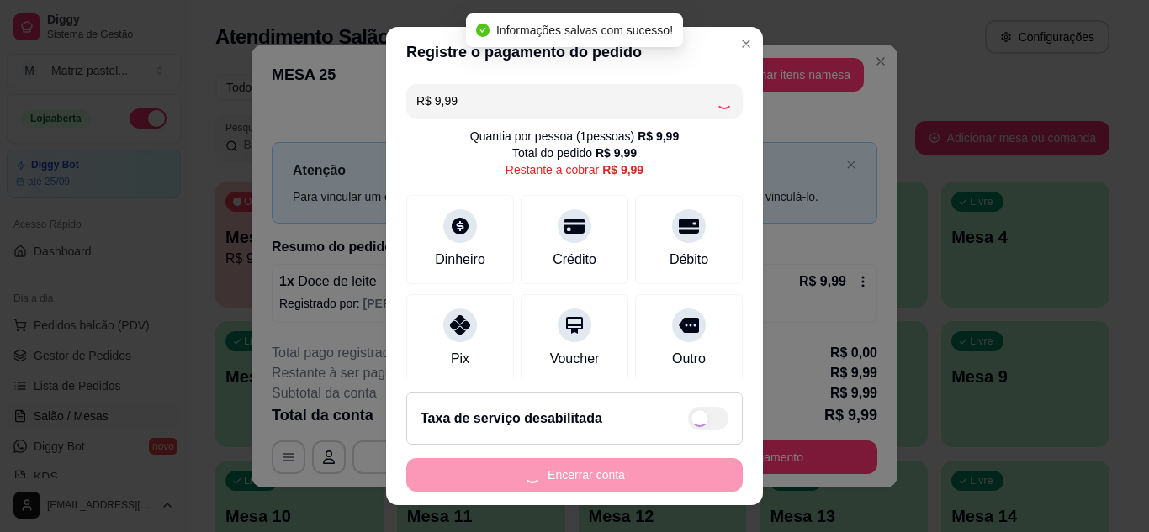
type input "R$ 0,00"
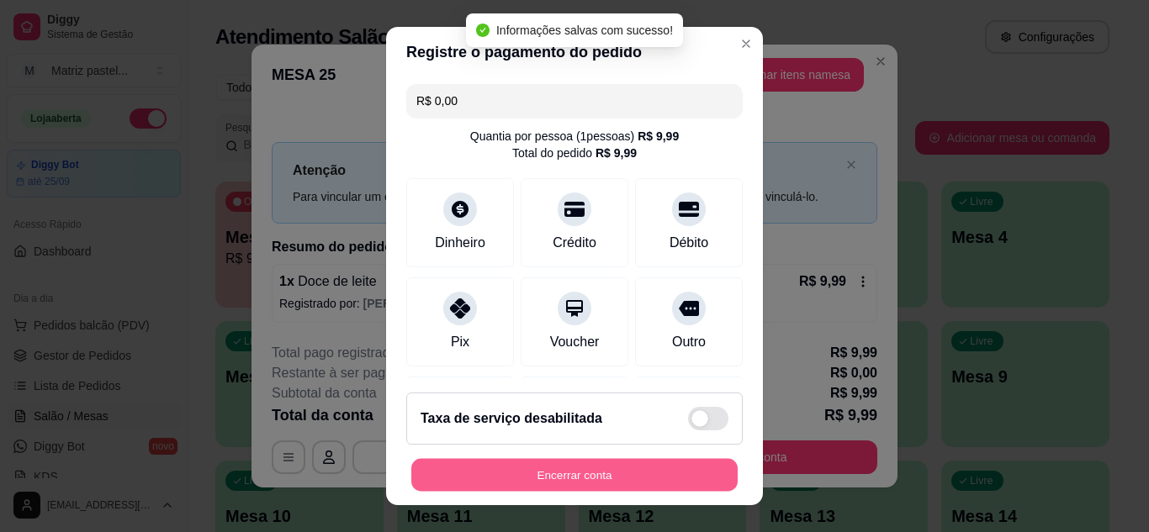
click at [611, 468] on button "Encerrar conta" at bounding box center [574, 475] width 326 height 33
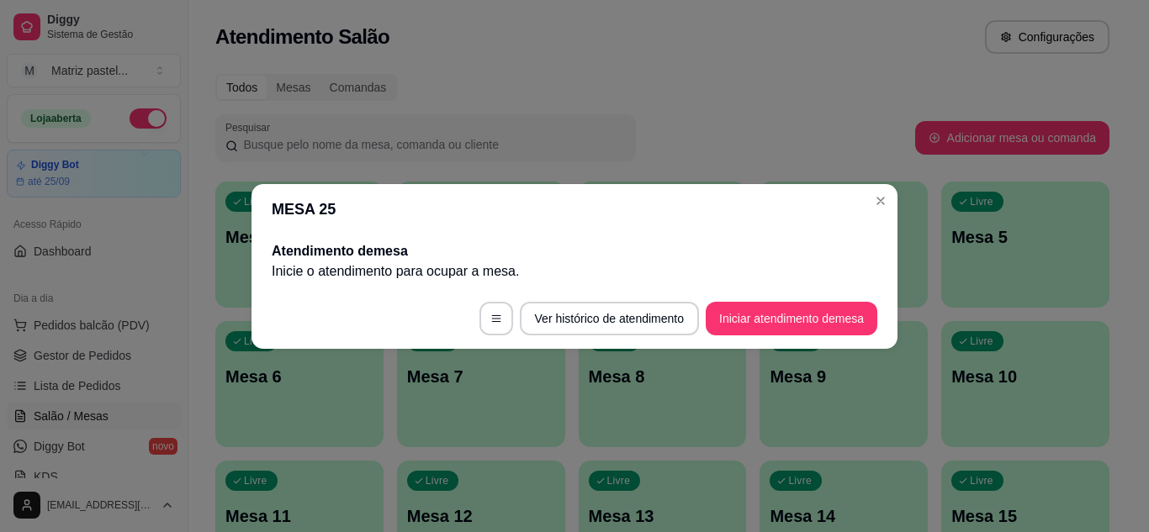
click at [888, 199] on div "MESA 25 Atendimento de mesa Inicie o atendimento para ocupar a mesa . Ver histó…" at bounding box center [574, 266] width 1149 height 532
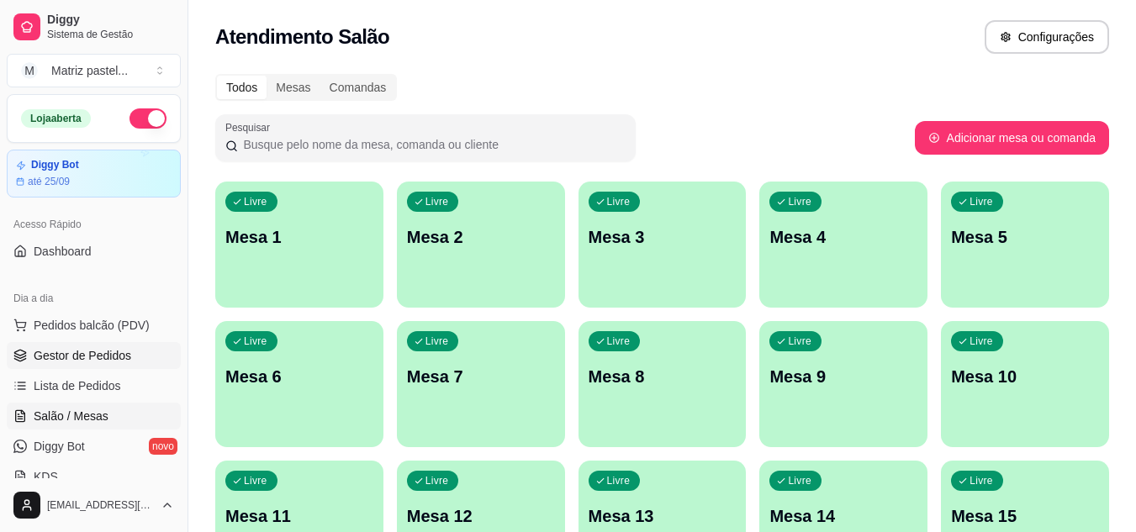
click at [88, 347] on link "Gestor de Pedidos" at bounding box center [94, 355] width 174 height 27
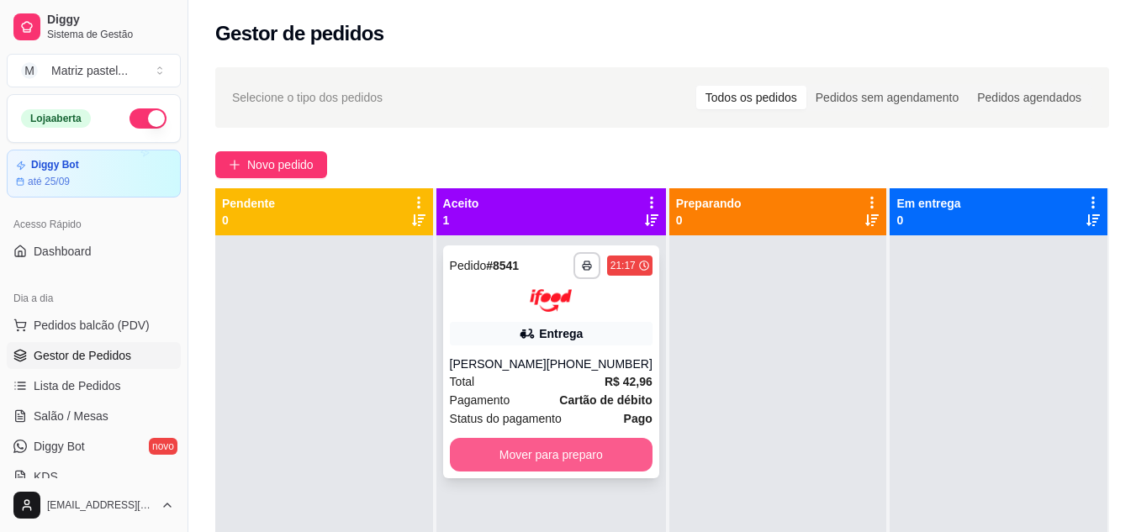
click at [624, 464] on button "Mover para preparo" at bounding box center [551, 455] width 203 height 34
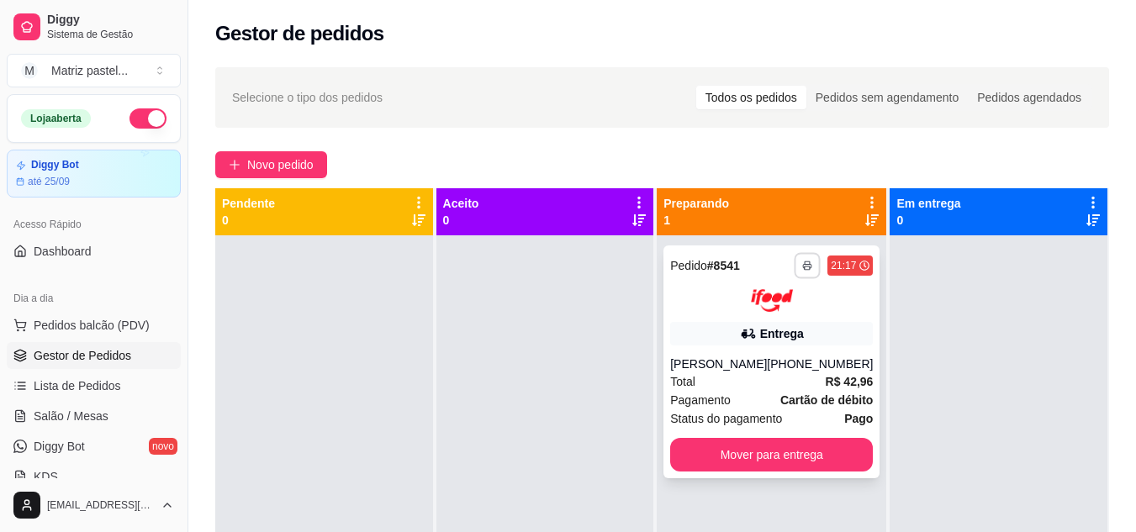
click at [803, 262] on icon "button" at bounding box center [808, 266] width 10 height 10
click at [754, 313] on button "IMPRESSORA" at bounding box center [751, 324] width 122 height 27
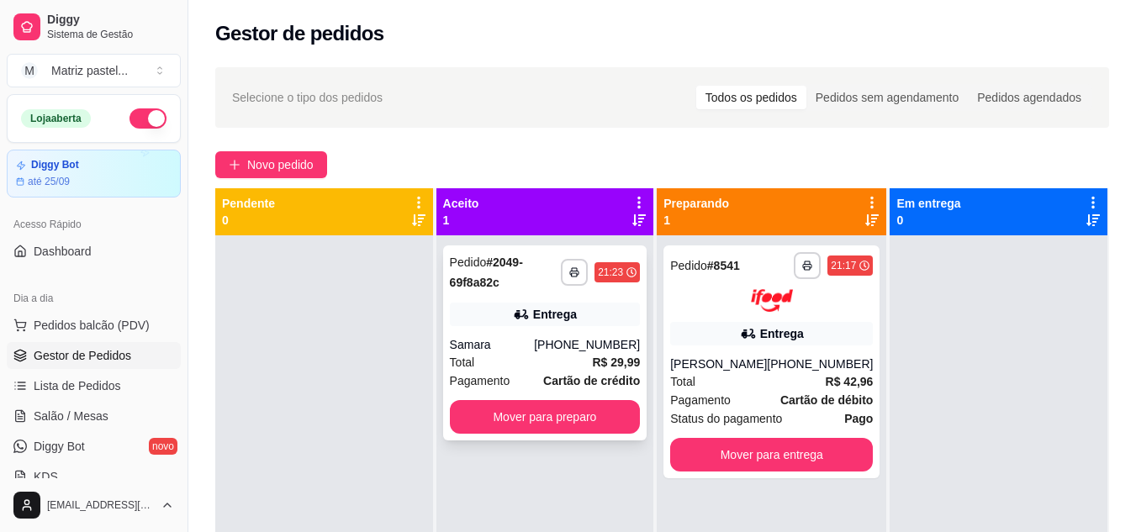
click at [581, 437] on div "**********" at bounding box center [545, 343] width 204 height 195
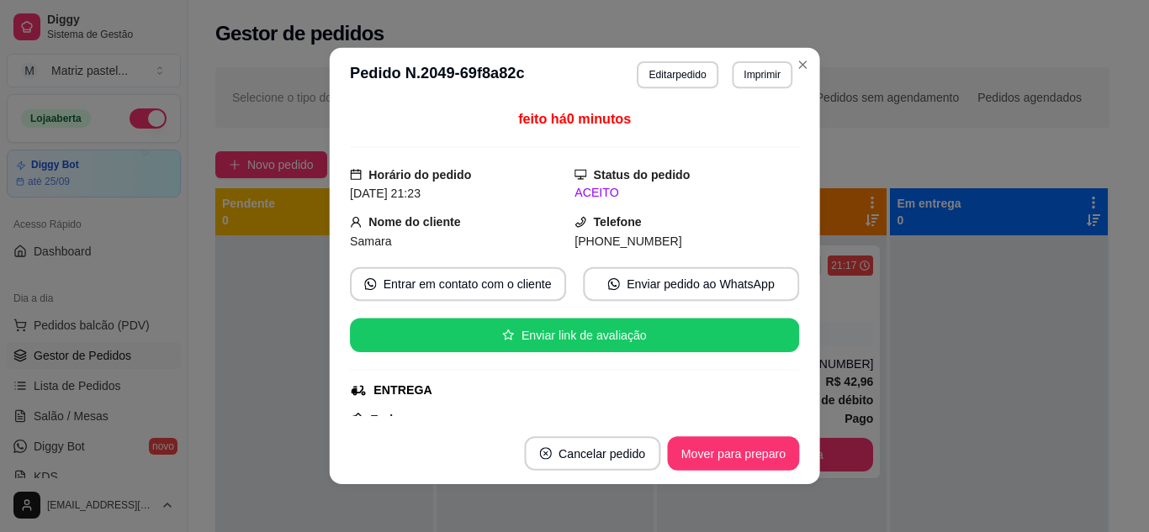
click at [595, 412] on div "feito há 0 minutos Horário do pedido [DATE] 21:23 Status do pedido ACEITO Nome …" at bounding box center [574, 262] width 449 height 307
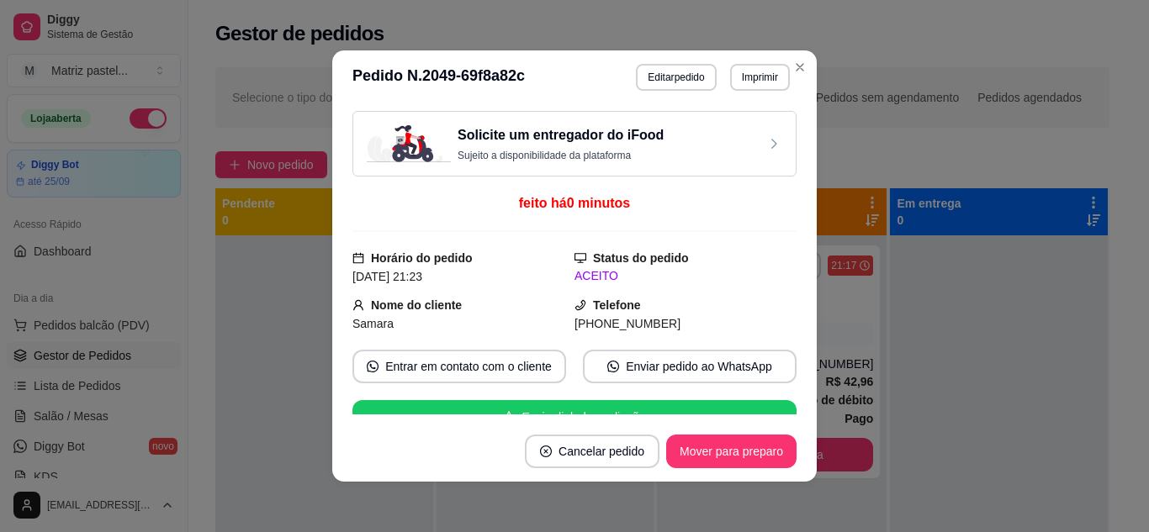
click at [804, 56] on header "**********" at bounding box center [574, 77] width 484 height 54
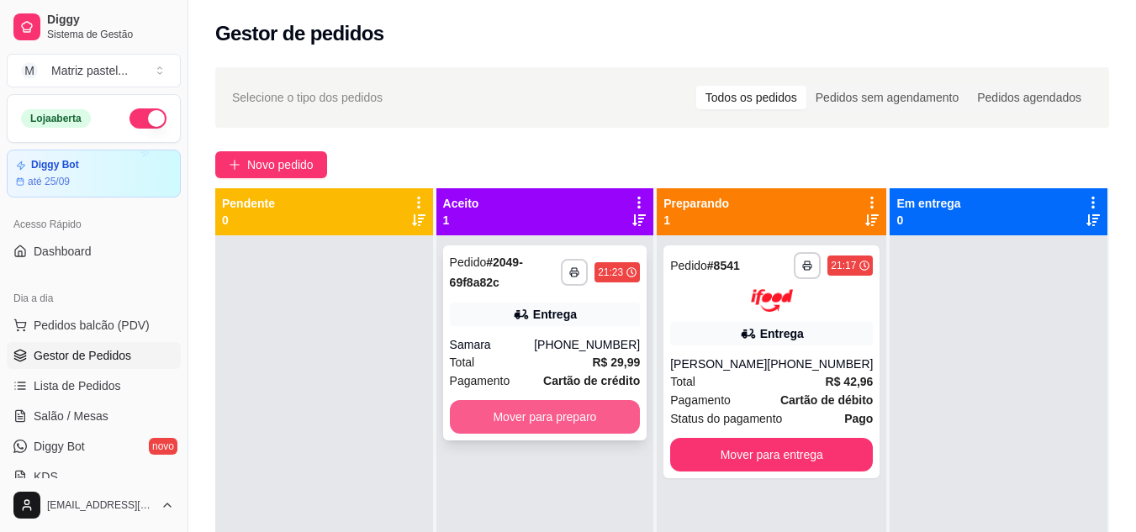
click at [542, 424] on button "Mover para preparo" at bounding box center [545, 417] width 191 height 34
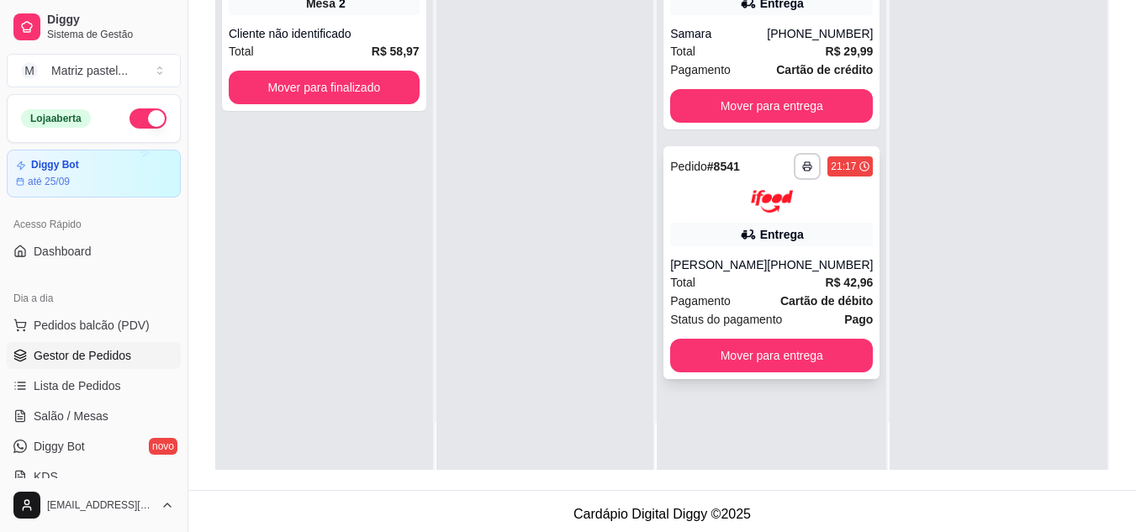
scroll to position [252, 0]
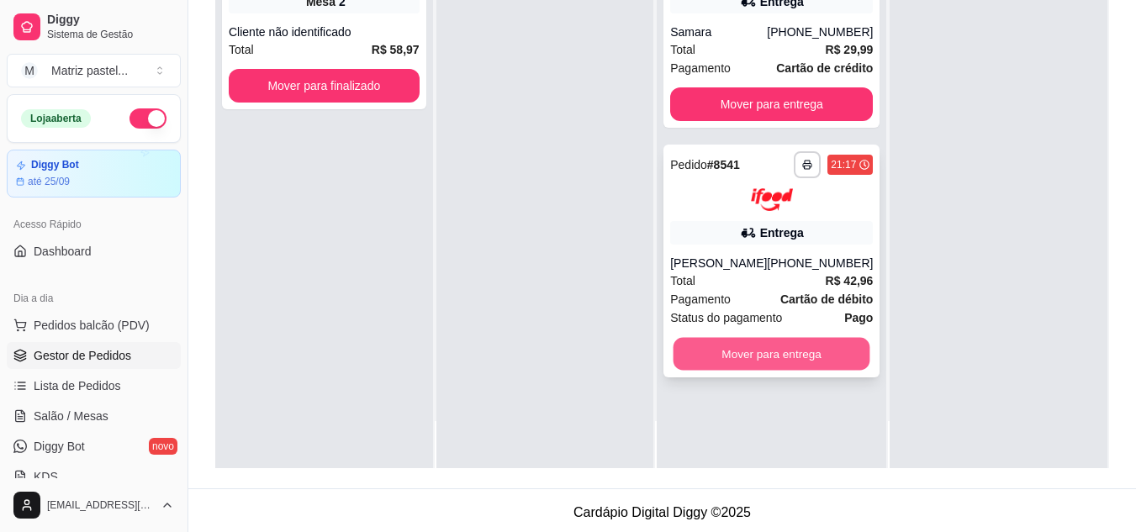
click at [765, 370] on button "Mover para entrega" at bounding box center [772, 353] width 197 height 33
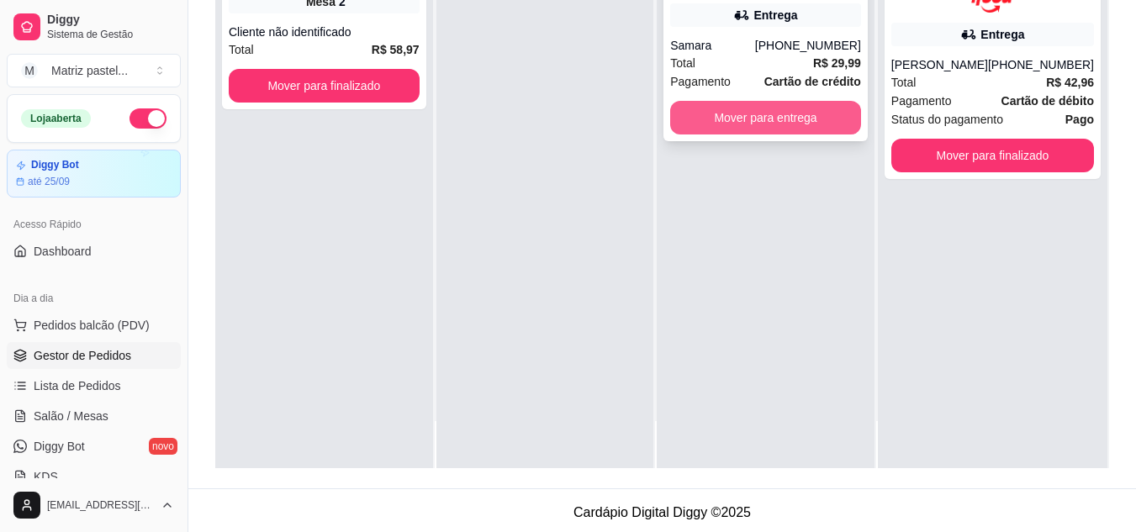
click at [788, 121] on button "Mover para entrega" at bounding box center [765, 118] width 191 height 34
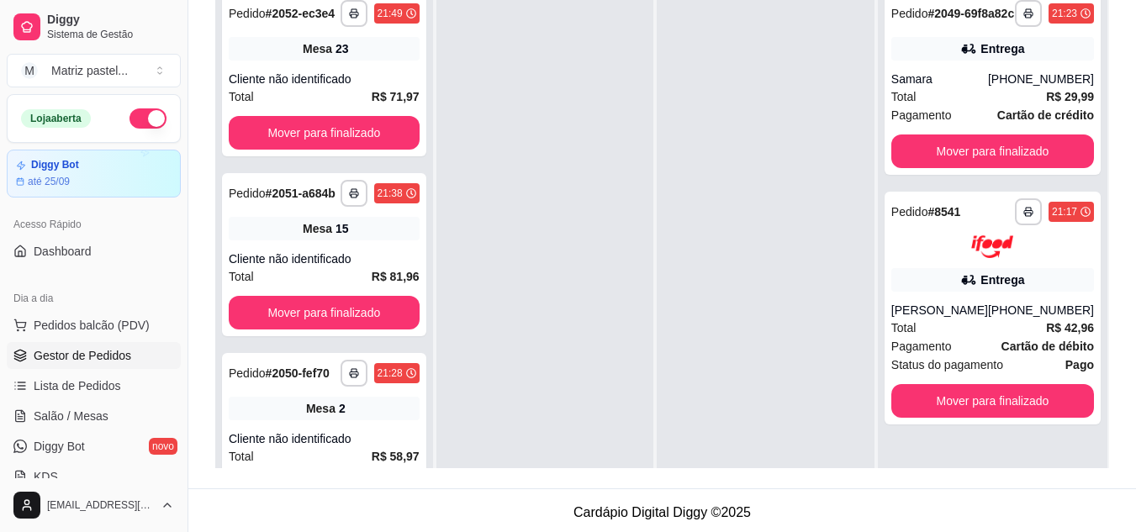
scroll to position [168, 0]
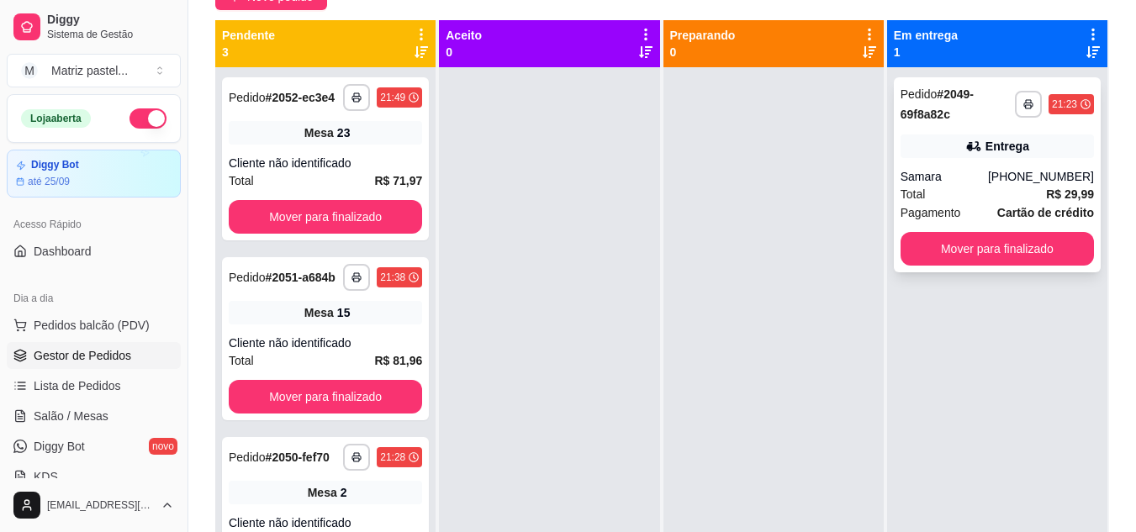
click at [1026, 108] on rect "button" at bounding box center [1028, 106] width 5 height 3
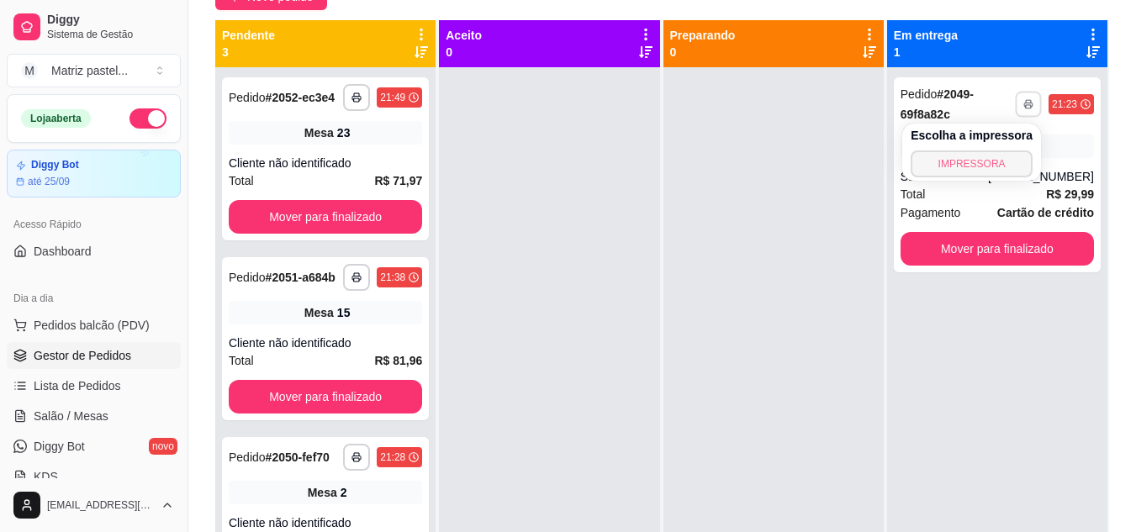
click at [997, 166] on button "IMPRESSORA" at bounding box center [972, 164] width 122 height 27
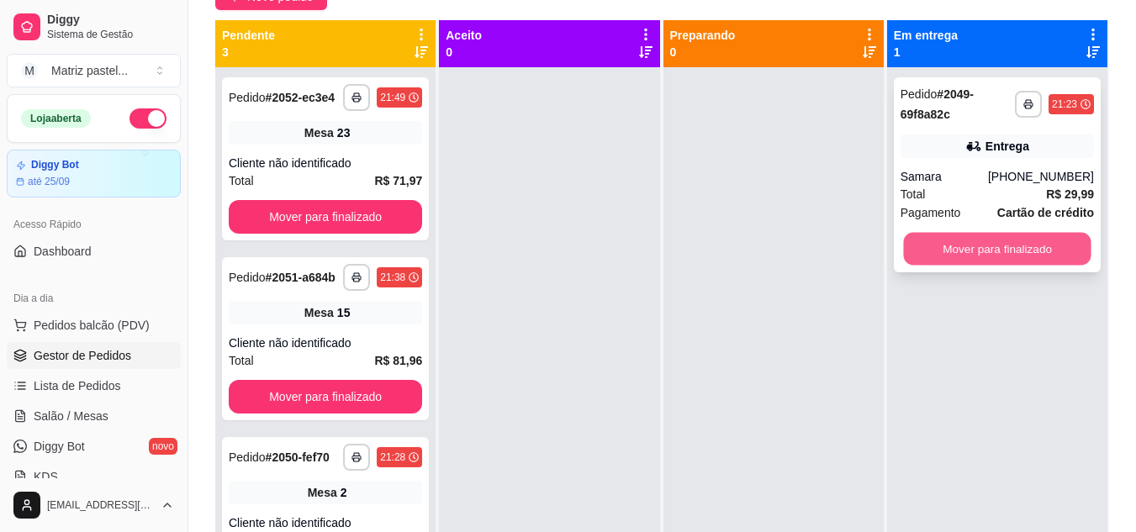
click at [986, 246] on button "Mover para finalizado" at bounding box center [997, 249] width 188 height 33
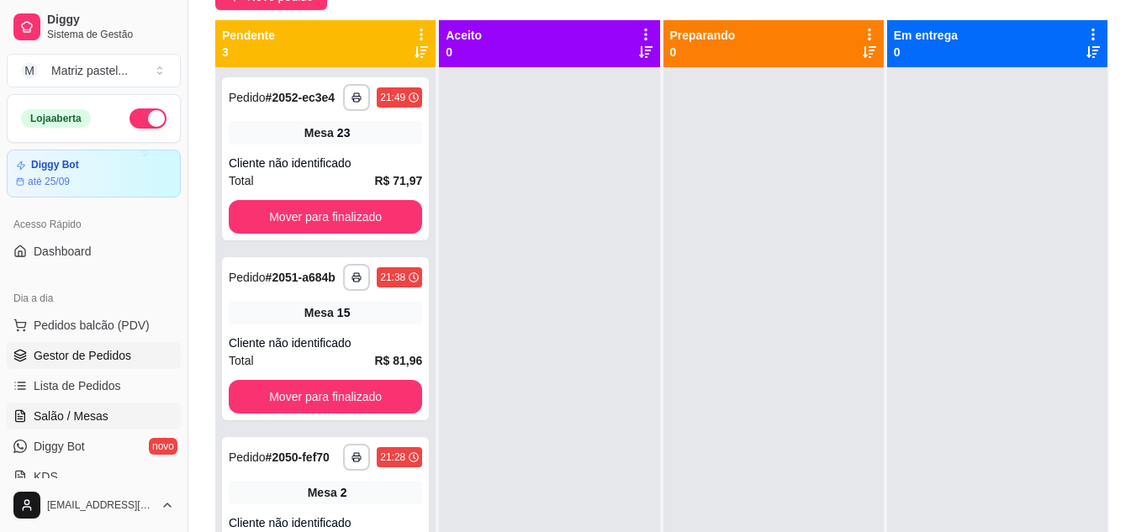
click at [95, 414] on span "Salão / Mesas" at bounding box center [71, 416] width 75 height 17
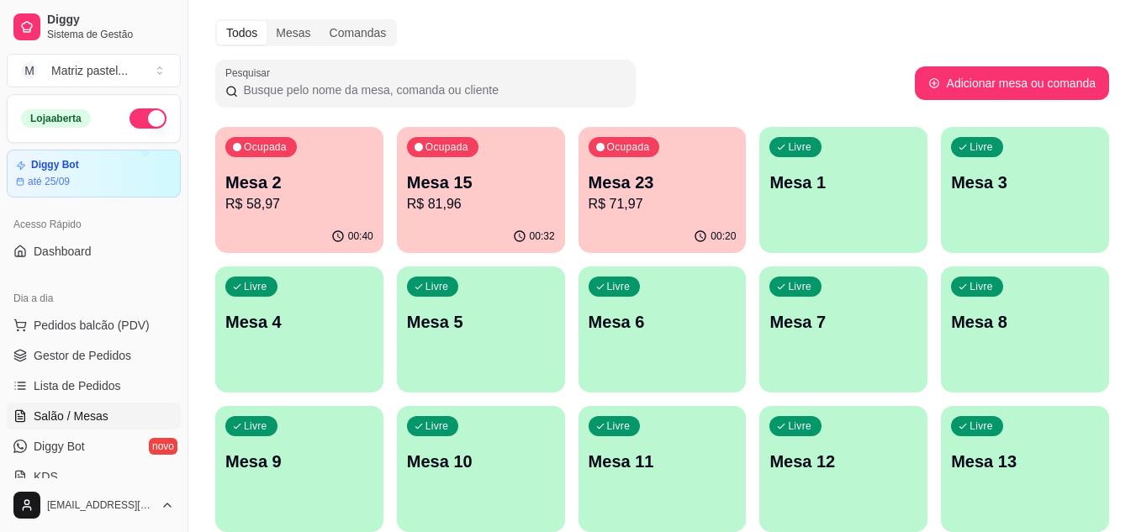
scroll to position [84, 0]
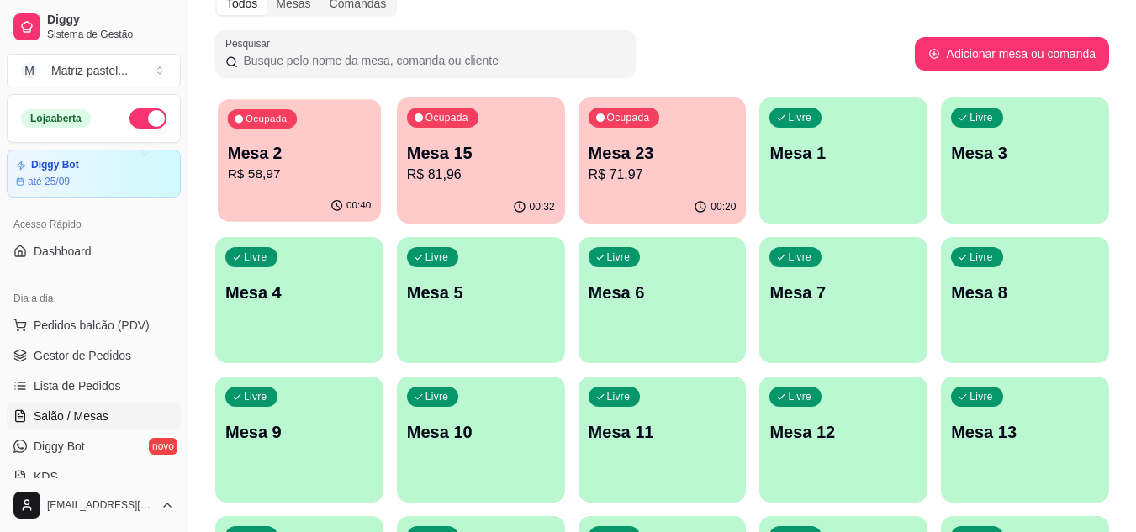
click at [325, 183] on p "R$ 58,97" at bounding box center [300, 174] width 144 height 19
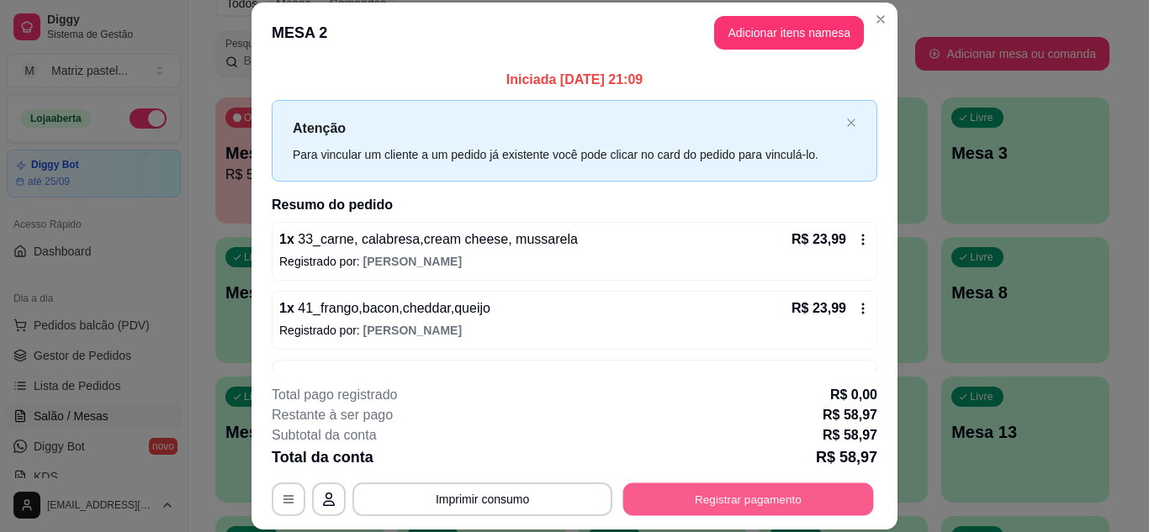
click at [714, 493] on button "Registrar pagamento" at bounding box center [748, 499] width 251 height 33
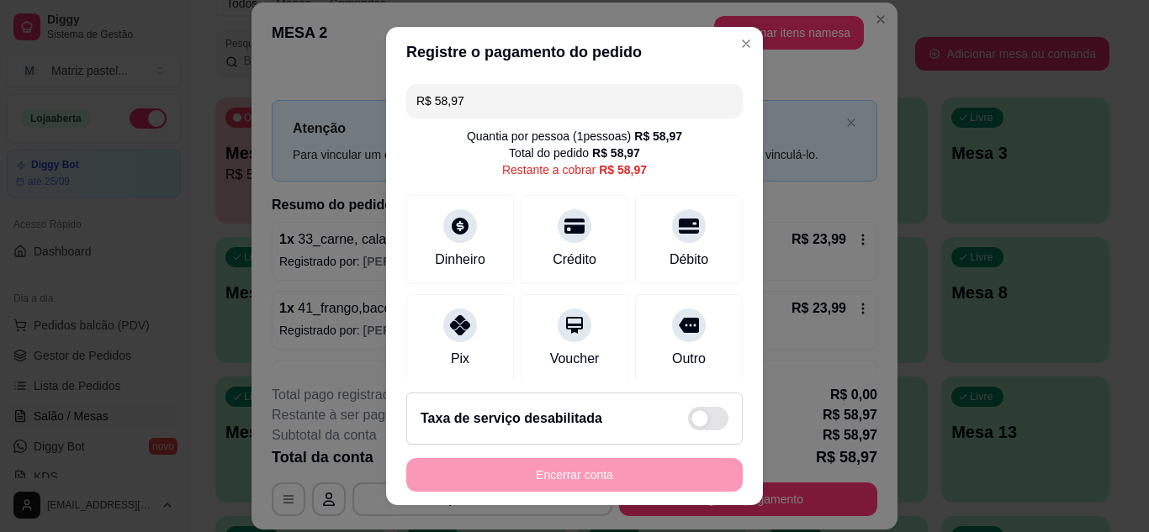
click at [579, 124] on div "R$ 58,97 Quantia por pessoa ( 1 pessoas) R$ 58,97 Total do pedido R$ 58,97 Rest…" at bounding box center [574, 228] width 377 height 303
drag, startPoint x: 579, startPoint y: 124, endPoint x: 606, endPoint y: 104, distance: 33.1
click at [582, 118] on div "R$ 58,97 Quantia por pessoa ( 1 pessoas) R$ 58,97 Total do pedido R$ 58,97 Rest…" at bounding box center [574, 228] width 377 height 303
click at [606, 86] on input "R$ 58,97" at bounding box center [574, 101] width 316 height 34
drag, startPoint x: 606, startPoint y: 104, endPoint x: 568, endPoint y: 116, distance: 39.6
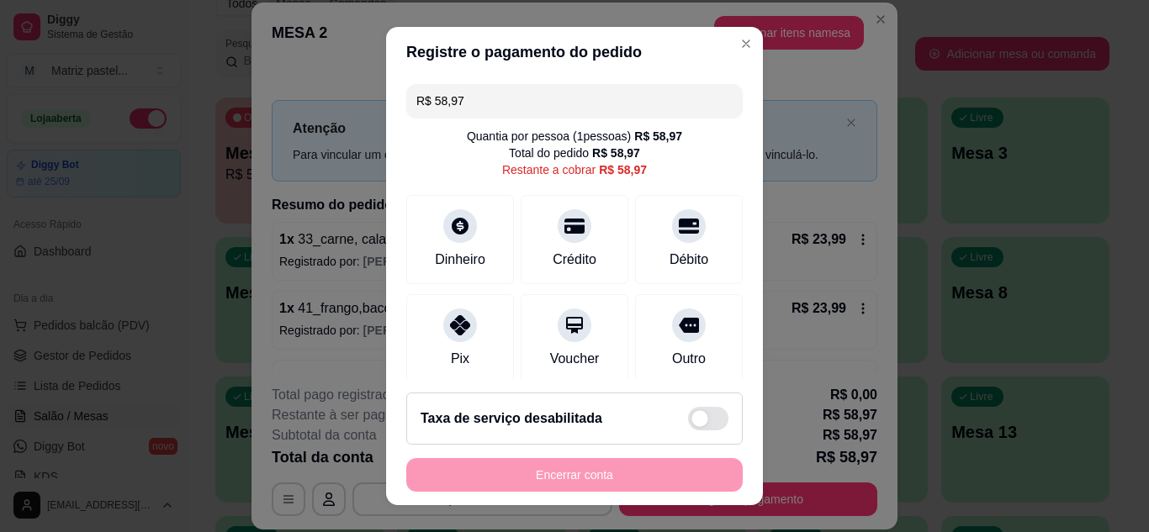
click at [606, 105] on input "R$ 58,97" at bounding box center [574, 101] width 316 height 34
click at [568, 118] on div "R$ 58,97 Quantia por pessoa ( 1 pessoas) R$ 58,97 Total do pedido R$ 58,97 Rest…" at bounding box center [574, 228] width 377 height 303
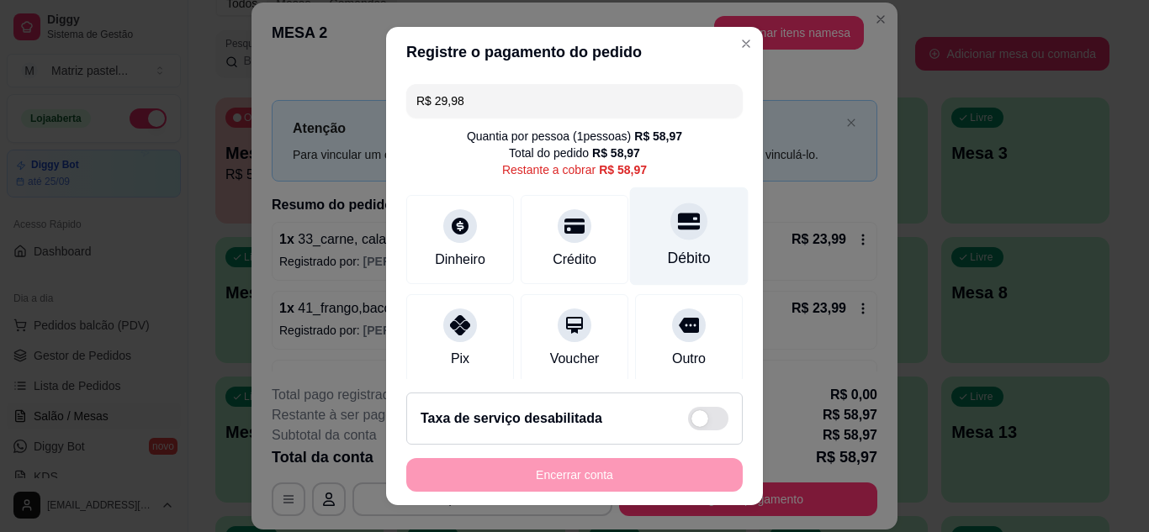
click at [670, 249] on div "Débito" at bounding box center [689, 258] width 43 height 22
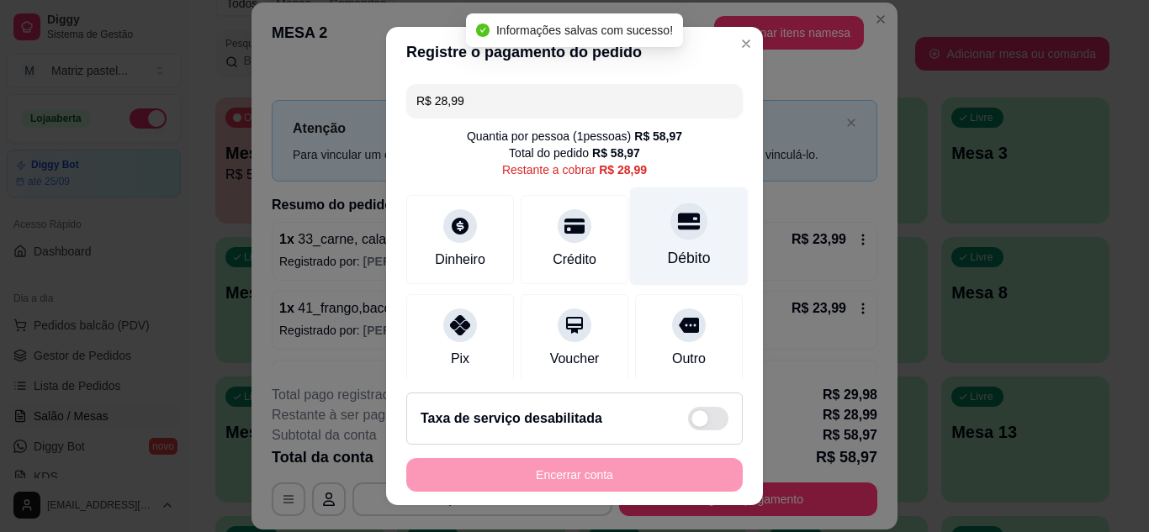
click at [668, 258] on div "Débito" at bounding box center [689, 258] width 43 height 22
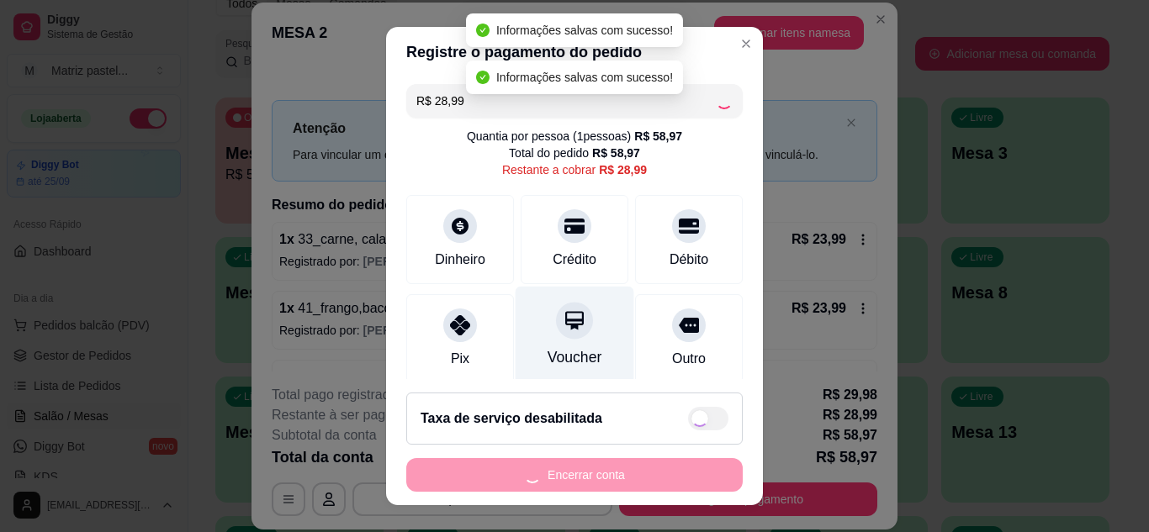
type input "R$ 0,00"
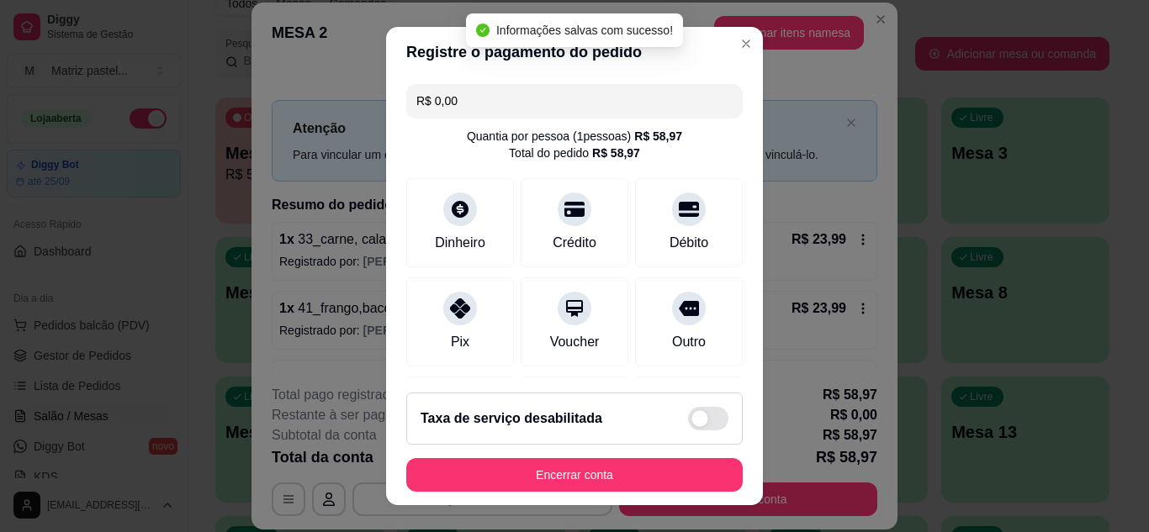
click at [638, 494] on footer "Taxa de serviço desabilitada Encerrar conta" at bounding box center [574, 442] width 377 height 126
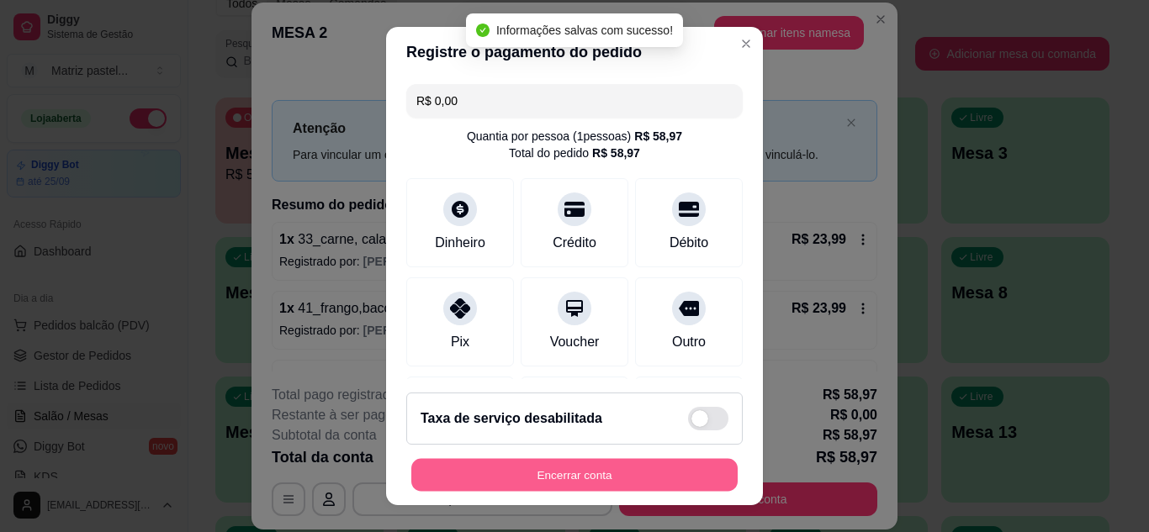
click at [643, 472] on button "Encerrar conta" at bounding box center [574, 475] width 326 height 33
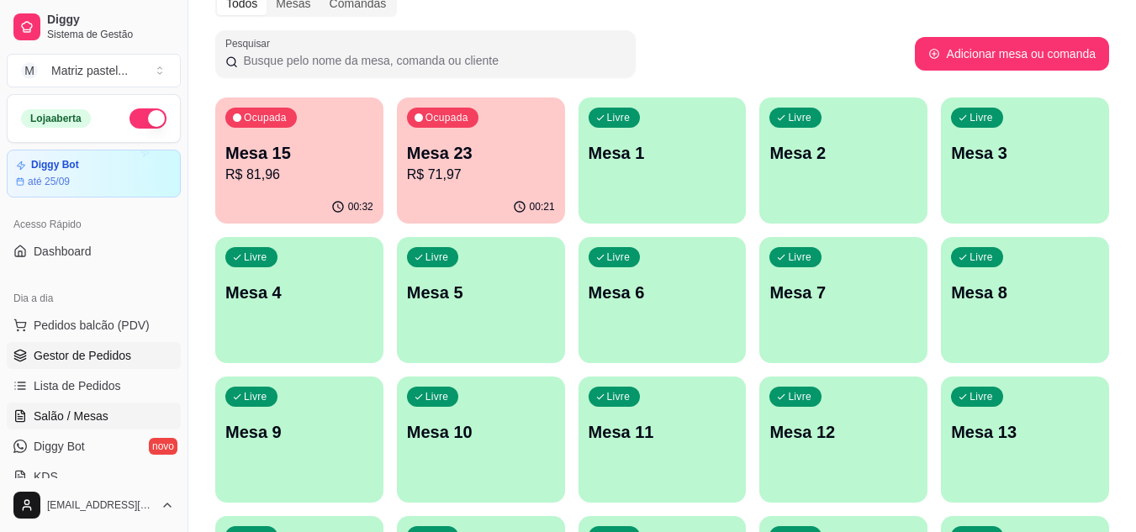
click at [116, 363] on span "Gestor de Pedidos" at bounding box center [83, 355] width 98 height 17
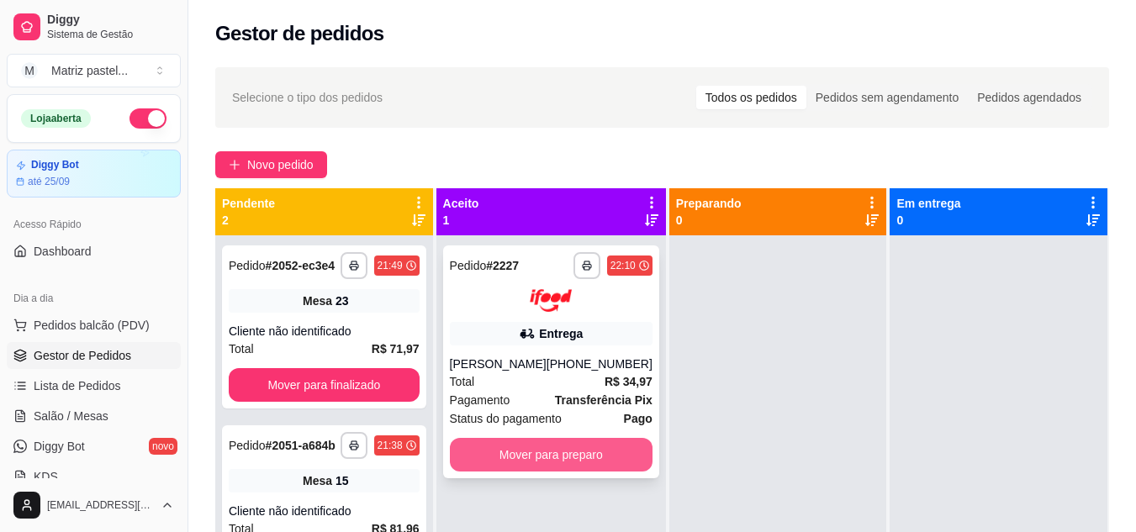
click at [593, 467] on button "Mover para preparo" at bounding box center [551, 455] width 203 height 34
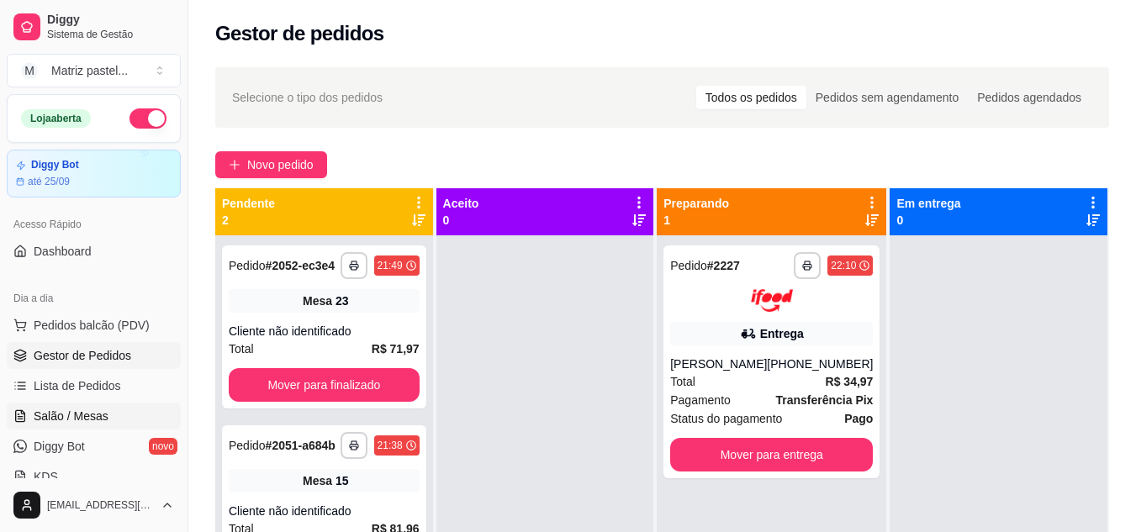
click at [36, 421] on span "Salão / Mesas" at bounding box center [71, 416] width 75 height 17
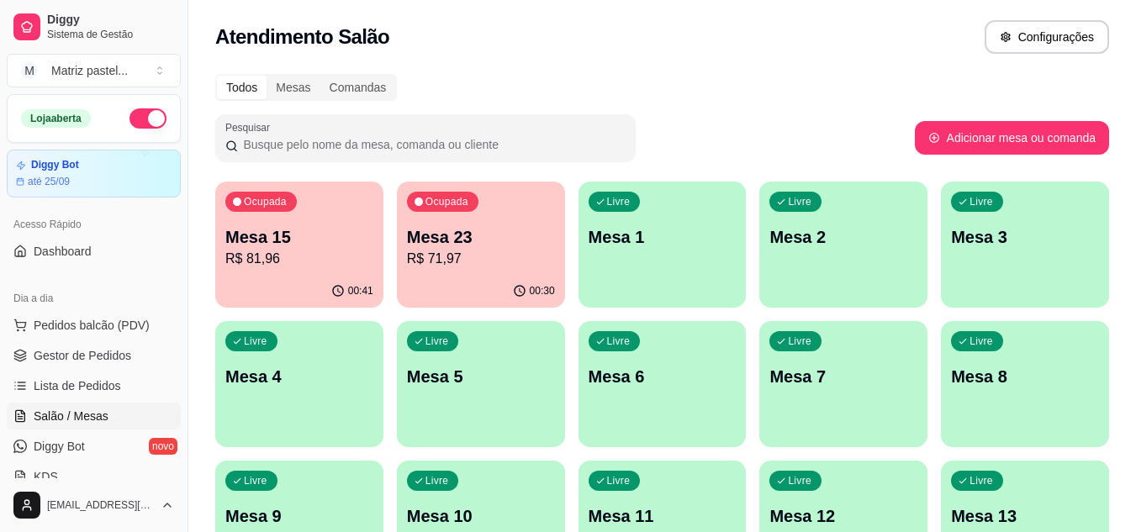
click at [321, 295] on div "00:41" at bounding box center [299, 291] width 168 height 33
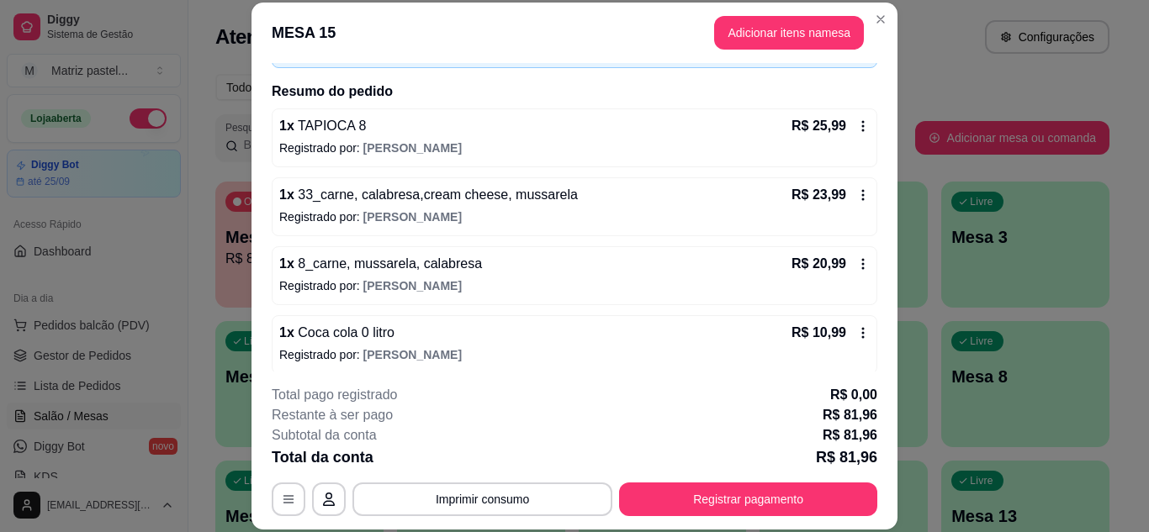
scroll to position [123, 0]
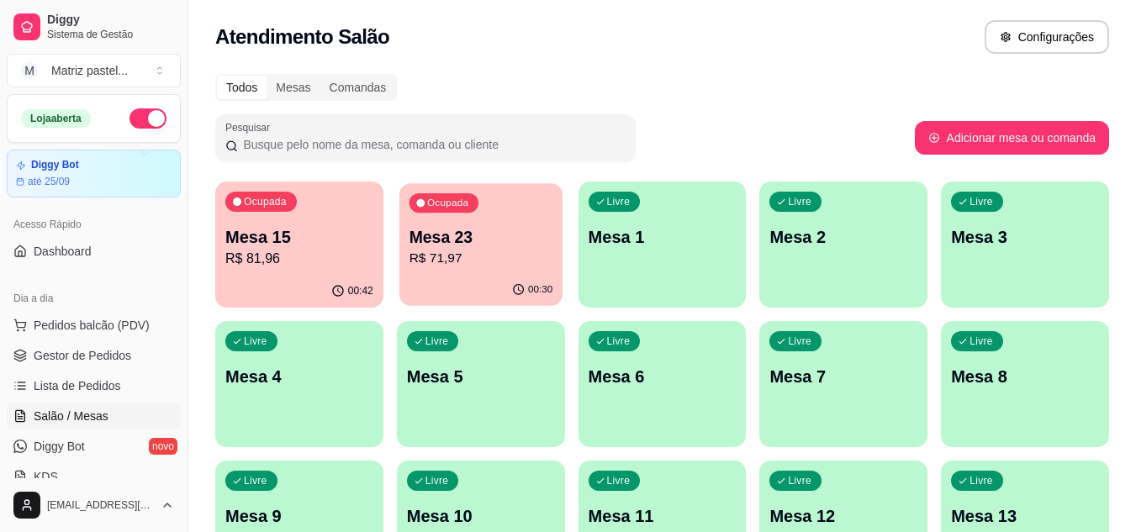
click at [535, 249] on p "R$ 71,97" at bounding box center [481, 258] width 144 height 19
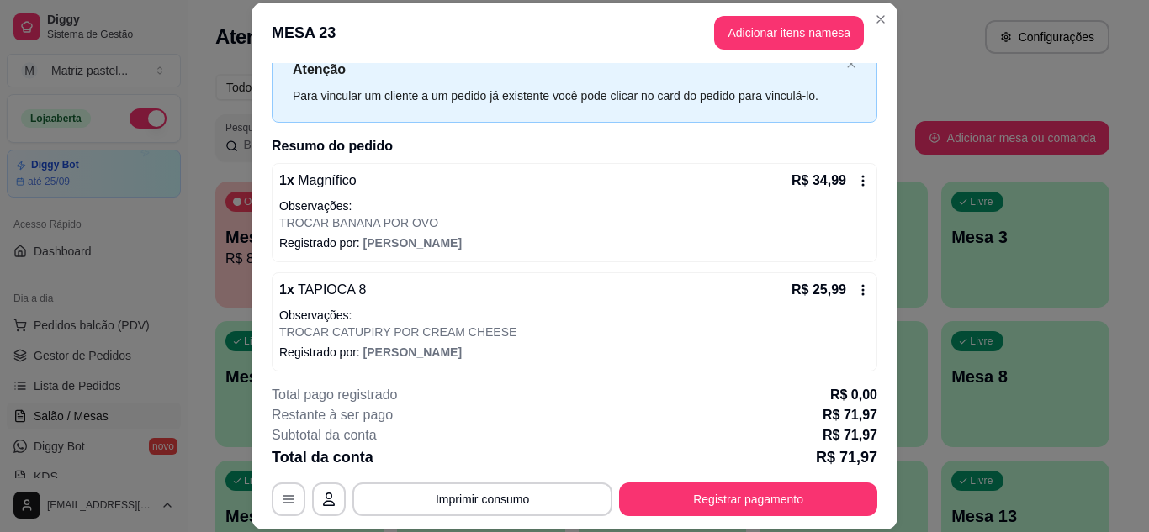
scroll to position [135, 0]
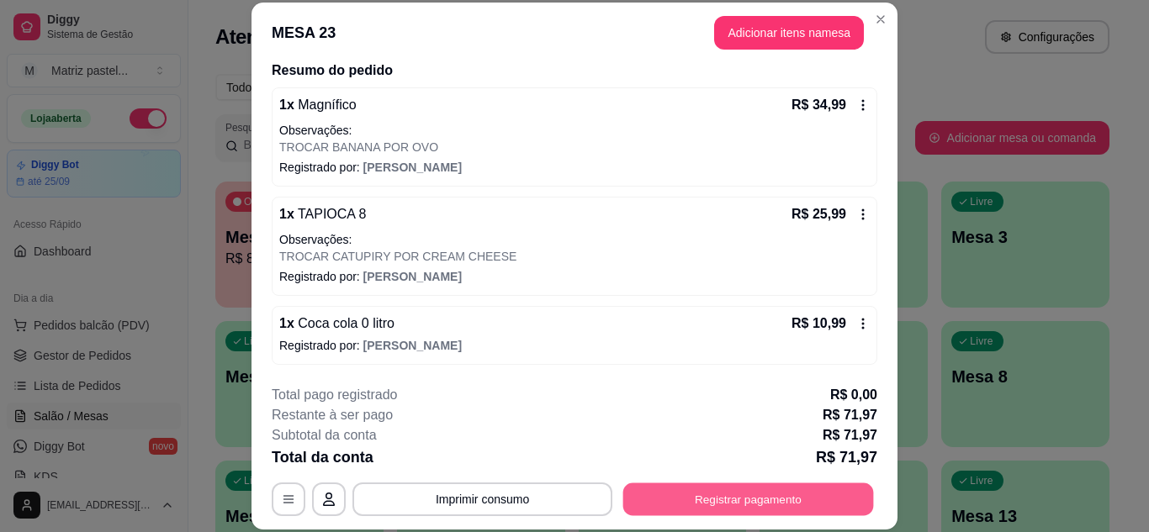
click at [809, 493] on button "Registrar pagamento" at bounding box center [748, 499] width 251 height 33
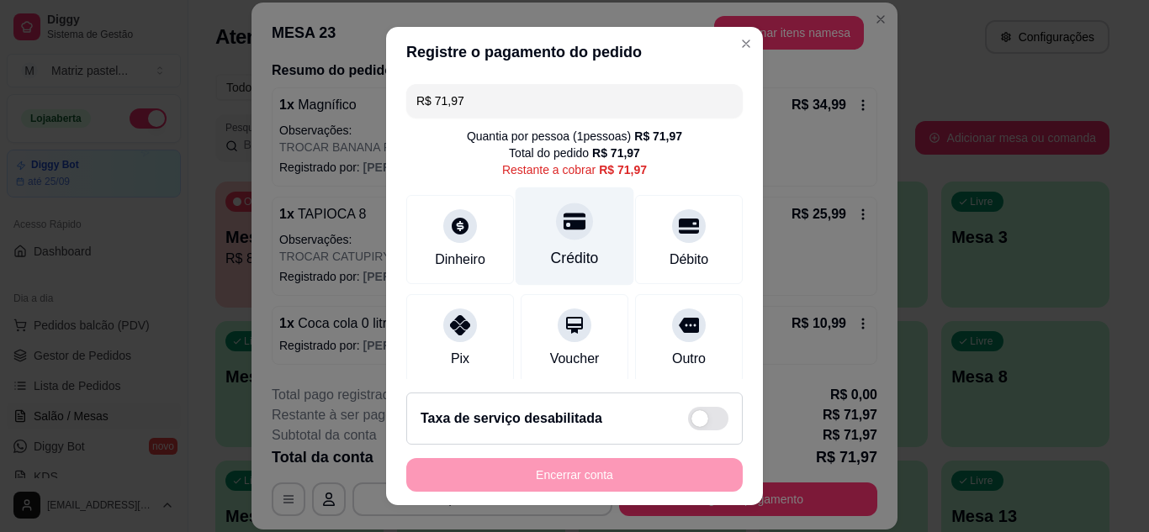
click at [583, 253] on div "Crédito" at bounding box center [575, 236] width 119 height 98
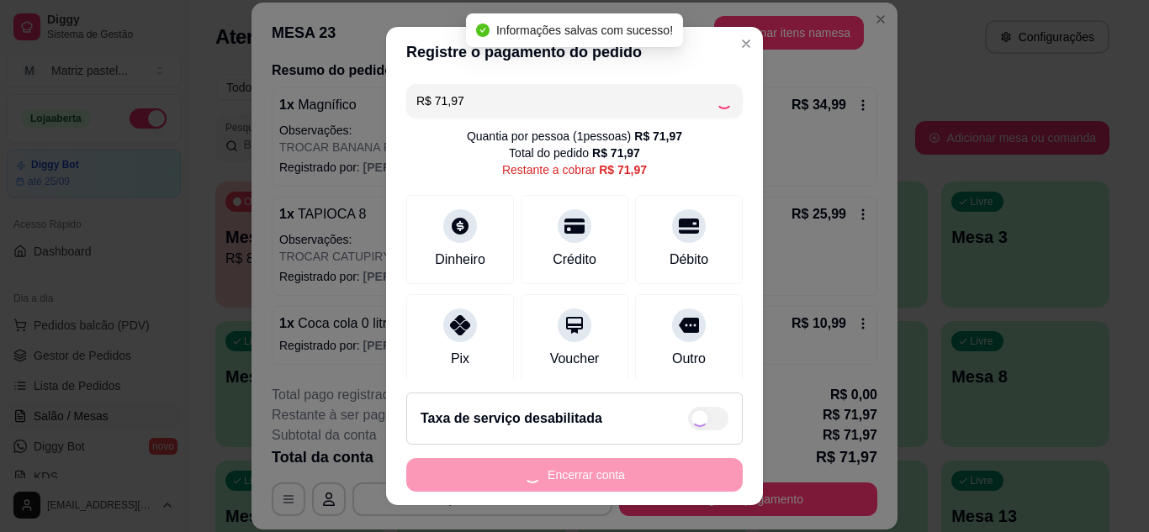
type input "R$ 0,00"
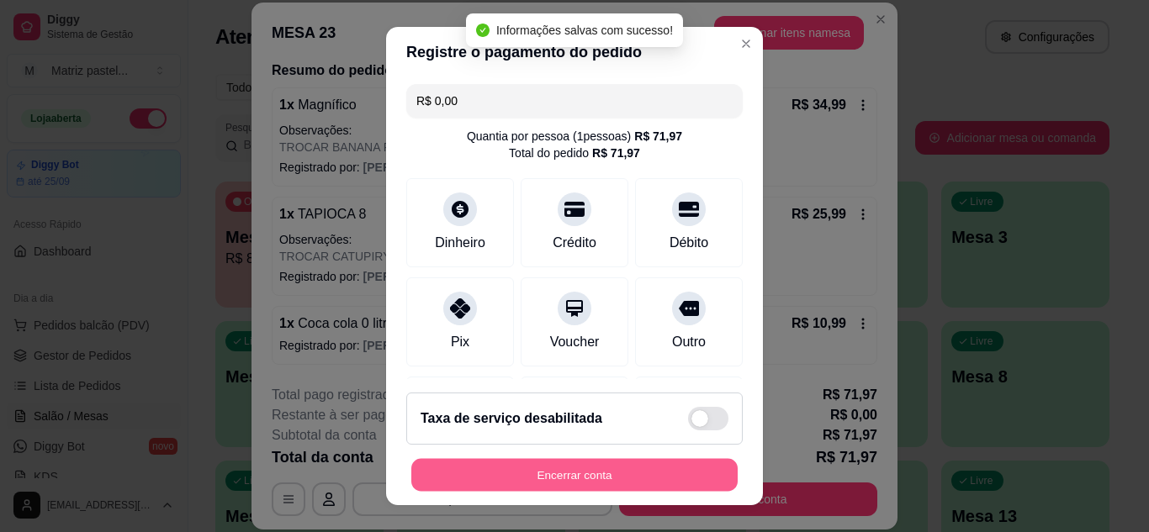
click at [627, 474] on button "Encerrar conta" at bounding box center [574, 475] width 326 height 33
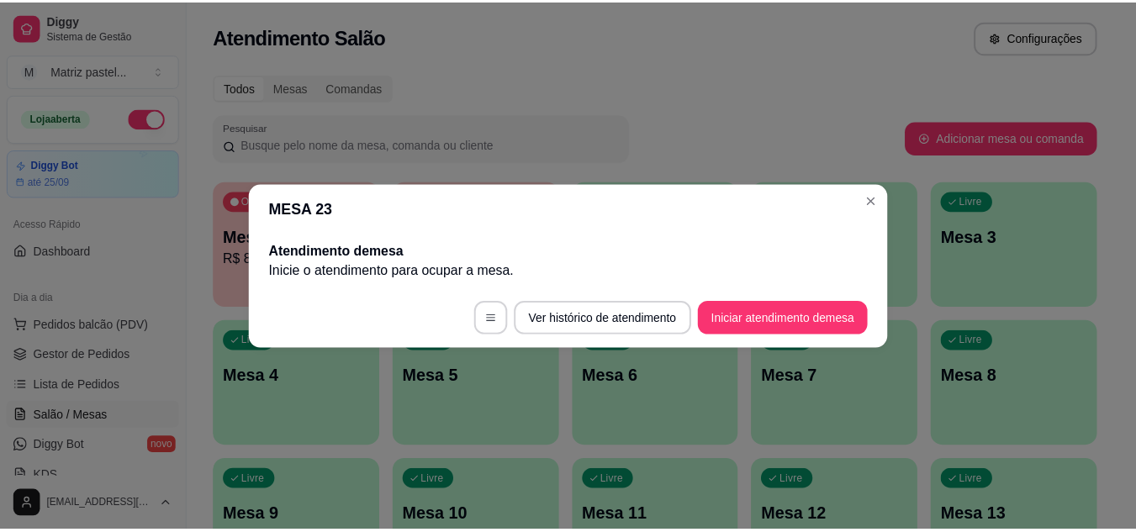
scroll to position [0, 0]
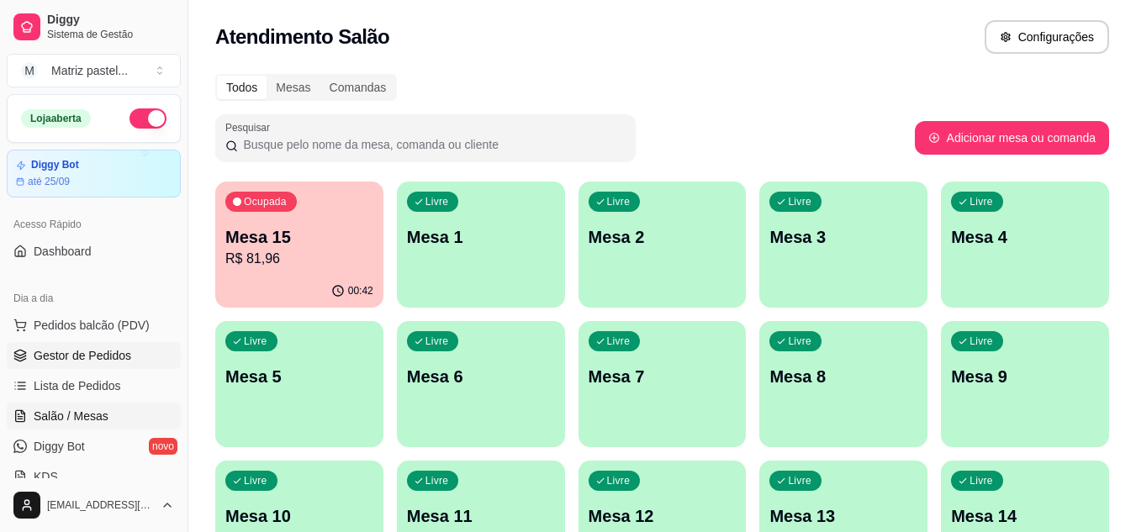
click at [103, 363] on span "Gestor de Pedidos" at bounding box center [83, 355] width 98 height 17
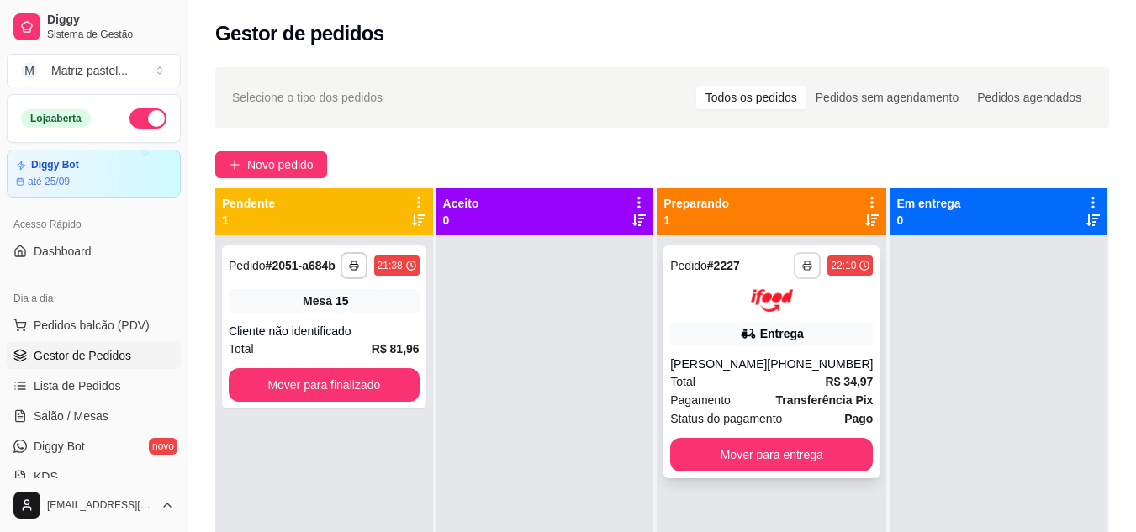
click at [802, 261] on icon "button" at bounding box center [807, 266] width 10 height 10
click at [728, 331] on button "IMPRESSORA" at bounding box center [751, 324] width 118 height 26
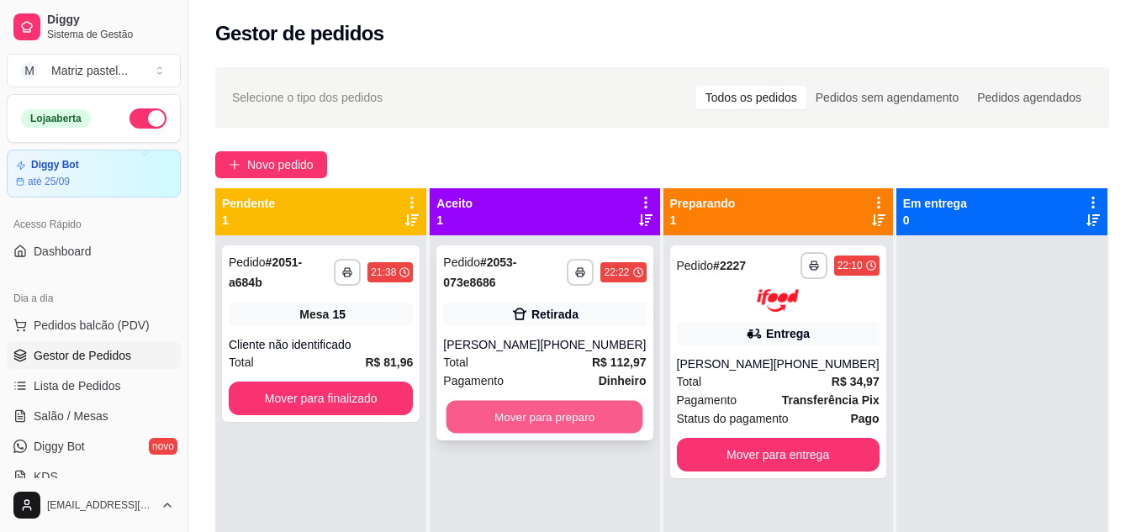
click at [502, 408] on button "Mover para preparo" at bounding box center [545, 417] width 197 height 33
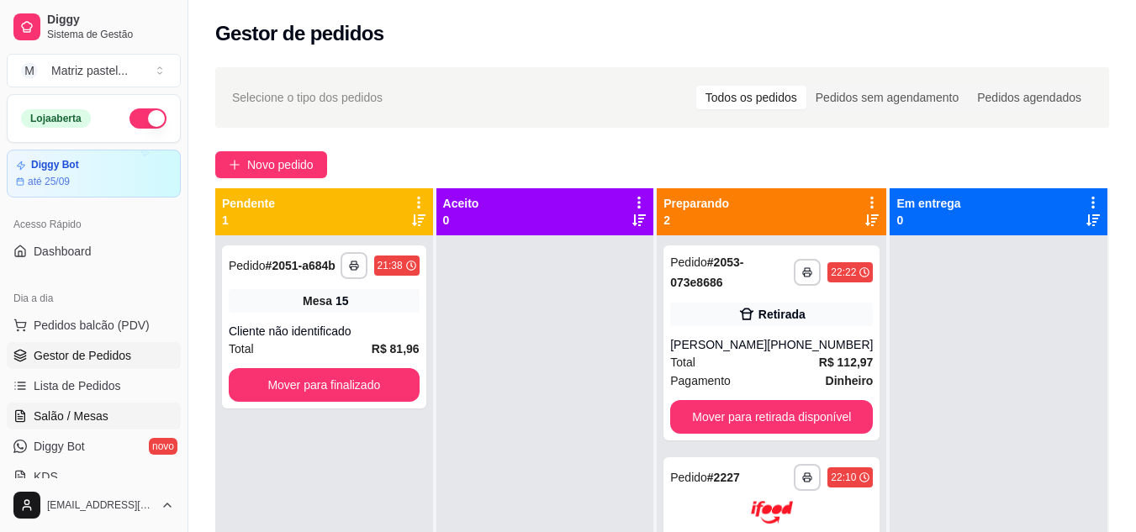
click at [87, 405] on link "Salão / Mesas" at bounding box center [94, 416] width 174 height 27
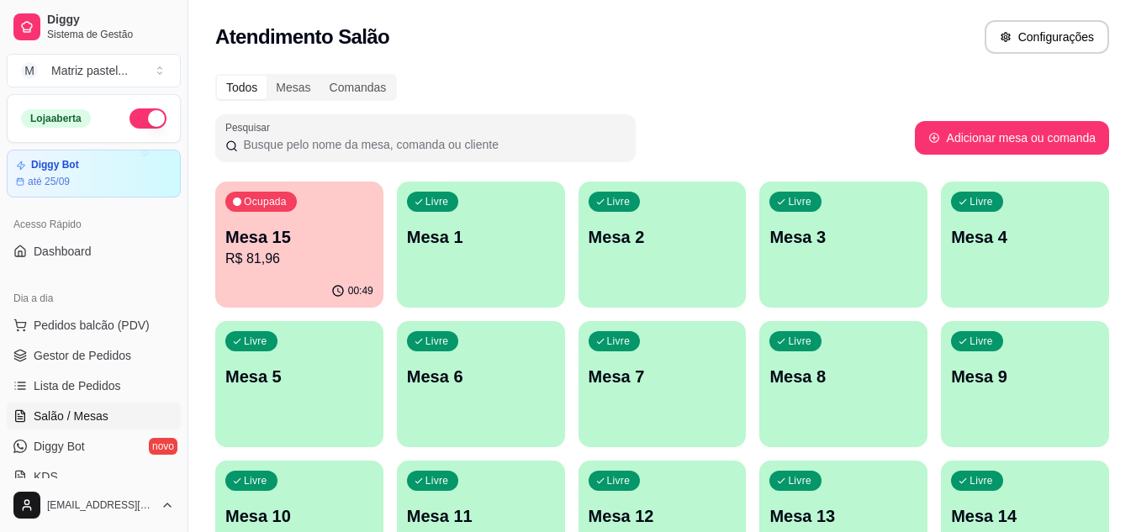
click at [349, 283] on div "00:49" at bounding box center [299, 291] width 168 height 33
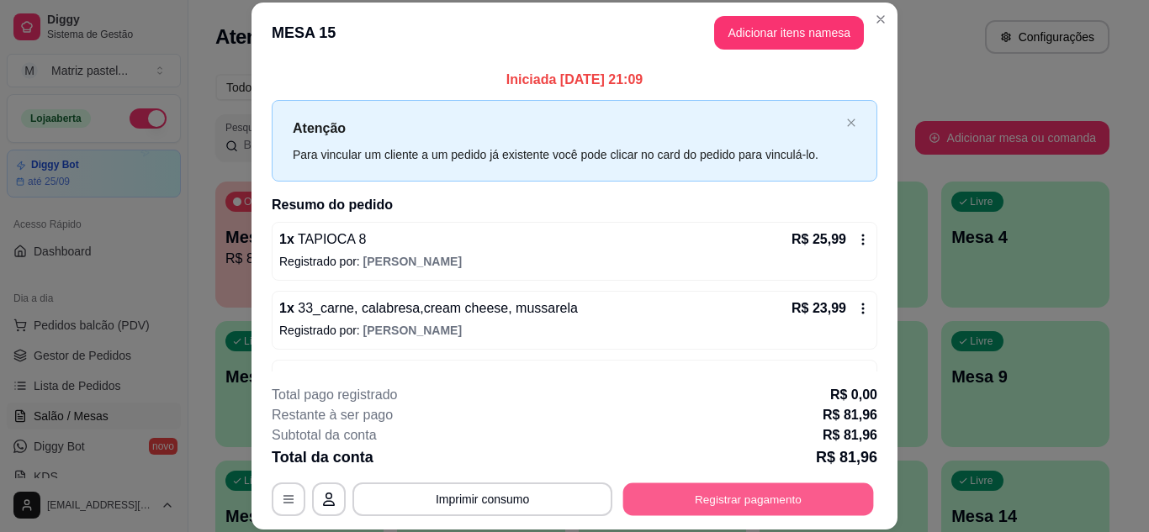
click at [693, 495] on button "Registrar pagamento" at bounding box center [748, 499] width 251 height 33
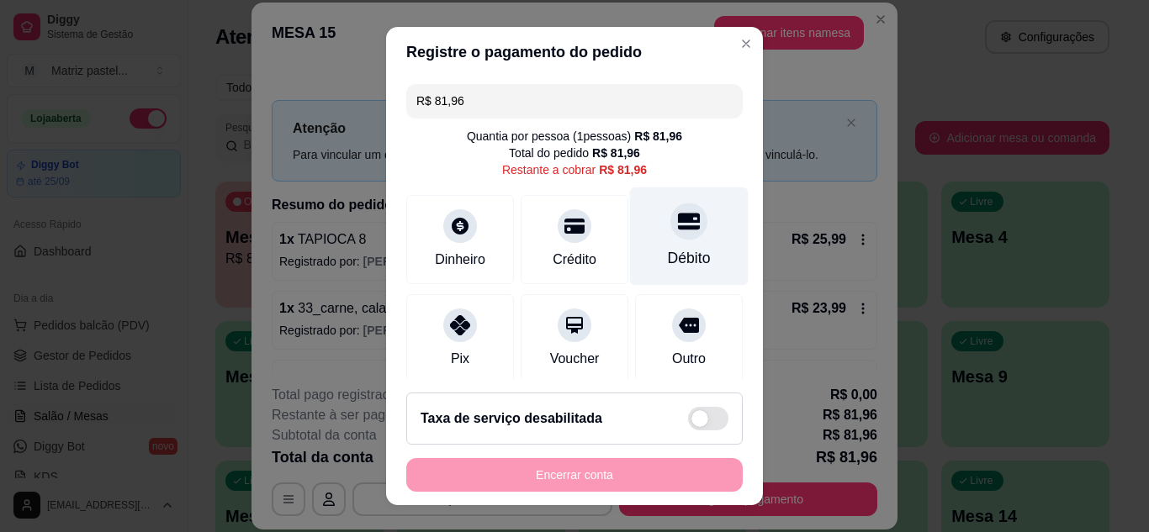
click at [664, 243] on div "Débito" at bounding box center [689, 236] width 119 height 98
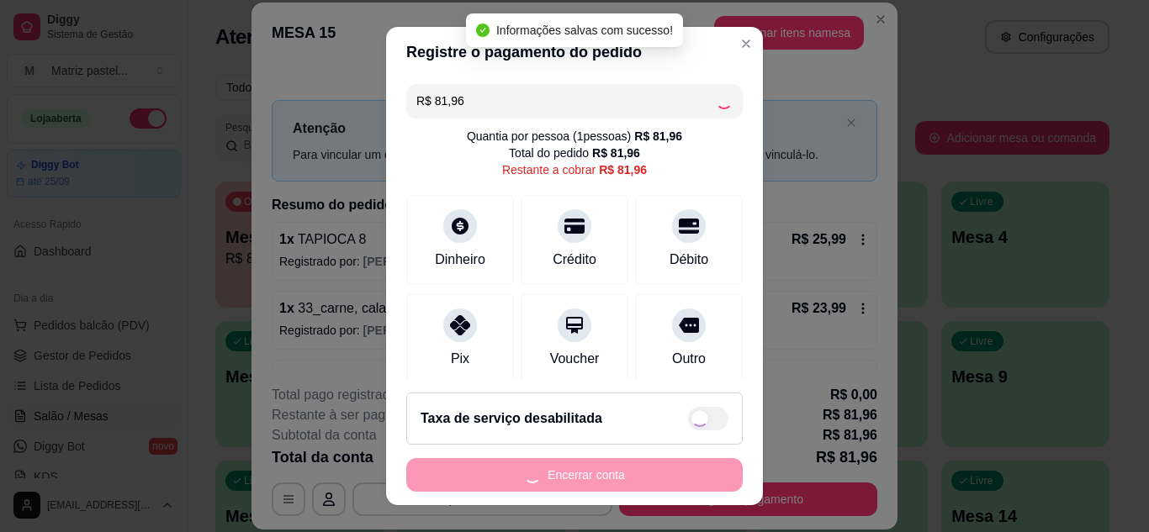
type input "R$ 0,00"
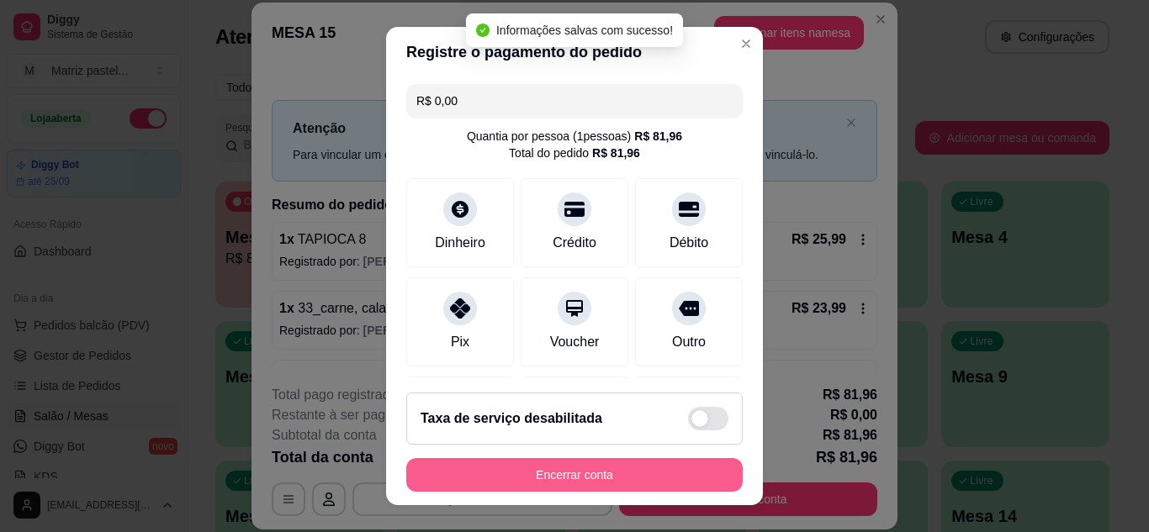
click at [621, 479] on button "Encerrar conta" at bounding box center [574, 475] width 336 height 34
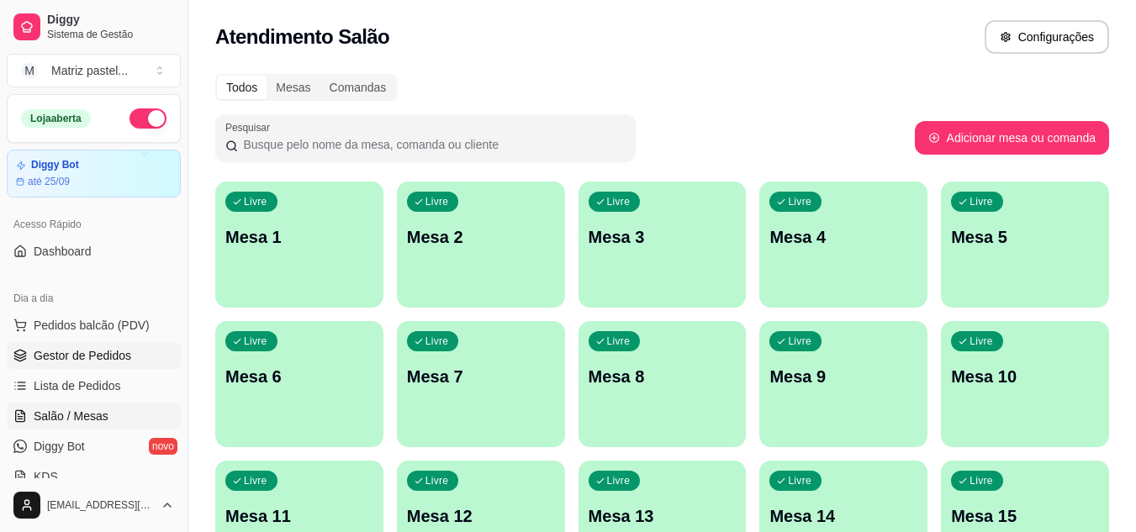
click at [13, 357] on link "Gestor de Pedidos" at bounding box center [94, 355] width 174 height 27
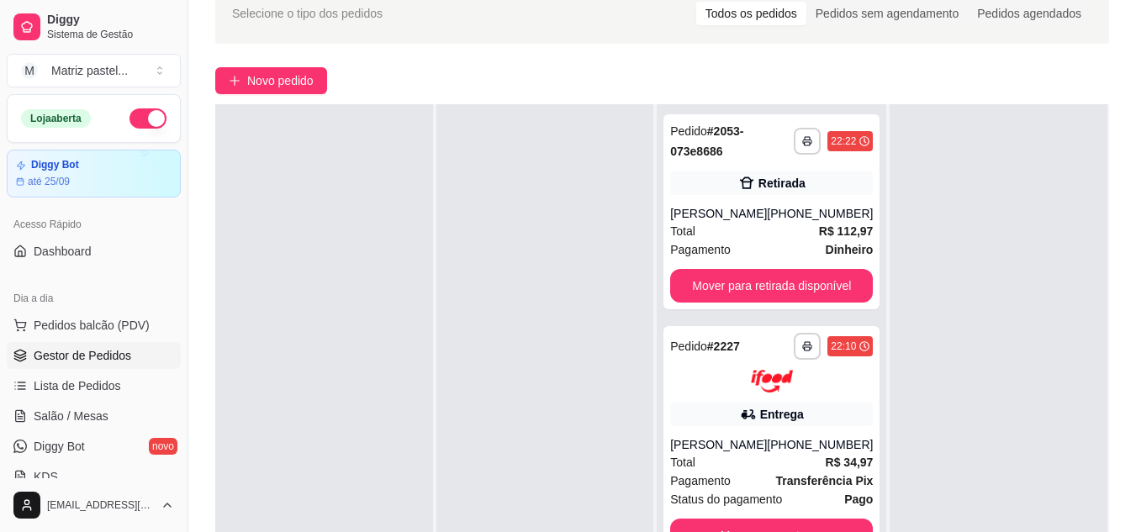
scroll to position [168, 0]
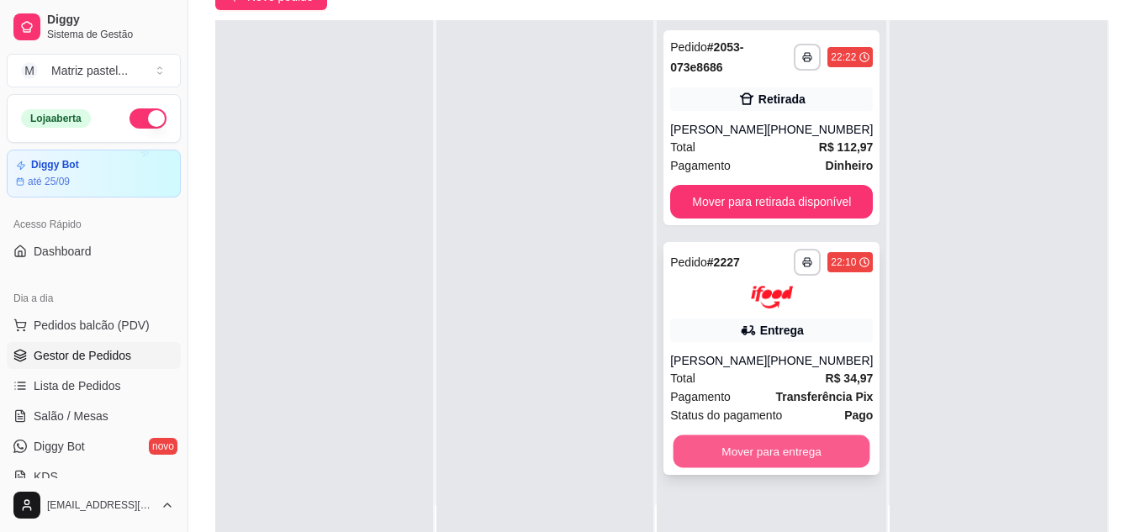
click at [760, 452] on button "Mover para entrega" at bounding box center [772, 451] width 197 height 33
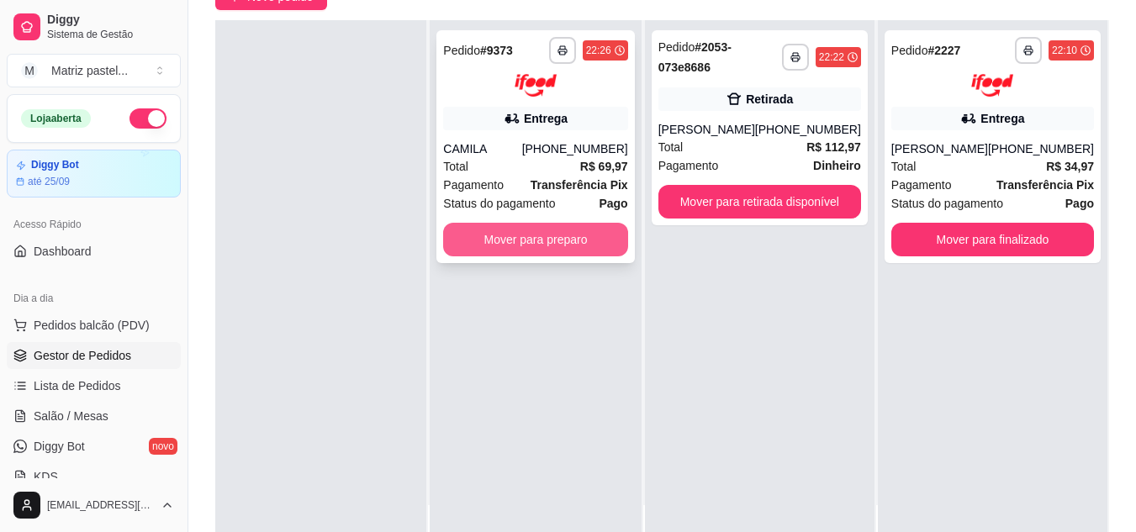
click at [503, 235] on button "Mover para preparo" at bounding box center [535, 240] width 184 height 34
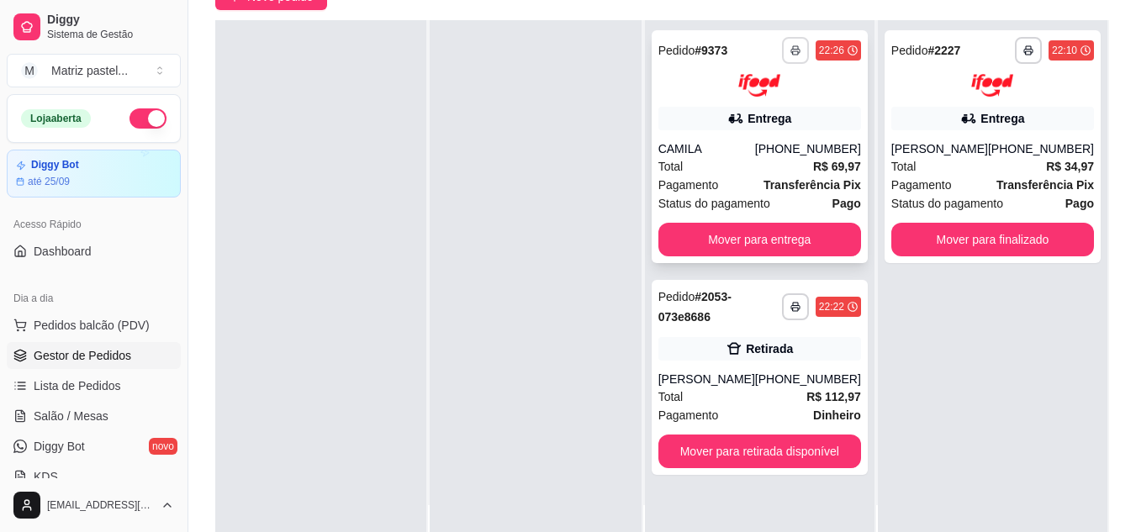
click at [802, 59] on button "button" at bounding box center [795, 50] width 27 height 27
click at [776, 115] on button "IMPRESSORA" at bounding box center [750, 109] width 118 height 26
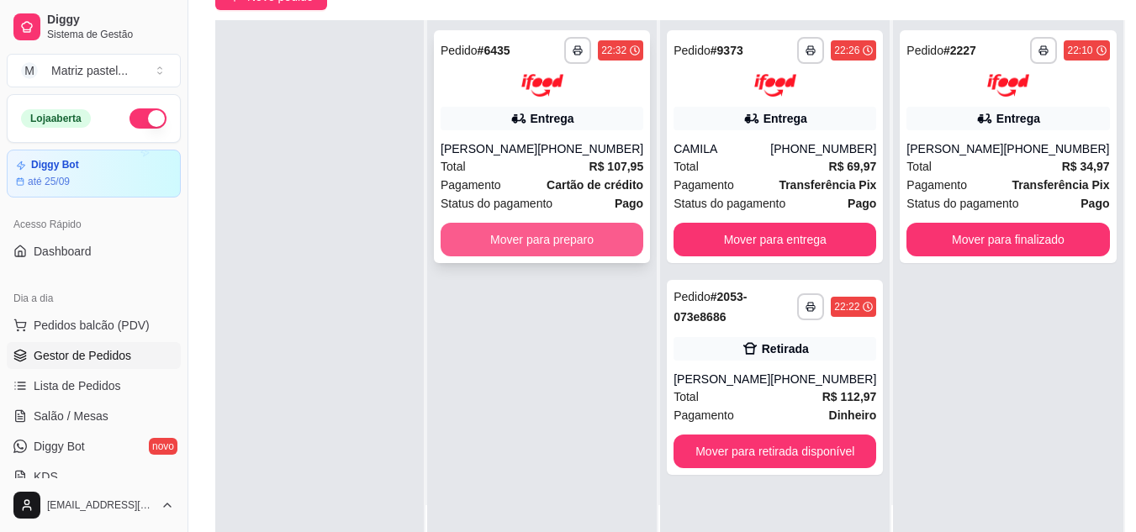
click at [534, 248] on button "Mover para preparo" at bounding box center [542, 240] width 203 height 34
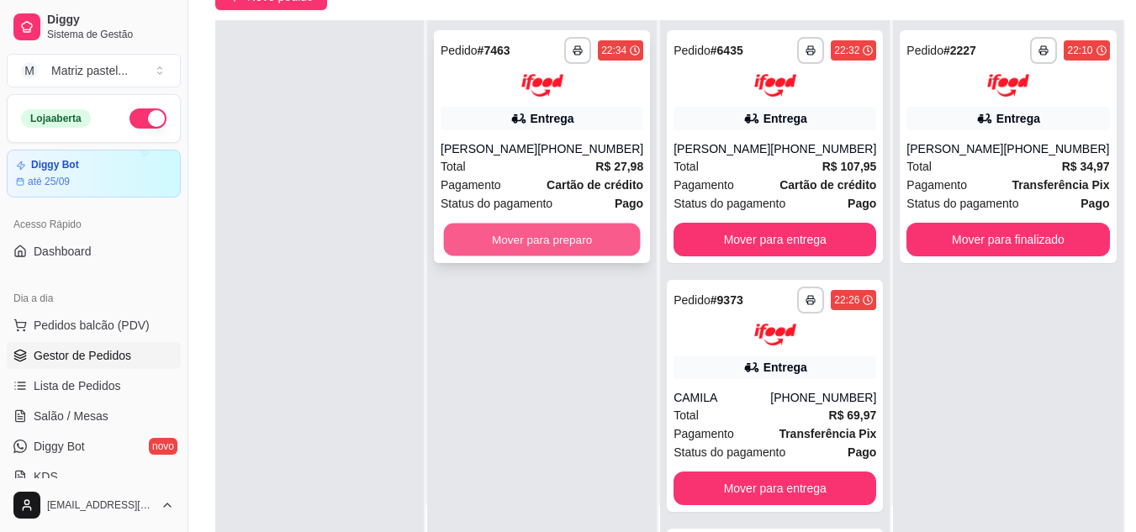
click at [554, 243] on button "Mover para preparo" at bounding box center [542, 239] width 197 height 33
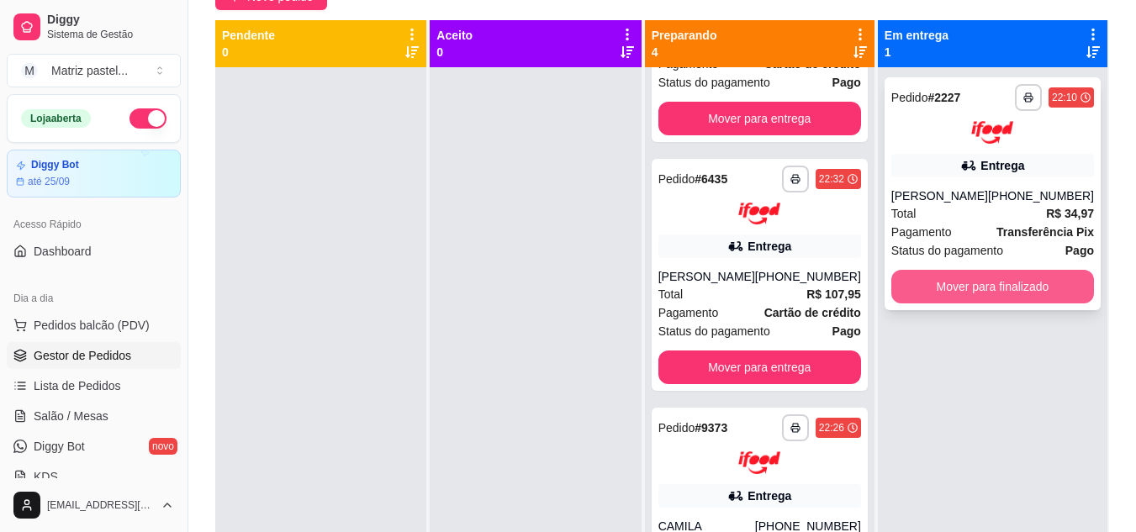
click at [971, 281] on button "Mover para finalizado" at bounding box center [993, 287] width 203 height 34
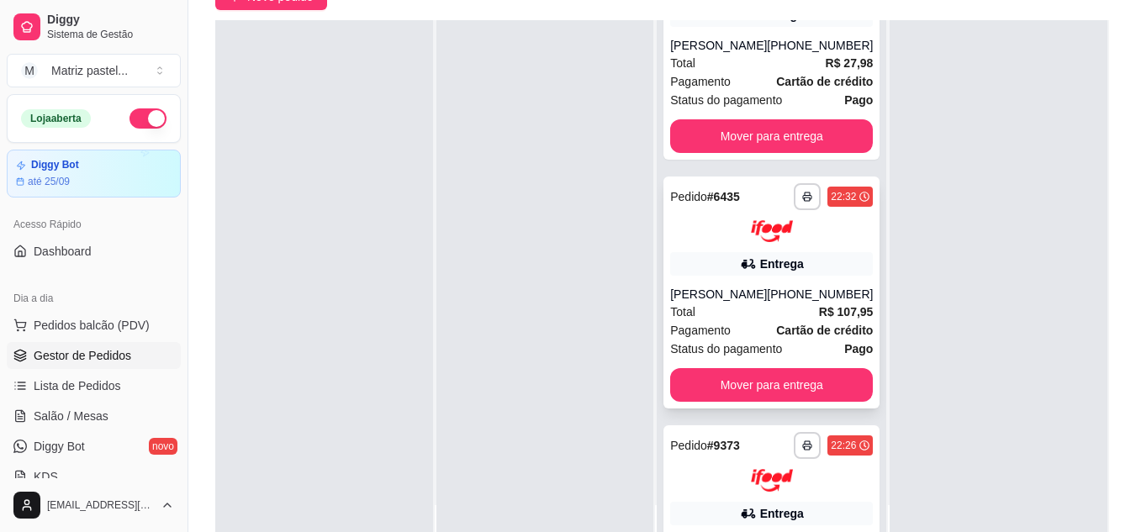
scroll to position [24, 0]
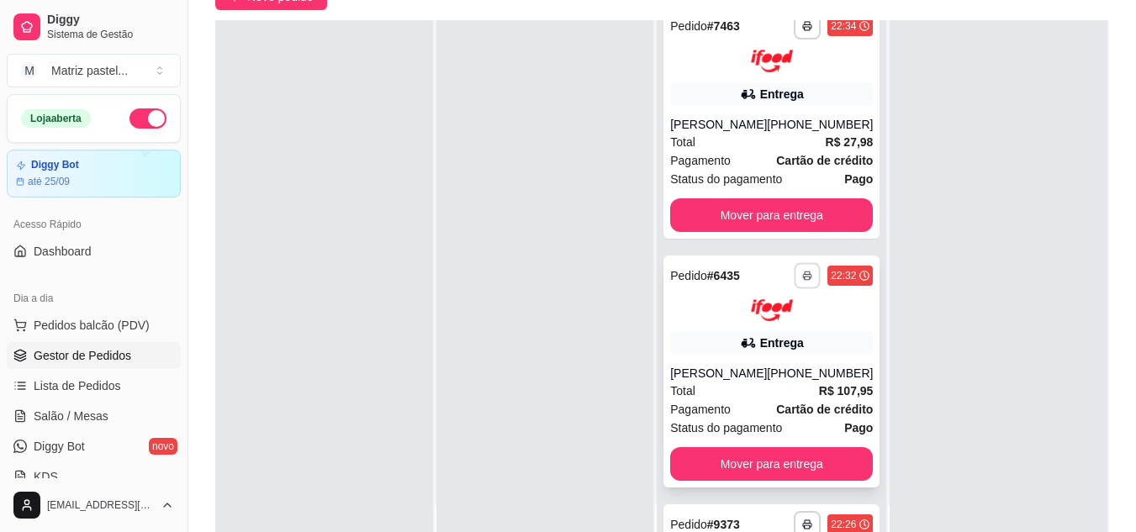
click at [795, 280] on button "button" at bounding box center [808, 275] width 26 height 26
click at [767, 331] on button "IMPRESSORA" at bounding box center [741, 334] width 118 height 26
click at [794, 27] on button "button" at bounding box center [807, 26] width 27 height 27
click at [757, 93] on button "IMPRESSORA" at bounding box center [741, 84] width 122 height 27
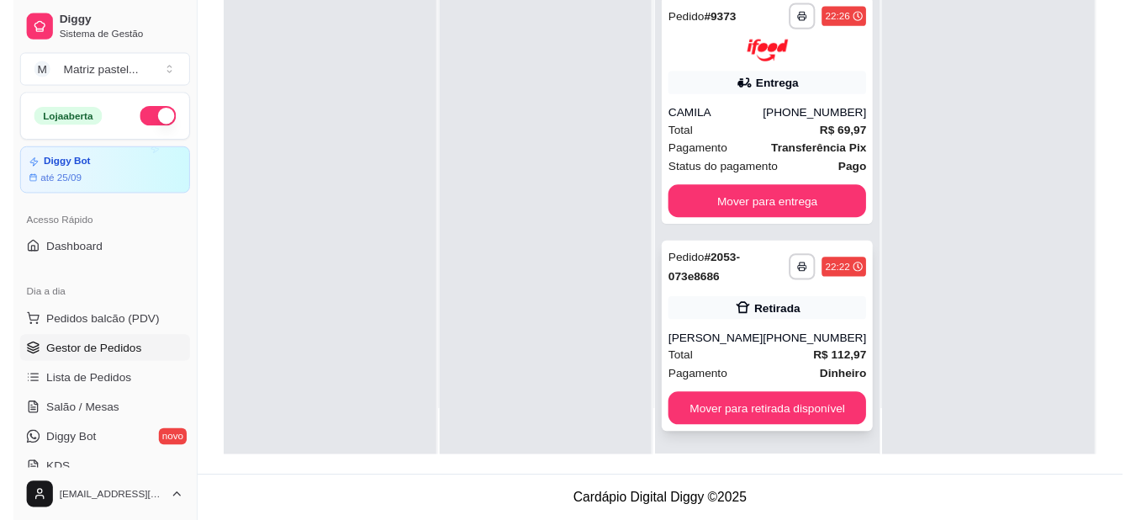
scroll to position [257, 0]
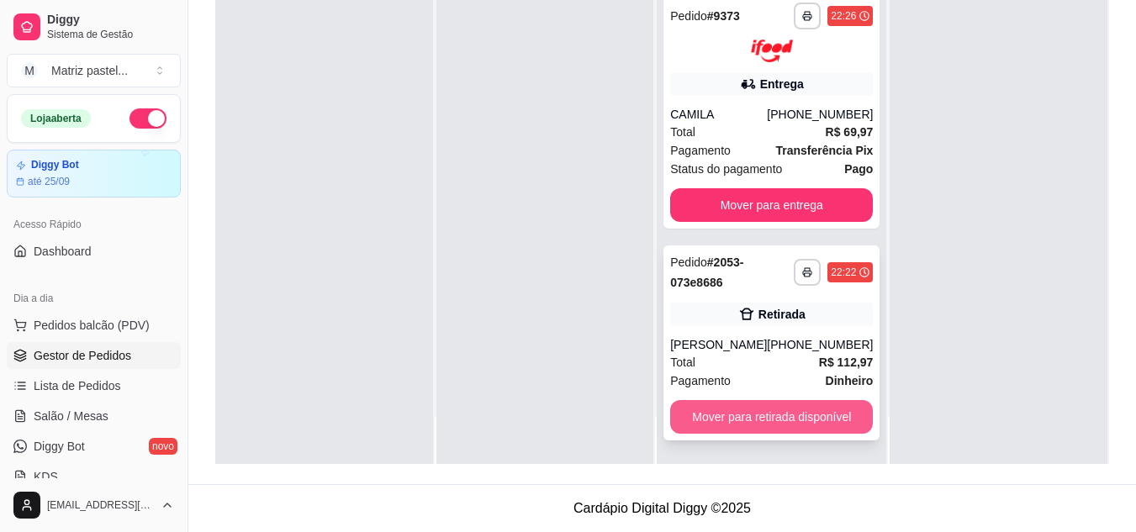
click at [732, 417] on button "Mover para retirada disponível" at bounding box center [771, 417] width 203 height 34
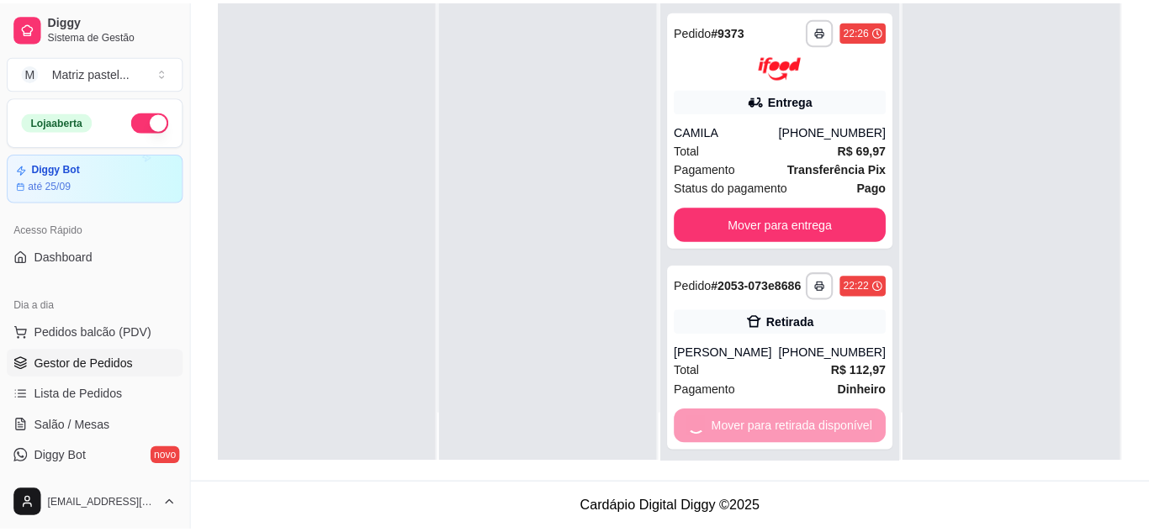
scroll to position [233, 0]
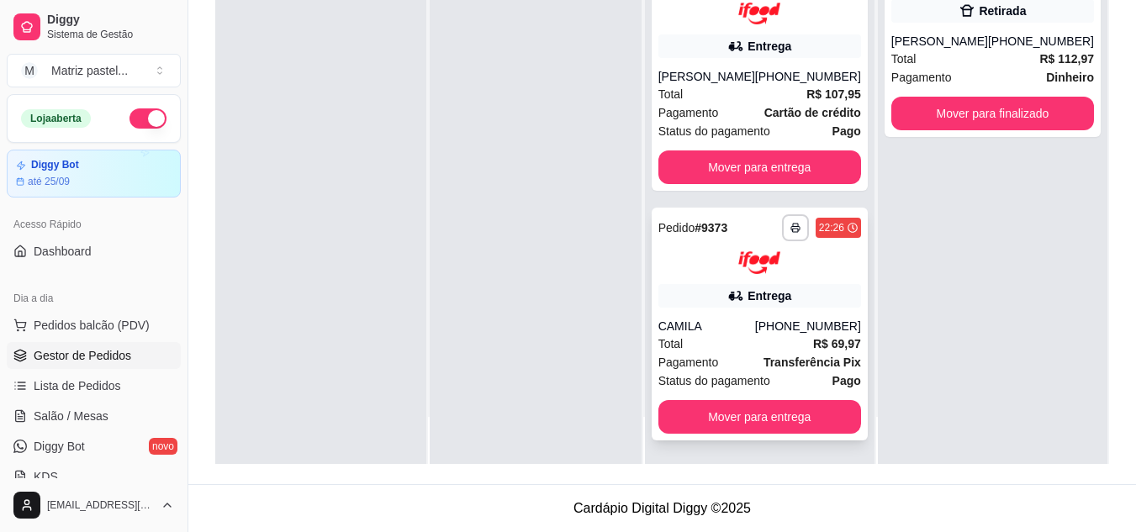
click at [775, 309] on div "**********" at bounding box center [760, 324] width 216 height 233
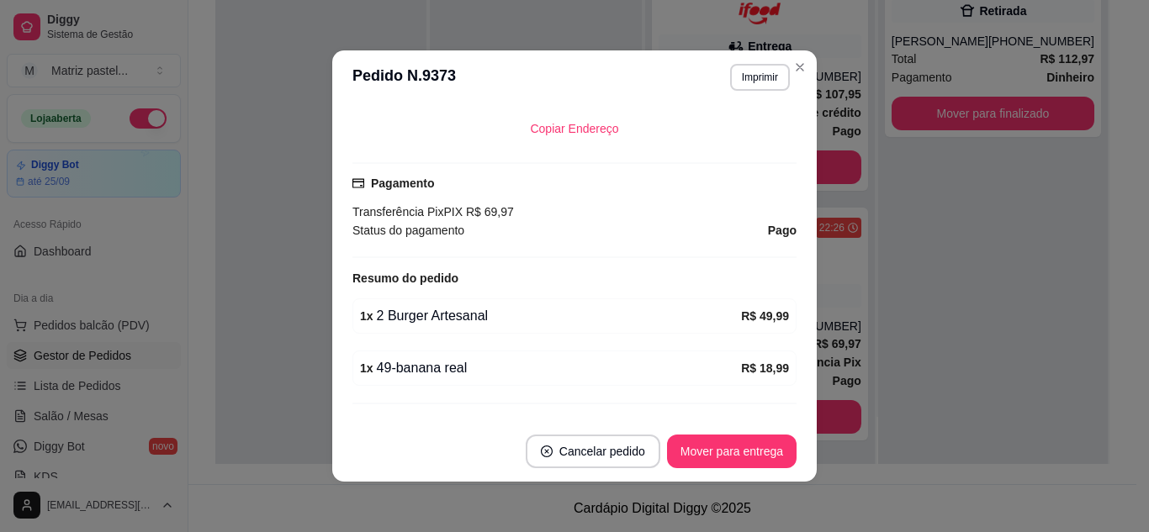
scroll to position [464, 0]
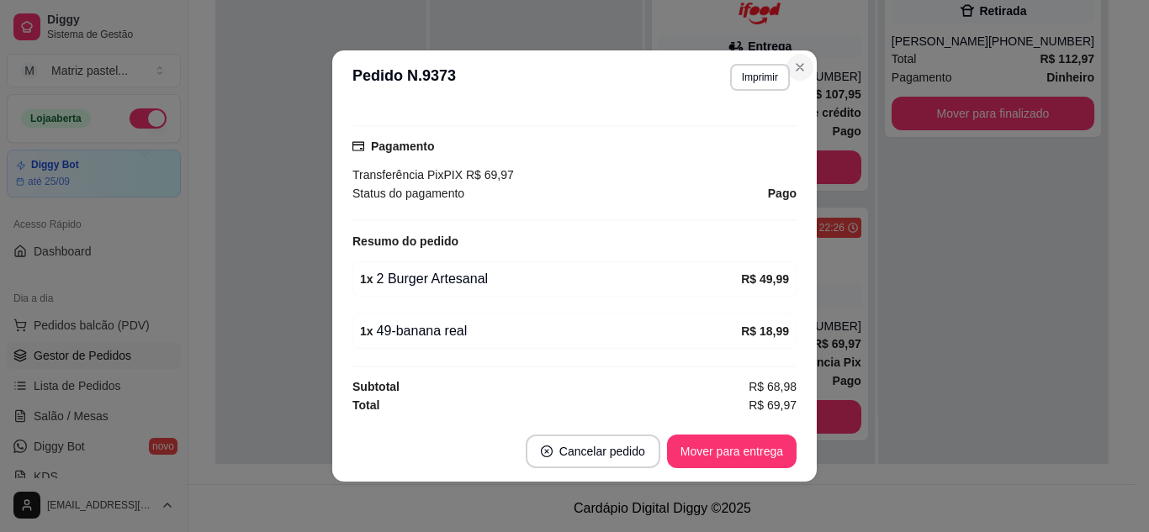
click at [799, 84] on header "**********" at bounding box center [574, 77] width 484 height 54
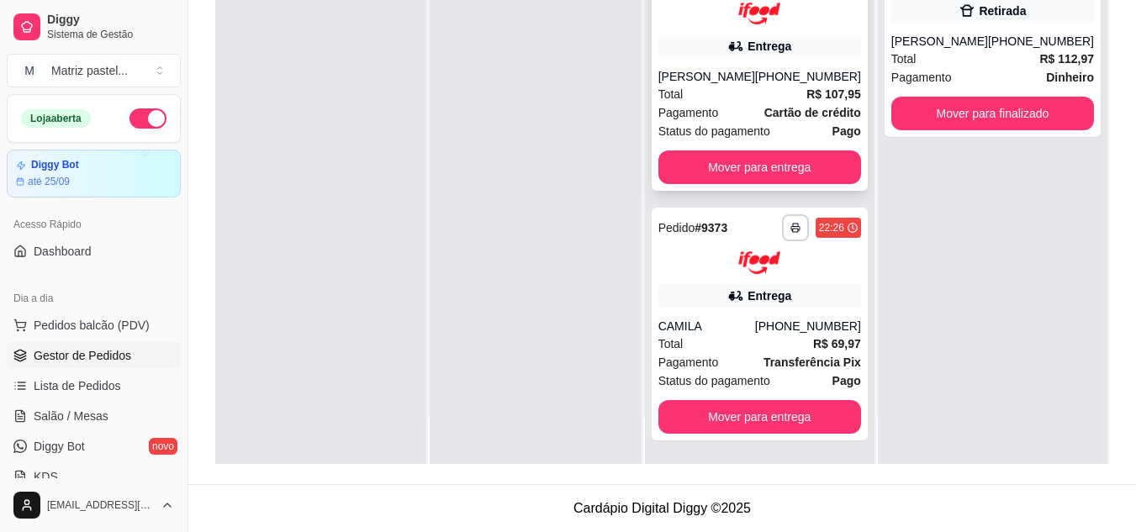
click at [797, 81] on div "[PHONE_NUMBER]" at bounding box center [808, 76] width 106 height 17
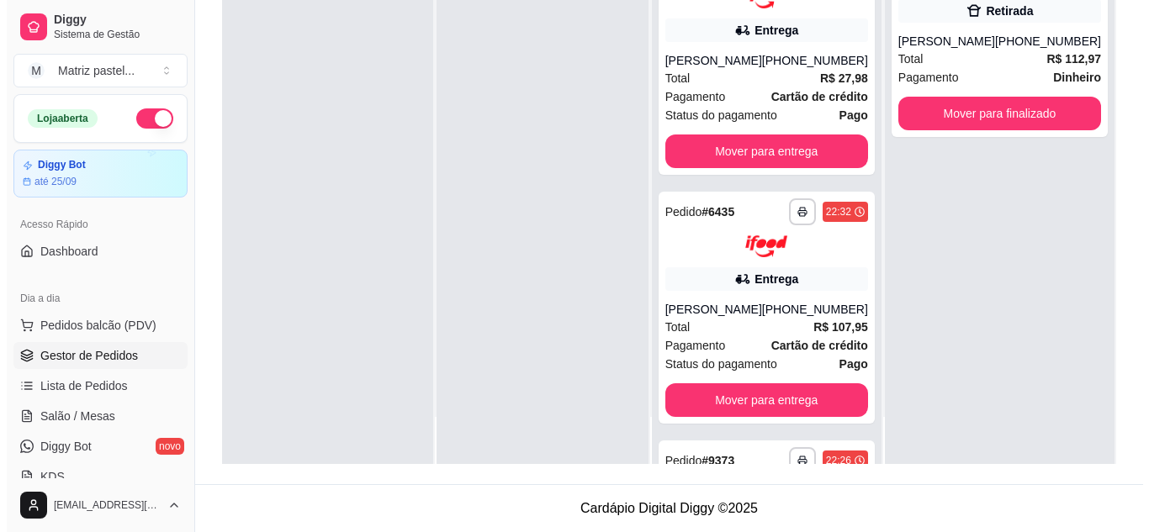
scroll to position [0, 0]
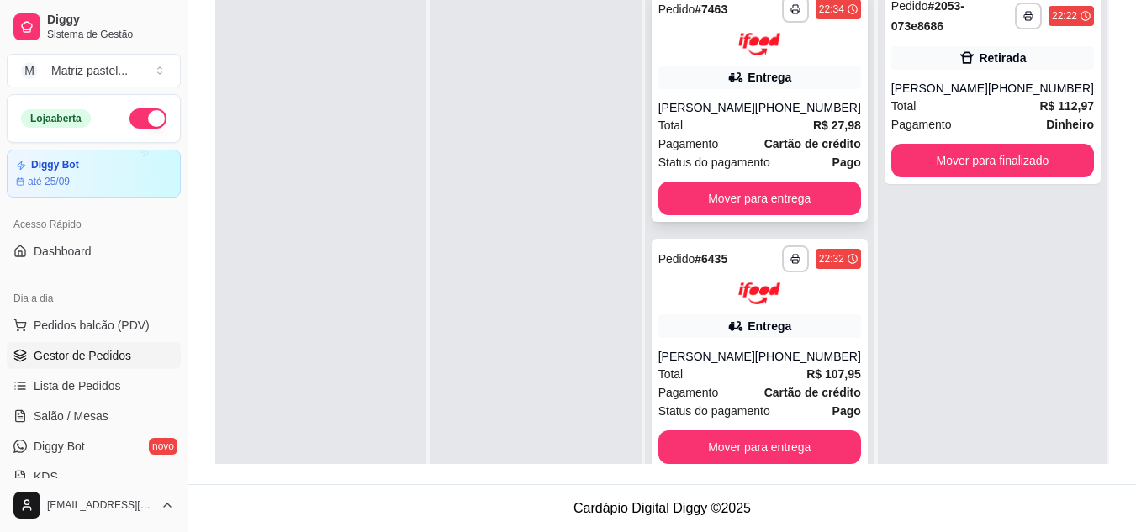
click at [684, 132] on span "Total" at bounding box center [671, 125] width 25 height 19
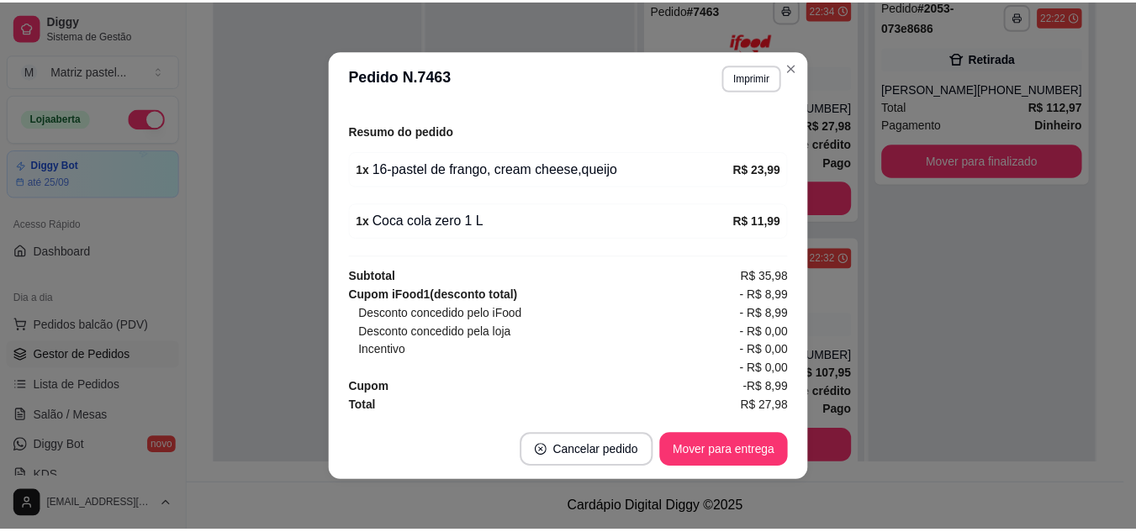
scroll to position [595, 0]
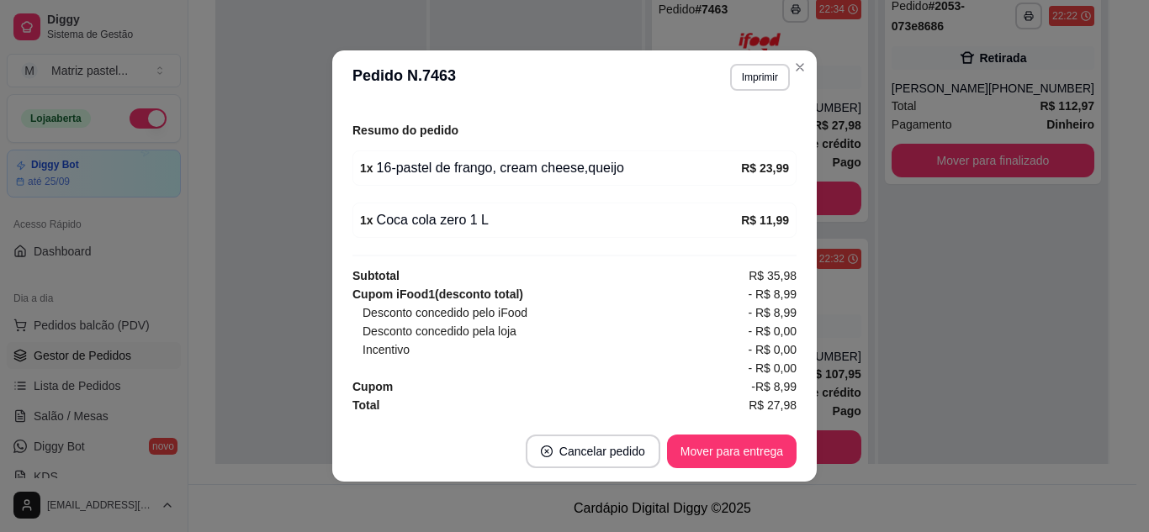
click at [810, 64] on header "**********" at bounding box center [574, 77] width 484 height 54
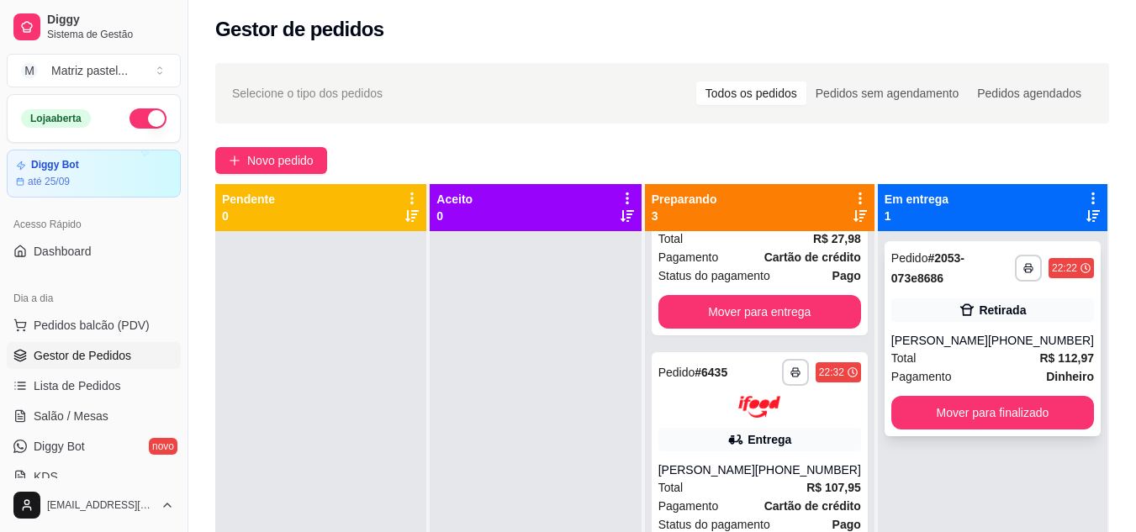
scroll to position [168, 0]
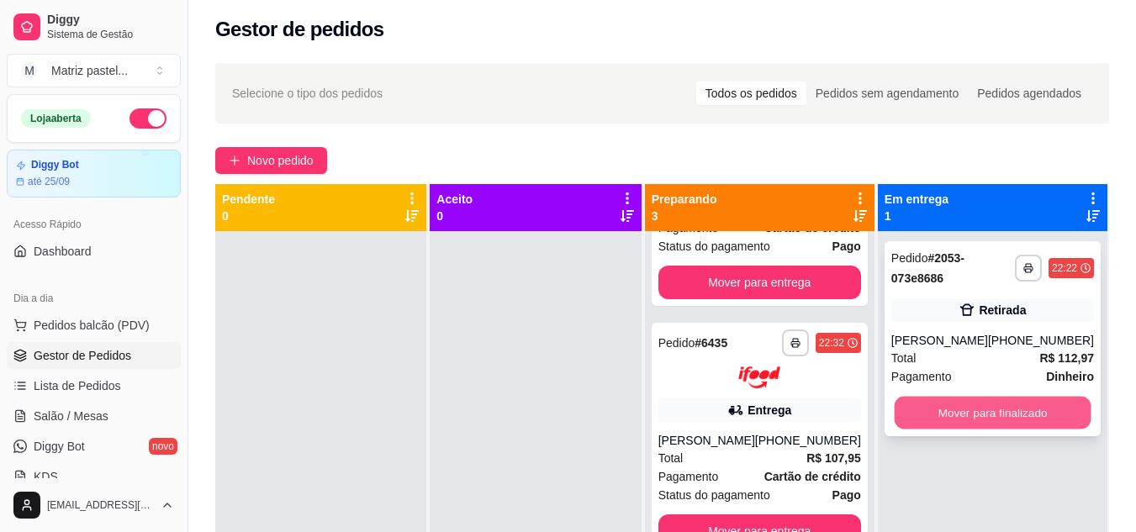
click at [988, 403] on button "Mover para finalizado" at bounding box center [992, 413] width 197 height 33
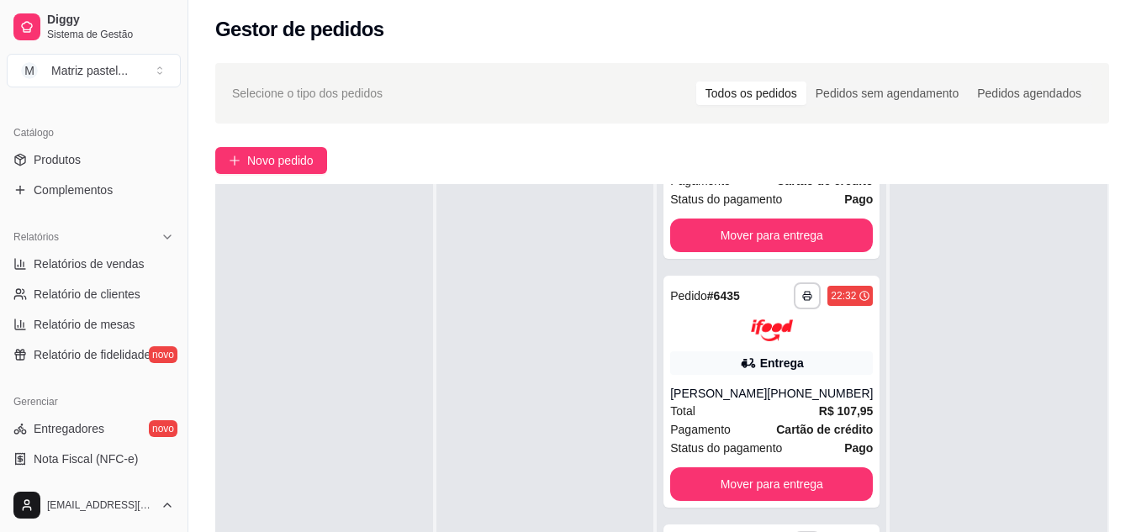
scroll to position [421, 0]
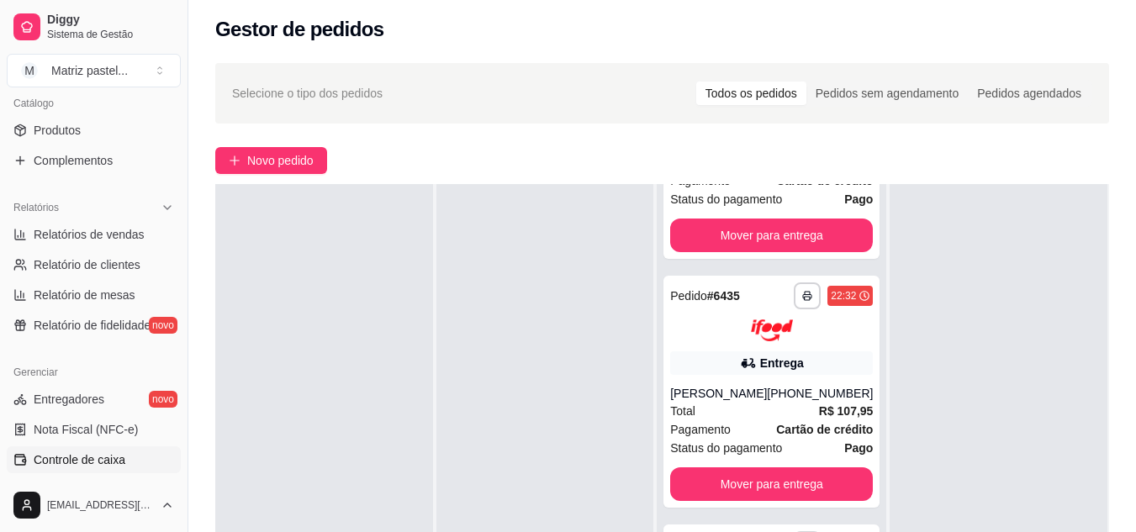
click at [78, 448] on link "Controle de caixa" at bounding box center [94, 460] width 174 height 27
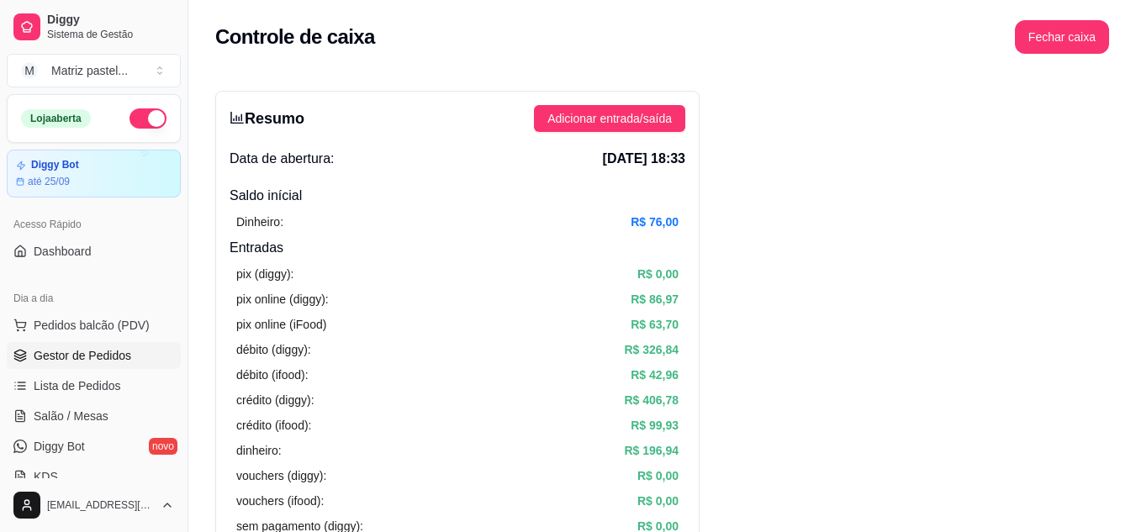
click at [90, 359] on span "Gestor de Pedidos" at bounding box center [83, 355] width 98 height 17
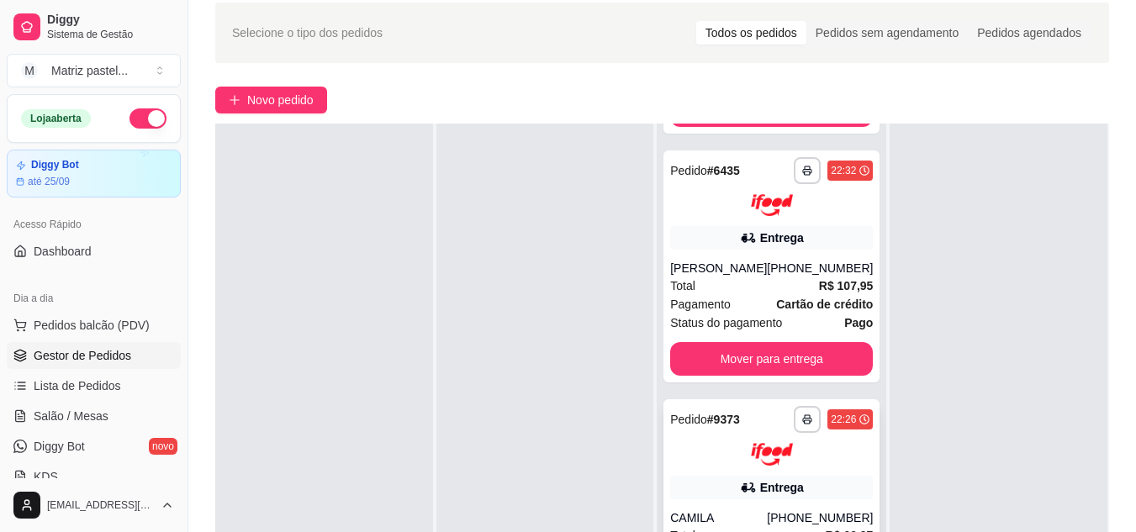
scroll to position [168, 0]
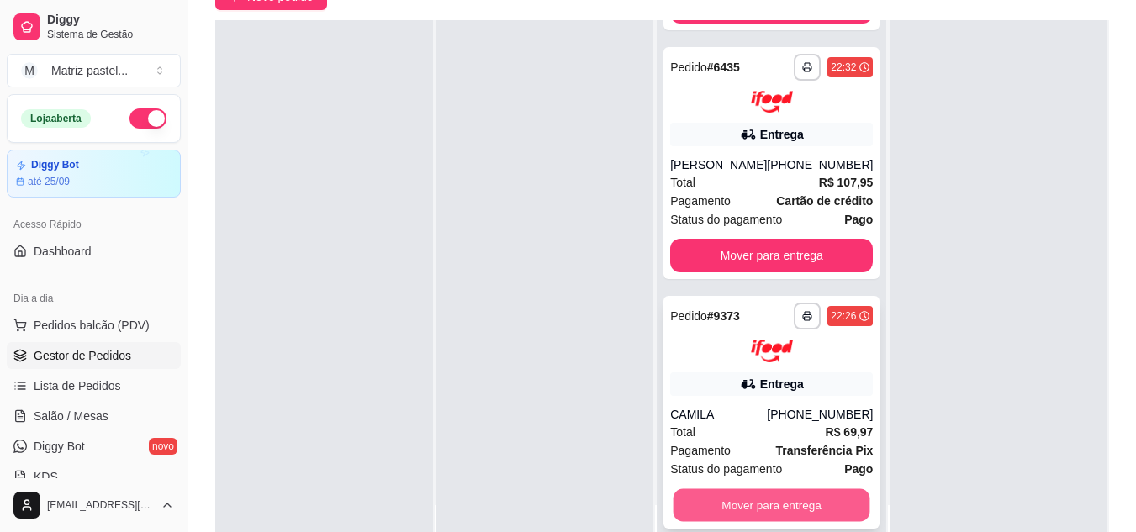
click at [713, 495] on button "Mover para entrega" at bounding box center [772, 505] width 197 height 33
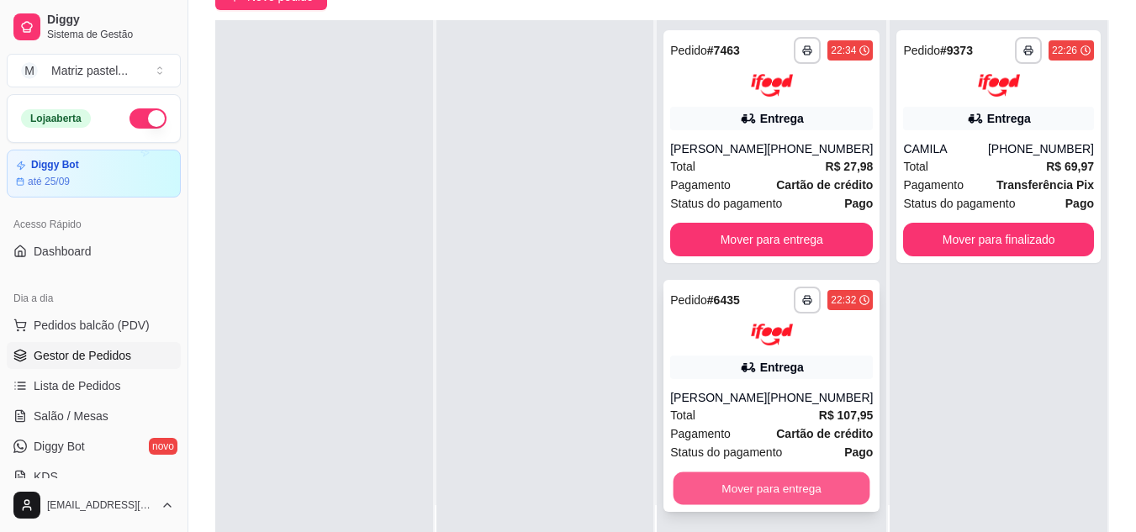
click at [718, 483] on button "Mover para entrega" at bounding box center [772, 489] width 197 height 33
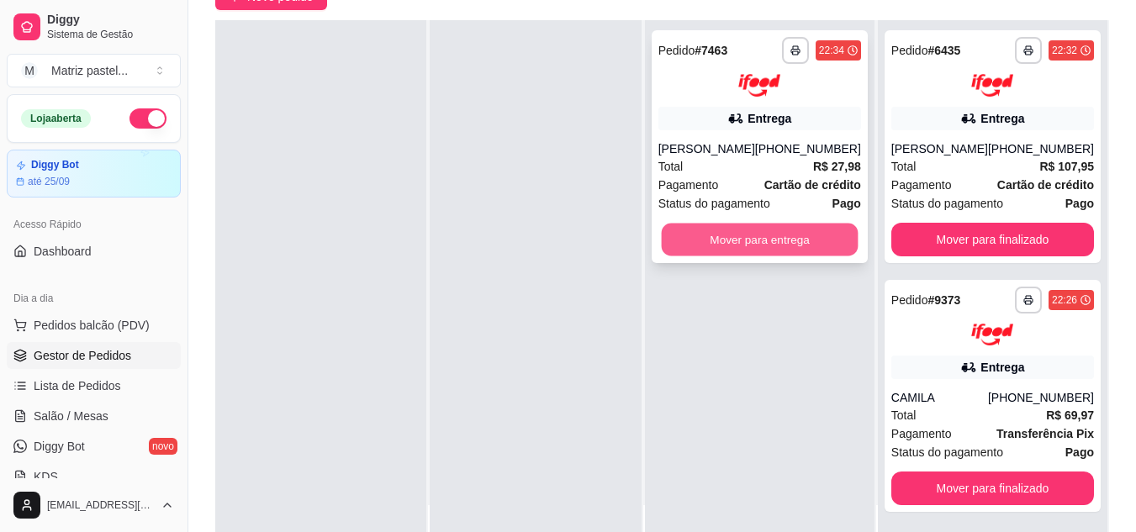
click at [740, 241] on button "Mover para entrega" at bounding box center [759, 239] width 197 height 33
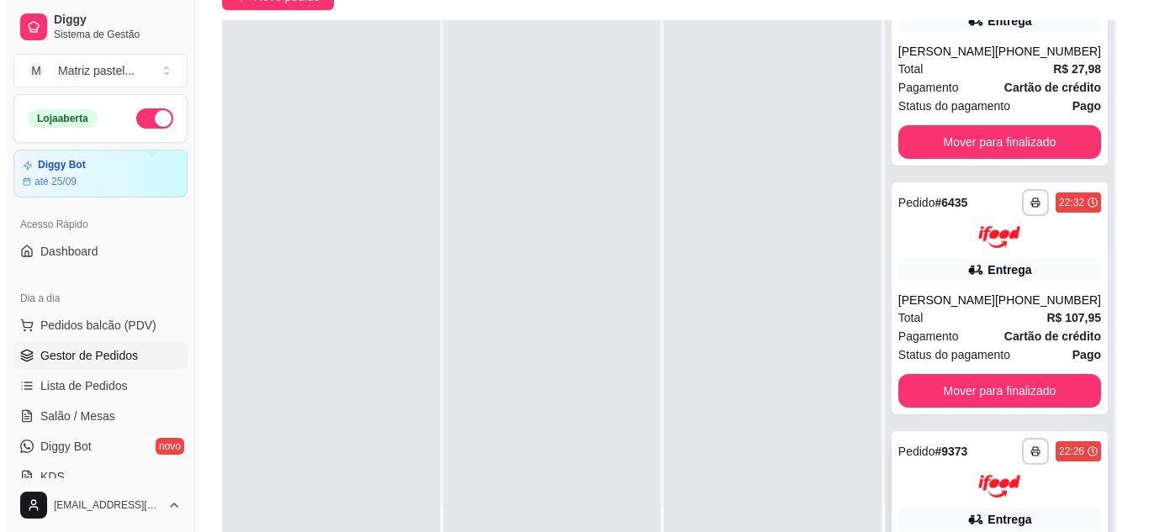
scroll to position [233, 0]
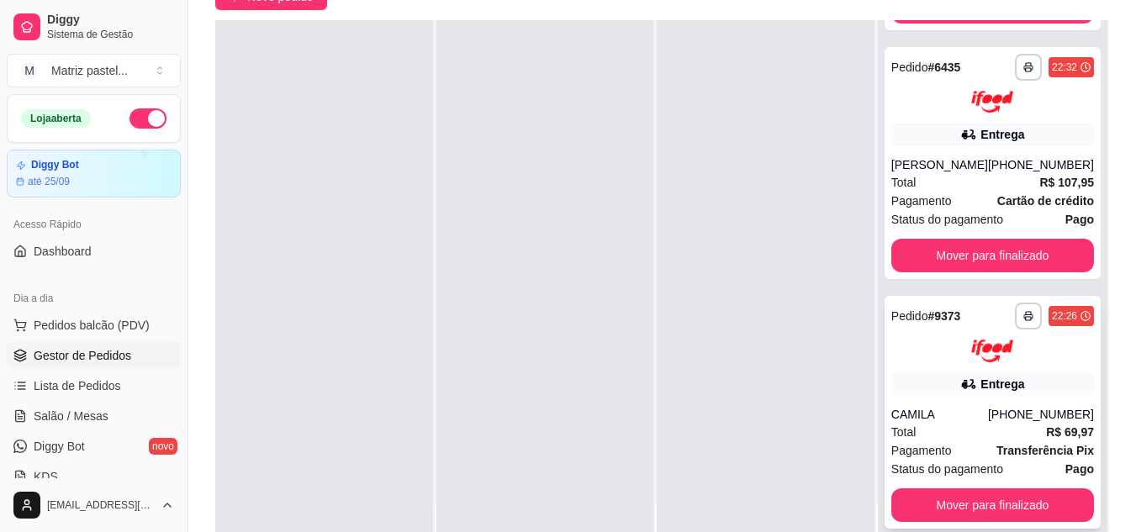
click at [962, 376] on icon at bounding box center [969, 384] width 17 height 17
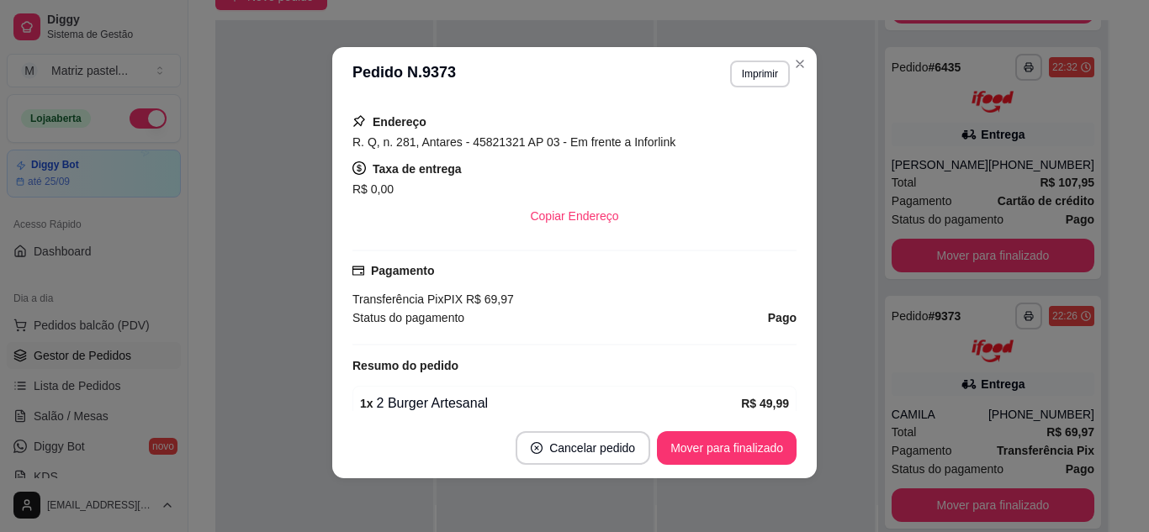
scroll to position [464, 0]
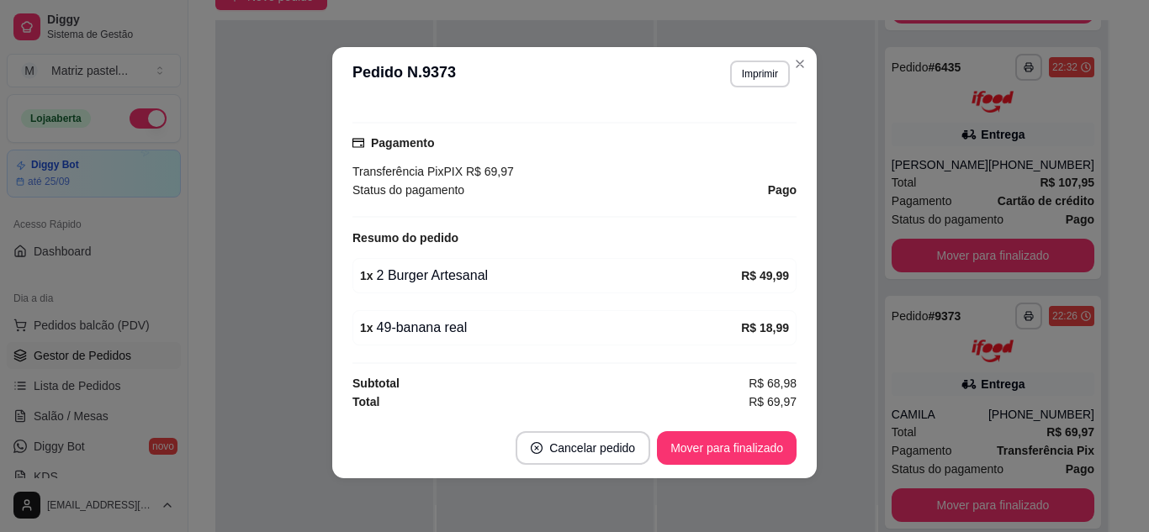
click at [782, 62] on section "**********" at bounding box center [574, 262] width 484 height 431
click at [793, 66] on icon "Close" at bounding box center [799, 63] width 13 height 13
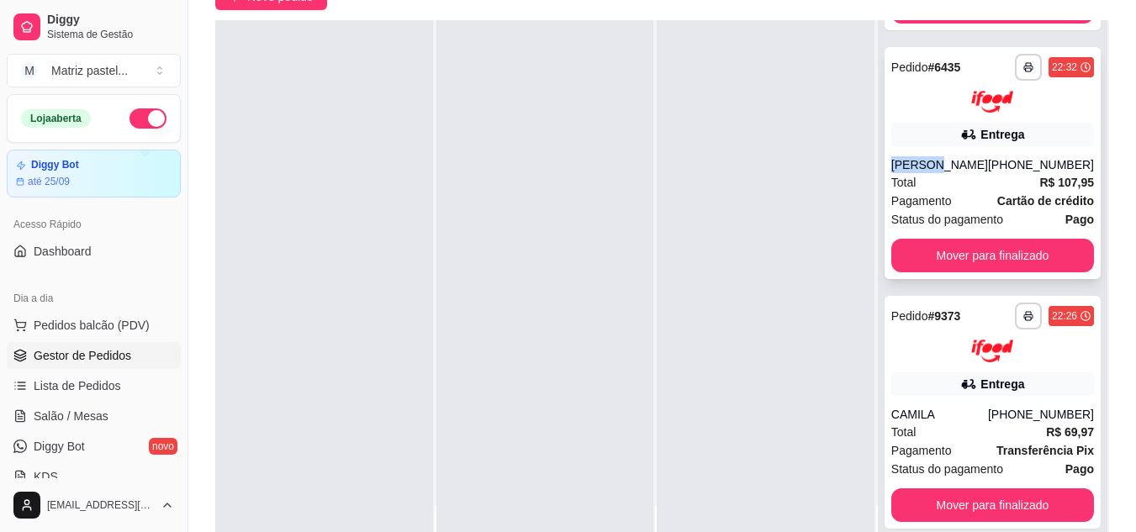
click at [915, 147] on div "**********" at bounding box center [993, 163] width 216 height 233
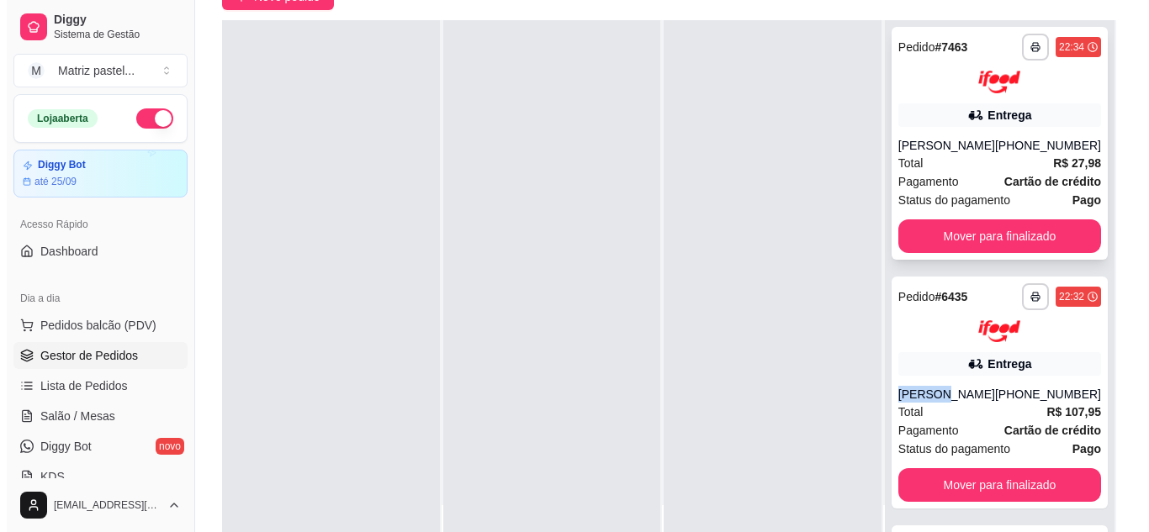
scroll to position [0, 0]
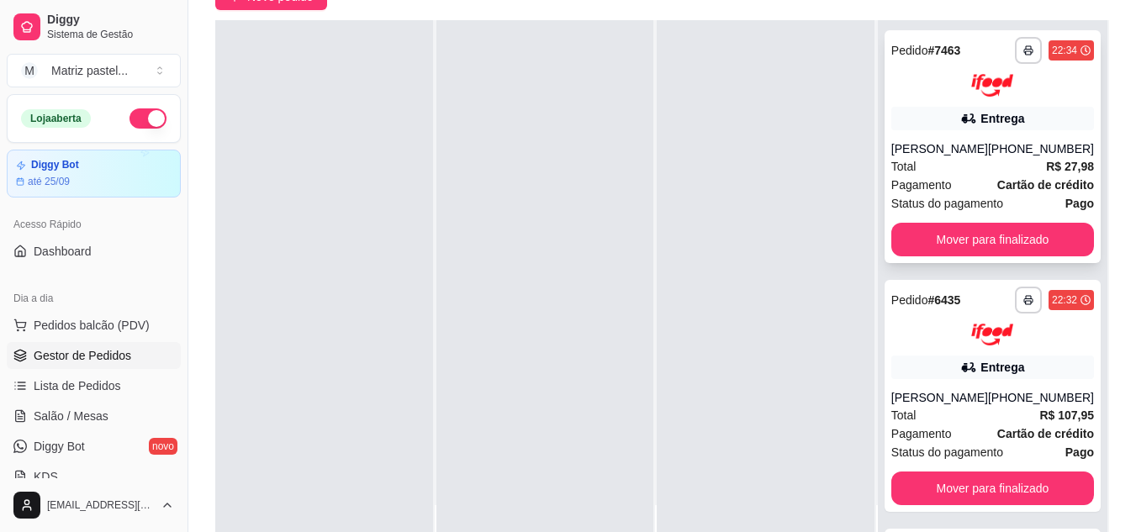
click at [967, 156] on div "[PERSON_NAME]" at bounding box center [940, 148] width 97 height 17
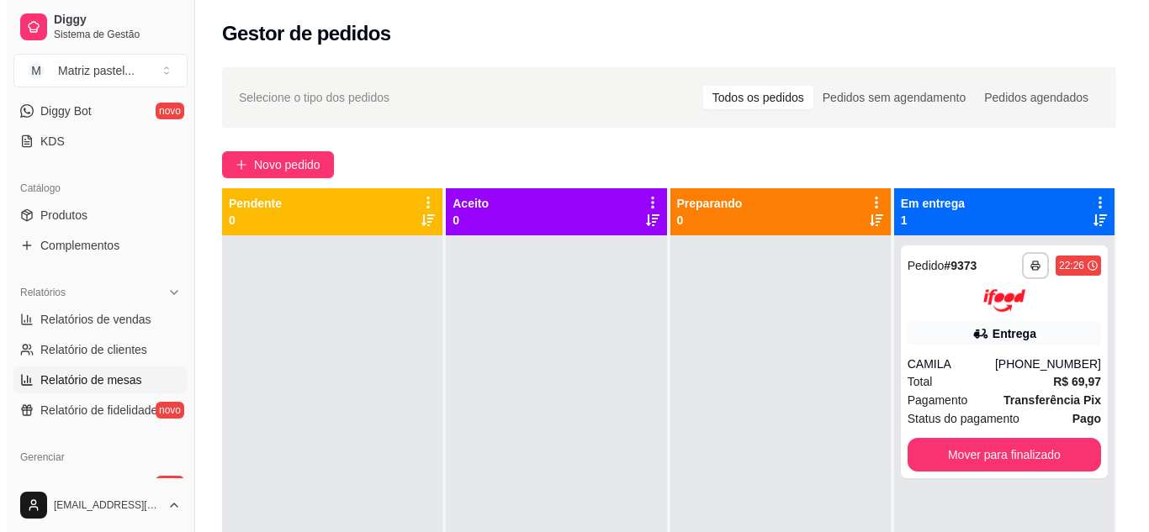
scroll to position [84, 0]
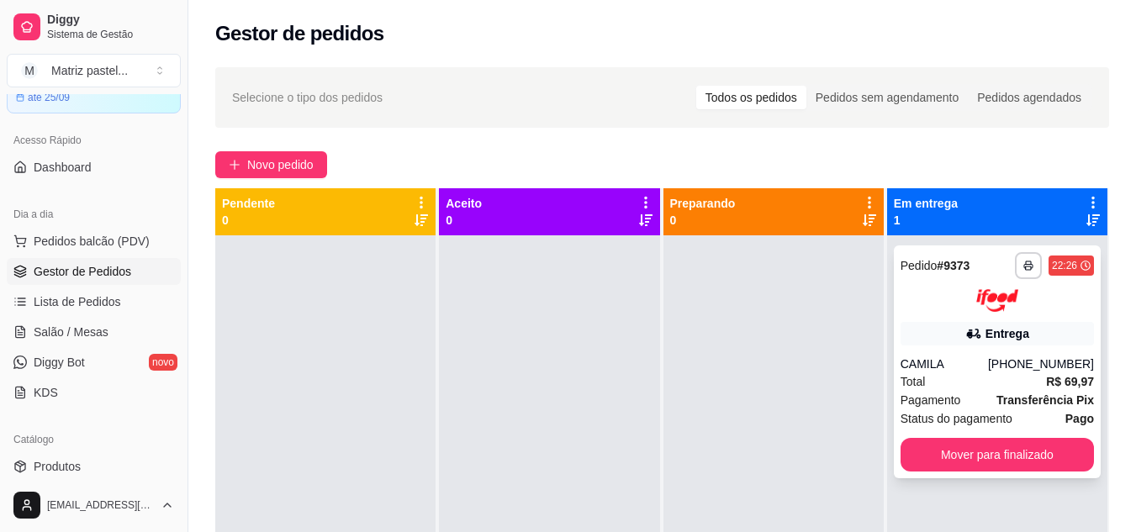
click at [1080, 369] on div "[PHONE_NUMBER]" at bounding box center [1041, 364] width 106 height 17
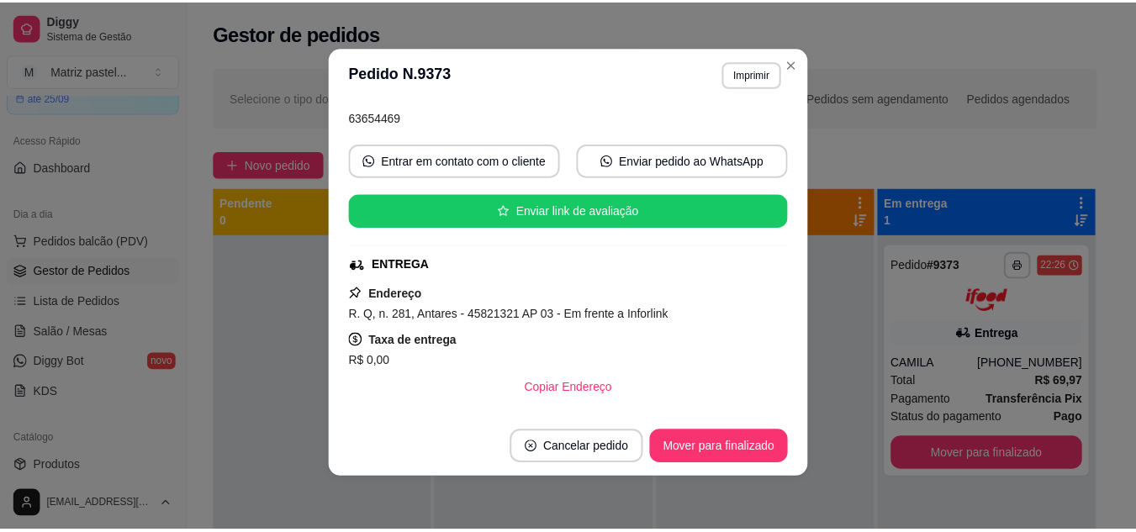
scroll to position [168, 0]
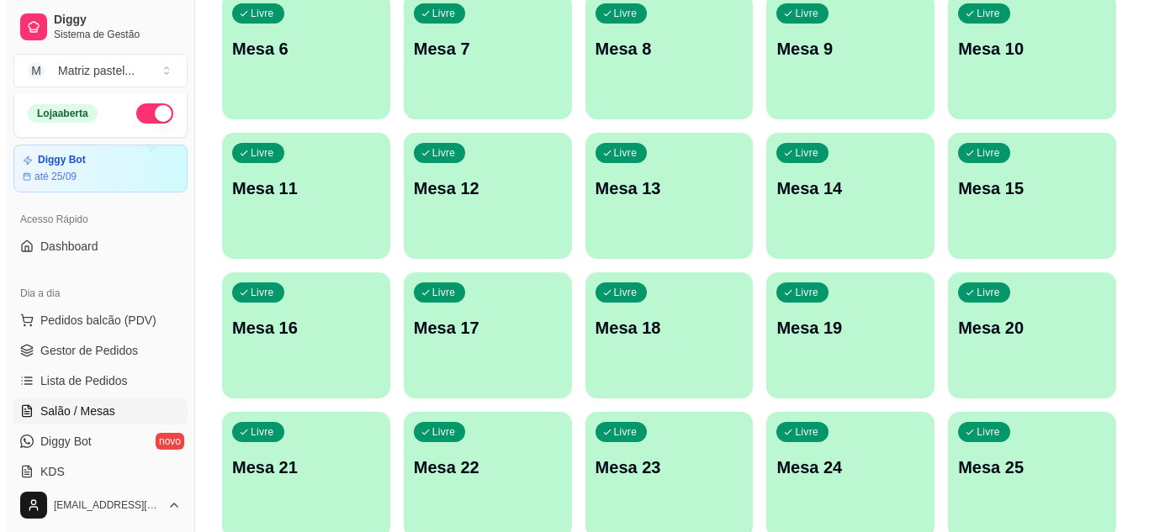
scroll to position [402, 0]
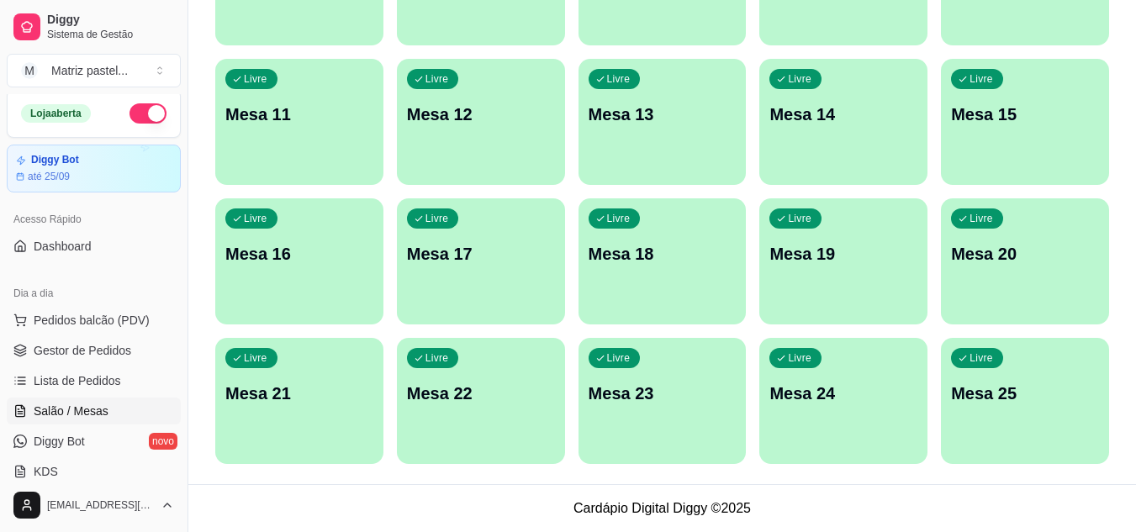
drag, startPoint x: 940, startPoint y: 407, endPoint x: 950, endPoint y: 407, distance: 10.1
click at [941, 407] on div "Livre Mesa 1 Livre Mesa 2 Livre Mesa 3 Livre Mesa 4 Livre Mesa 5 Livre Mesa 6 L…" at bounding box center [662, 122] width 894 height 685
click at [968, 405] on div "Livre Mesa 25" at bounding box center [1025, 391] width 168 height 106
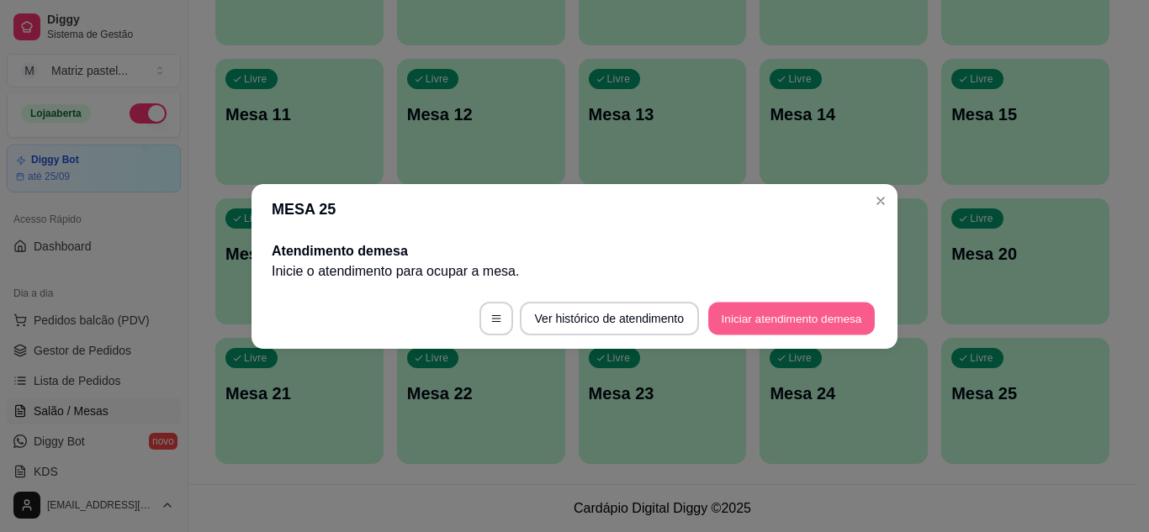
click at [813, 306] on button "Iniciar atendimento de mesa" at bounding box center [791, 318] width 167 height 33
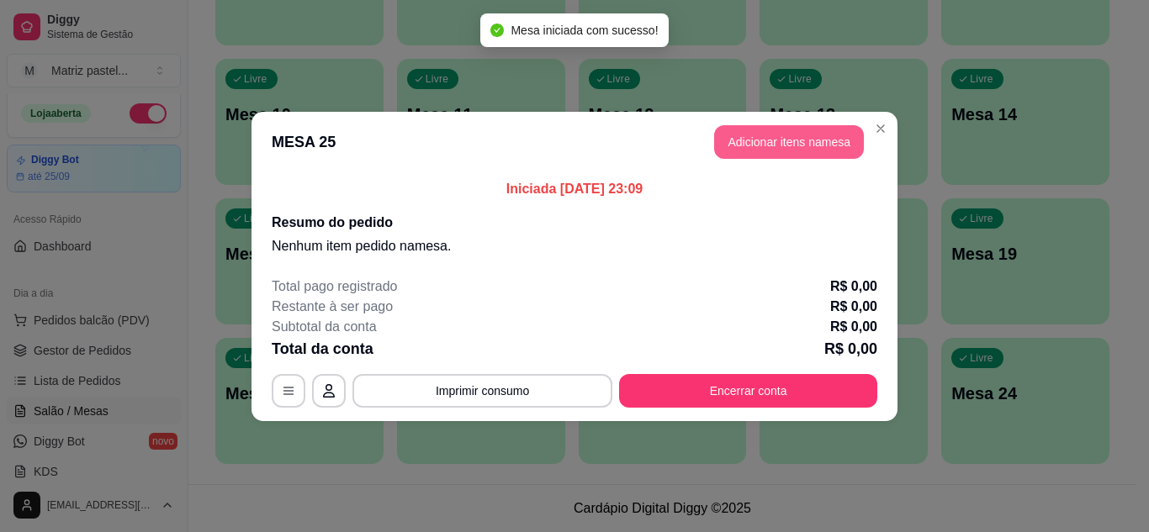
click at [814, 151] on button "Adicionar itens na mesa" at bounding box center [789, 142] width 150 height 34
click at [495, 119] on input "Pesquisa" at bounding box center [391, 115] width 690 height 17
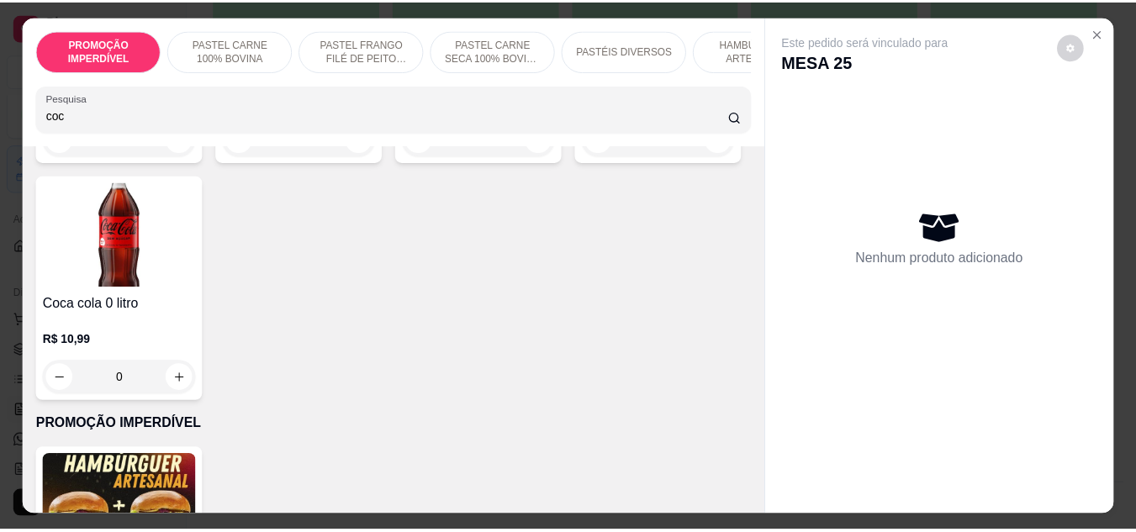
scroll to position [336, 0]
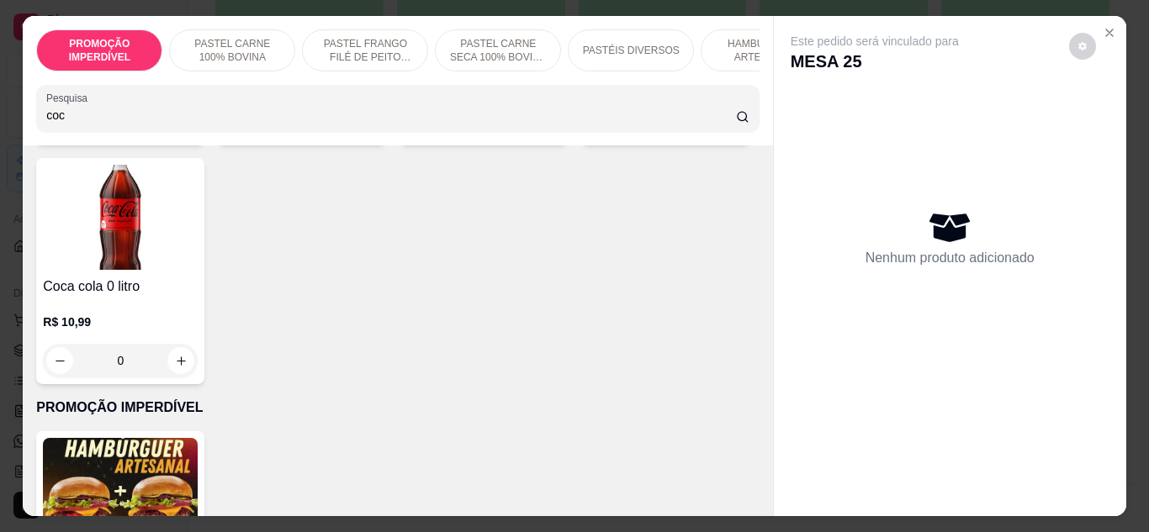
type input "coc"
click at [198, 367] on div "0" at bounding box center [120, 361] width 155 height 34
click at [204, 384] on div "Coca cola 0 litro R$ 10,99 0" at bounding box center [120, 271] width 168 height 226
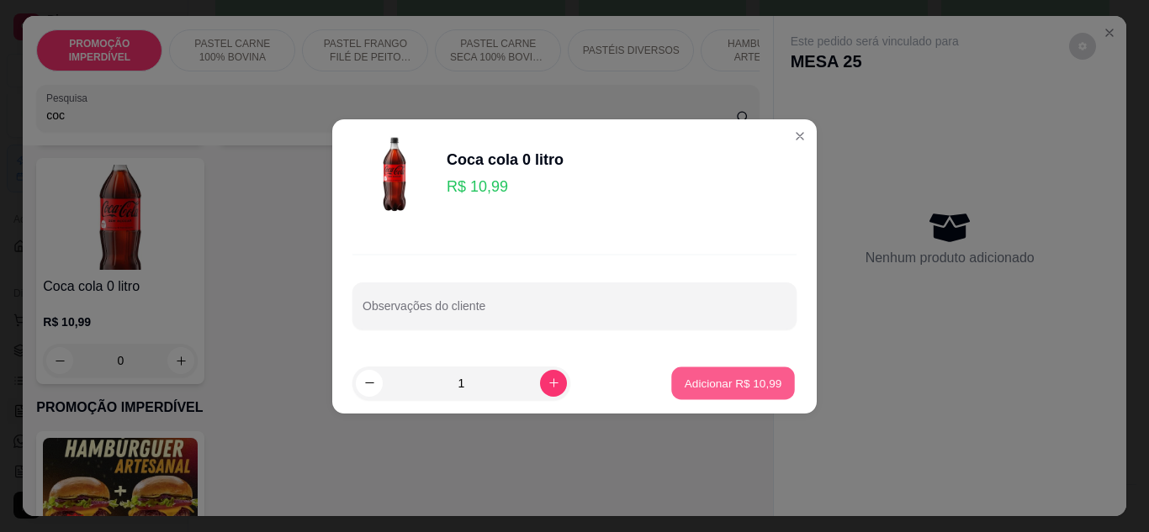
click at [672, 393] on button "Adicionar R$ 10,99" at bounding box center [733, 383] width 124 height 33
type input "1"
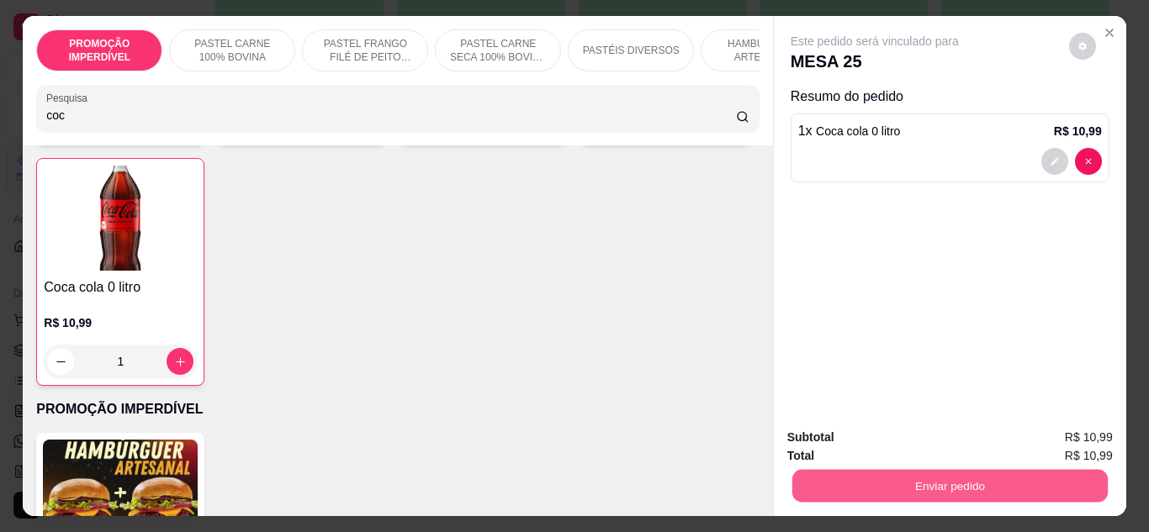
click at [878, 475] on button "Enviar pedido" at bounding box center [948, 486] width 315 height 33
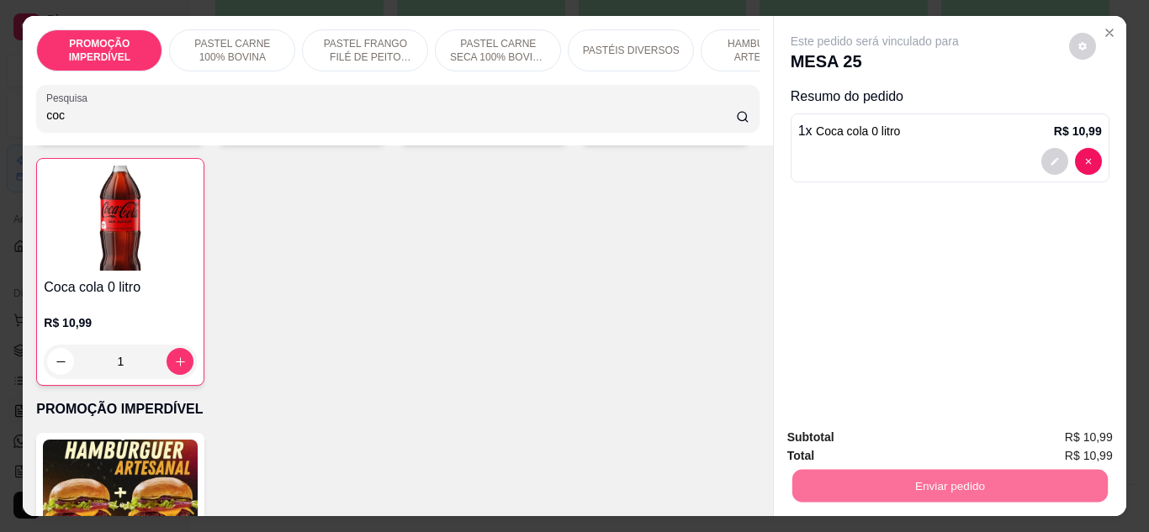
click at [1062, 425] on button "Enviar pedido" at bounding box center [1068, 439] width 95 height 32
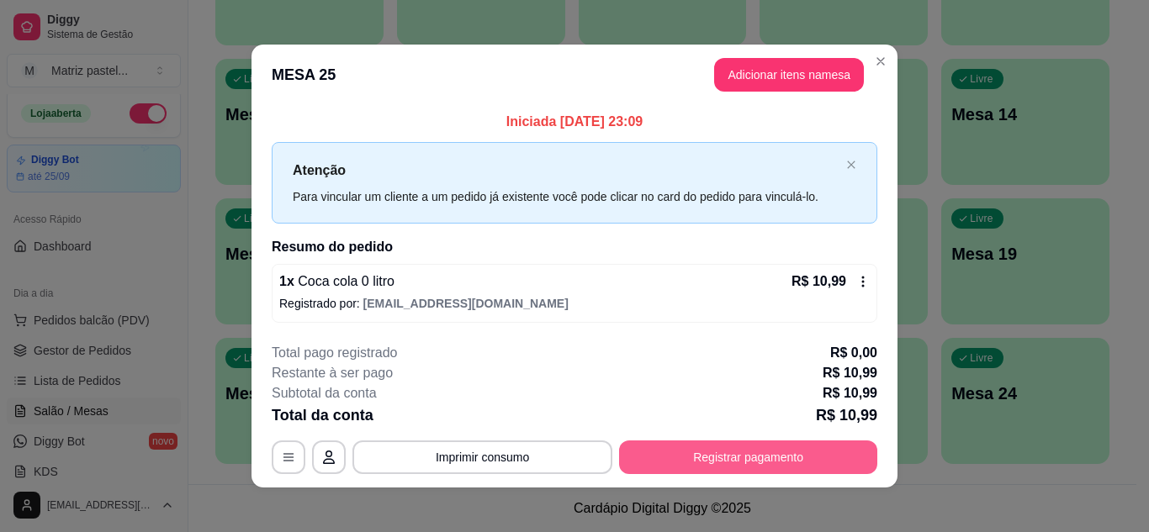
click at [739, 456] on button "Registrar pagamento" at bounding box center [748, 458] width 258 height 34
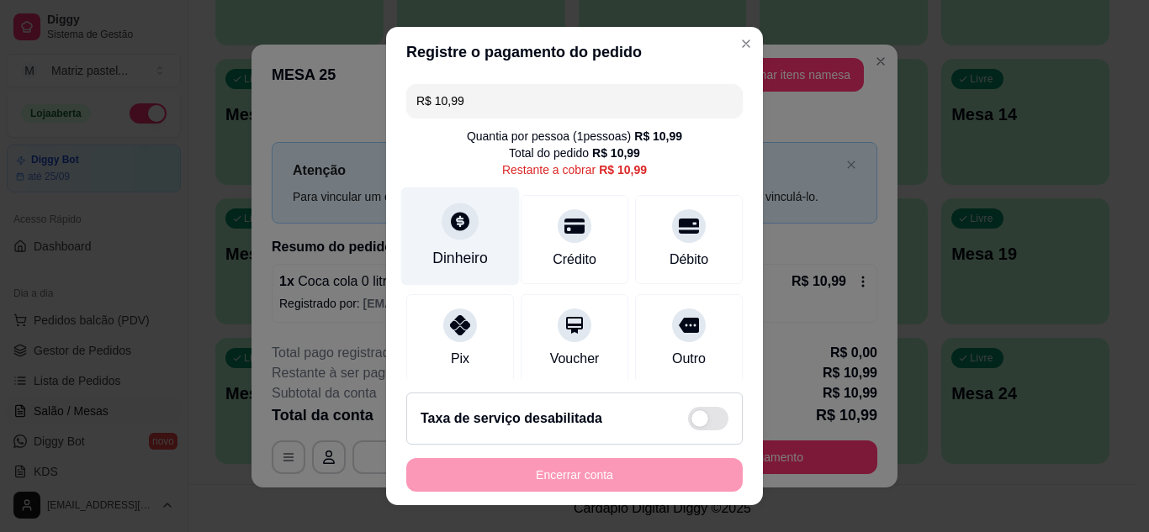
click at [449, 256] on div "Dinheiro" at bounding box center [460, 258] width 56 height 22
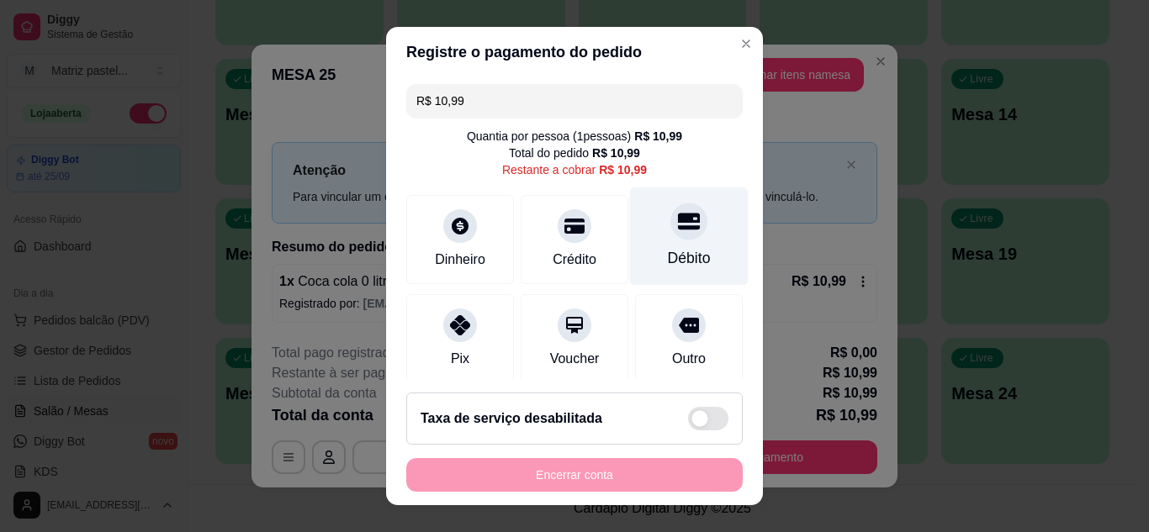
click at [668, 258] on div "Débito" at bounding box center [689, 258] width 43 height 22
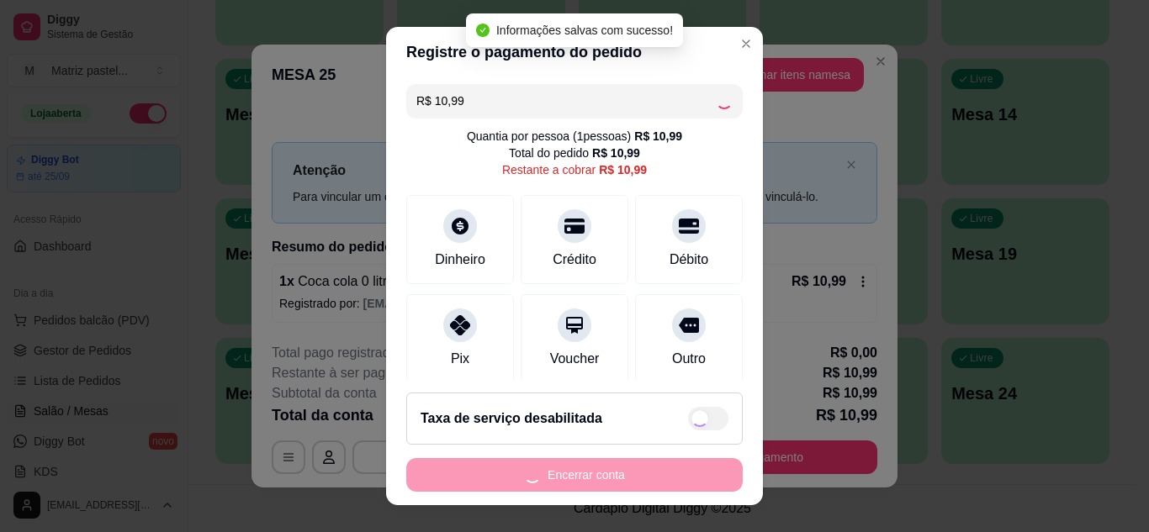
type input "R$ 0,00"
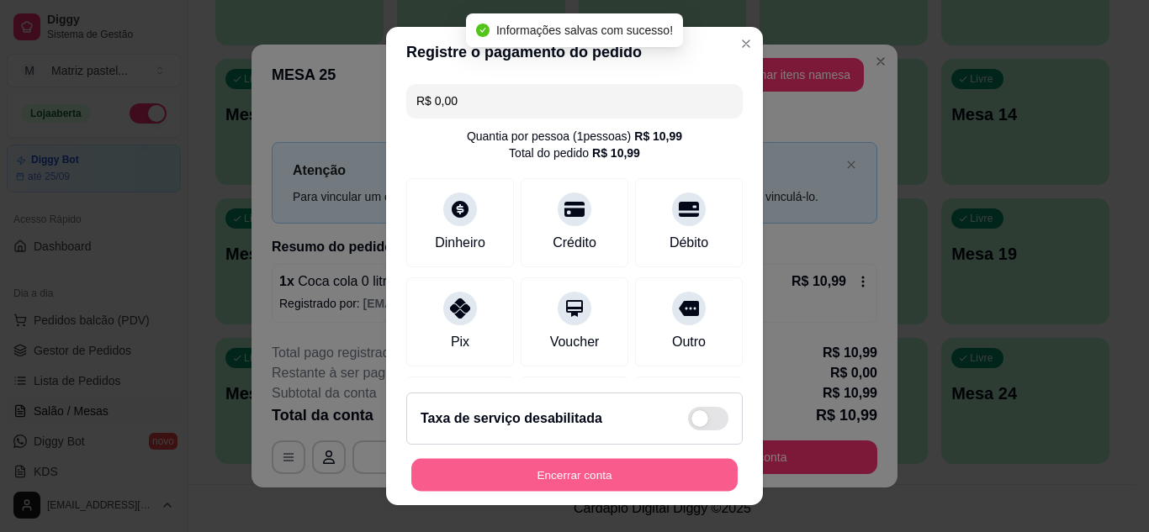
click at [572, 464] on button "Encerrar conta" at bounding box center [574, 475] width 326 height 33
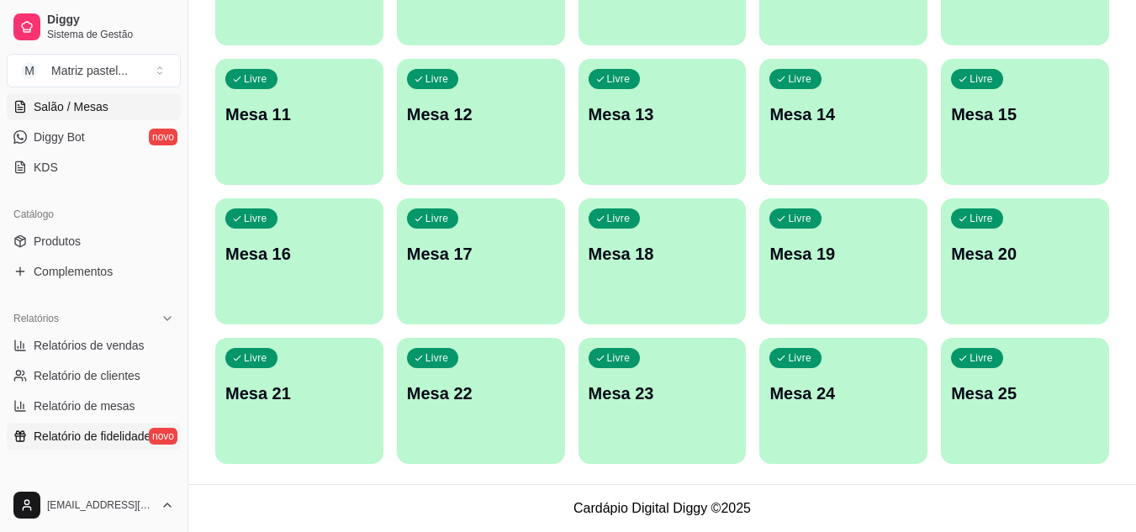
scroll to position [341, 0]
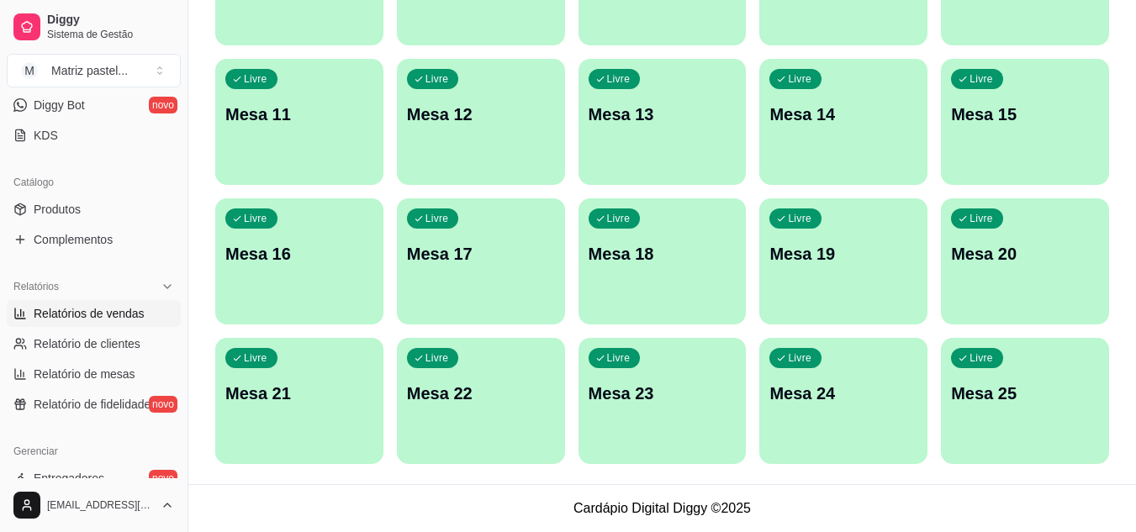
click at [104, 320] on span "Relatórios de vendas" at bounding box center [89, 313] width 111 height 17
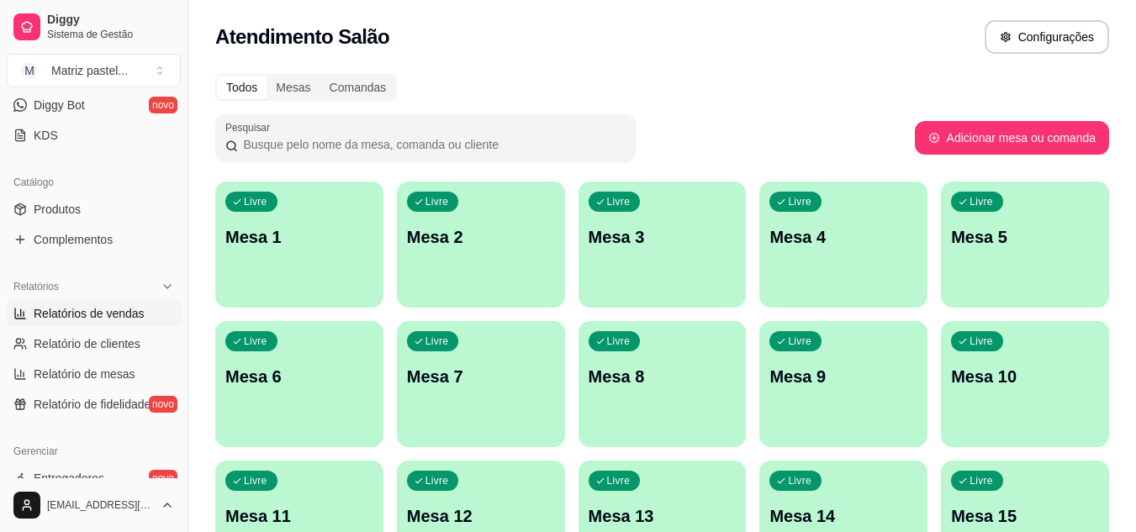
select select "ALL"
select select "0"
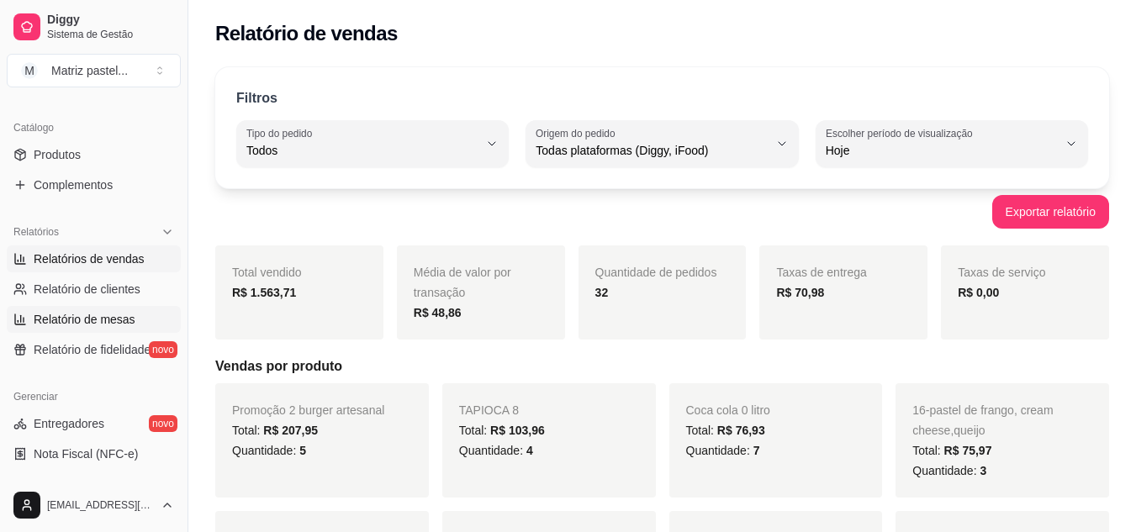
scroll to position [510, 0]
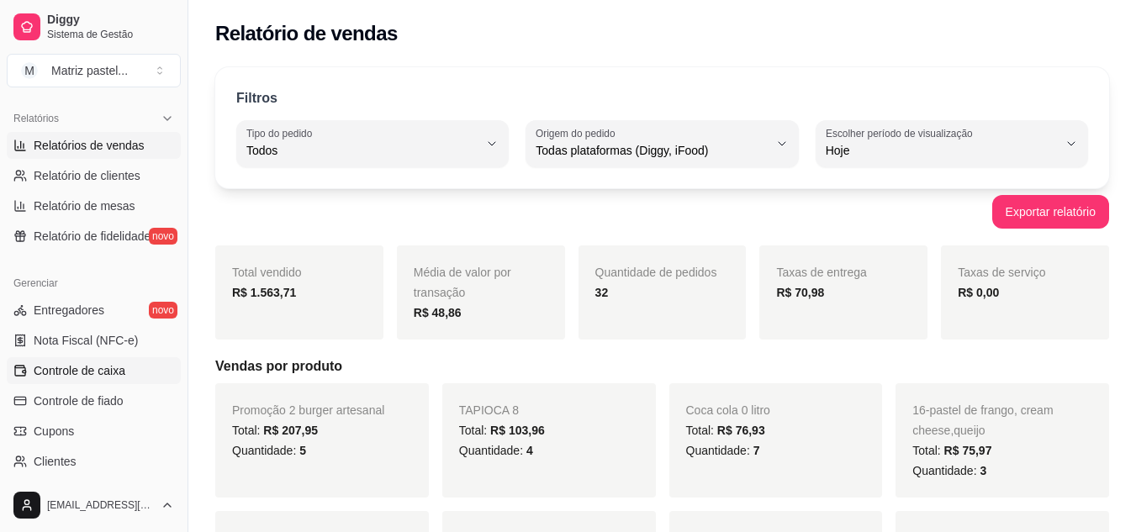
click at [69, 363] on span "Controle de caixa" at bounding box center [80, 371] width 92 height 17
